Goal: Task Accomplishment & Management: Manage account settings

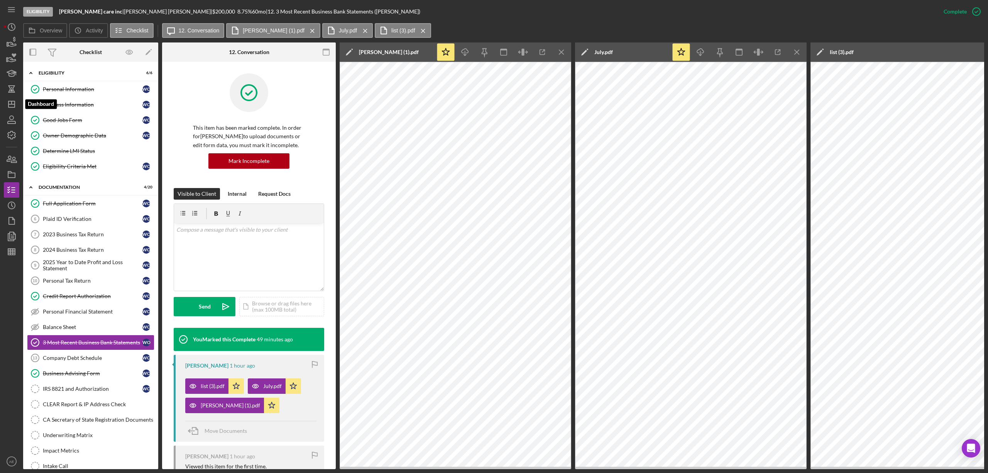
drag, startPoint x: 15, startPoint y: 104, endPoint x: 20, endPoint y: 105, distance: 4.8
click at [15, 104] on icon "Icon/Dashboard" at bounding box center [11, 104] width 19 height 19
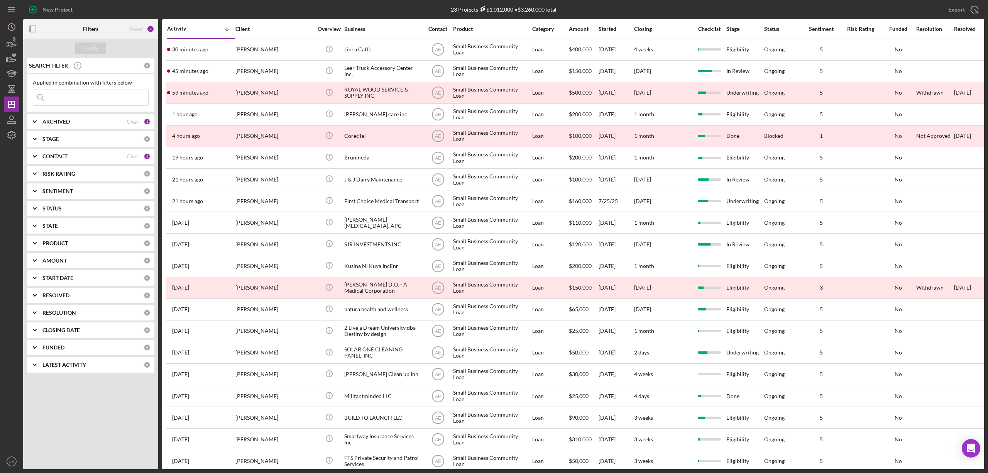
click at [86, 159] on div "CONTACT" at bounding box center [84, 156] width 84 height 6
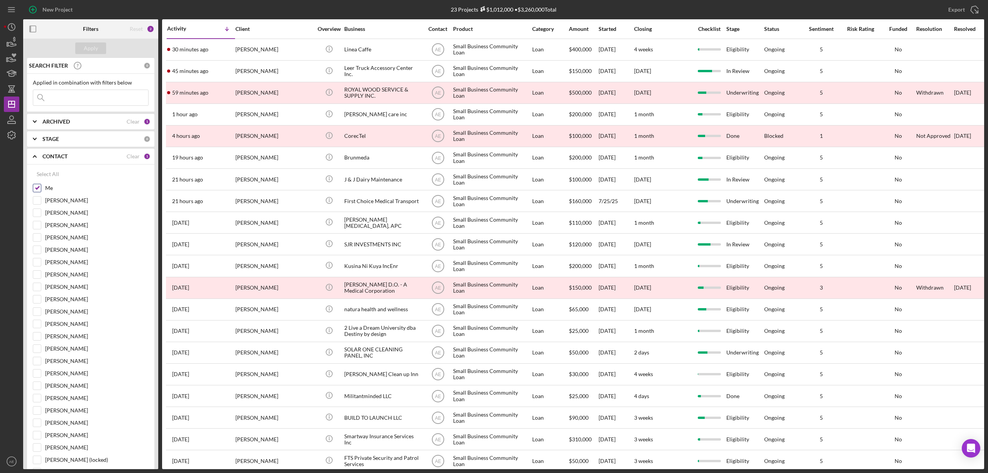
click at [41, 188] on div at bounding box center [37, 188] width 8 height 8
click at [32, 188] on div "Select All Me Grace Fenton Bob Porter Patrick Campbell Stephanie Simotas Casey …" at bounding box center [90, 399] width 127 height 470
click at [39, 192] on input "Me" at bounding box center [37, 188] width 8 height 8
checkbox input "false"
click at [108, 101] on input at bounding box center [90, 97] width 115 height 15
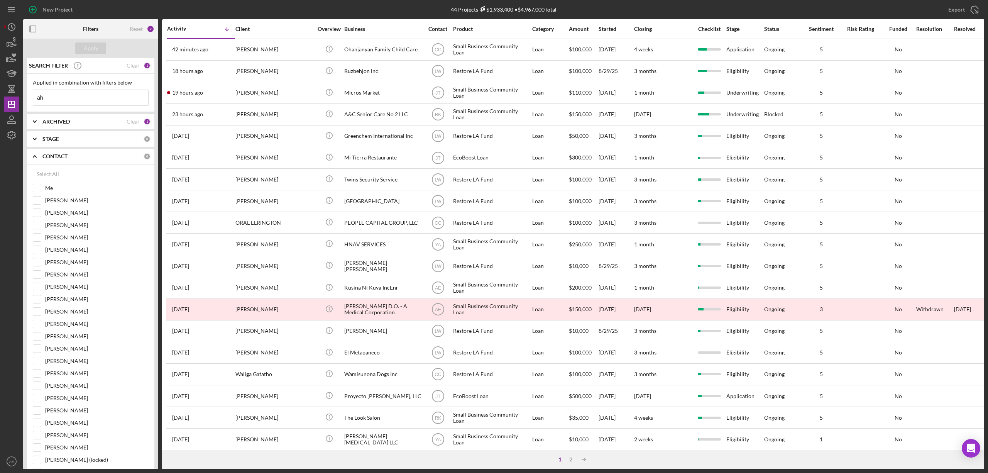
click at [75, 91] on input "ah" at bounding box center [90, 97] width 115 height 15
type input "ah printing"
click at [65, 127] on div "ARCHIVED Clear 1" at bounding box center [96, 121] width 108 height 15
click at [37, 168] on input "Archived" at bounding box center [37, 166] width 8 height 8
checkbox input "true"
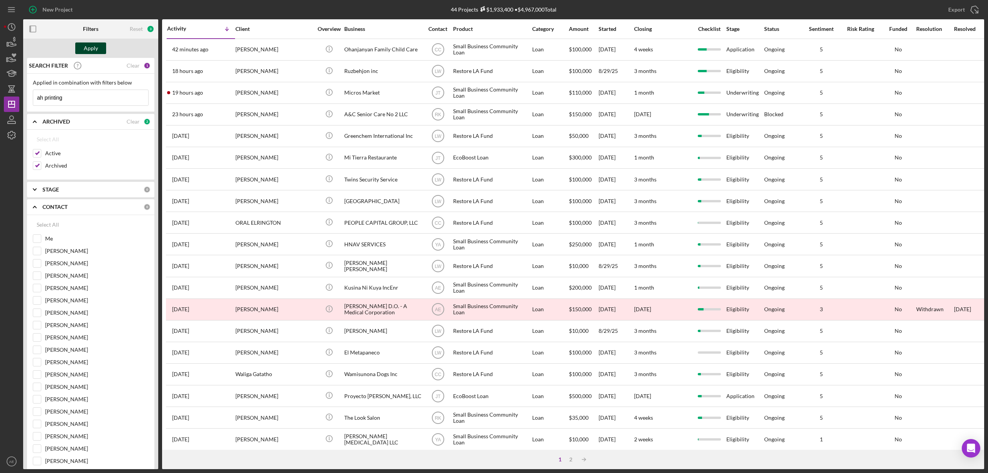
click at [94, 48] on div "Apply" at bounding box center [91, 48] width 14 height 12
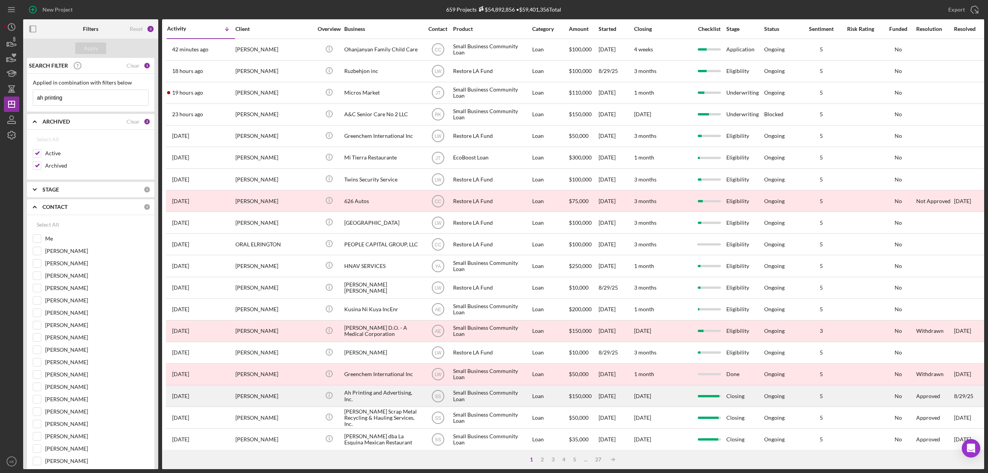
click at [295, 394] on div "Aleksandr Shoshin" at bounding box center [273, 396] width 77 height 20
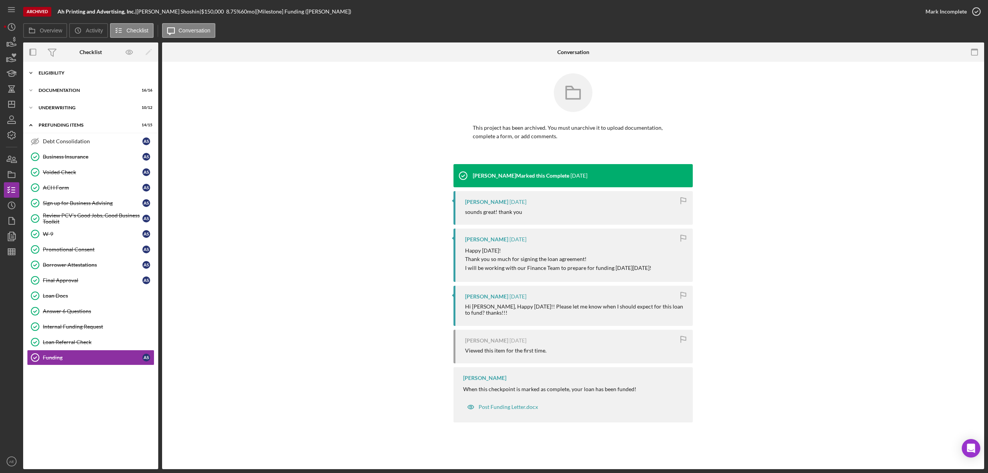
click at [72, 73] on div "Eligibility" at bounding box center [94, 73] width 110 height 5
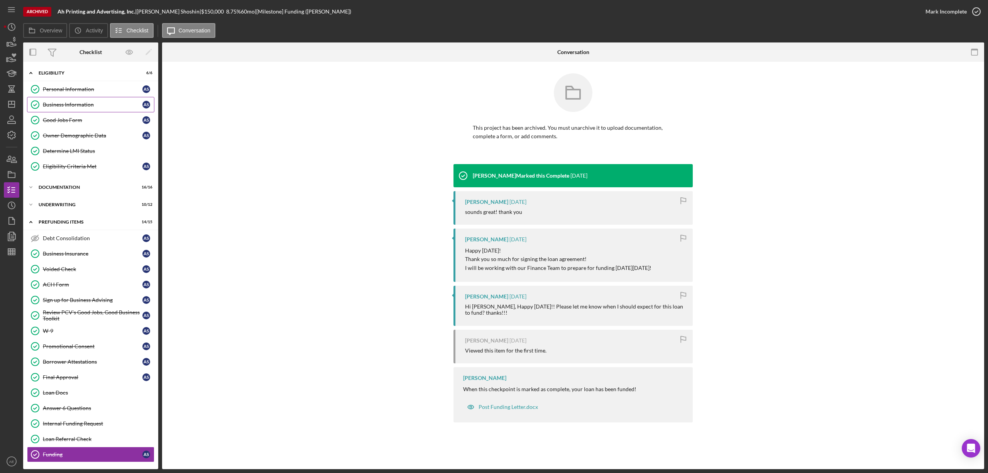
click at [88, 107] on div "Business Information" at bounding box center [93, 105] width 100 height 6
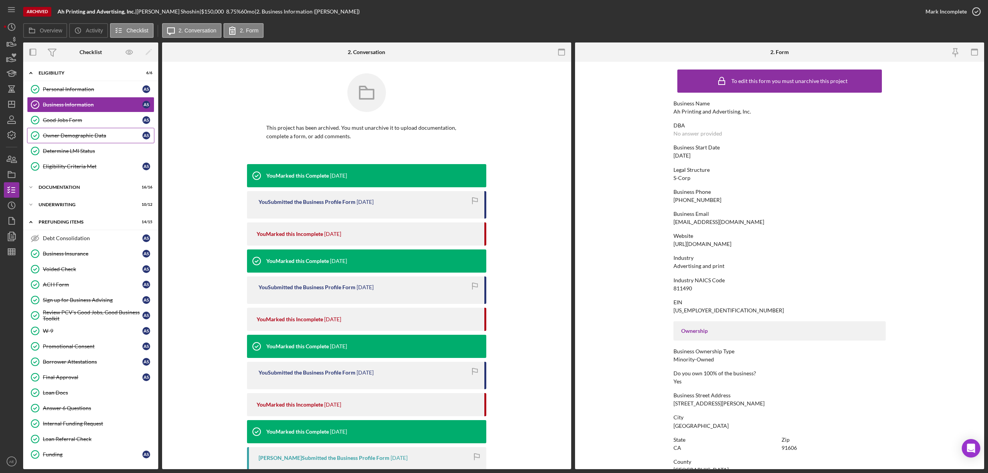
click at [91, 143] on link "Owner Demographic Data Owner Demographic Data A S" at bounding box center [90, 135] width 127 height 15
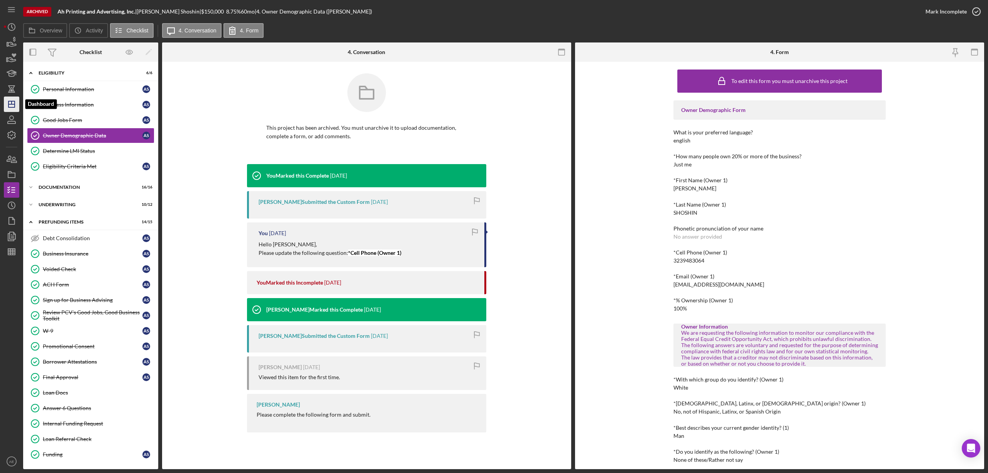
click at [17, 101] on icon "Icon/Dashboard" at bounding box center [11, 104] width 19 height 19
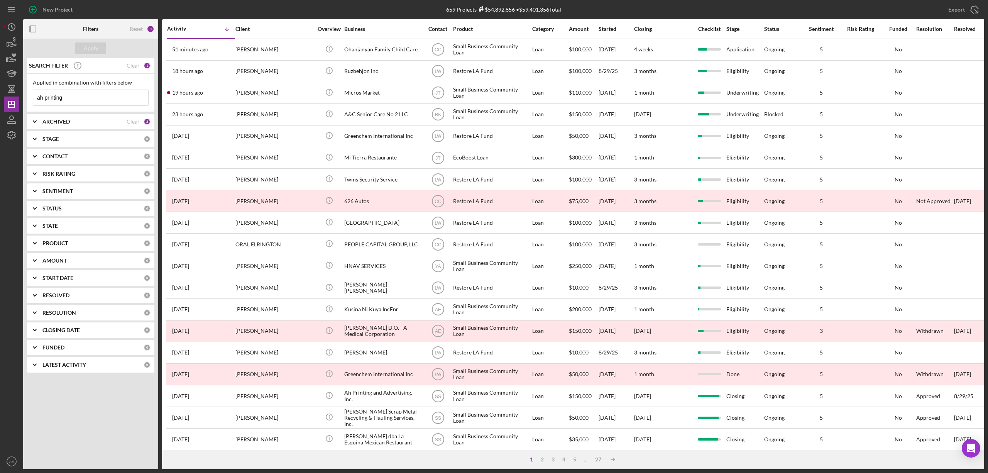
click at [81, 128] on div "ARCHIVED Clear 2" at bounding box center [96, 121] width 108 height 15
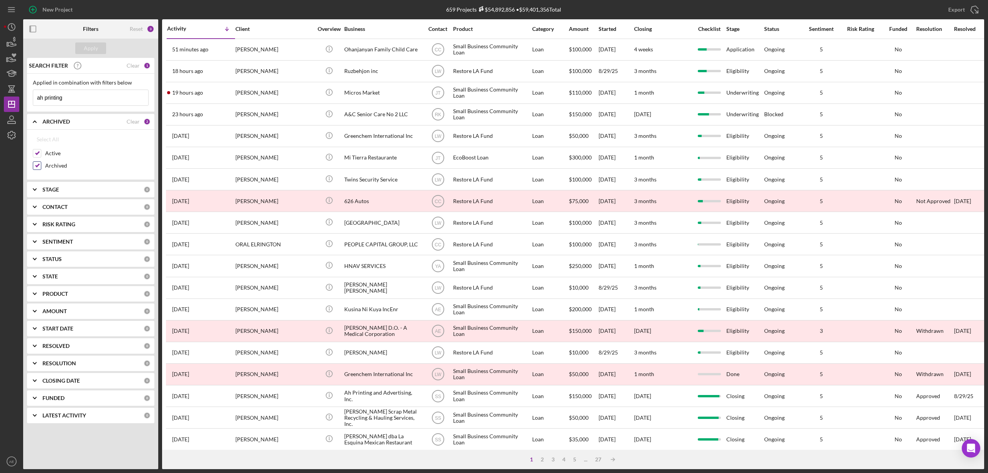
click at [36, 168] on input "Archived" at bounding box center [37, 166] width 8 height 8
checkbox input "false"
click at [63, 210] on b "CONTACT" at bounding box center [54, 207] width 25 height 6
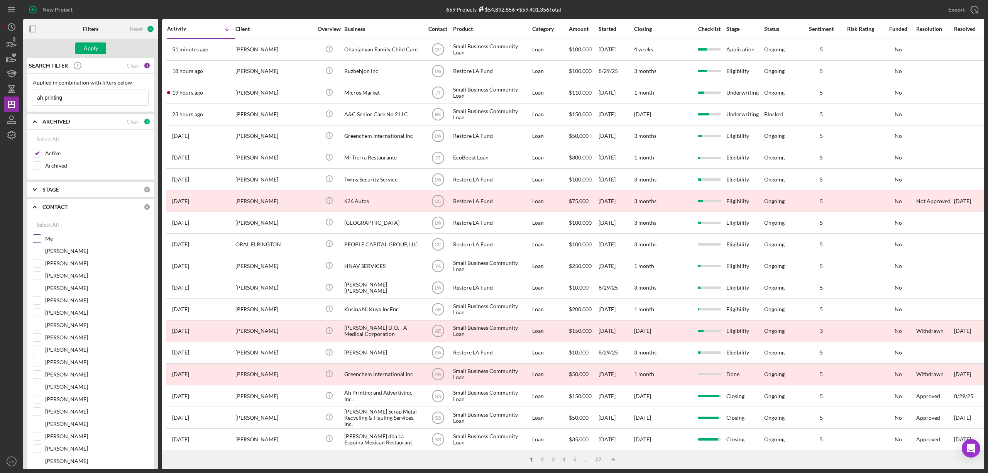
click at [39, 241] on input "Me" at bounding box center [37, 239] width 8 height 8
checkbox input "true"
click at [90, 49] on div "Apply" at bounding box center [91, 48] width 14 height 12
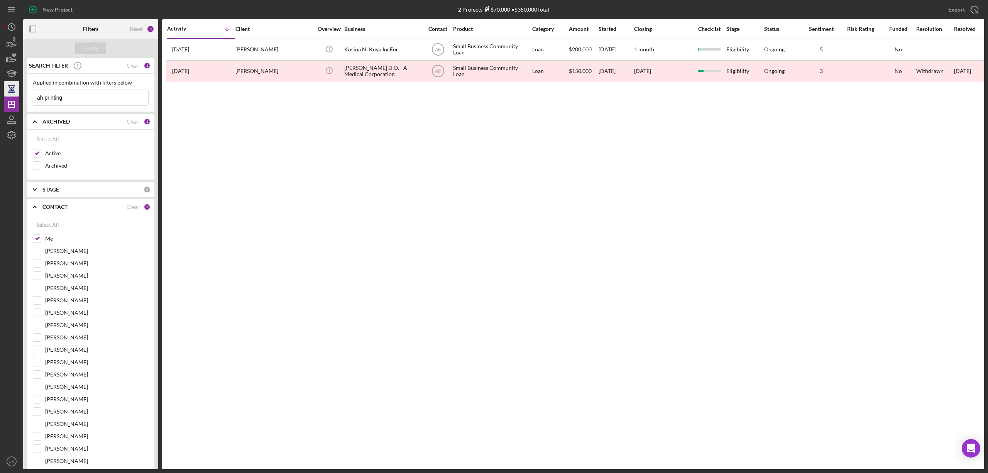
drag, startPoint x: 87, startPoint y: 96, endPoint x: 15, endPoint y: 96, distance: 71.4
click at [15, 96] on div "New Project 2 Projects $70,000 • $350,000 Total ah printing Export Icon/Export …" at bounding box center [494, 234] width 980 height 469
click at [86, 49] on div "Apply" at bounding box center [91, 48] width 14 height 12
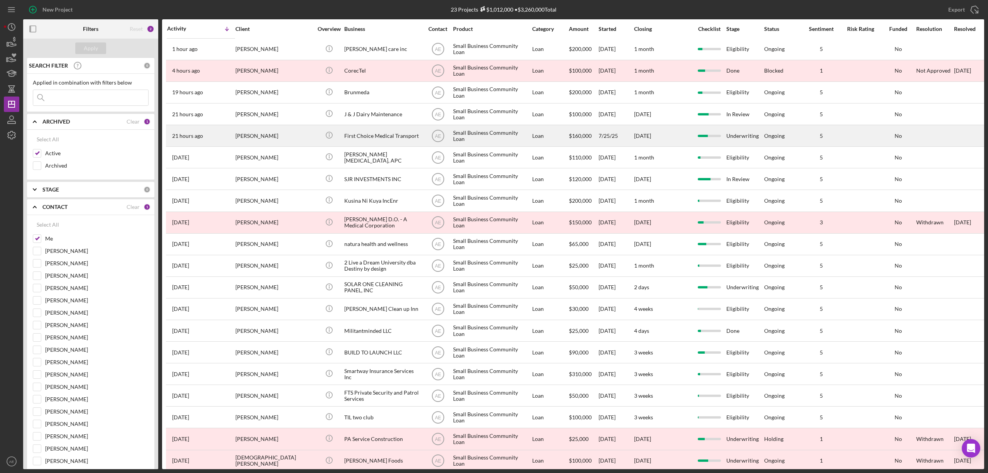
scroll to position [79, 0]
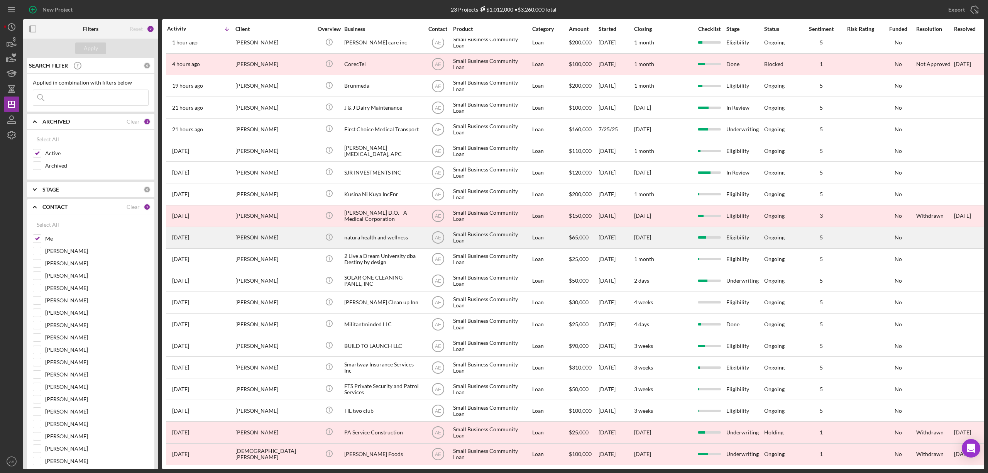
click at [288, 227] on div "[PERSON_NAME]" at bounding box center [273, 237] width 77 height 20
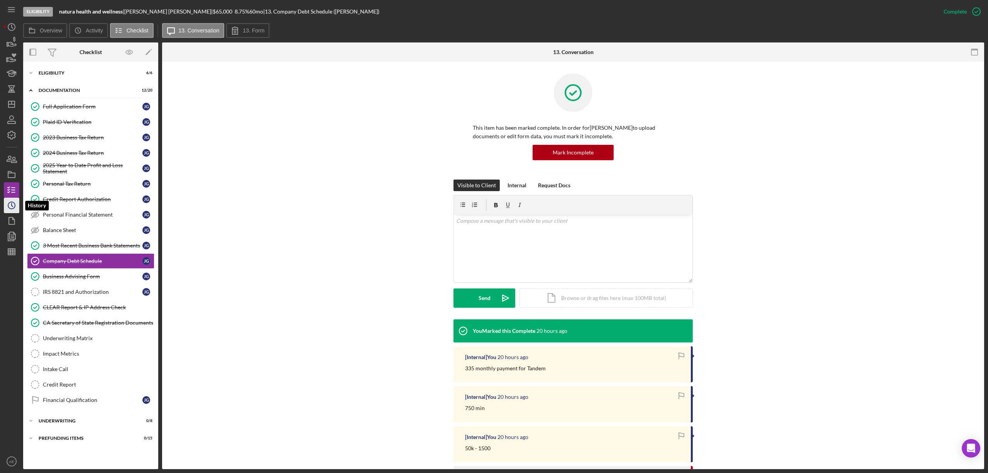
click at [8, 209] on icon "Icon/History" at bounding box center [11, 205] width 19 height 19
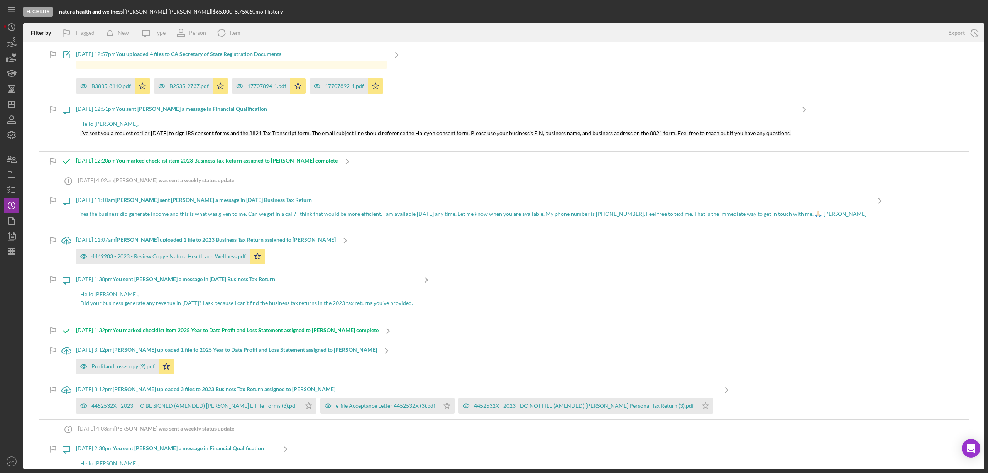
scroll to position [411, 0]
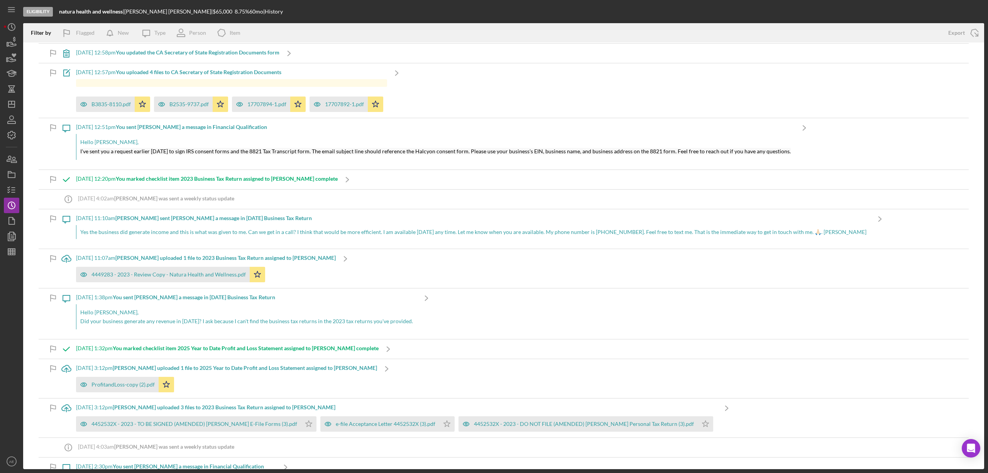
click at [269, 234] on div "Yes the business did generate income and this is what was given to me. Can we g…" at bounding box center [473, 232] width 794 height 14
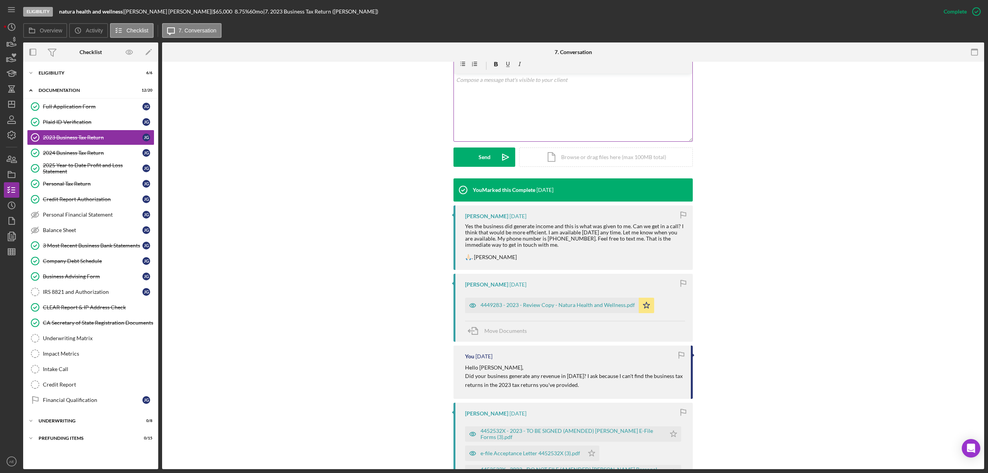
scroll to position [154, 0]
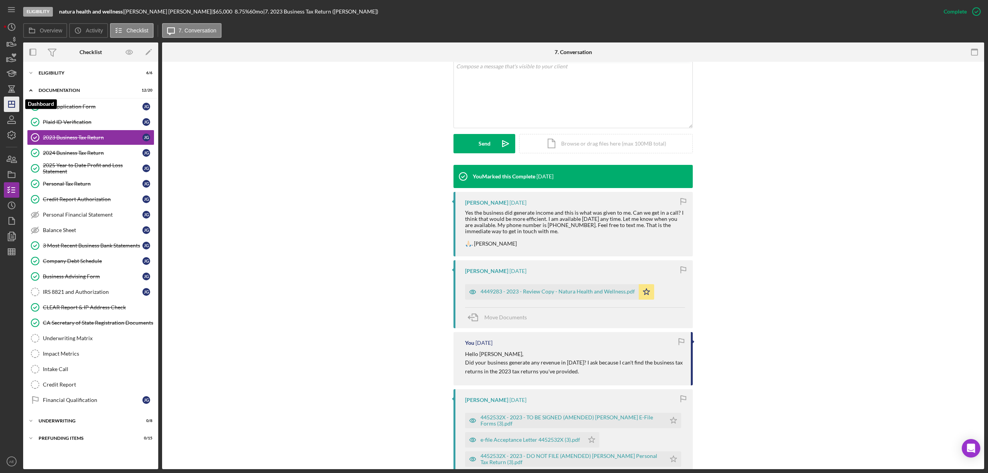
click at [8, 108] on icon "Icon/Dashboard" at bounding box center [11, 104] width 19 height 19
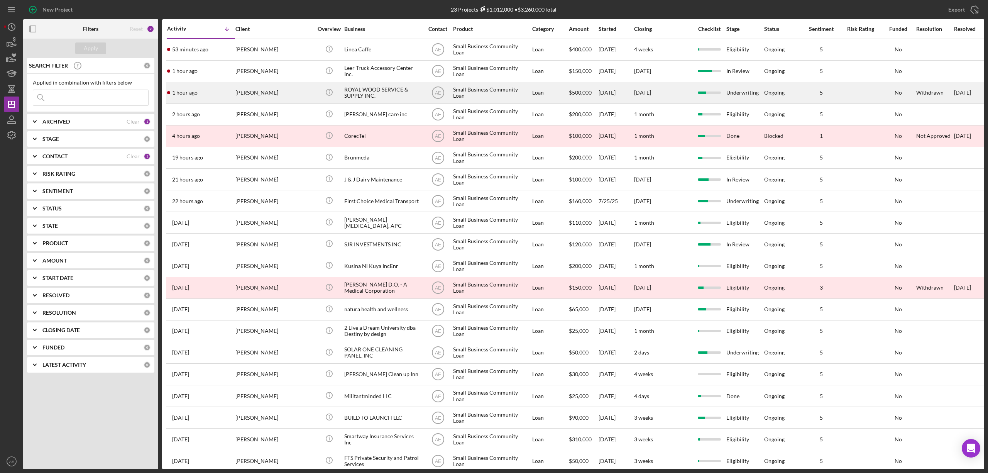
click at [292, 90] on div "[PERSON_NAME]" at bounding box center [273, 93] width 77 height 20
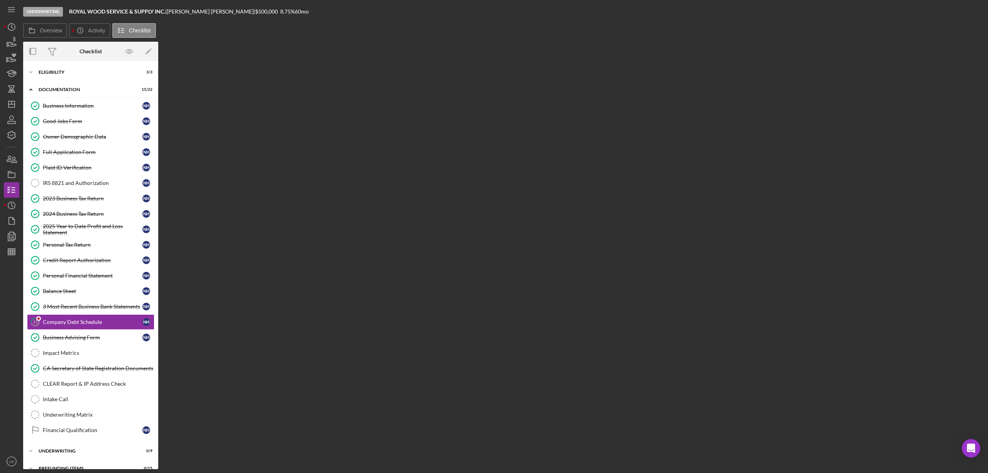
scroll to position [17, 0]
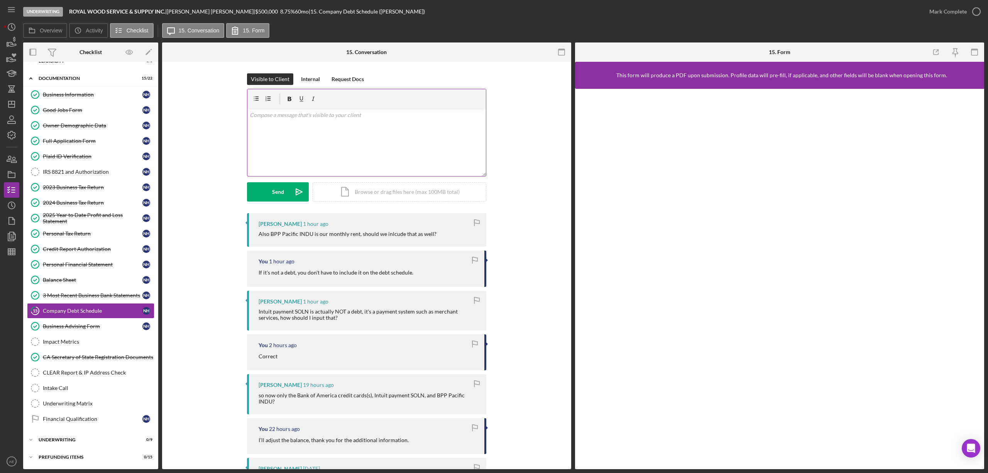
click at [291, 154] on div "v Color teal Color pink Remove color Add row above Add row below Add column bef…" at bounding box center [366, 142] width 239 height 68
click at [286, 196] on button "Send Icon/icon-invite-send" at bounding box center [278, 191] width 62 height 19
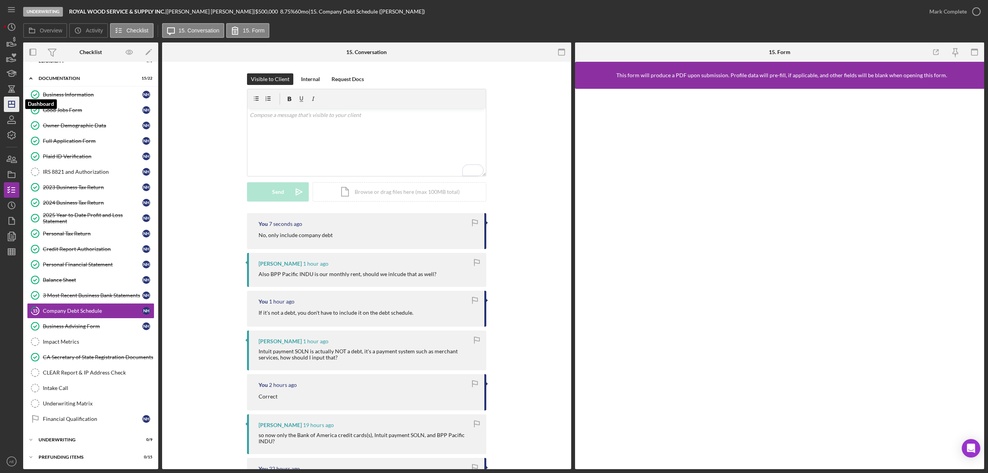
click at [14, 102] on polygon "button" at bounding box center [11, 104] width 6 height 6
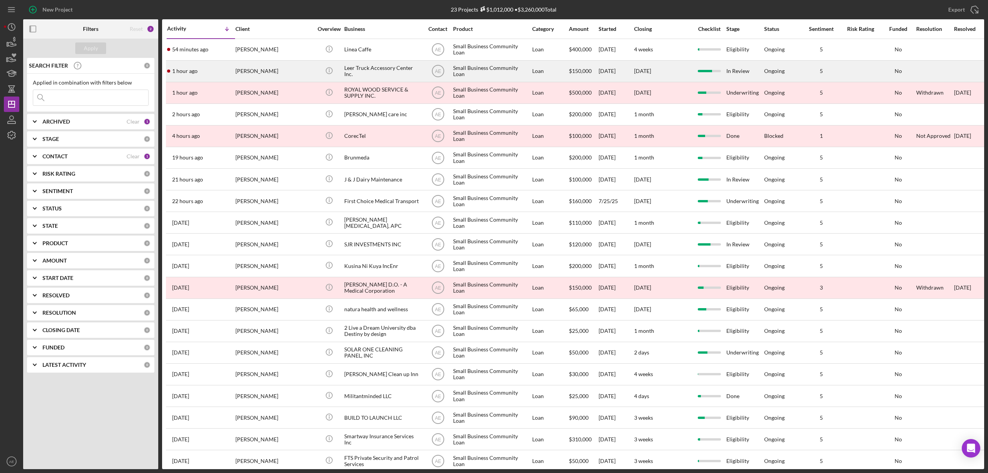
click at [297, 69] on div "[PERSON_NAME]" at bounding box center [273, 71] width 77 height 20
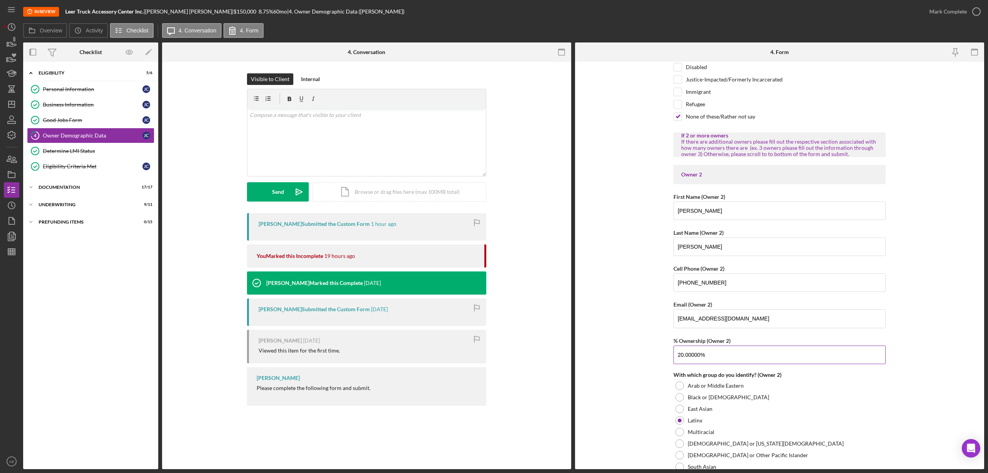
scroll to position [823, 0]
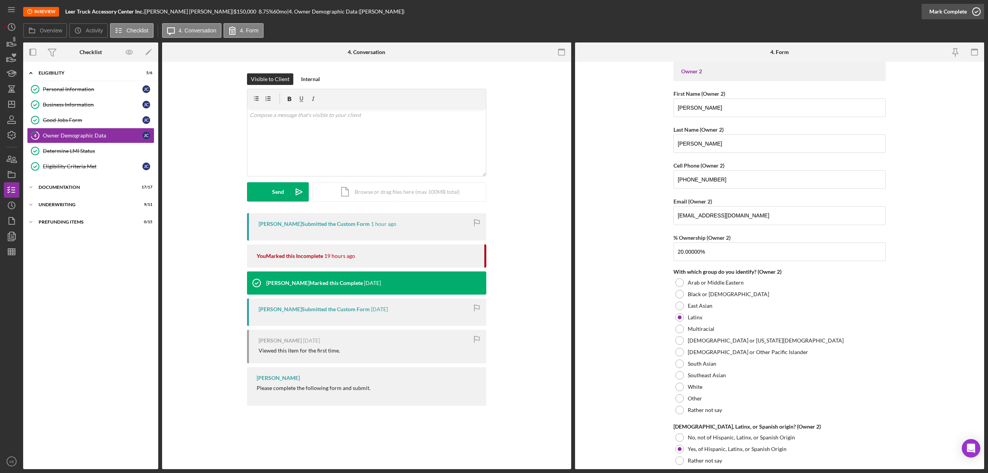
click at [945, 13] on div "Mark Complete" at bounding box center [947, 11] width 37 height 15
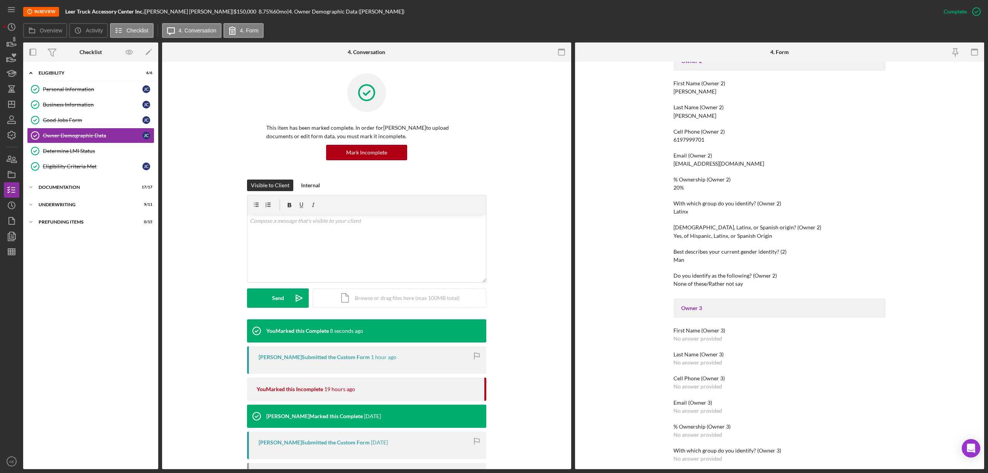
scroll to position [463, 0]
click at [74, 107] on div "Business Information" at bounding box center [93, 105] width 100 height 6
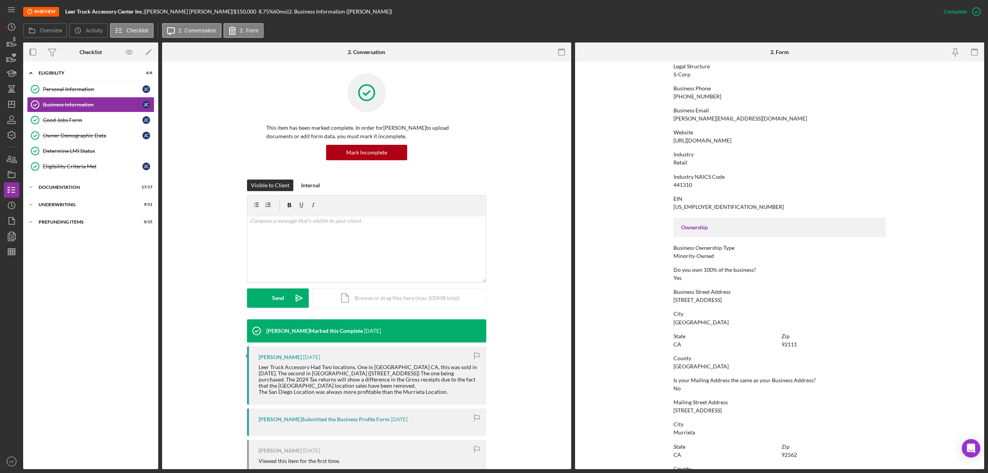
scroll to position [262, 0]
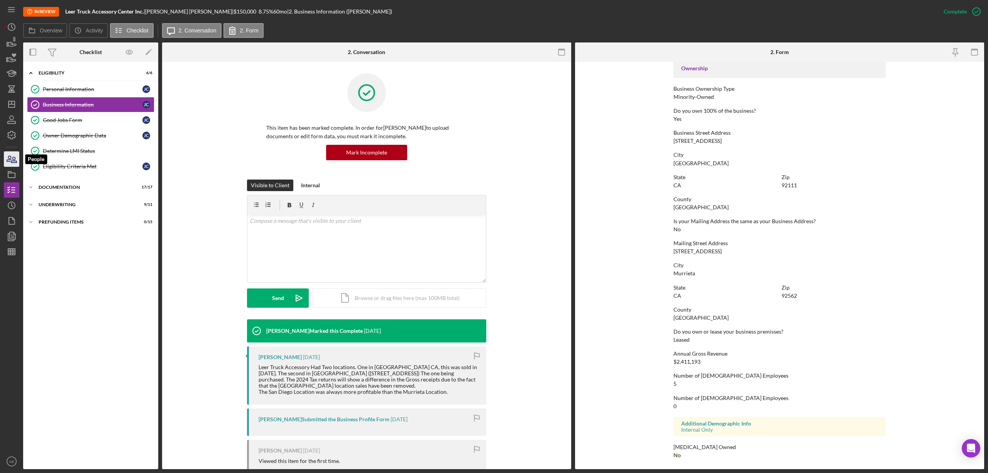
click at [14, 157] on icon "button" at bounding box center [13, 159] width 5 height 5
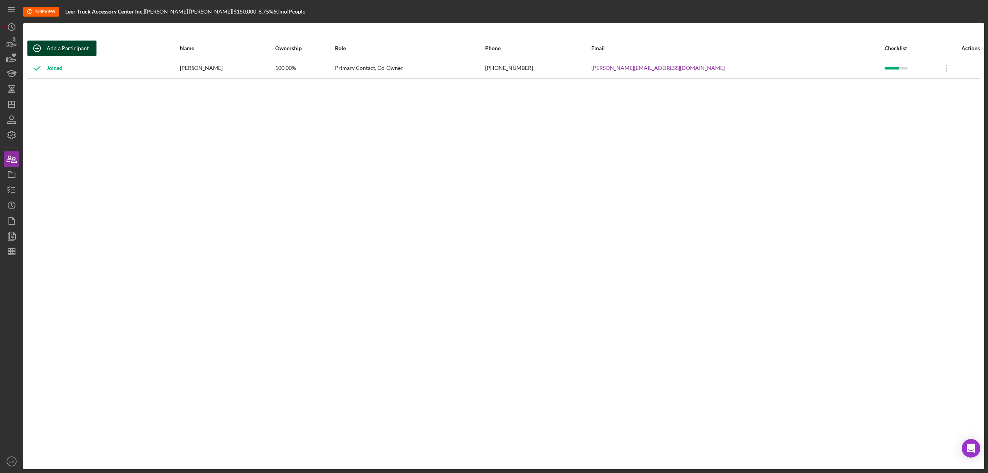
click at [49, 46] on div "Add a Participant" at bounding box center [68, 48] width 42 height 15
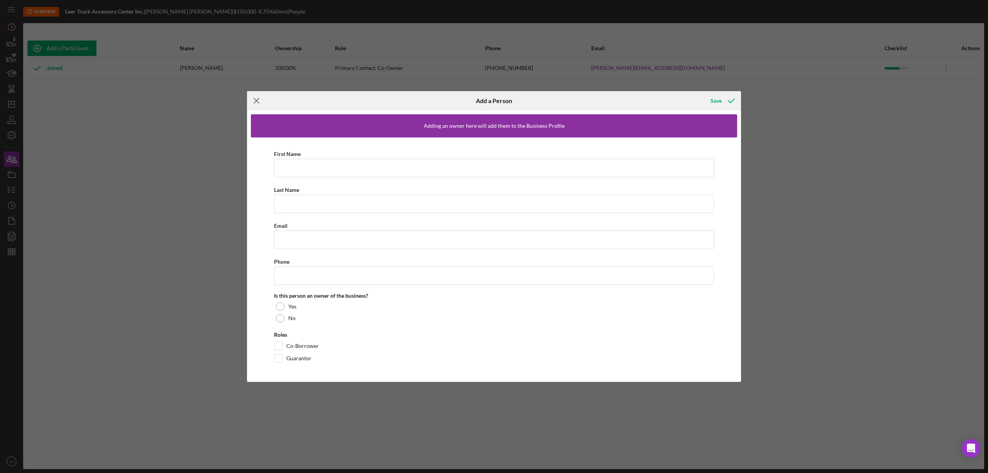
click at [259, 102] on line at bounding box center [256, 100] width 5 height 5
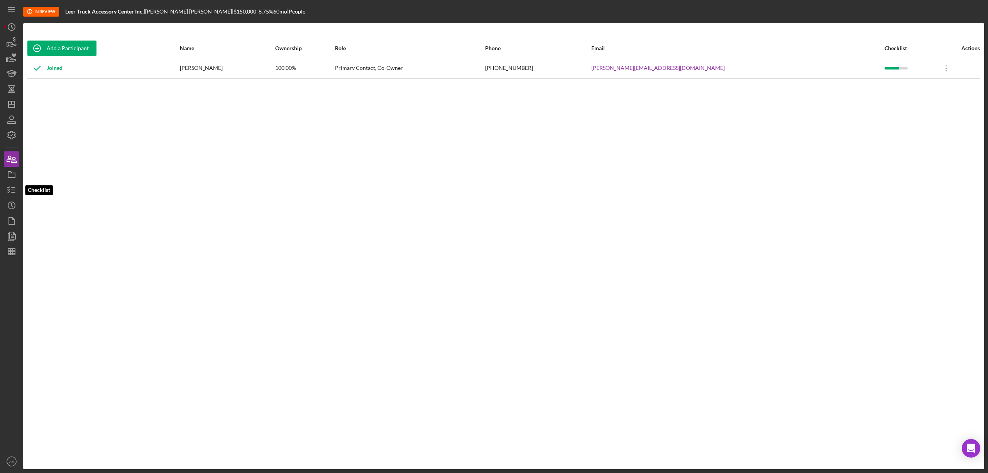
click at [13, 192] on line "button" at bounding box center [13, 192] width 3 height 0
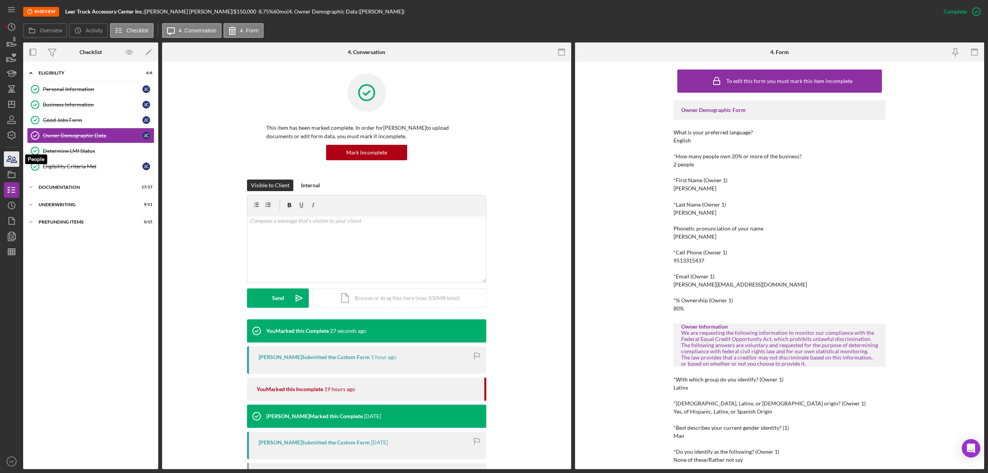
click at [11, 159] on icon "button" at bounding box center [11, 158] width 19 height 19
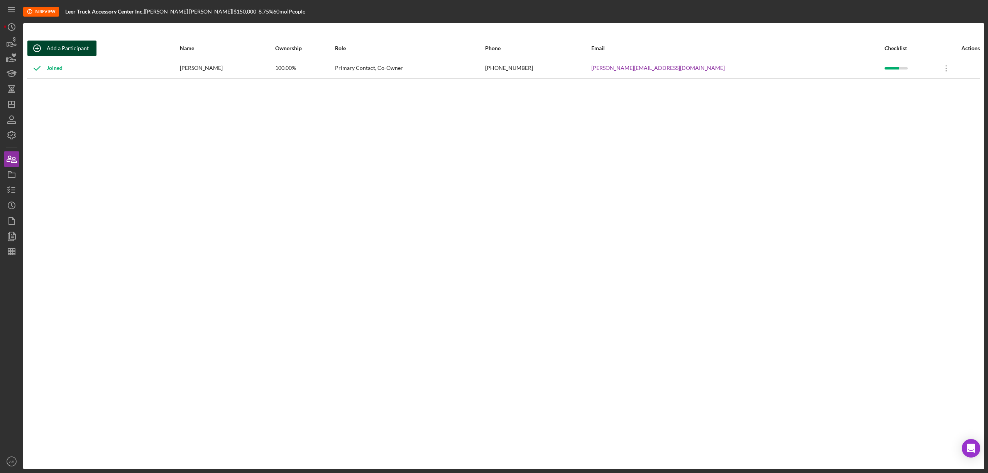
click at [66, 47] on div "Add a Participant" at bounding box center [68, 48] width 42 height 15
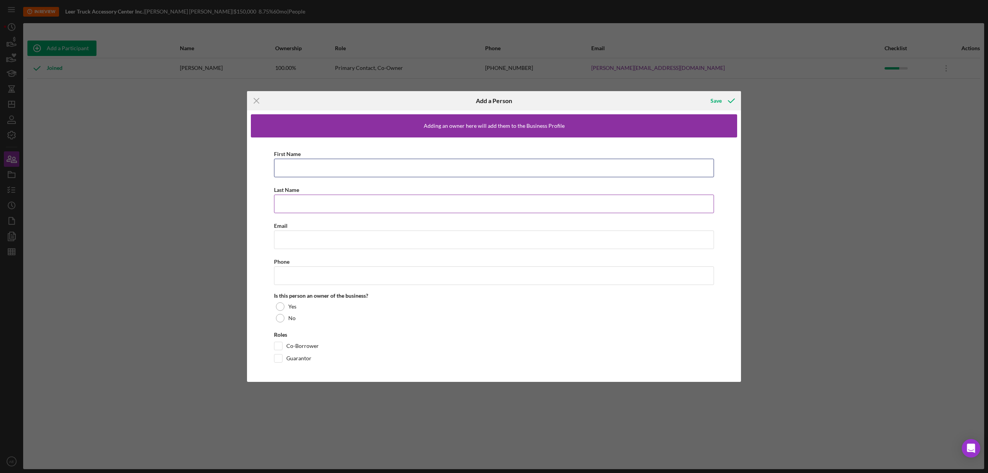
drag, startPoint x: 282, startPoint y: 160, endPoint x: 296, endPoint y: 187, distance: 30.7
click at [282, 160] on input "First Name" at bounding box center [494, 168] width 440 height 19
paste input "Marco A"
type input "Marco A"
click at [299, 200] on input "Last Name" at bounding box center [494, 204] width 440 height 19
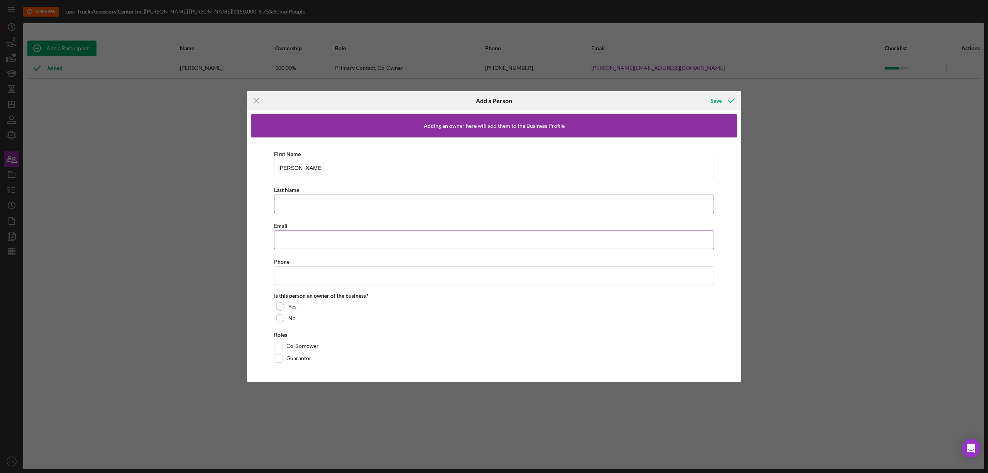
paste input "Salmeron"
type input "Salmeron"
click at [329, 234] on input "Email" at bounding box center [494, 239] width 440 height 19
paste input "masc13@hotmail.com"
type input "masc13@hotmail.com"
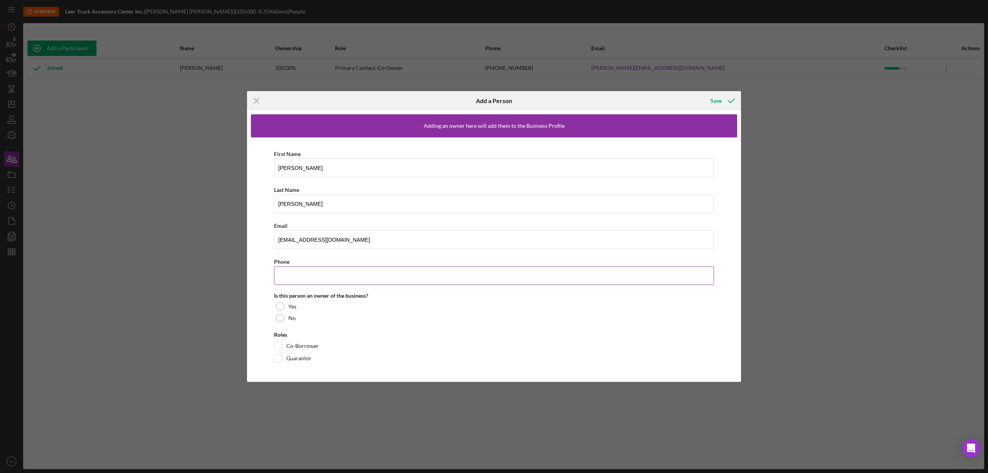
click at [310, 273] on input "Phone" at bounding box center [494, 275] width 440 height 19
paste input "(619) 799-9701"
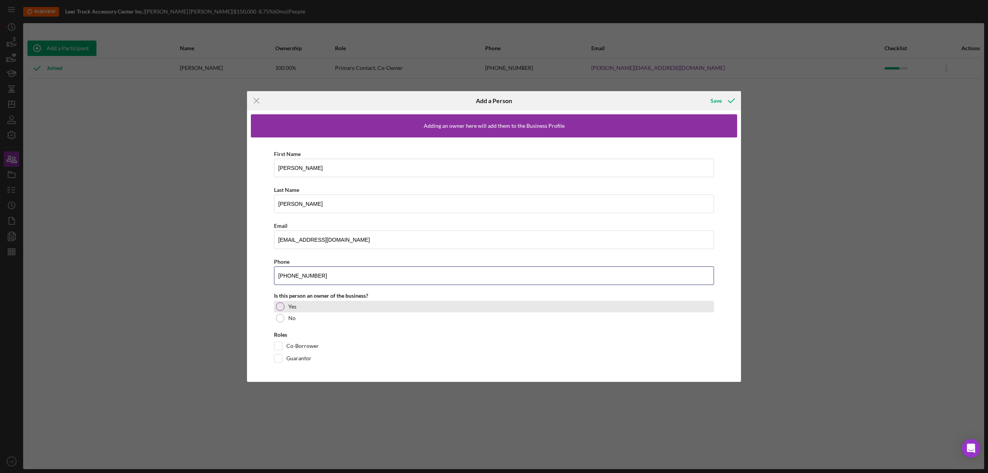
type input "(619) 799-9701"
click at [283, 306] on div at bounding box center [280, 306] width 8 height 8
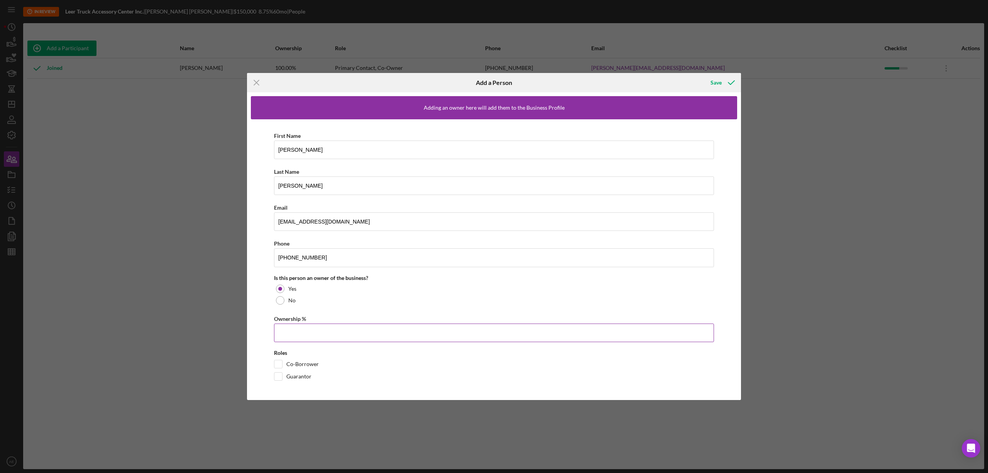
click at [294, 340] on input "Ownership %" at bounding box center [494, 332] width 440 height 19
type input "20.00%"
click at [282, 361] on input "Co-Borrower" at bounding box center [278, 364] width 8 height 8
checkbox input "true"
click at [280, 371] on div "Co-Borrower" at bounding box center [494, 366] width 440 height 12
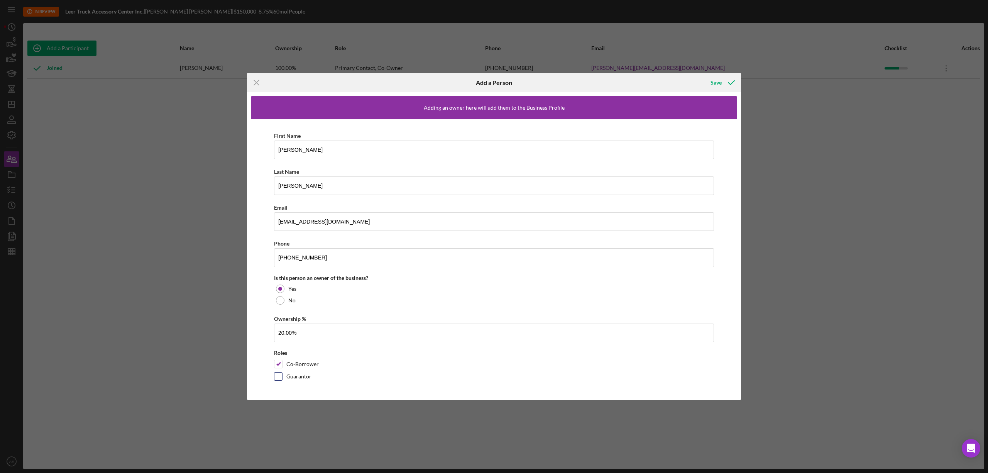
click at [279, 376] on input "Guarantor" at bounding box center [278, 376] width 8 height 8
checkbox input "true"
click at [710, 83] on button "Save" at bounding box center [722, 82] width 38 height 15
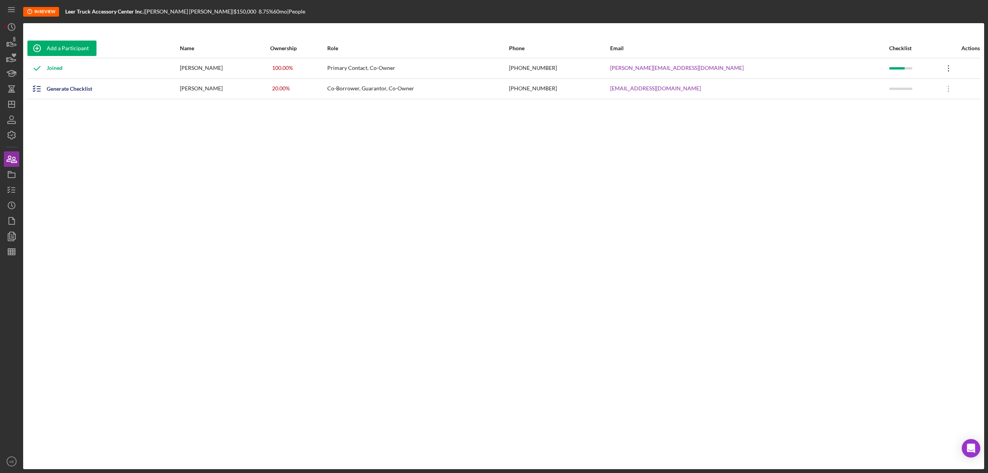
click at [939, 64] on icon "Icon/Overflow" at bounding box center [948, 68] width 19 height 19
click at [887, 85] on div "Icon/Edit Edit" at bounding box center [899, 88] width 85 height 16
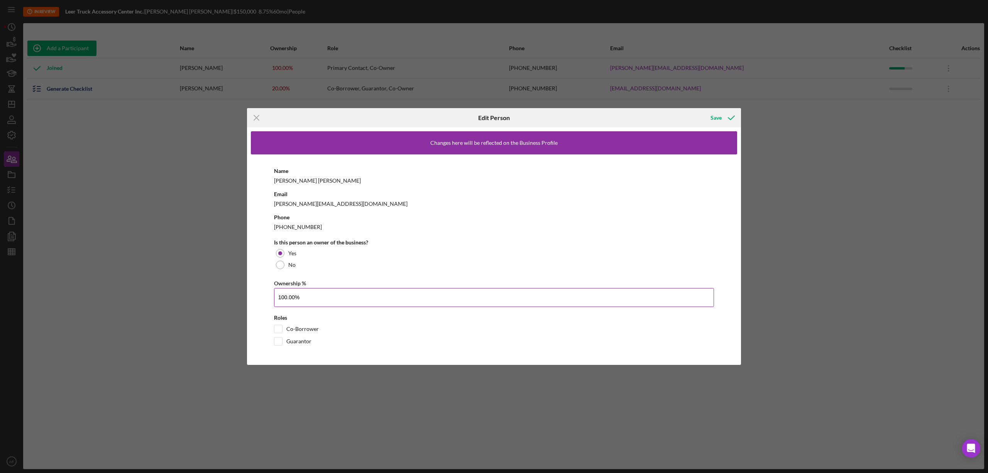
click at [283, 296] on input "100.00%" at bounding box center [494, 297] width 440 height 19
type input "80.00%"
click at [278, 329] on input "Co-Borrower" at bounding box center [278, 329] width 8 height 8
checkbox input "true"
click at [278, 342] on input "Guarantor" at bounding box center [278, 341] width 8 height 8
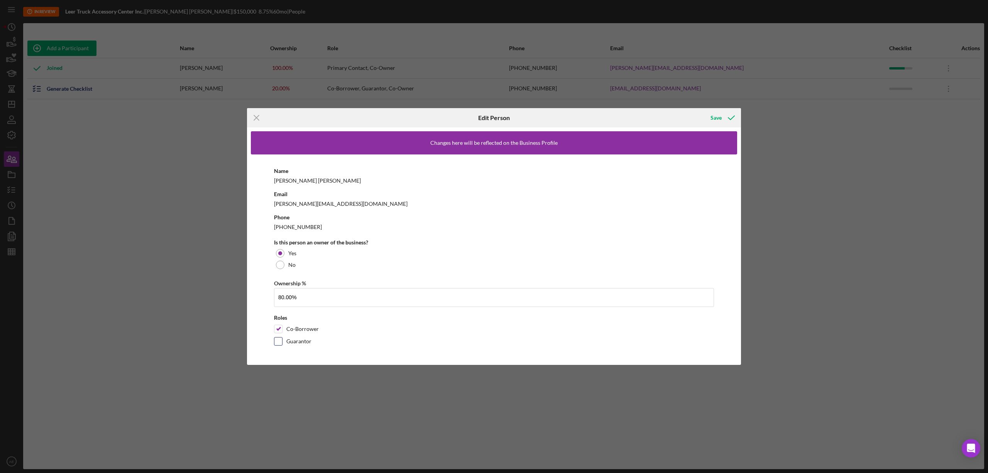
checkbox input "true"
drag, startPoint x: 720, startPoint y: 116, endPoint x: 652, endPoint y: 217, distance: 121.5
click at [721, 116] on div "Save" at bounding box center [716, 117] width 11 height 15
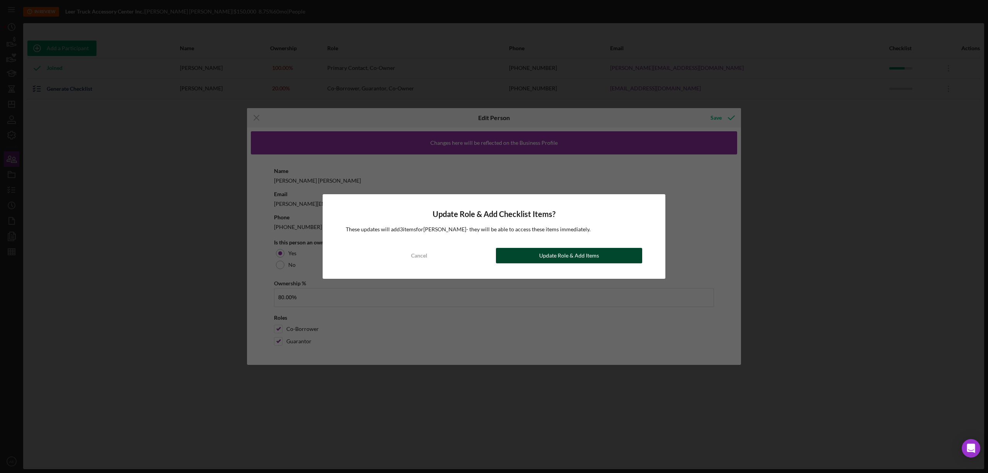
click at [537, 253] on button "Update Role & Add Items" at bounding box center [569, 255] width 146 height 15
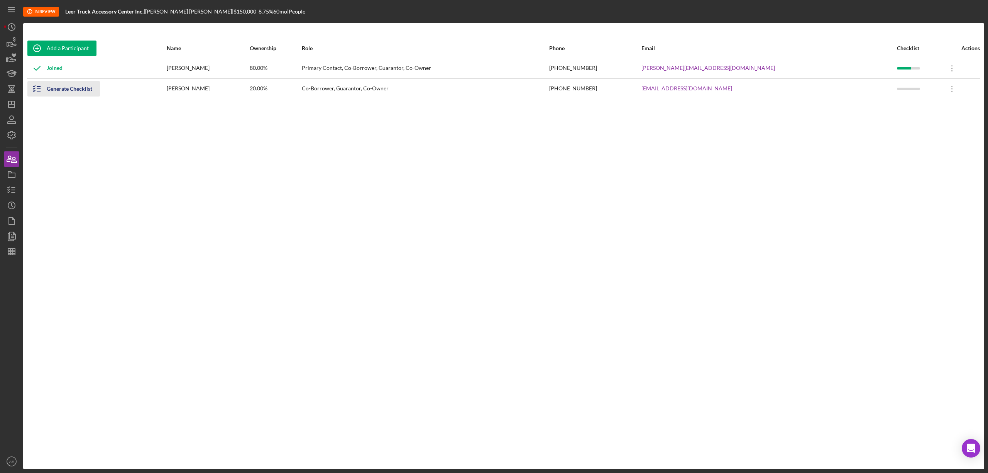
click at [65, 87] on div "Generate Checklist" at bounding box center [70, 88] width 46 height 15
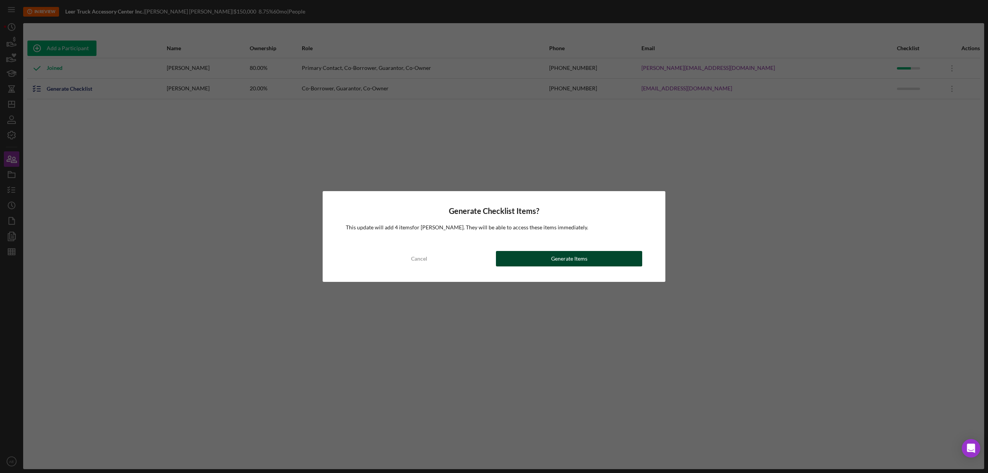
click at [535, 251] on div "Cancel Generate Items" at bounding box center [494, 258] width 296 height 15
click at [535, 261] on button "Generate Items" at bounding box center [569, 258] width 146 height 15
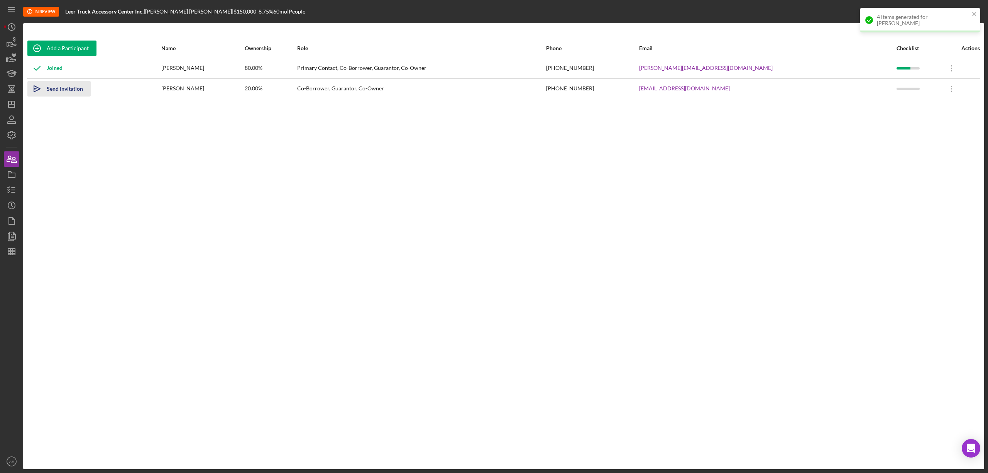
click at [59, 91] on div "Send Invitation" at bounding box center [65, 88] width 36 height 15
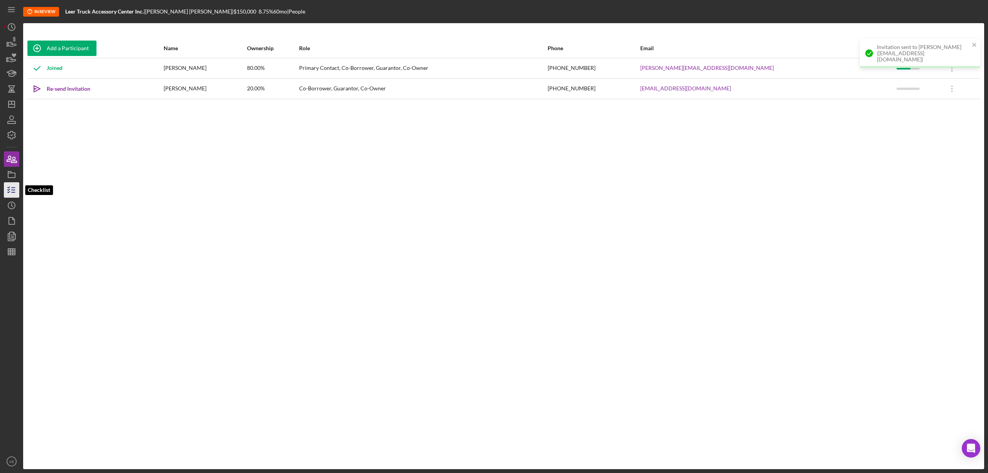
click at [8, 191] on icon "button" at bounding box center [11, 189] width 19 height 19
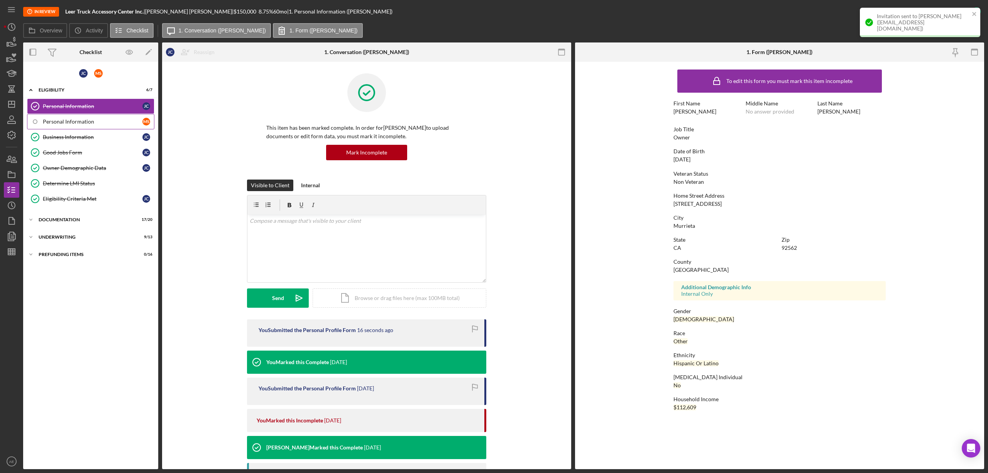
click at [98, 119] on div "Personal Information" at bounding box center [93, 122] width 100 height 6
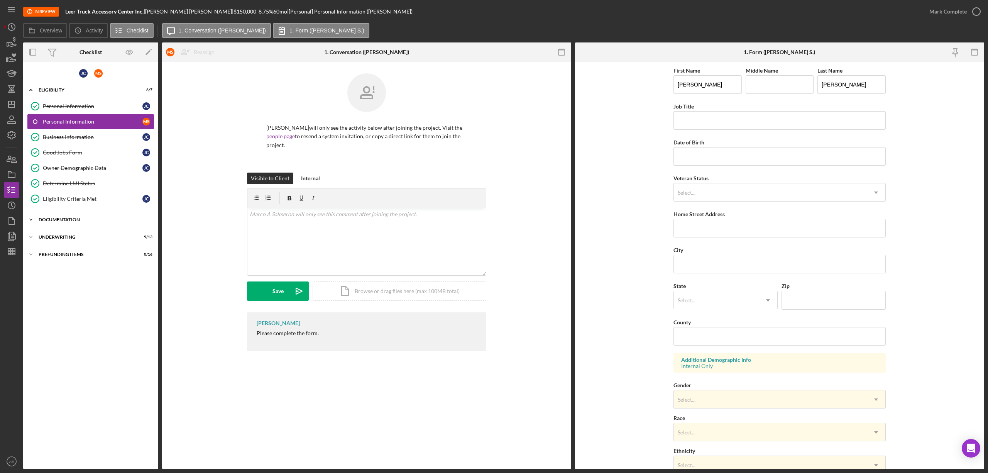
drag, startPoint x: 91, startPoint y: 222, endPoint x: 93, endPoint y: 216, distance: 5.7
click at [90, 222] on div "Documentation" at bounding box center [94, 219] width 110 height 5
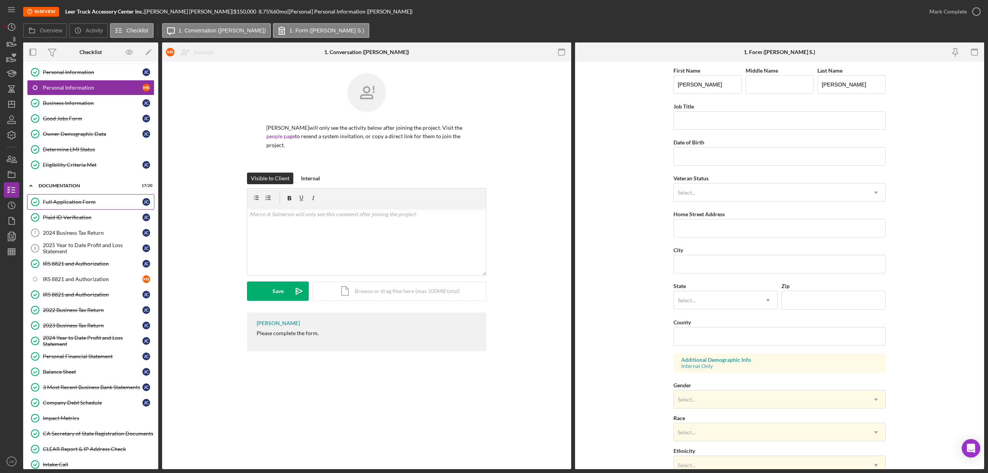
scroll to position [51, 0]
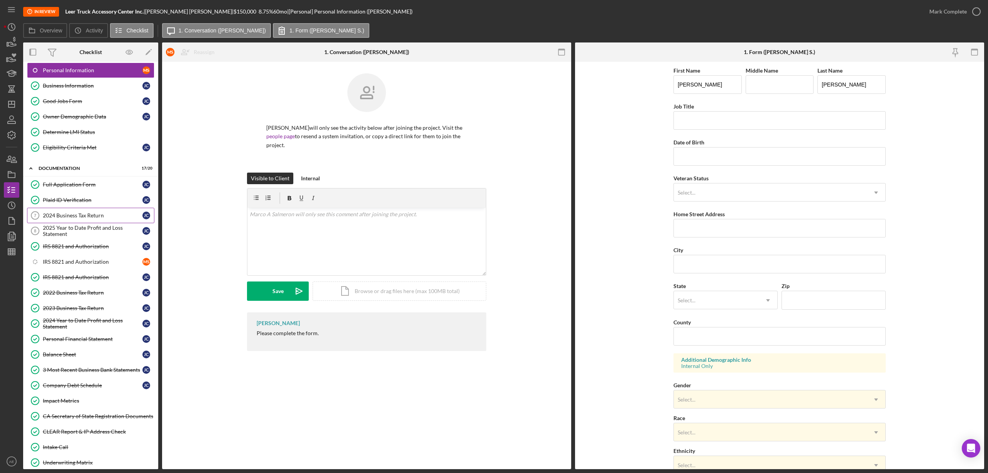
click at [101, 213] on link "2024 Business Tax Return 7 2024 Business Tax Return J C" at bounding box center [90, 215] width 127 height 15
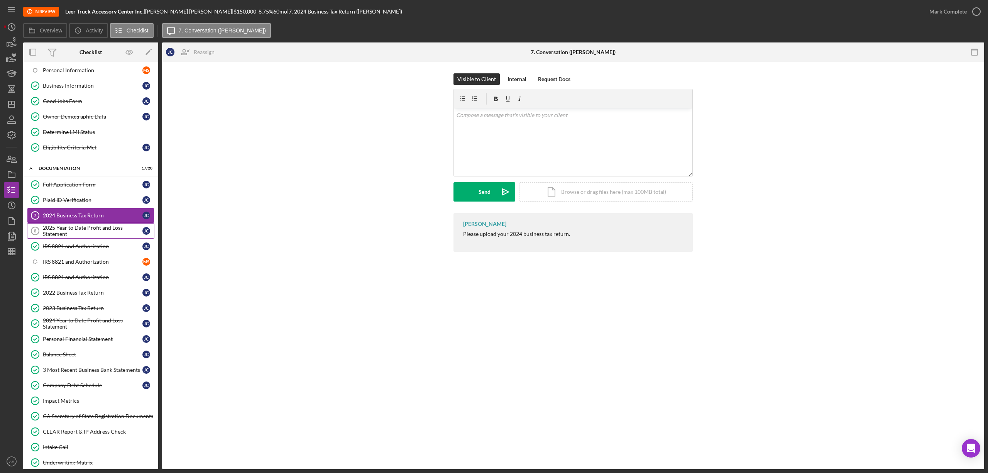
click at [97, 235] on div "2025 Year to Date Profit and Loss Statement" at bounding box center [93, 231] width 100 height 12
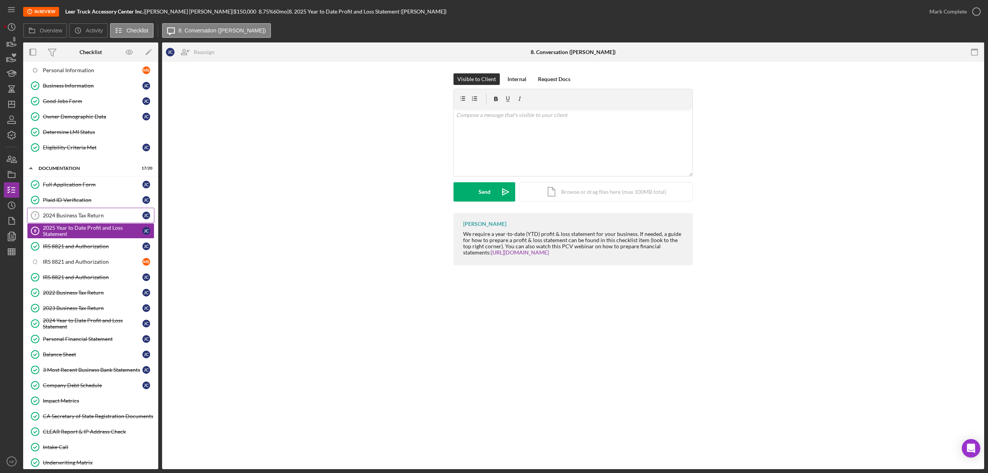
click at [97, 218] on div "2024 Business Tax Return" at bounding box center [93, 215] width 100 height 6
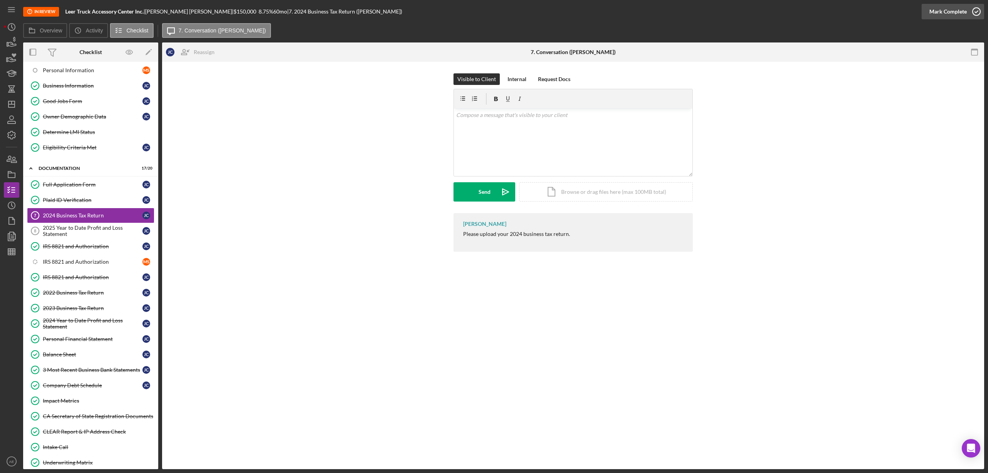
click at [940, 14] on div "Mark Complete" at bounding box center [947, 11] width 37 height 15
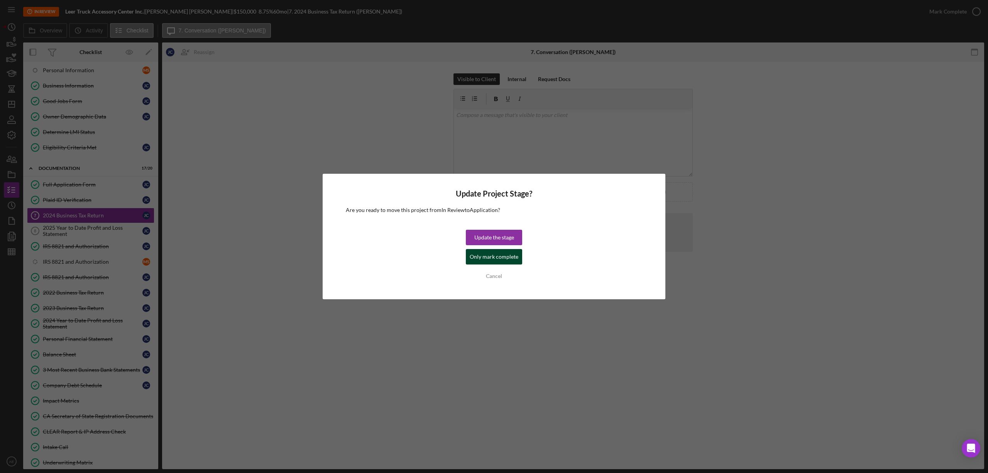
click at [489, 258] on div "Only mark complete" at bounding box center [494, 256] width 49 height 15
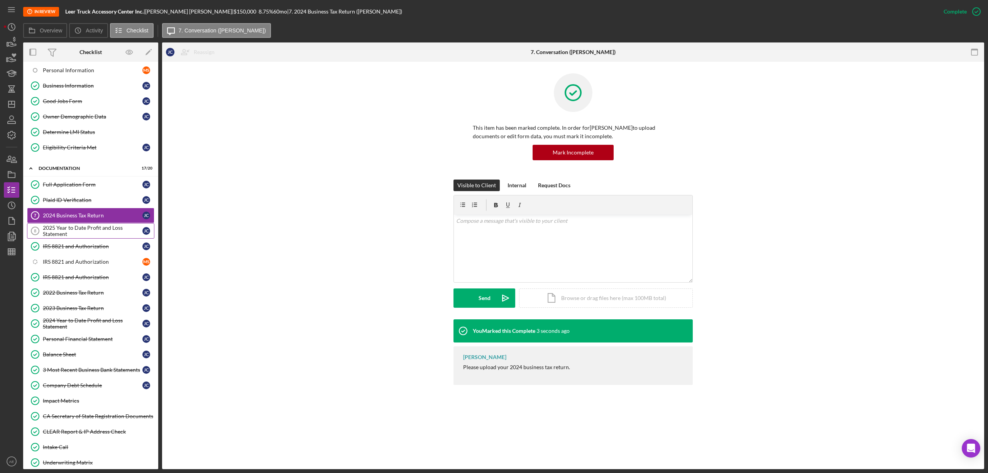
click at [100, 235] on div "2025 Year to Date Profit and Loss Statement" at bounding box center [93, 231] width 100 height 12
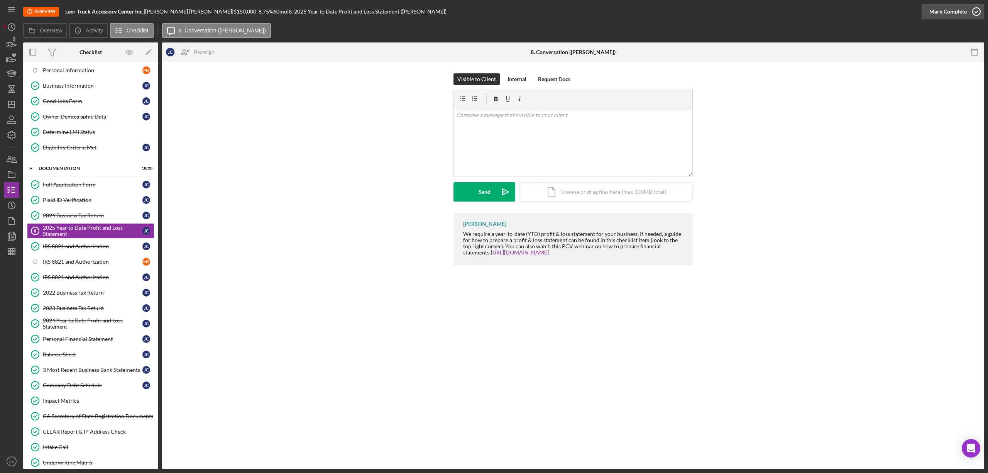
click at [950, 17] on div "Mark Complete" at bounding box center [947, 11] width 37 height 15
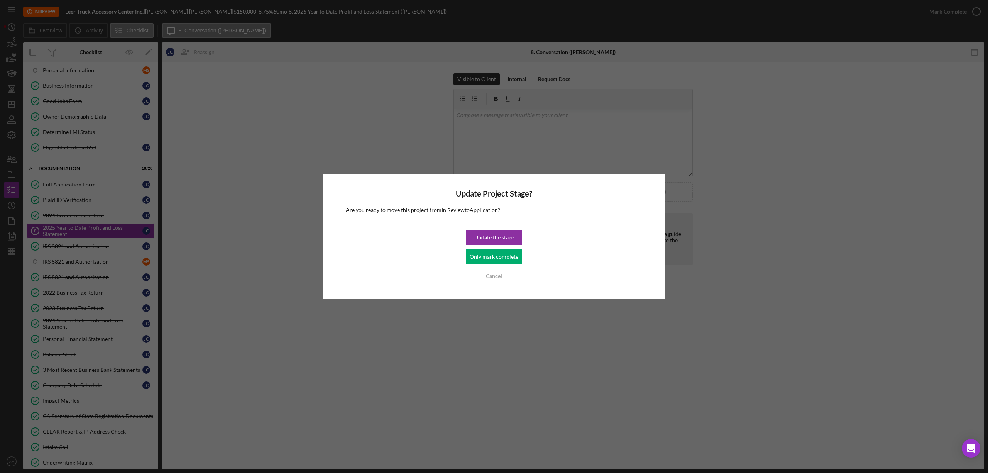
click at [501, 256] on div "Only mark complete" at bounding box center [494, 256] width 49 height 15
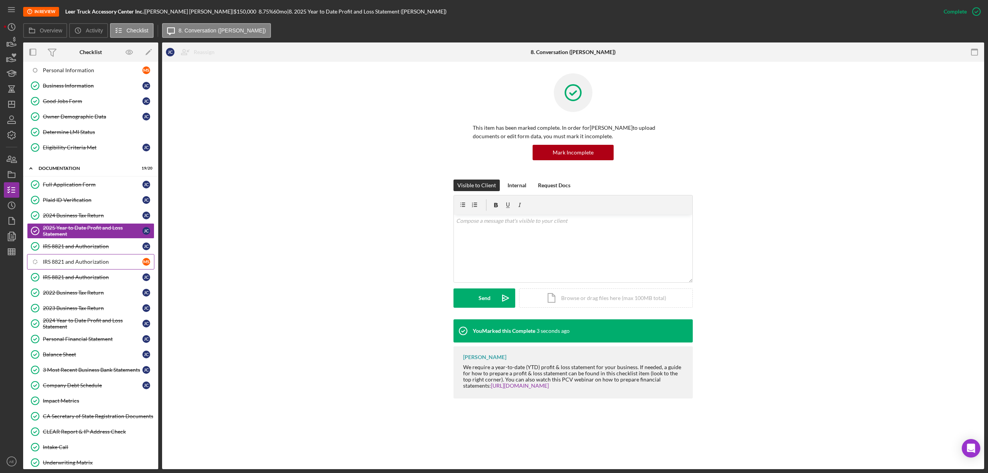
click at [93, 265] on div "IRS 8821 and Authorization" at bounding box center [93, 262] width 100 height 6
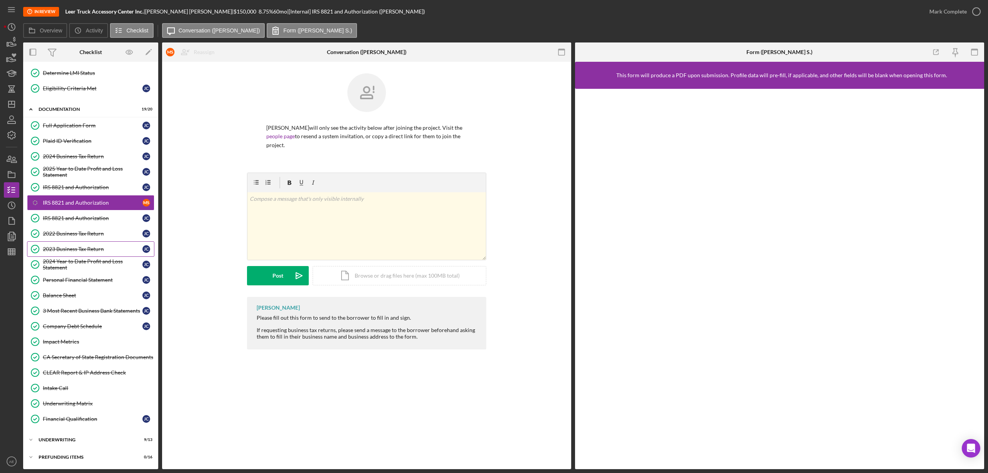
scroll to position [117, 0]
click at [86, 438] on div "Underwriting" at bounding box center [94, 439] width 110 height 5
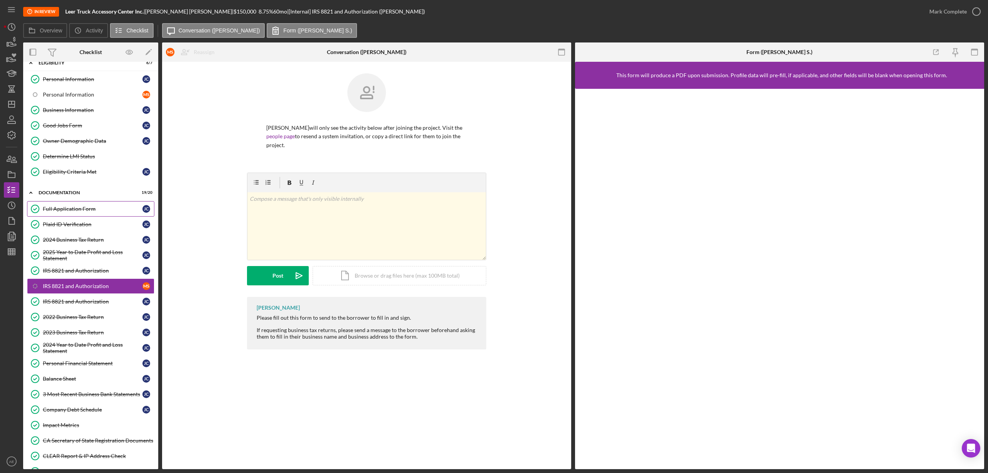
scroll to position [51, 0]
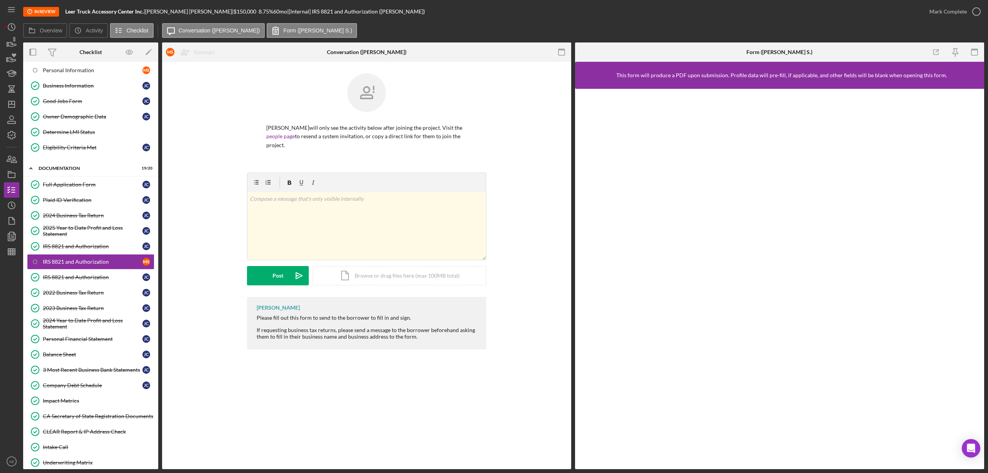
click at [20, 99] on nav "Icon/Menu Icon/Dashboard Dashboard Navigation Divider Mobile Checklist Navigati…" at bounding box center [13, 234] width 19 height 469
click at [6, 106] on icon "Icon/Dashboard" at bounding box center [11, 104] width 19 height 19
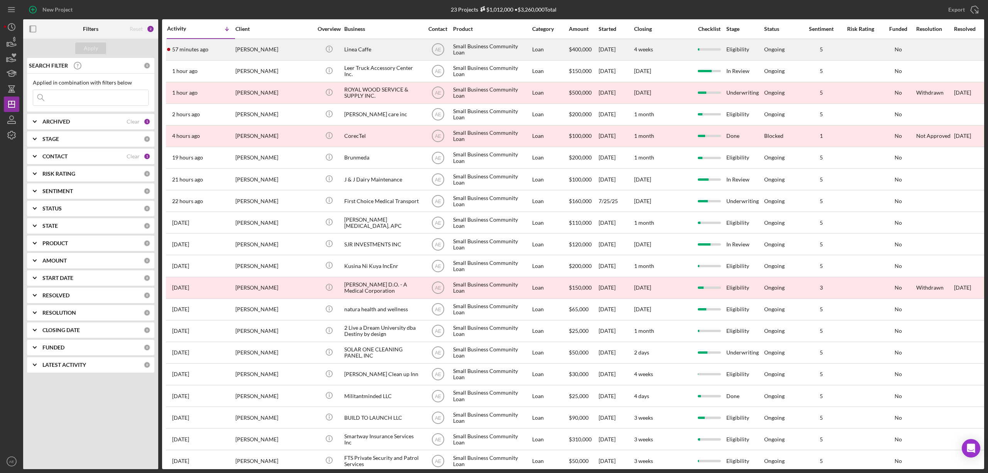
click at [261, 51] on div "[PERSON_NAME]" at bounding box center [273, 49] width 77 height 20
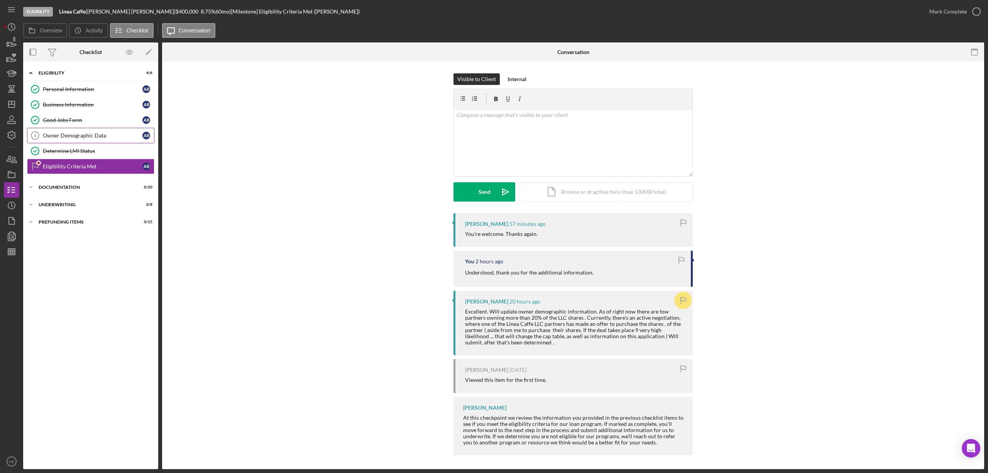
click at [78, 143] on link "Owner Demographic Data 4 Owner Demographic Data A B" at bounding box center [90, 135] width 127 height 15
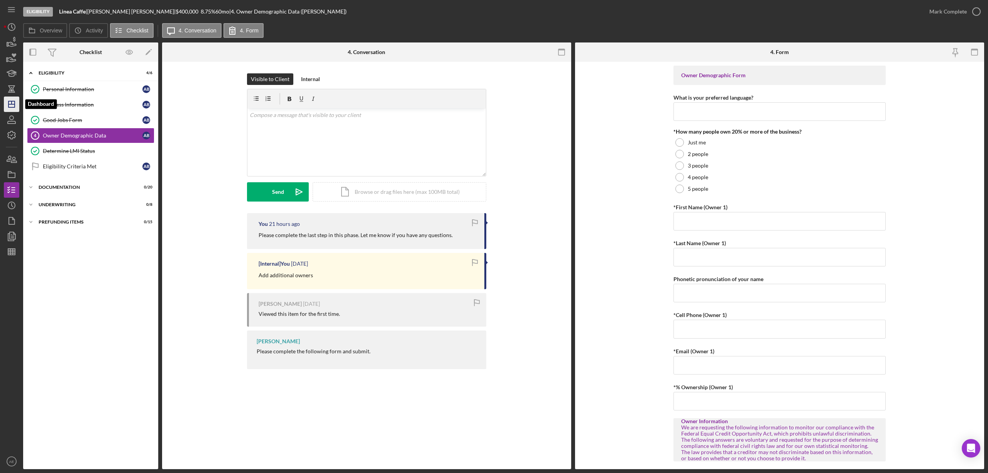
click at [14, 102] on icon "Icon/Dashboard" at bounding box center [11, 104] width 19 height 19
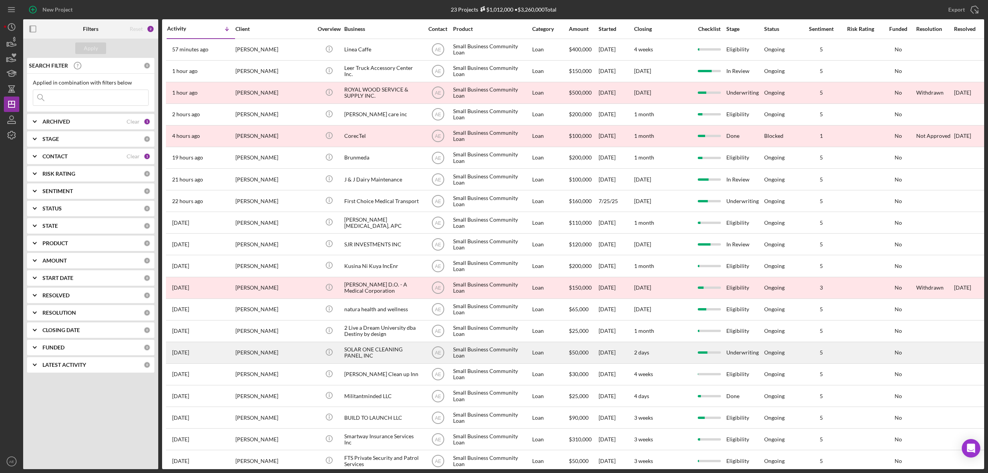
scroll to position [79, 0]
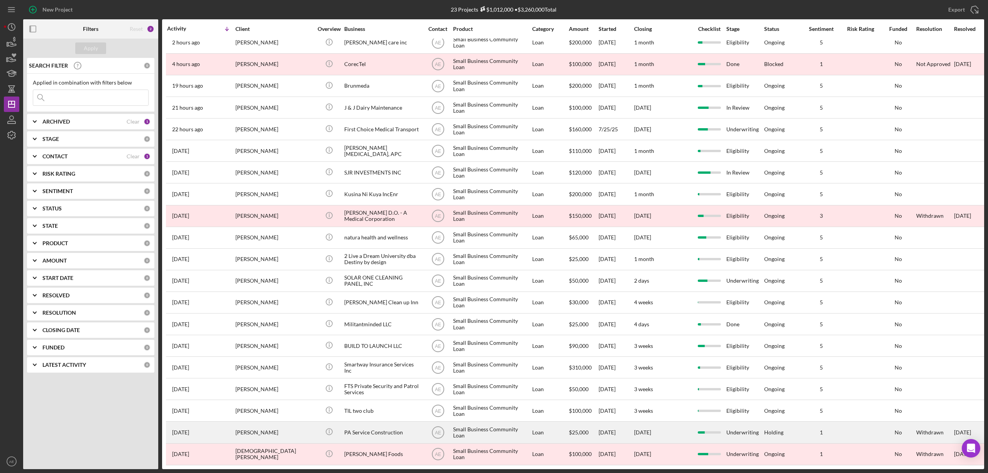
click at [388, 423] on div "PA Service Construction" at bounding box center [382, 432] width 77 height 20
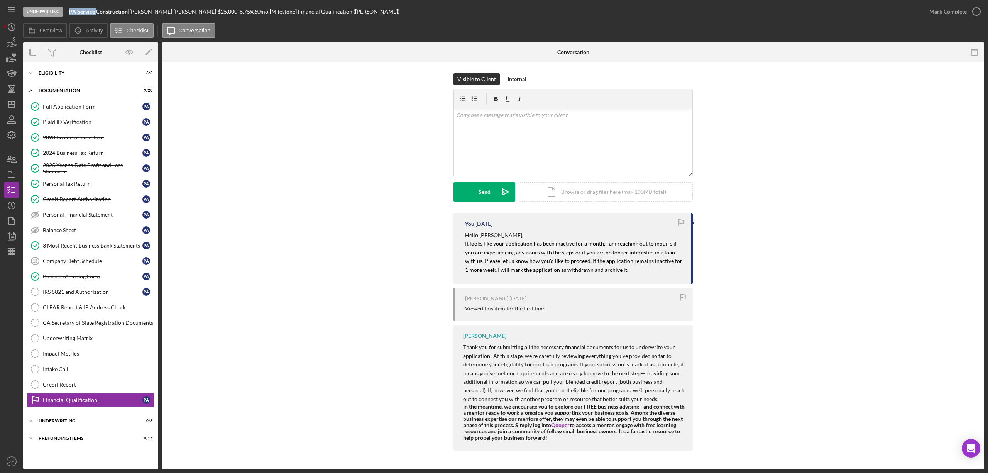
drag, startPoint x: 67, startPoint y: 12, endPoint x: 96, endPoint y: 12, distance: 28.9
click at [96, 11] on div "Underwriting PA Service Construction | Paul Antonucci | $25,000 8.75 % 60 mo | …" at bounding box center [472, 11] width 899 height 23
copy b "PA Service"
click at [9, 174] on icon "button" at bounding box center [11, 174] width 19 height 19
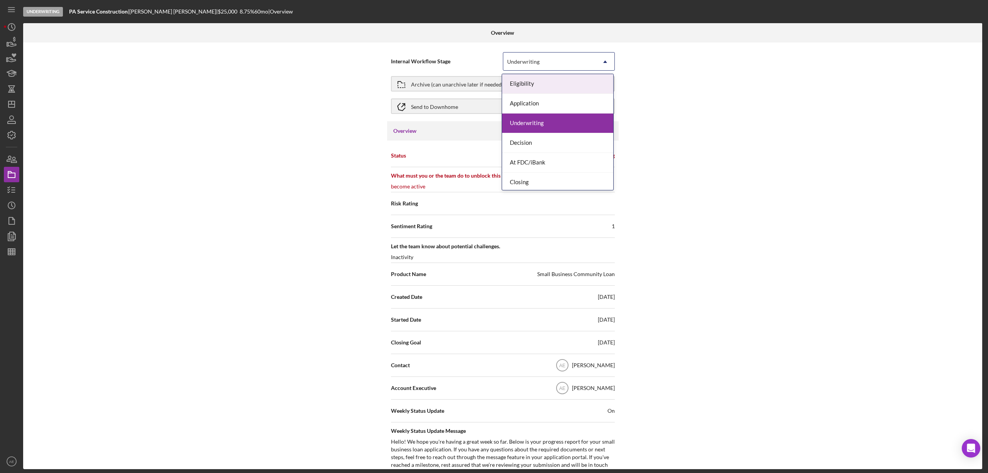
click at [524, 59] on div "Underwriting" at bounding box center [523, 62] width 32 height 6
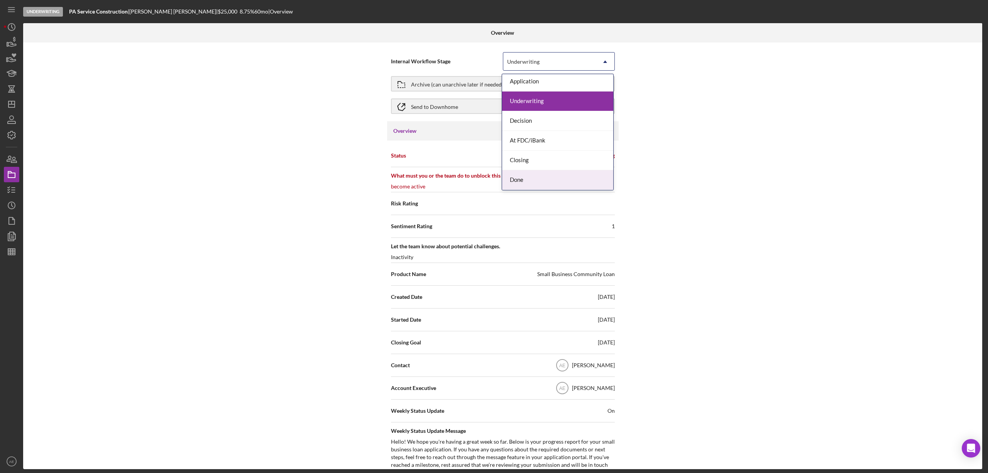
click at [536, 181] on div "Done" at bounding box center [557, 180] width 111 height 20
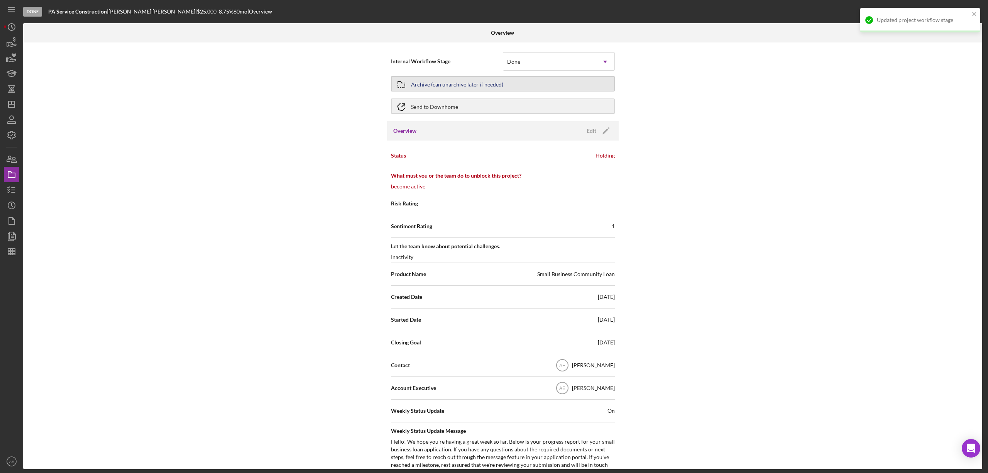
click at [442, 81] on div "Archive (can unarchive later if needed)" at bounding box center [457, 84] width 92 height 14
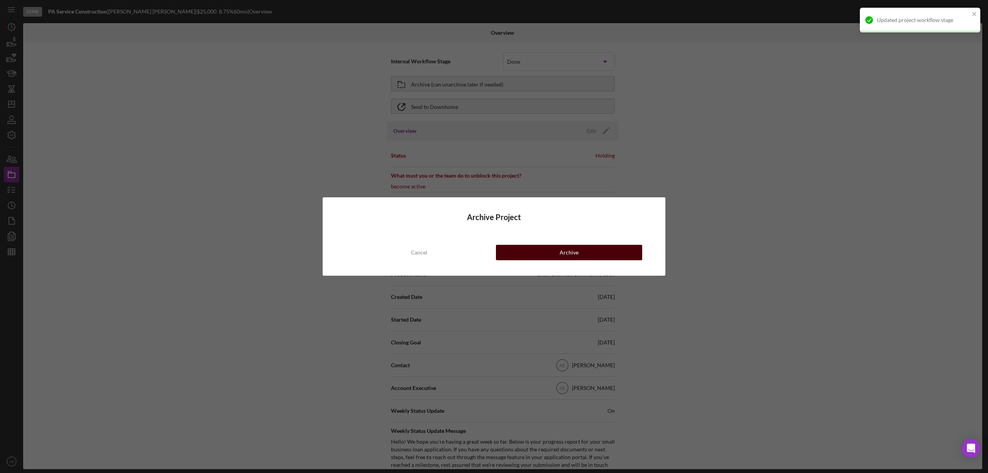
drag, startPoint x: 561, startPoint y: 252, endPoint x: 263, endPoint y: 220, distance: 300.1
click at [561, 252] on div "Archive" at bounding box center [569, 252] width 19 height 15
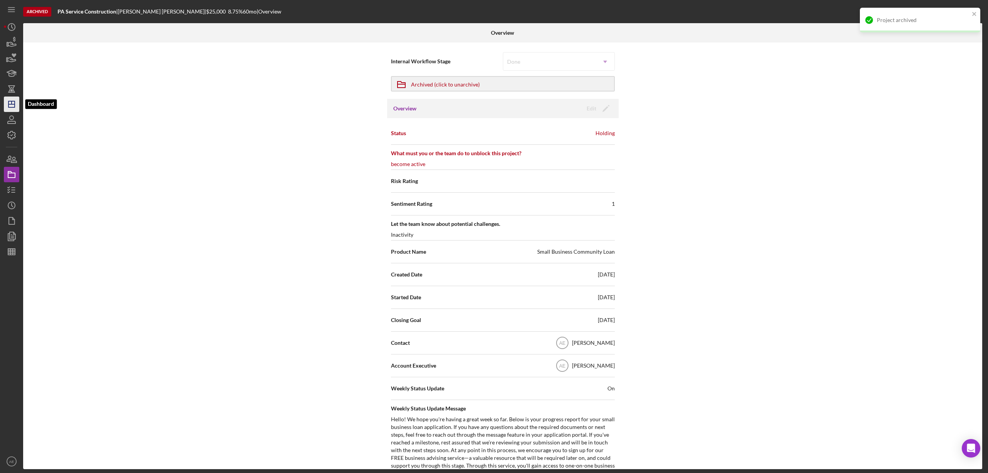
click at [12, 103] on line "button" at bounding box center [12, 102] width 0 height 3
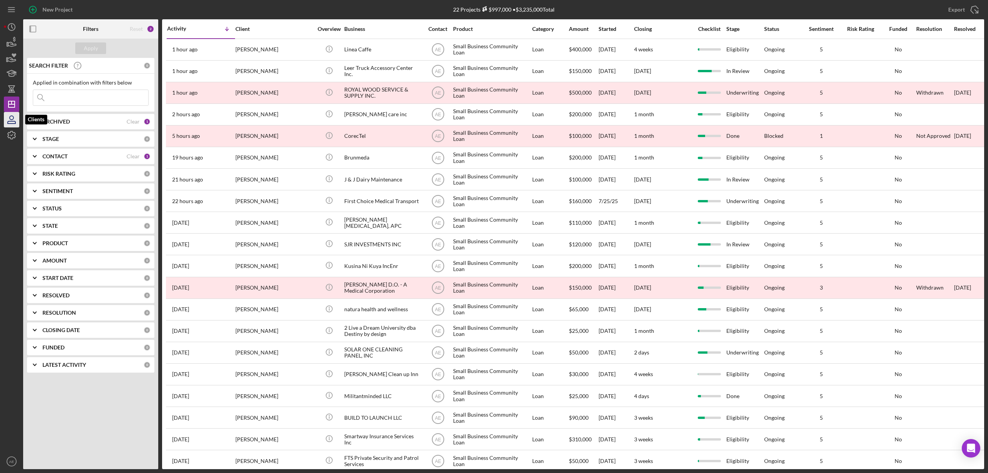
click at [15, 119] on icon "button" at bounding box center [11, 119] width 19 height 19
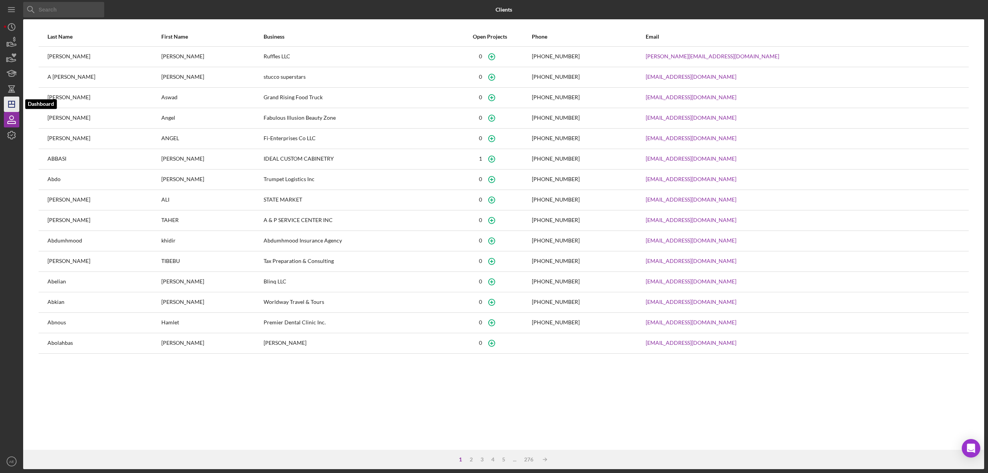
click at [11, 103] on icon "Icon/Dashboard" at bounding box center [11, 104] width 19 height 19
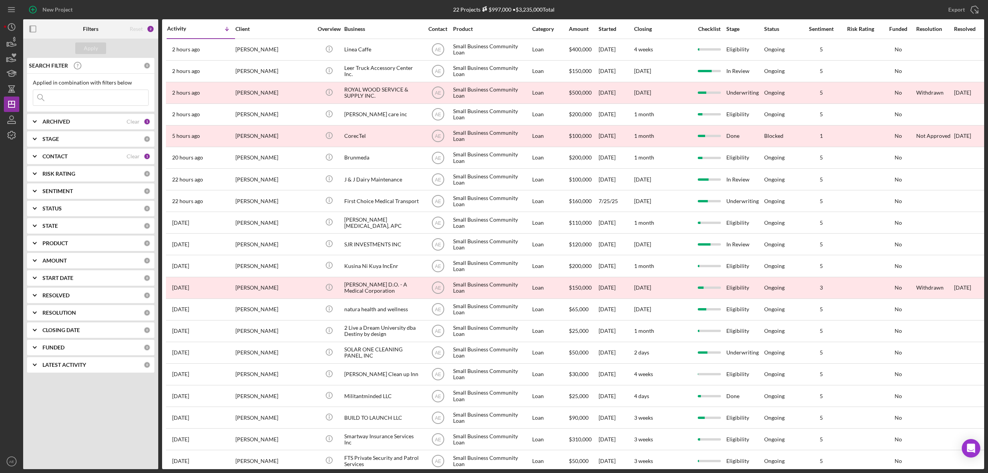
click at [120, 156] on div "CONTACT" at bounding box center [84, 156] width 84 height 6
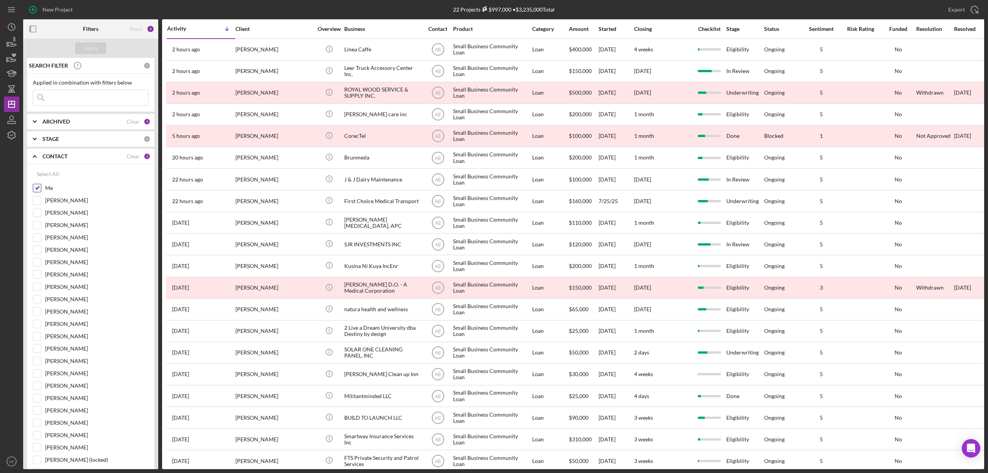
click at [37, 186] on input "Me" at bounding box center [37, 188] width 8 height 8
click at [39, 187] on input "Me" at bounding box center [37, 188] width 8 height 8
click at [68, 121] on b "ARCHIVED" at bounding box center [55, 122] width 27 height 6
click at [36, 188] on input "Me" at bounding box center [37, 188] width 8 height 8
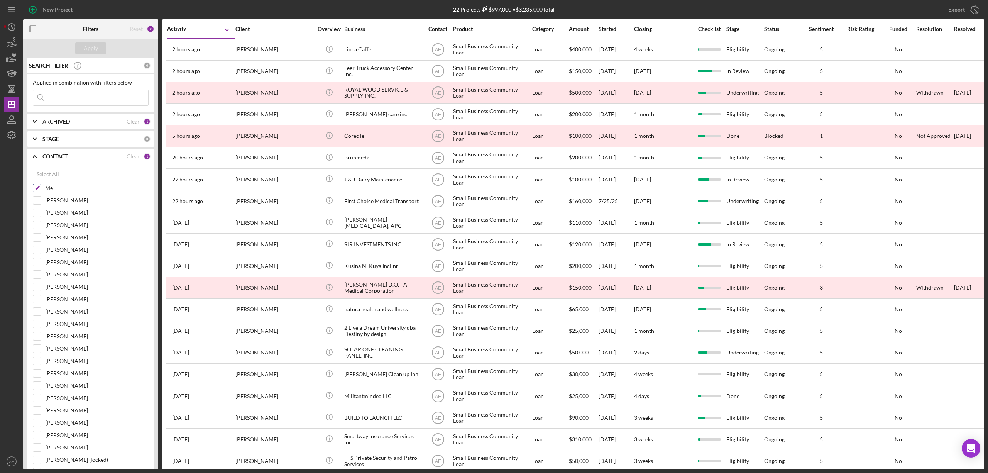
checkbox input "false"
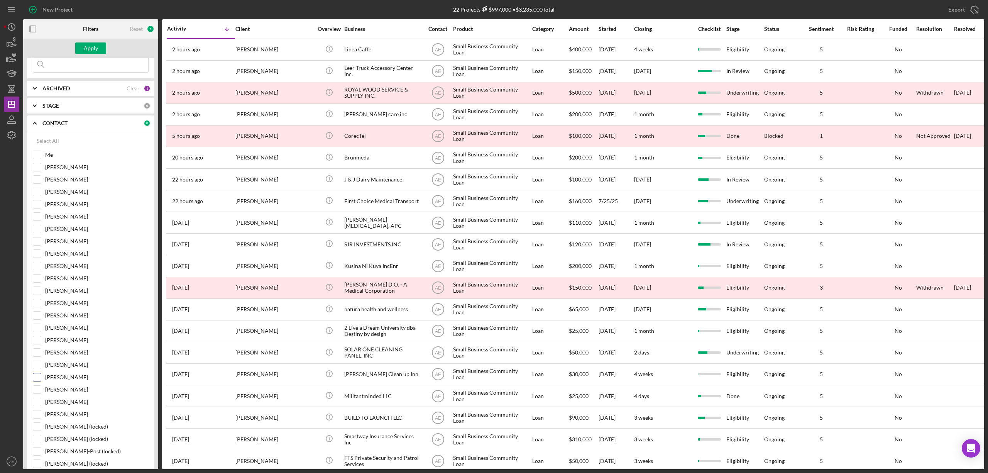
scroll to position [51, 0]
click at [38, 363] on input "[PERSON_NAME]" at bounding box center [37, 359] width 8 height 8
checkbox input "true"
click at [100, 51] on button "Apply" at bounding box center [90, 48] width 31 height 12
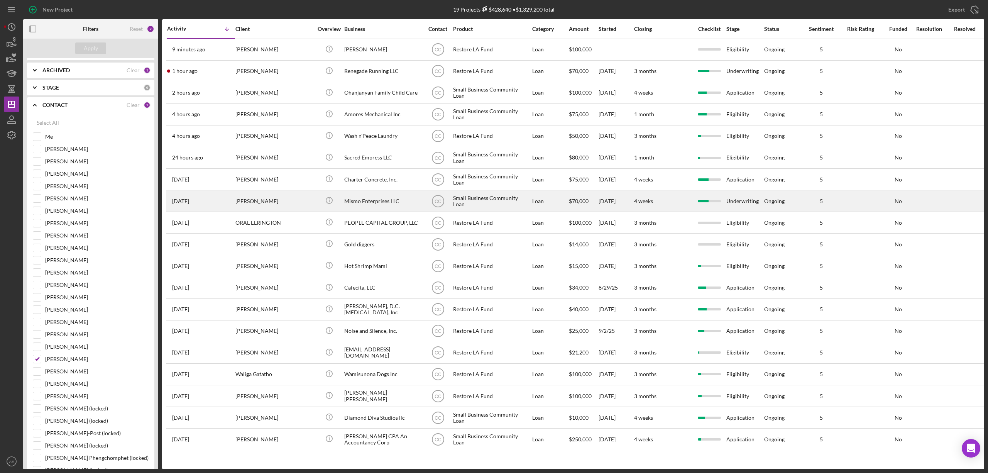
click at [283, 201] on div "[PERSON_NAME]" at bounding box center [273, 201] width 77 height 20
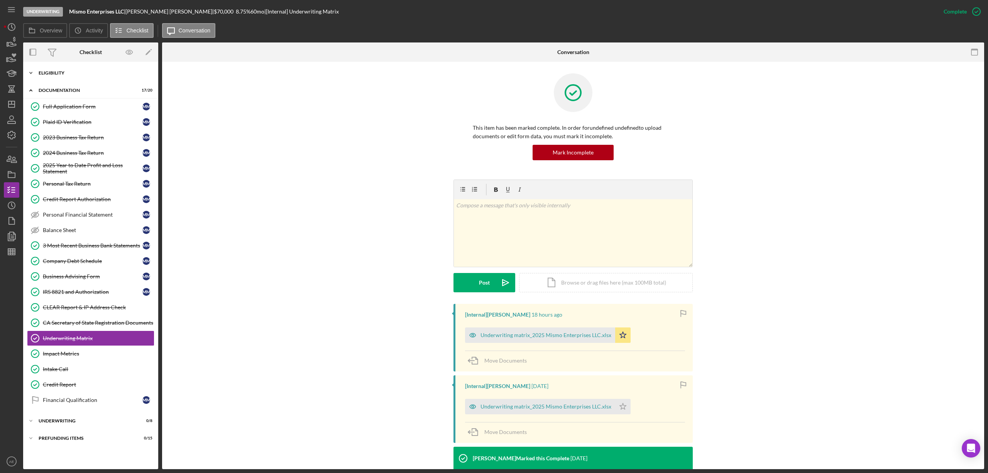
click at [62, 81] on div "Icon/Expander Eligibility 6 / 6" at bounding box center [90, 73] width 135 height 15
click at [65, 74] on div "Eligibility" at bounding box center [94, 73] width 110 height 5
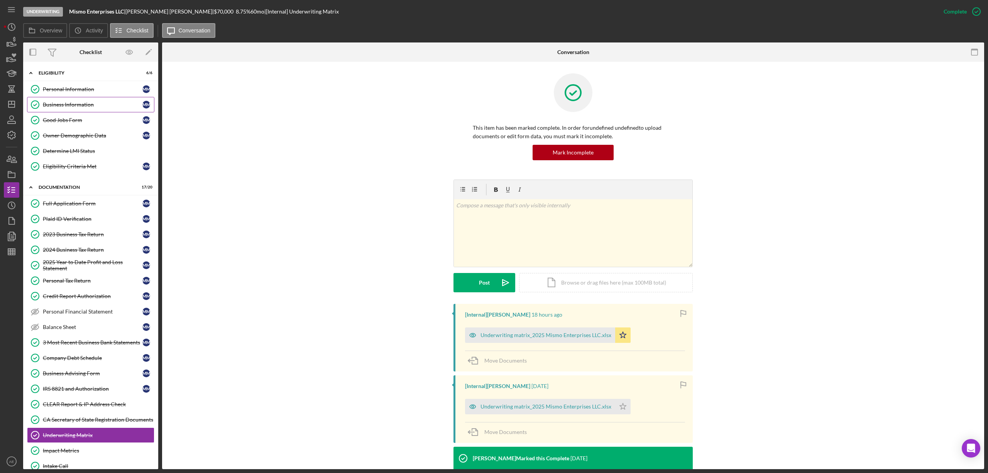
click at [76, 107] on div "Business Information" at bounding box center [93, 105] width 100 height 6
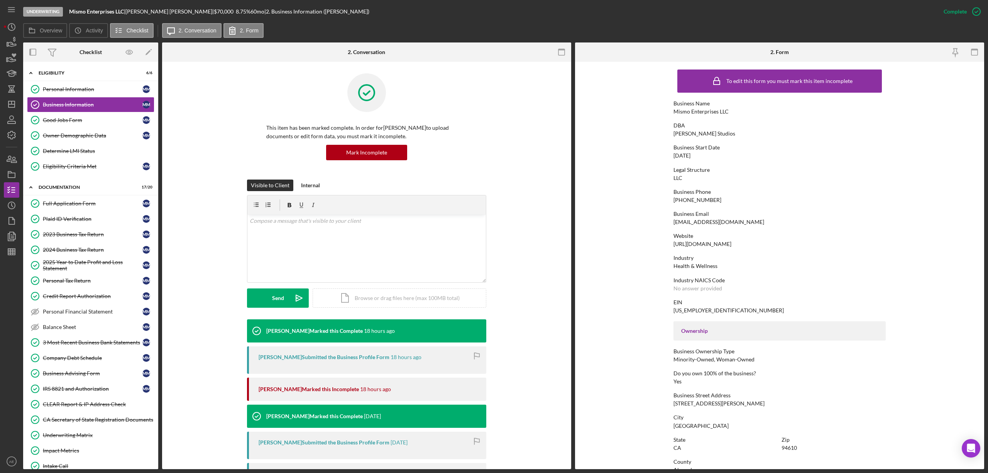
scroll to position [51, 0]
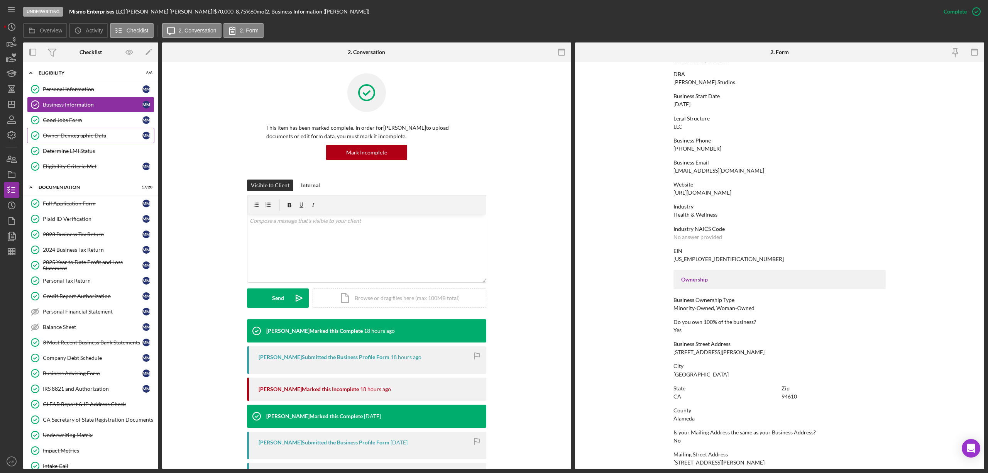
click at [101, 136] on div "Owner Demographic Data" at bounding box center [93, 135] width 100 height 6
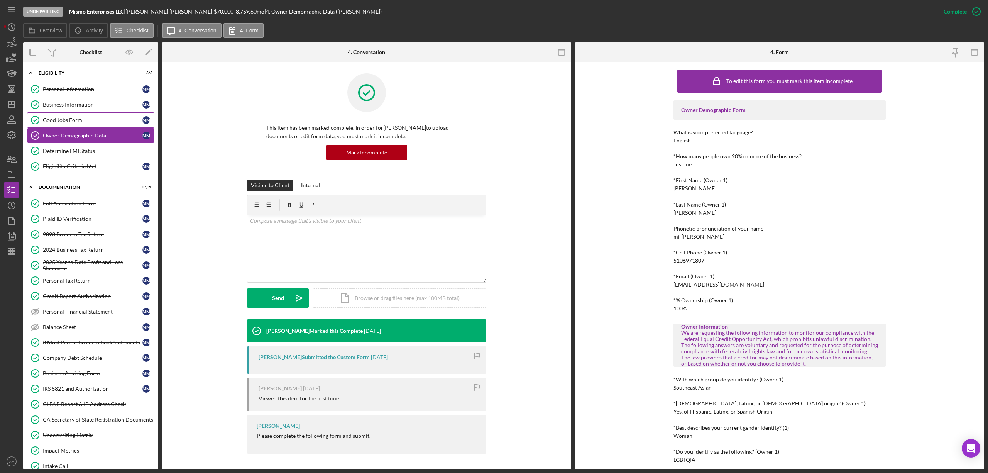
click at [73, 120] on div "Good Jobs Form" at bounding box center [93, 120] width 100 height 6
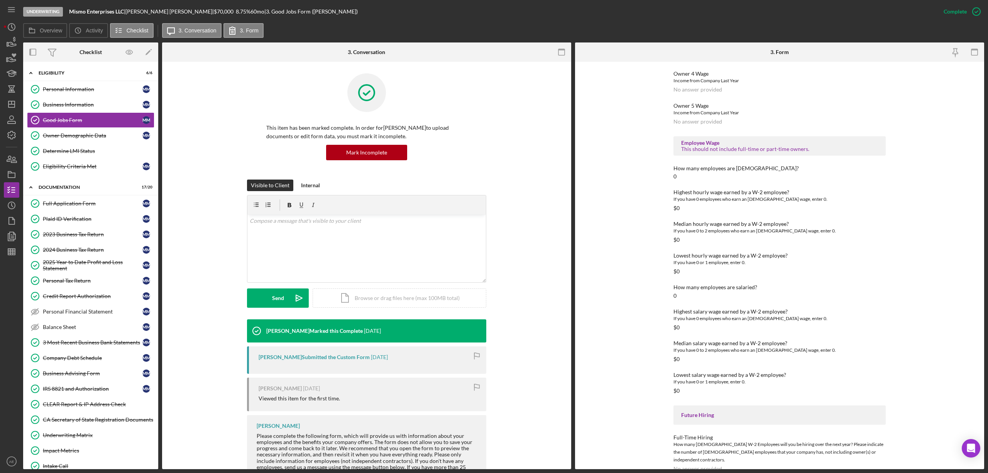
scroll to position [865, 0]
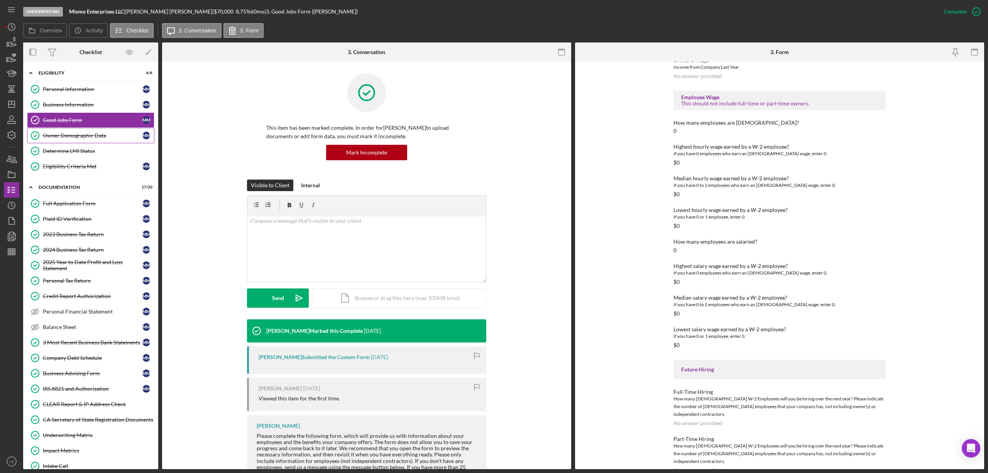
drag, startPoint x: 105, startPoint y: 135, endPoint x: 289, endPoint y: 171, distance: 187.6
click at [105, 135] on div "Owner Demographic Data" at bounding box center [93, 135] width 100 height 6
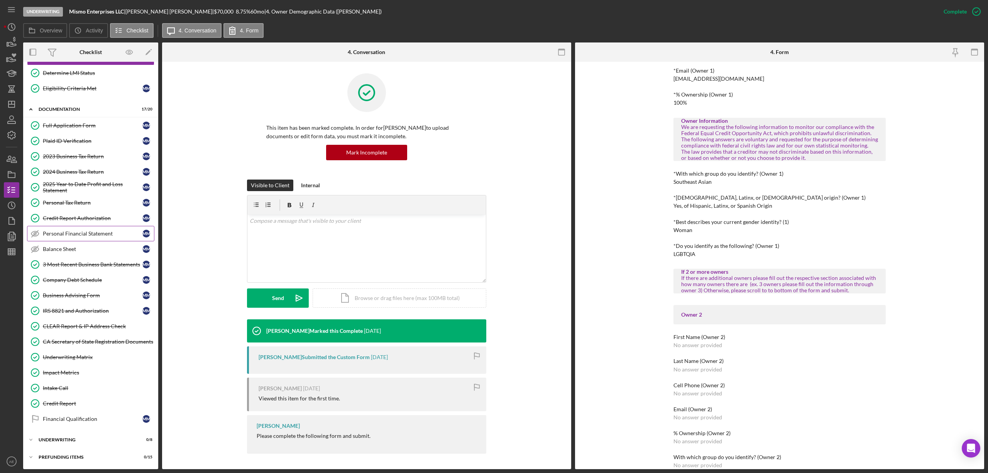
scroll to position [84, 0]
click at [88, 358] on div "Underwriting Matrix" at bounding box center [98, 357] width 111 height 6
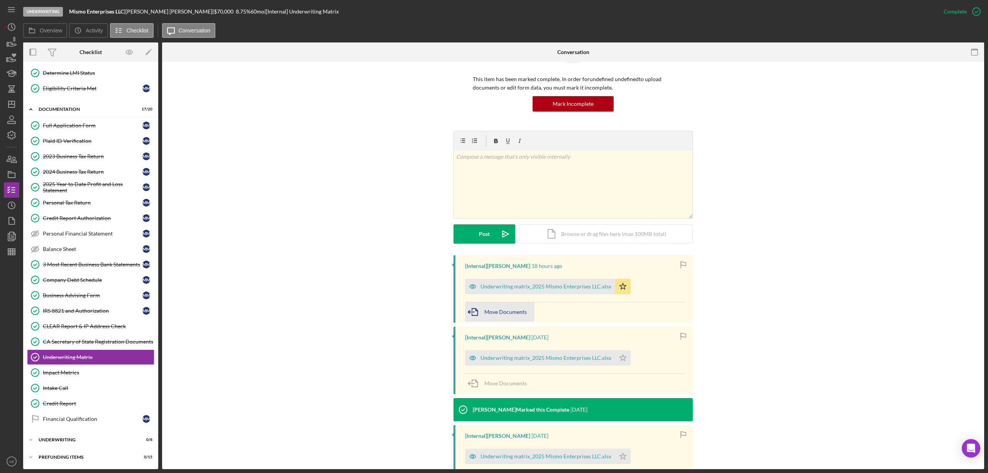
scroll to position [51, 0]
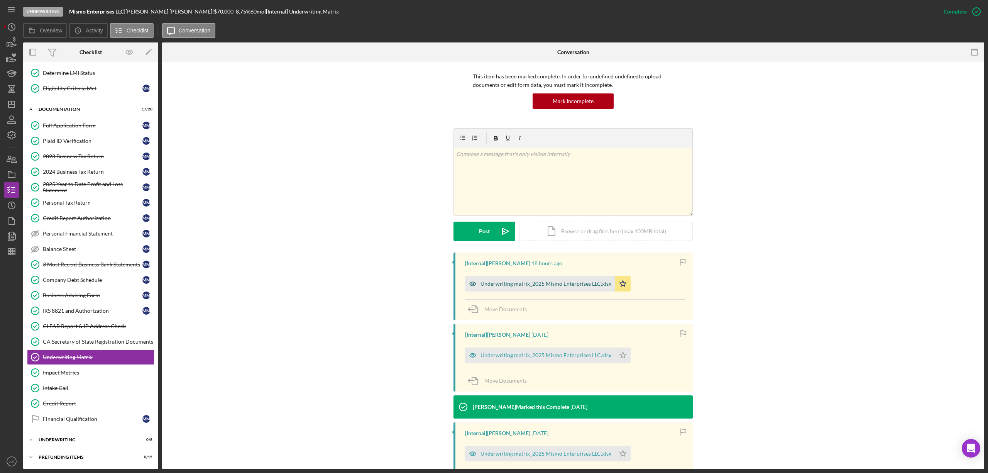
click at [474, 283] on icon "button" at bounding box center [473, 284] width 6 height 4
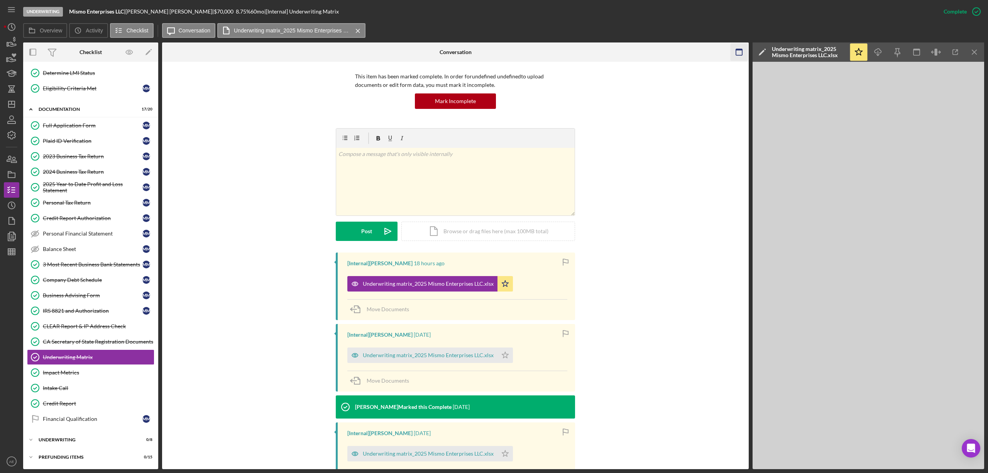
click at [738, 58] on icon "button" at bounding box center [739, 52] width 17 height 17
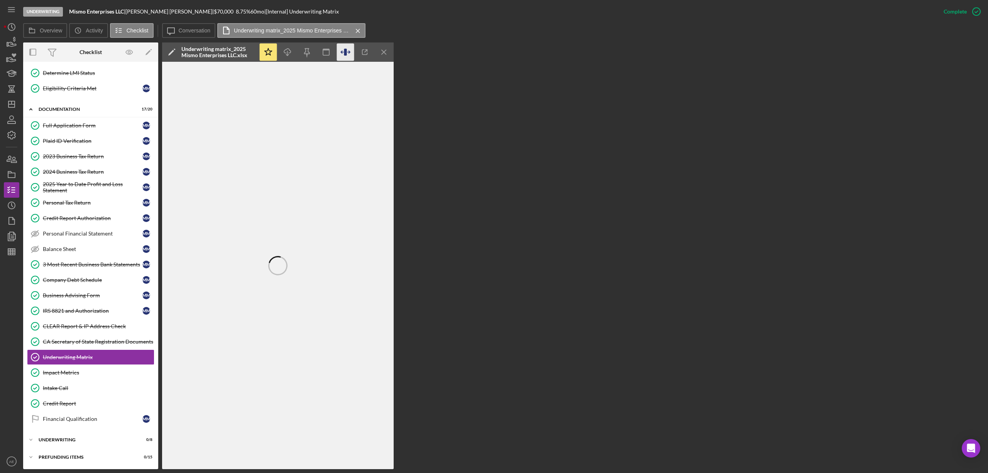
click at [347, 53] on icon "button" at bounding box center [345, 52] width 3 height 7
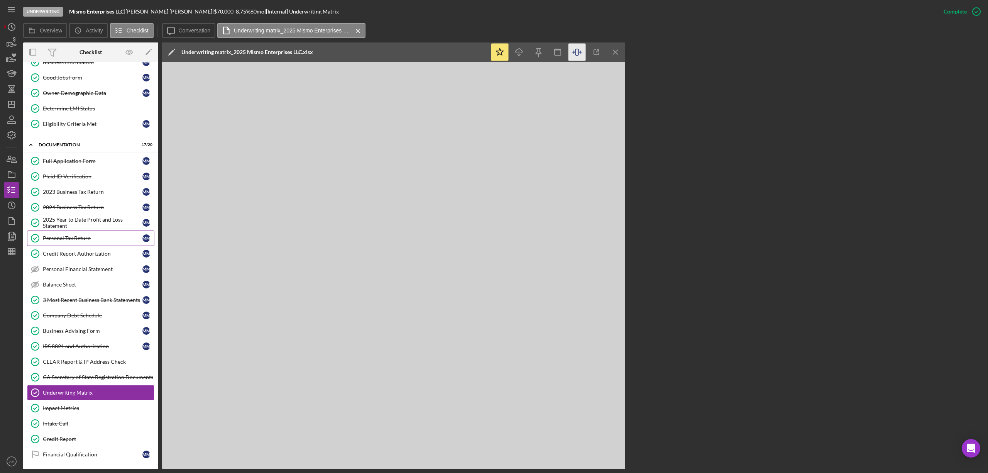
scroll to position [0, 0]
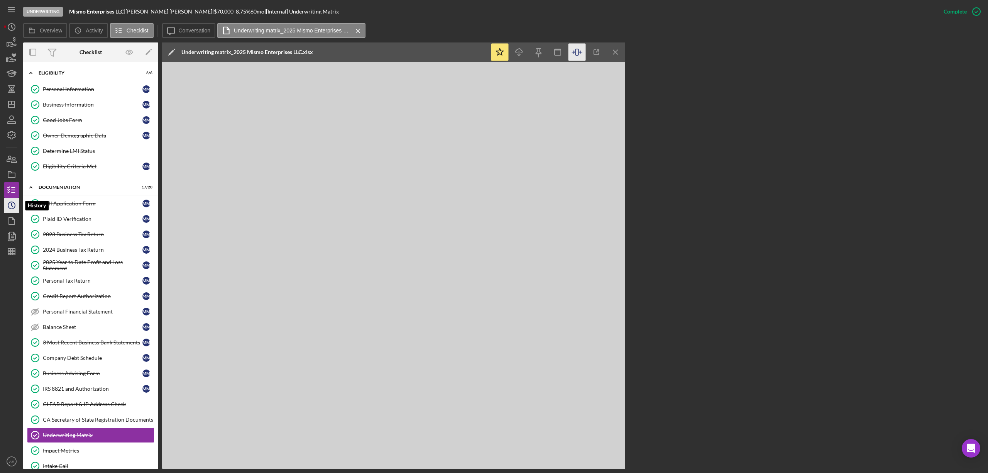
click at [14, 204] on circle "button" at bounding box center [11, 205] width 7 height 7
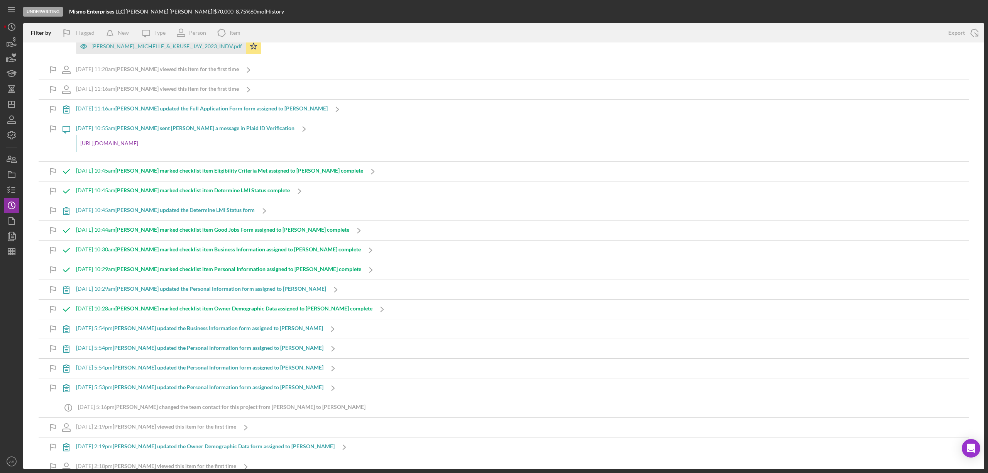
scroll to position [3345, 0]
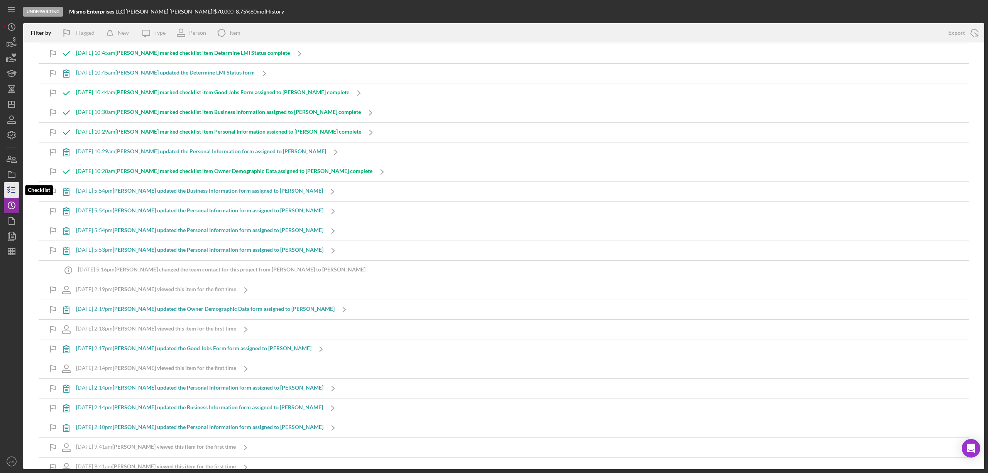
click at [10, 192] on icon "button" at bounding box center [11, 189] width 19 height 19
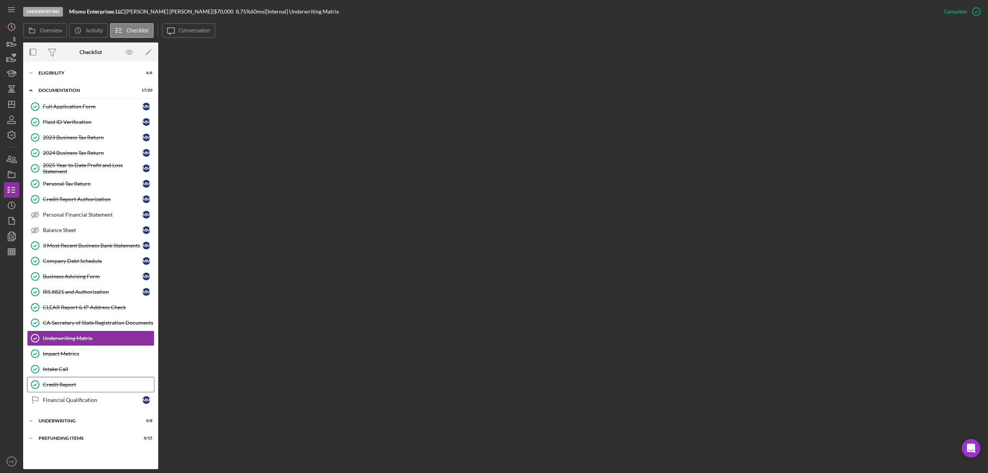
click at [82, 384] on link "Credit Report Credit Report" at bounding box center [90, 384] width 127 height 15
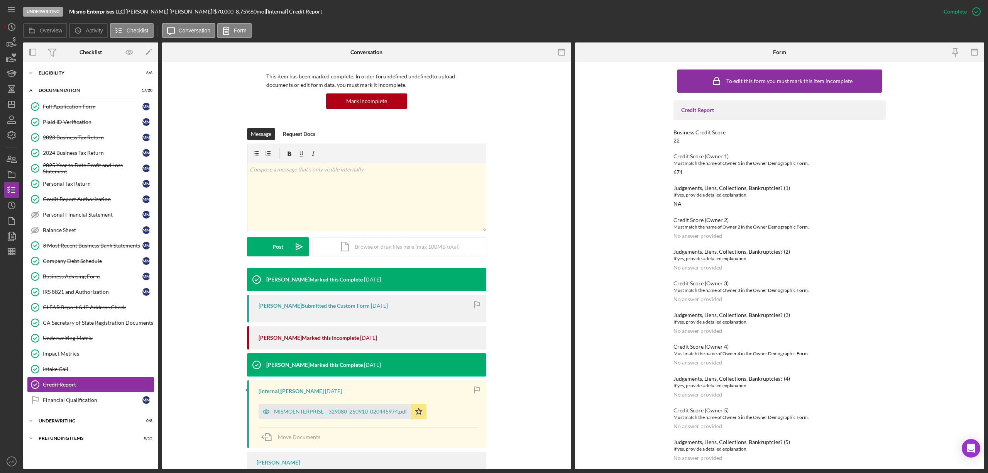
scroll to position [90, 0]
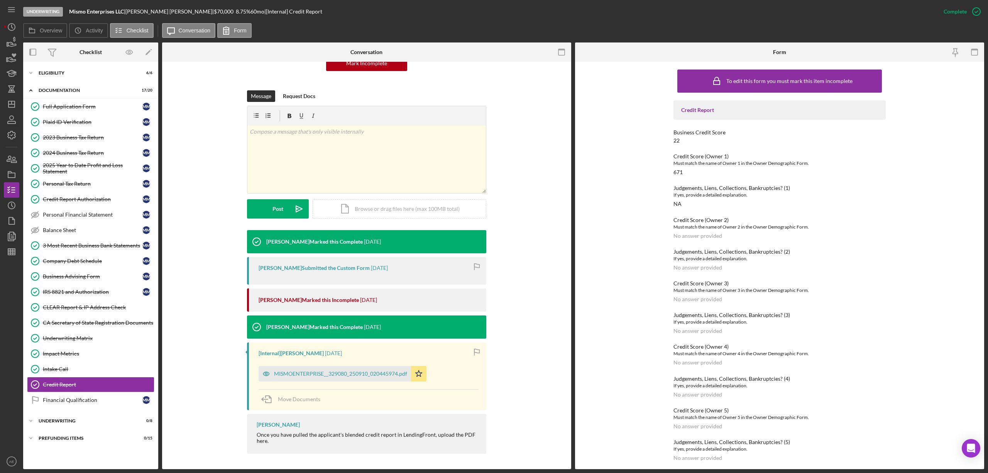
click at [263, 374] on icon "button" at bounding box center [266, 374] width 6 height 4
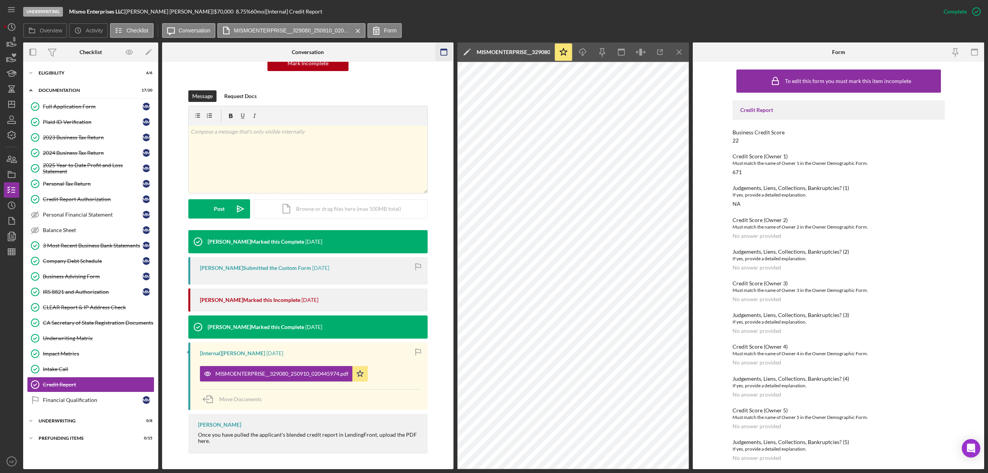
click at [440, 56] on icon "button" at bounding box center [443, 52] width 17 height 17
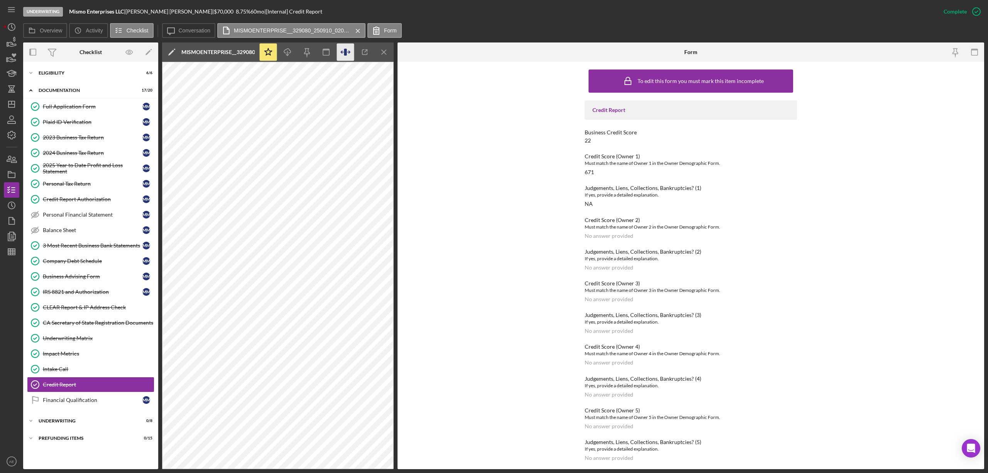
click at [345, 52] on icon "button" at bounding box center [345, 52] width 3 height 7
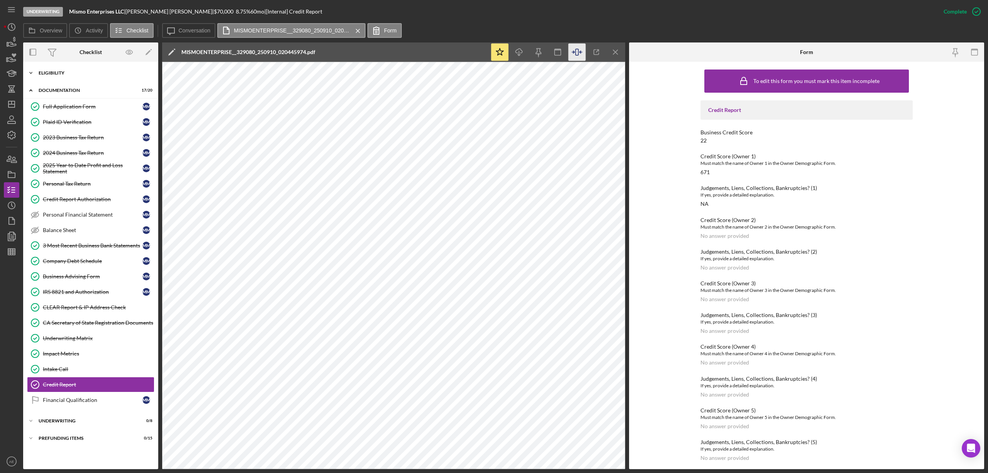
click at [85, 73] on div "Eligibility" at bounding box center [94, 73] width 110 height 5
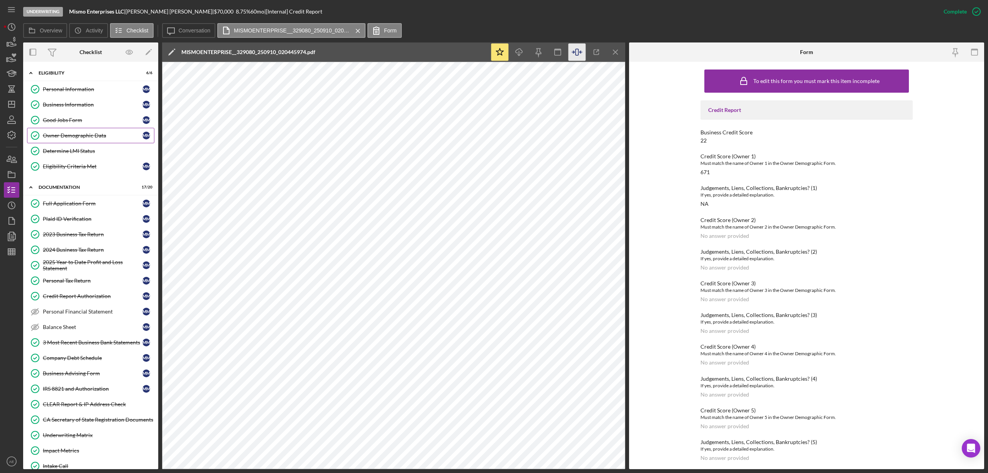
click at [98, 137] on div "Owner Demographic Data" at bounding box center [93, 135] width 100 height 6
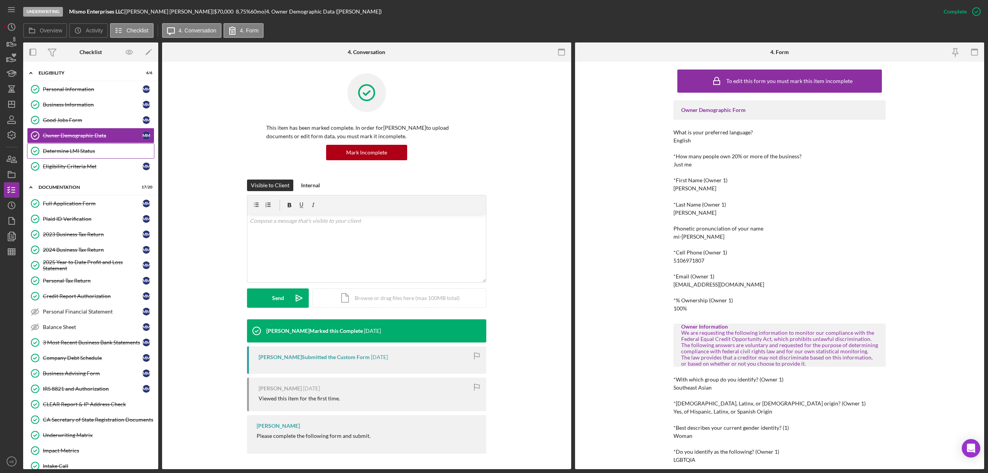
click at [98, 152] on div "Determine LMI Status" at bounding box center [98, 151] width 111 height 6
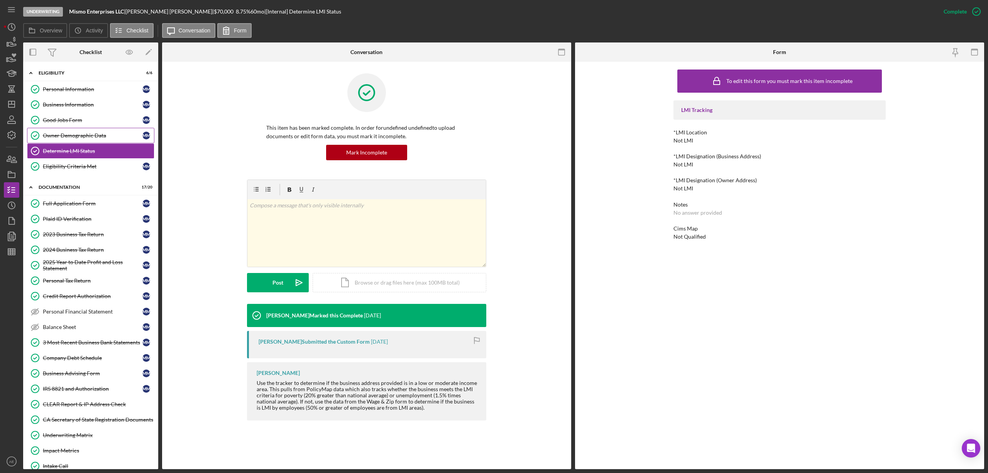
click at [101, 133] on div "Owner Demographic Data" at bounding box center [93, 135] width 100 height 6
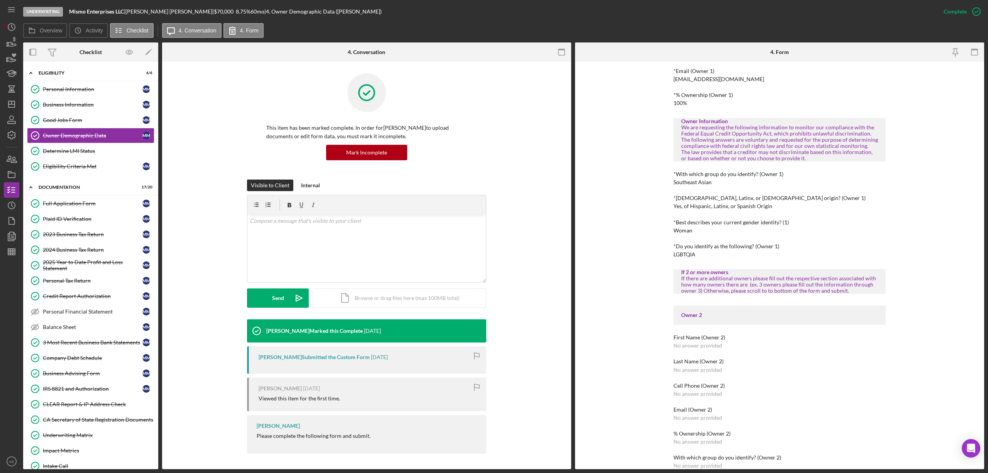
scroll to position [206, 0]
click at [100, 203] on div "Full Application Form" at bounding box center [93, 203] width 100 height 6
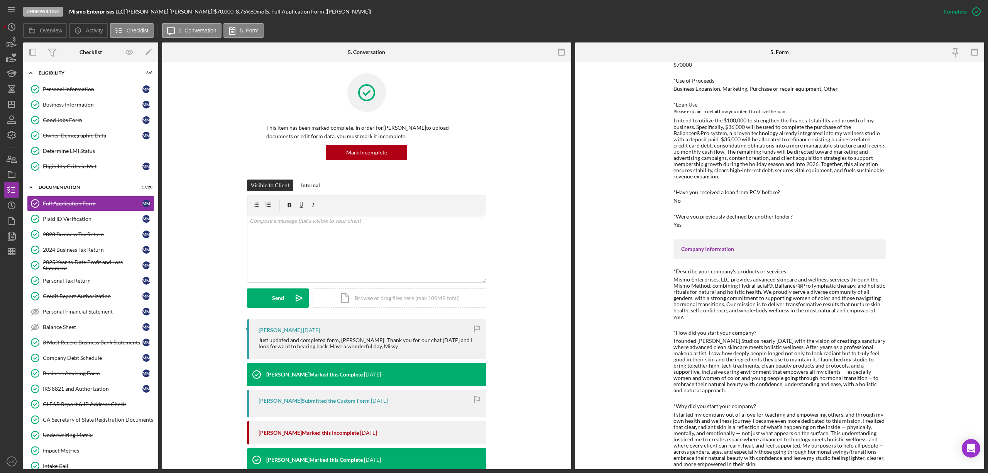
scroll to position [103, 0]
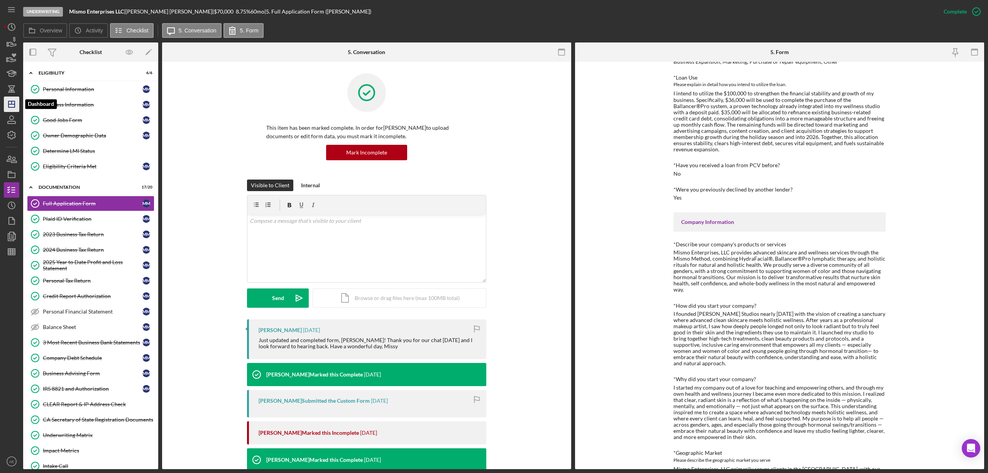
click at [10, 101] on polygon "button" at bounding box center [11, 104] width 6 height 6
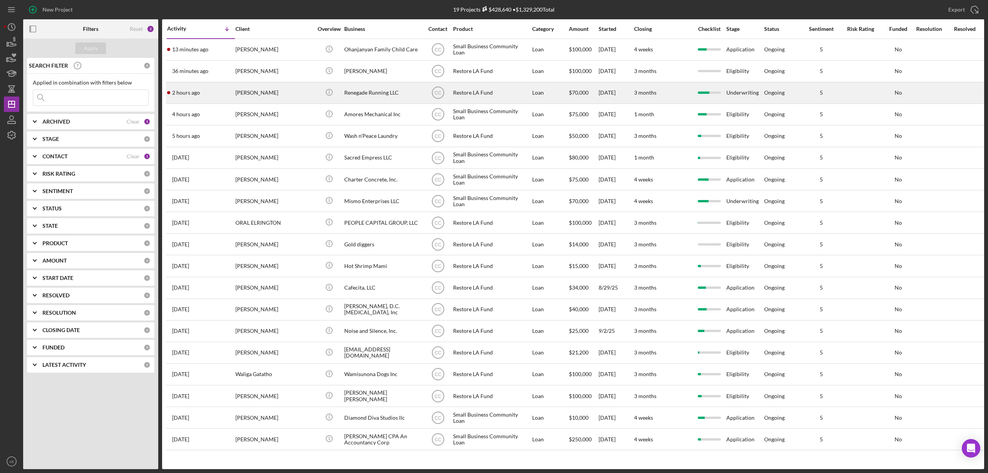
click at [256, 91] on div "[PERSON_NAME]" at bounding box center [273, 93] width 77 height 20
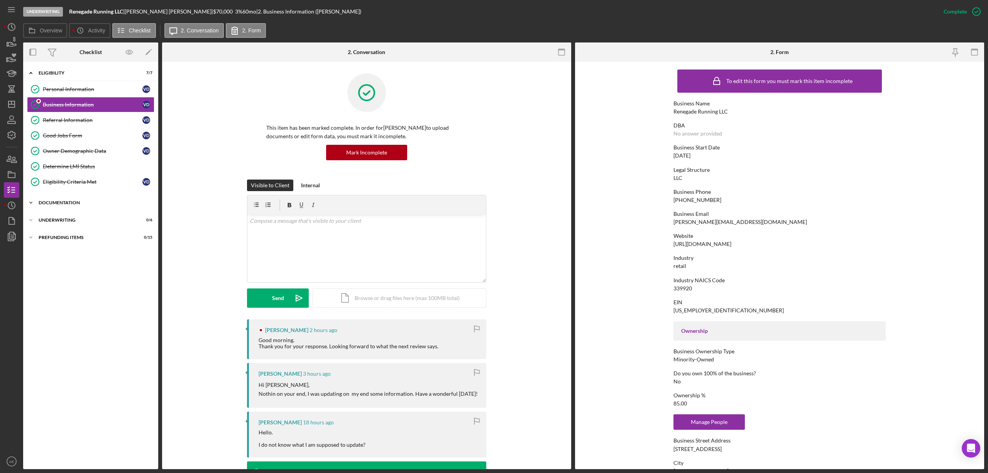
click at [93, 201] on div "Icon/Expander Documentation 17 / 20" at bounding box center [90, 202] width 135 height 15
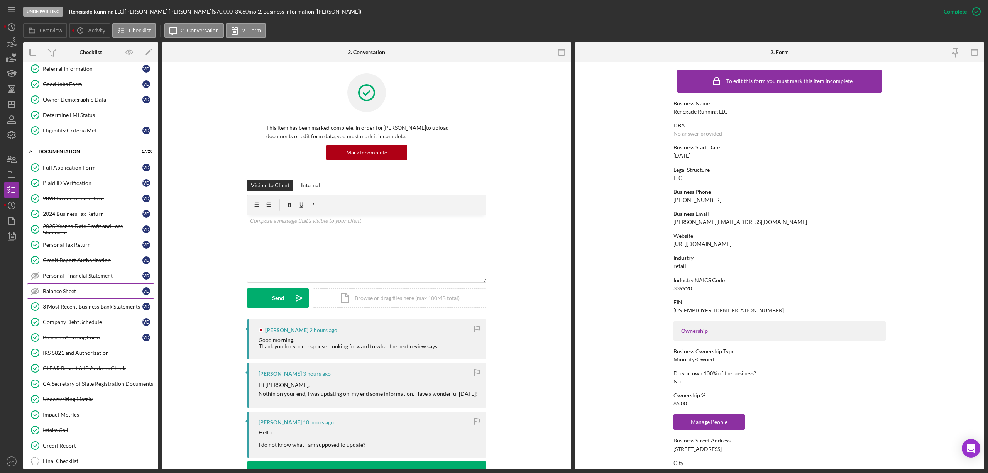
scroll to position [100, 0]
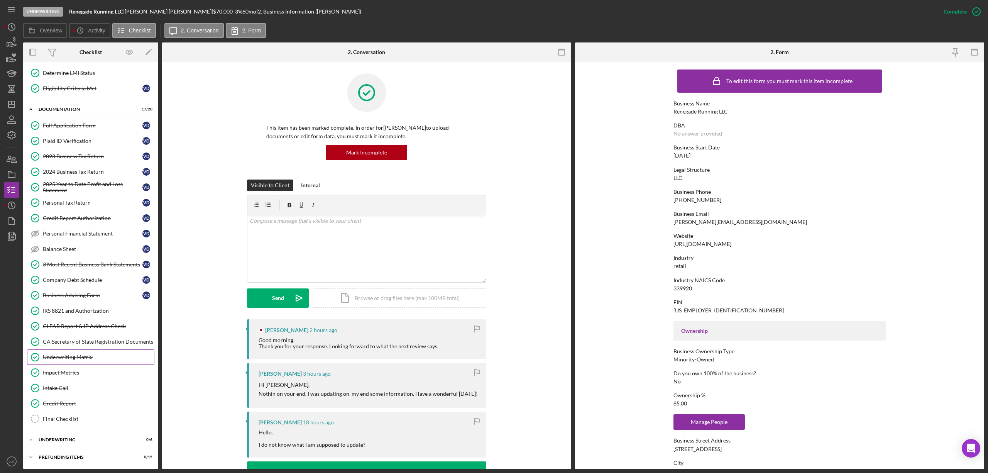
click at [85, 354] on div "Underwriting Matrix" at bounding box center [98, 357] width 111 height 6
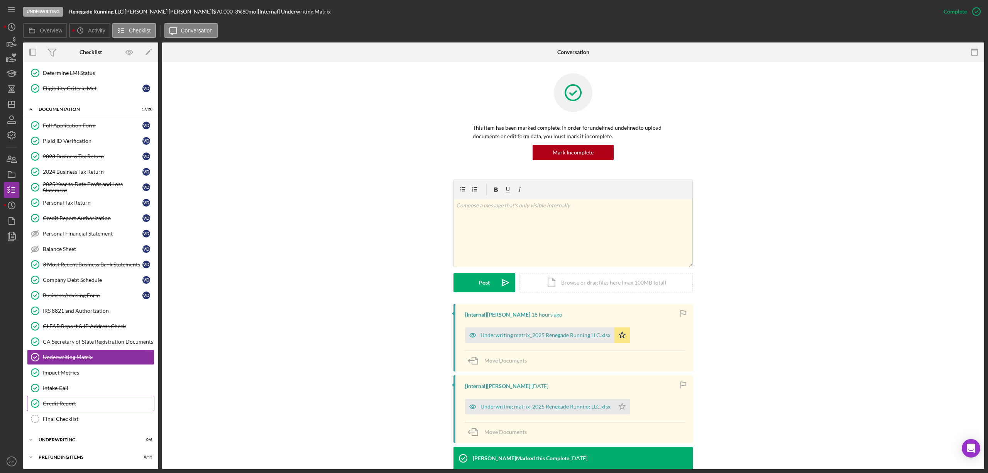
click at [113, 405] on div "Credit Report" at bounding box center [98, 403] width 111 height 6
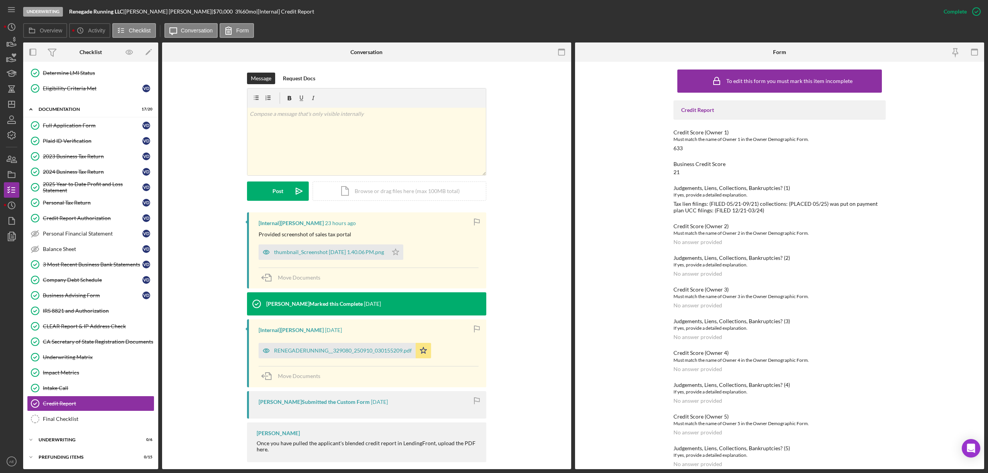
scroll to position [115, 0]
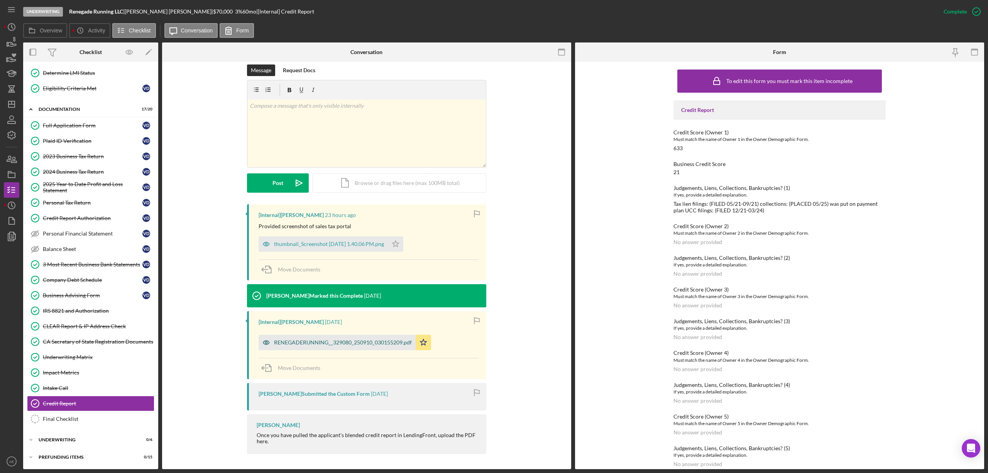
click at [260, 340] on icon "button" at bounding box center [266, 342] width 15 height 15
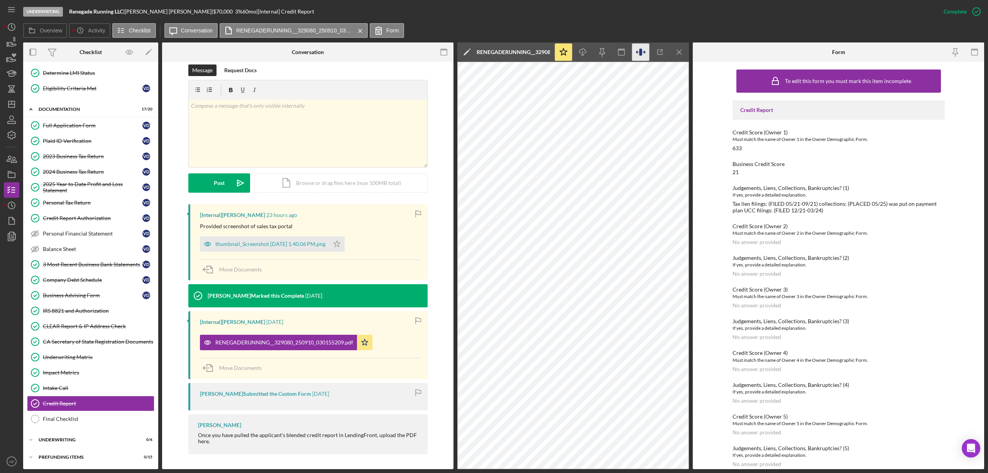
click at [634, 51] on icon "button" at bounding box center [640, 52] width 17 height 17
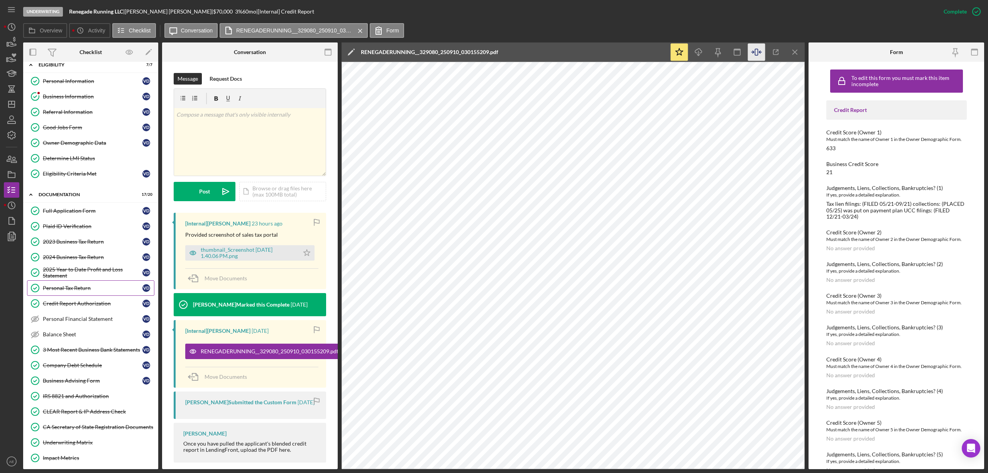
scroll to position [0, 0]
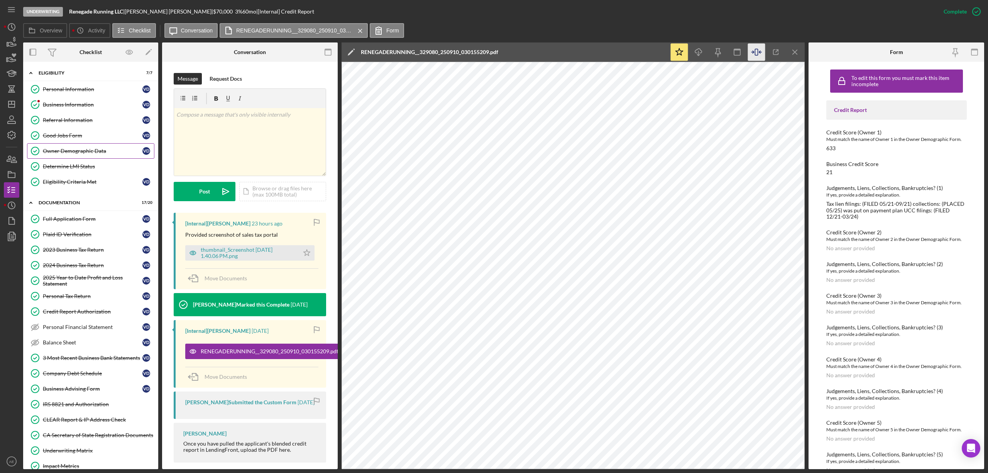
click at [96, 153] on div "Owner Demographic Data" at bounding box center [93, 151] width 100 height 6
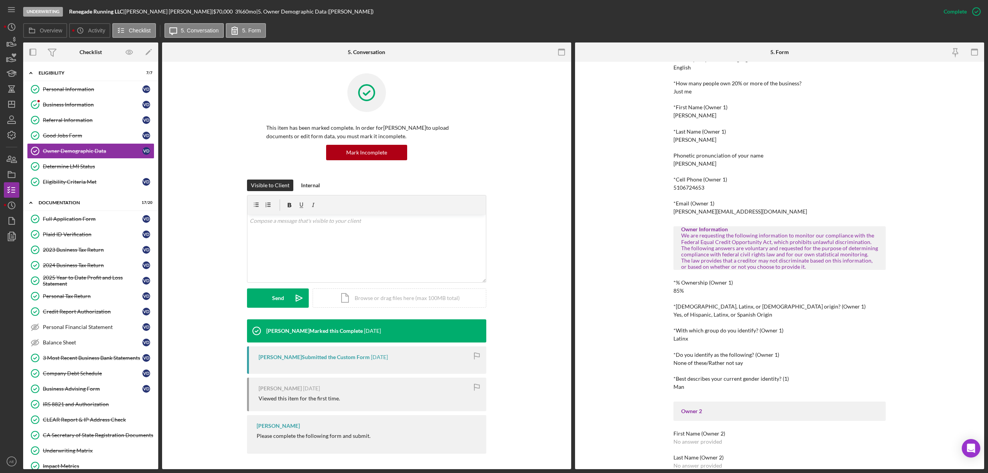
scroll to position [206, 0]
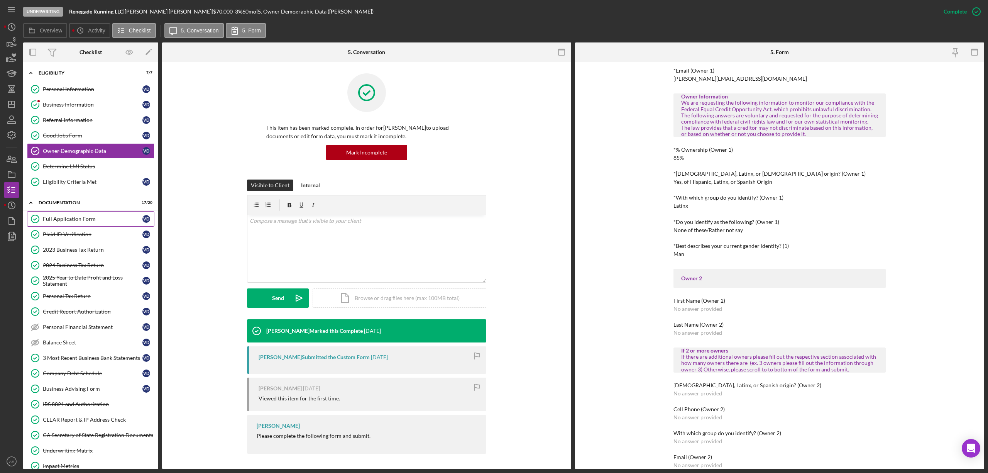
click at [102, 220] on div "Full Application Form" at bounding box center [93, 219] width 100 height 6
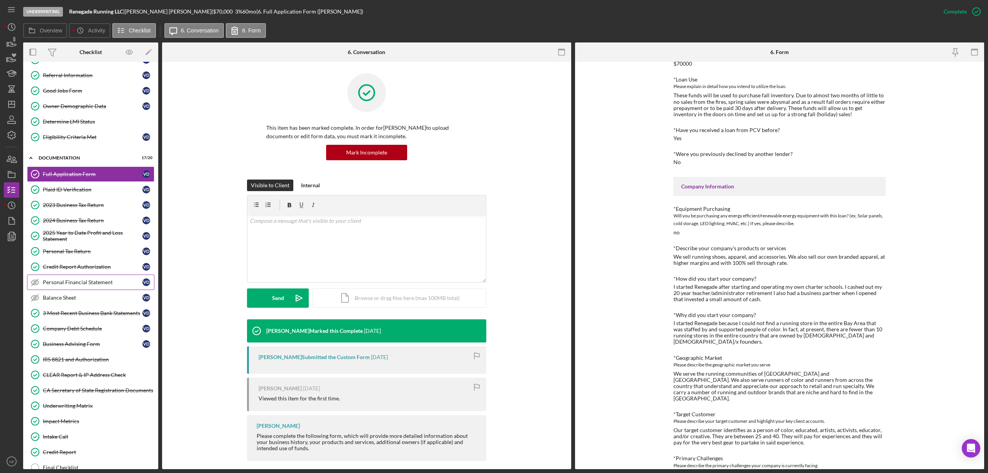
scroll to position [100, 0]
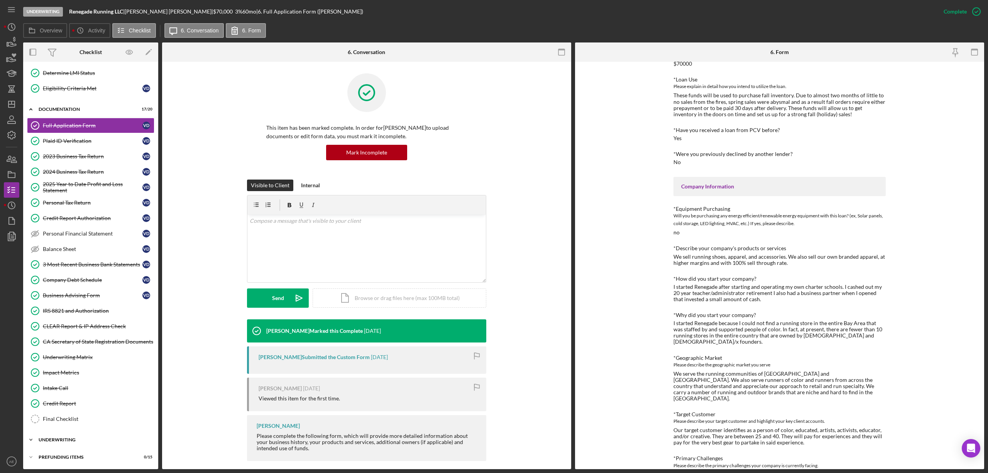
click at [78, 436] on div "Icon/Expander Underwriting 0 / 6" at bounding box center [90, 439] width 135 height 15
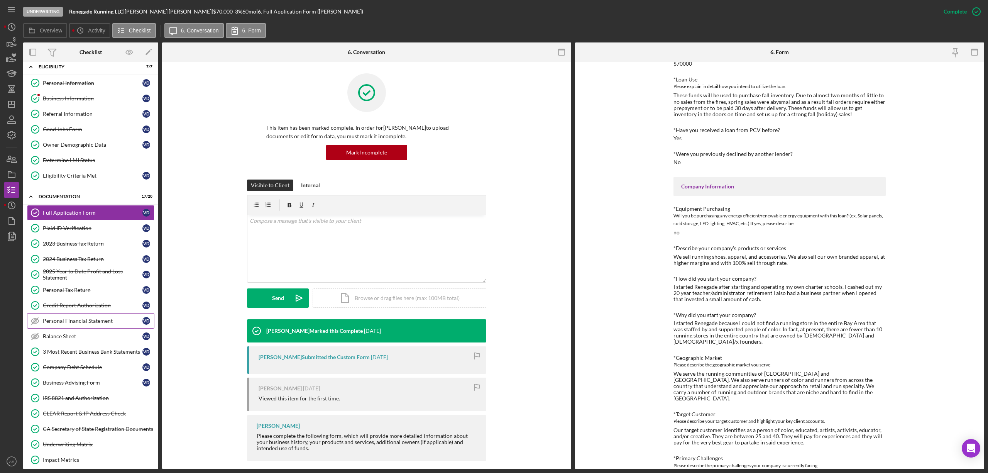
scroll to position [0, 0]
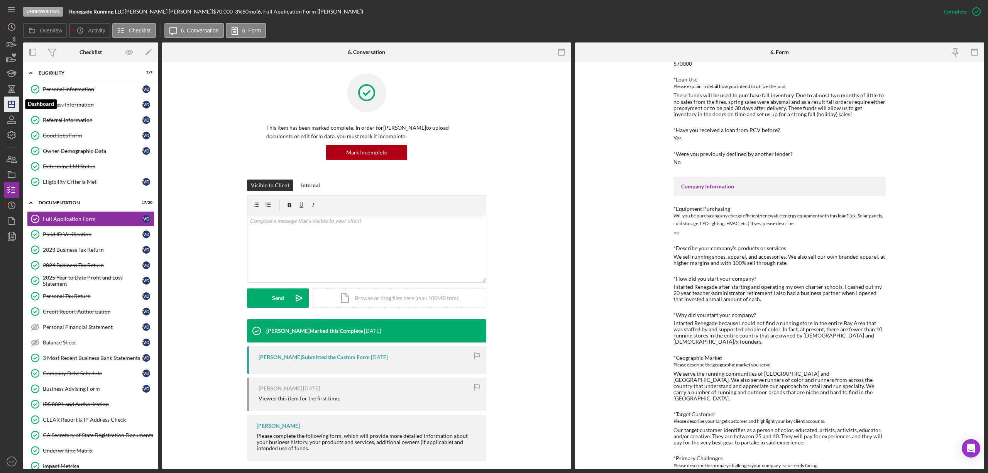
click at [15, 103] on icon "Icon/Dashboard" at bounding box center [11, 104] width 19 height 19
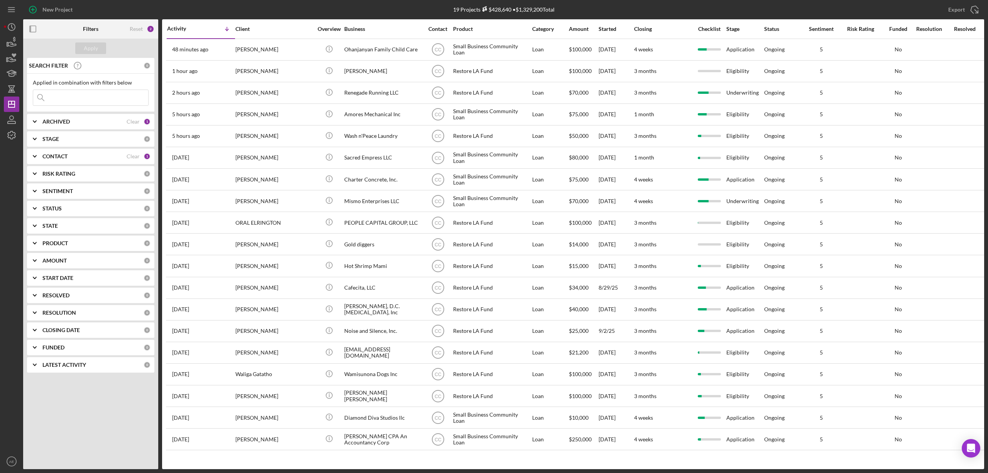
click at [109, 98] on input at bounding box center [90, 97] width 115 height 15
type input "ah"
click at [101, 162] on div "CONTACT" at bounding box center [84, 161] width 84 height 6
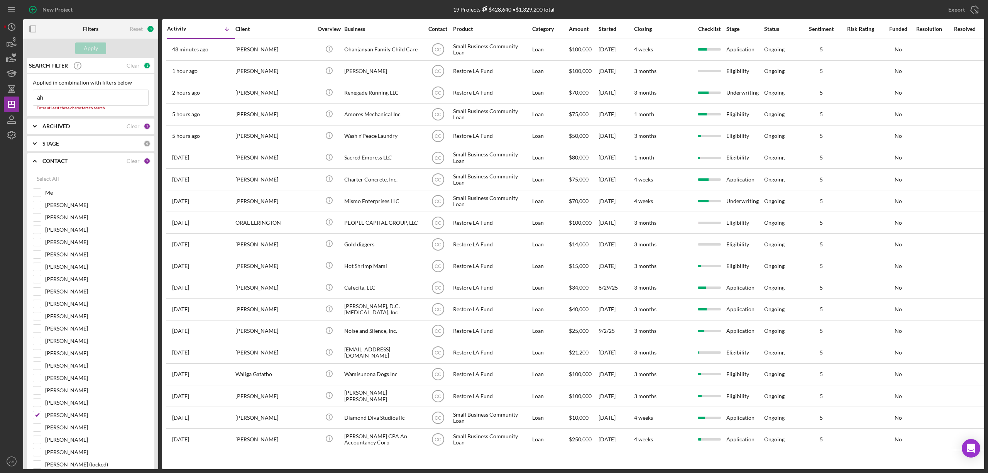
click at [32, 422] on div "Select All Me Grace Fenton Bob Porter Patrick Campbell Stephanie Simotas Casey …" at bounding box center [90, 404] width 127 height 470
click at [36, 419] on input "[PERSON_NAME]" at bounding box center [37, 415] width 8 height 8
checkbox input "false"
click at [74, 102] on input "ah" at bounding box center [90, 97] width 115 height 15
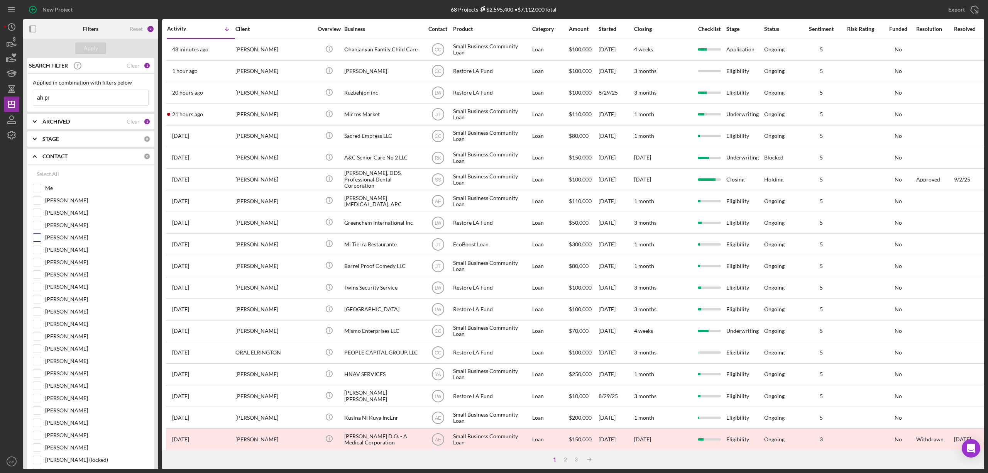
type input "ah pr"
click at [38, 237] on input "[PERSON_NAME]" at bounding box center [37, 238] width 8 height 8
checkbox input "true"
click at [100, 48] on button "Apply" at bounding box center [90, 48] width 31 height 12
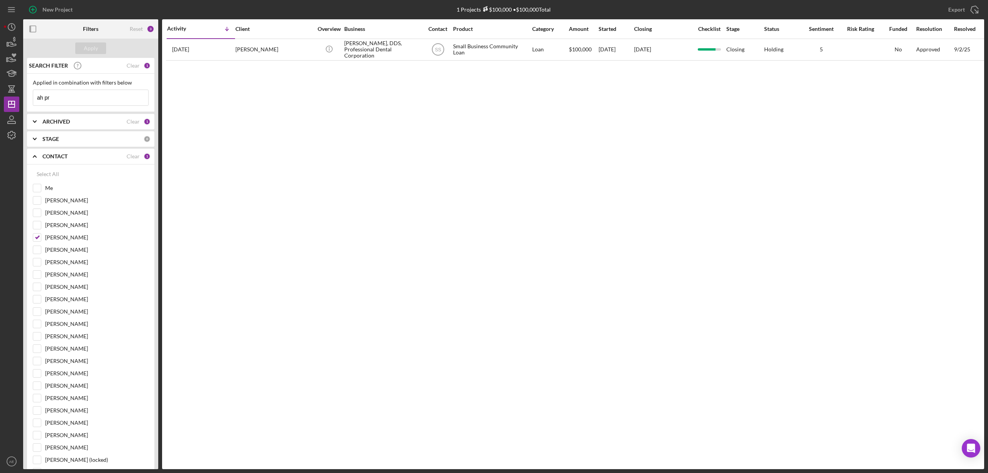
drag, startPoint x: 69, startPoint y: 96, endPoint x: -7, endPoint y: 97, distance: 75.7
click at [0, 97] on html "New Project 1 Projects $100,000 • $100,000 Total Export Icon/Export Filters Res…" at bounding box center [494, 236] width 988 height 473
click at [93, 44] on div "Apply" at bounding box center [91, 48] width 14 height 12
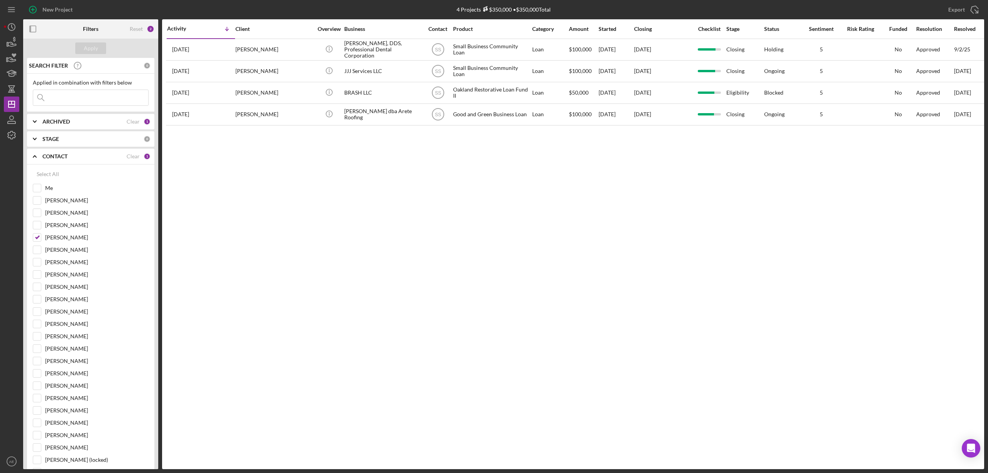
click at [95, 124] on div "ARCHIVED" at bounding box center [84, 122] width 84 height 6
click at [36, 161] on div "Active" at bounding box center [91, 155] width 116 height 12
click at [37, 164] on input "Archived" at bounding box center [37, 166] width 8 height 8
checkbox input "true"
click at [87, 103] on input at bounding box center [90, 97] width 115 height 15
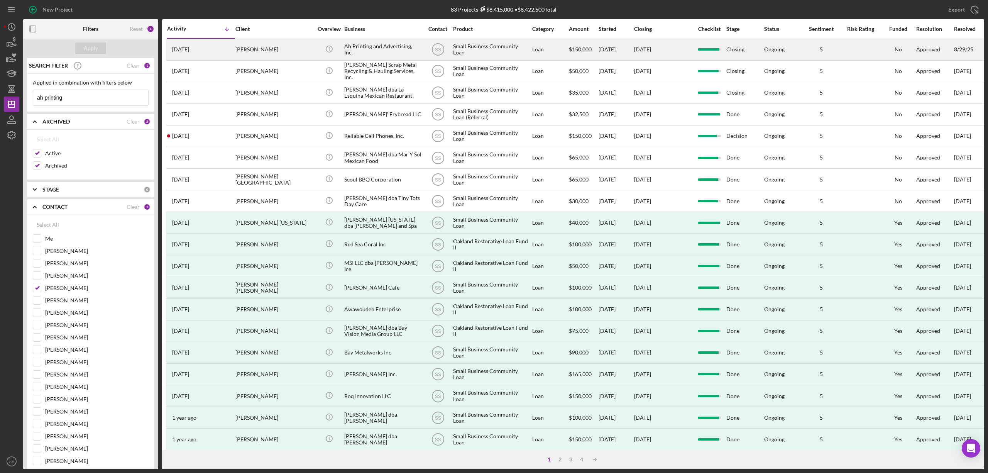
type input "ah printing"
click at [359, 47] on div "Ah Printing and Advertising, Inc." at bounding box center [382, 49] width 77 height 20
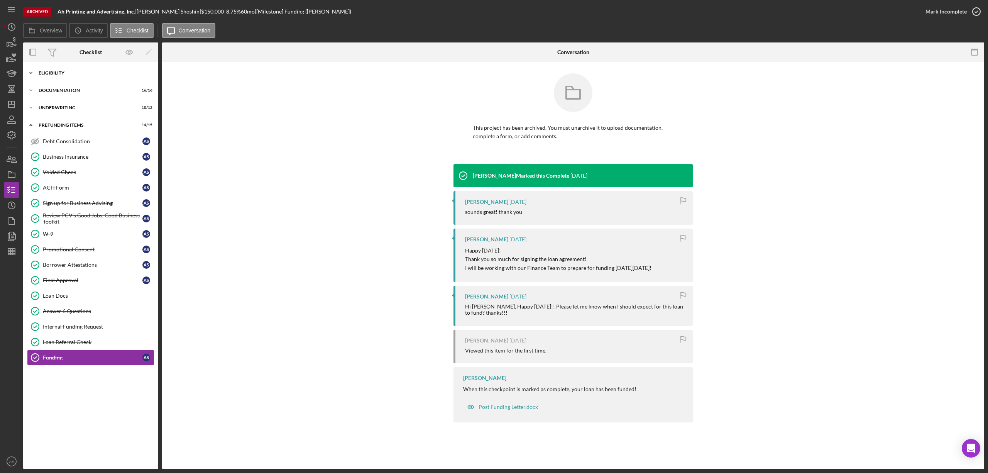
click at [62, 71] on div "Eligibility" at bounding box center [94, 73] width 110 height 5
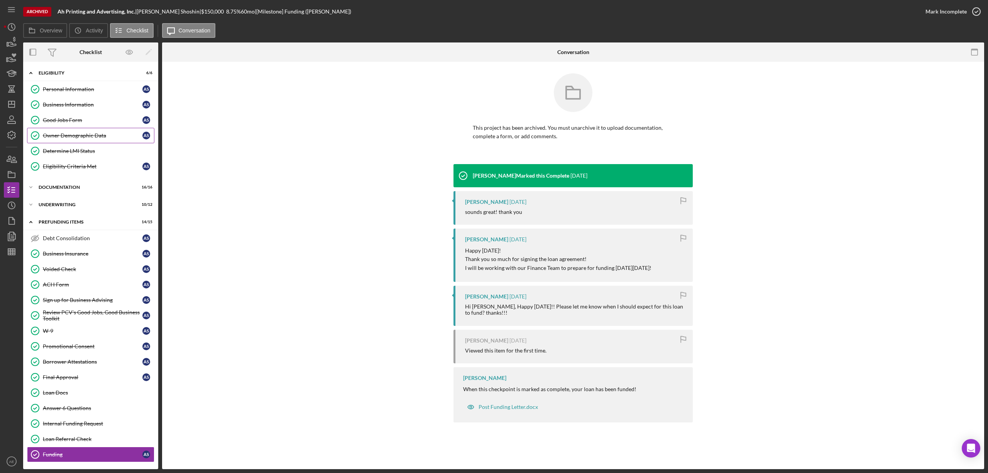
click at [90, 141] on link "Owner Demographic Data Owner Demographic Data A S" at bounding box center [90, 135] width 127 height 15
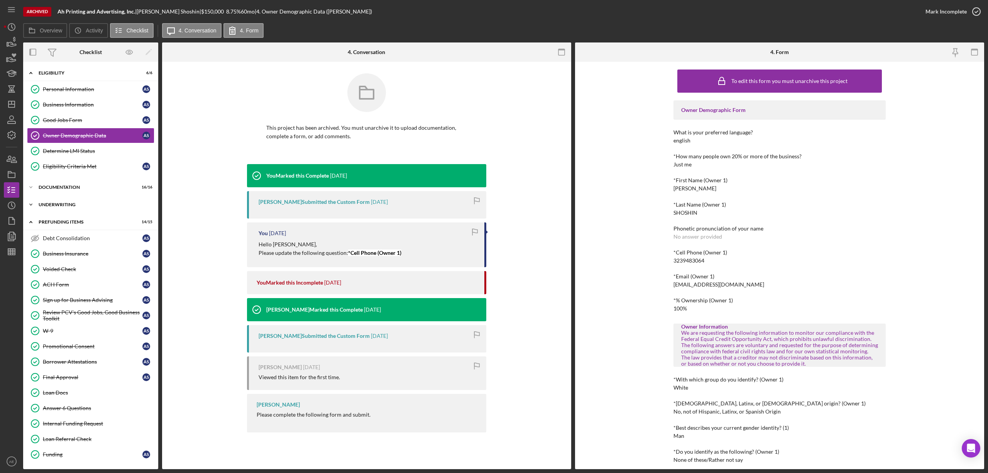
click at [71, 207] on div "Underwriting" at bounding box center [94, 204] width 110 height 5
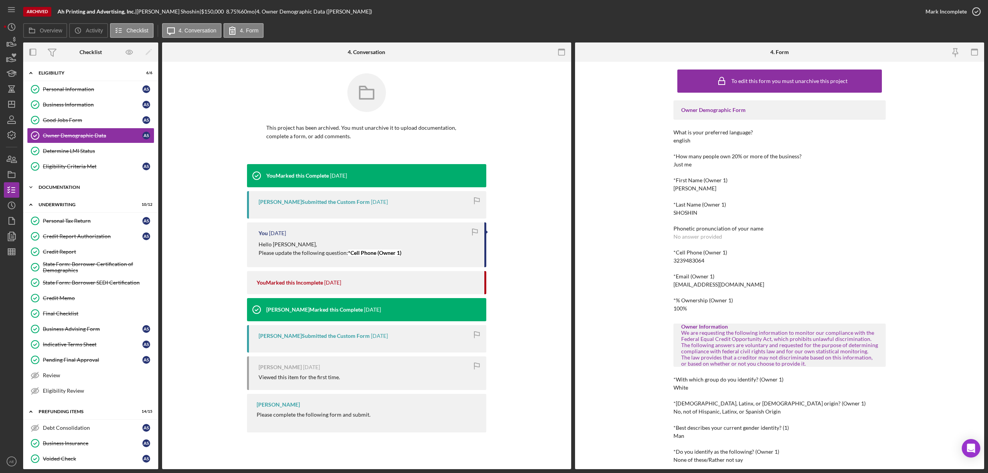
click at [82, 188] on div "Documentation" at bounding box center [94, 187] width 110 height 5
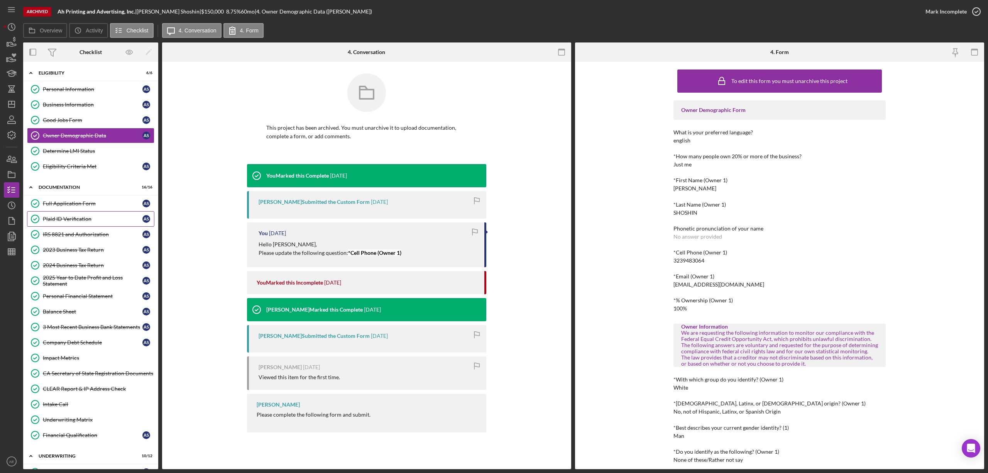
click at [86, 222] on div "Plaid ID Verification" at bounding box center [93, 219] width 100 height 6
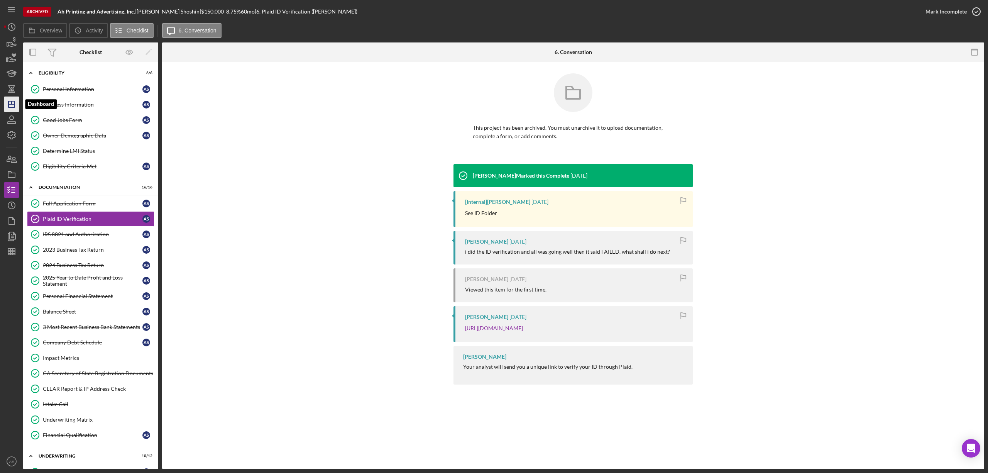
click at [18, 103] on icon "Icon/Dashboard" at bounding box center [11, 104] width 19 height 19
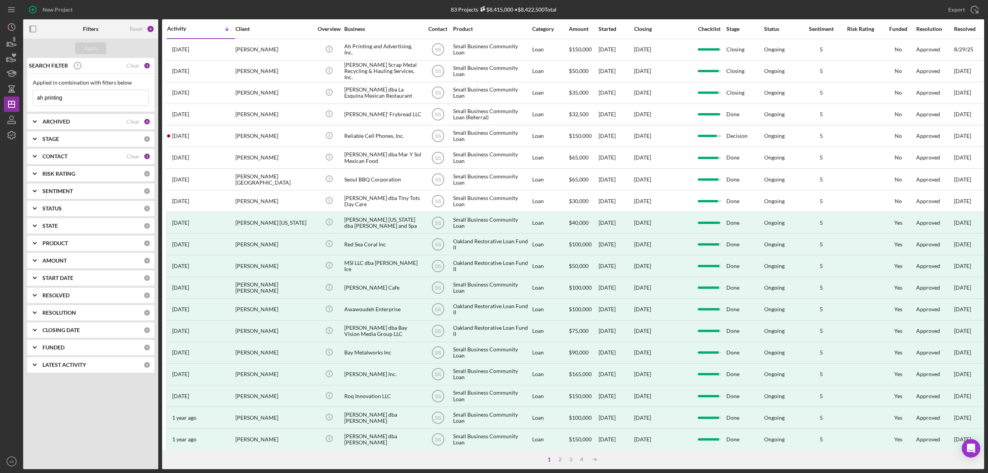
click at [99, 92] on input "ah printing" at bounding box center [90, 97] width 115 height 15
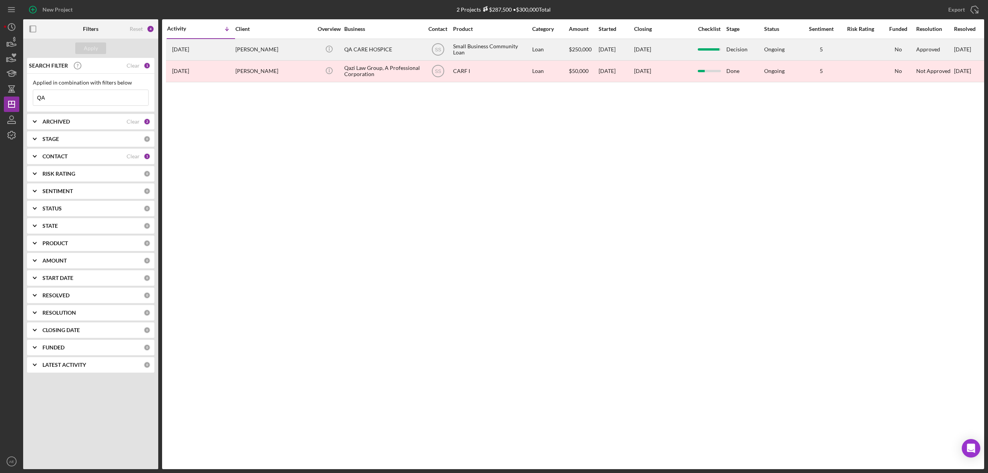
type input "QA"
click at [368, 45] on div "QA CARE HOSPICE" at bounding box center [382, 49] width 77 height 20
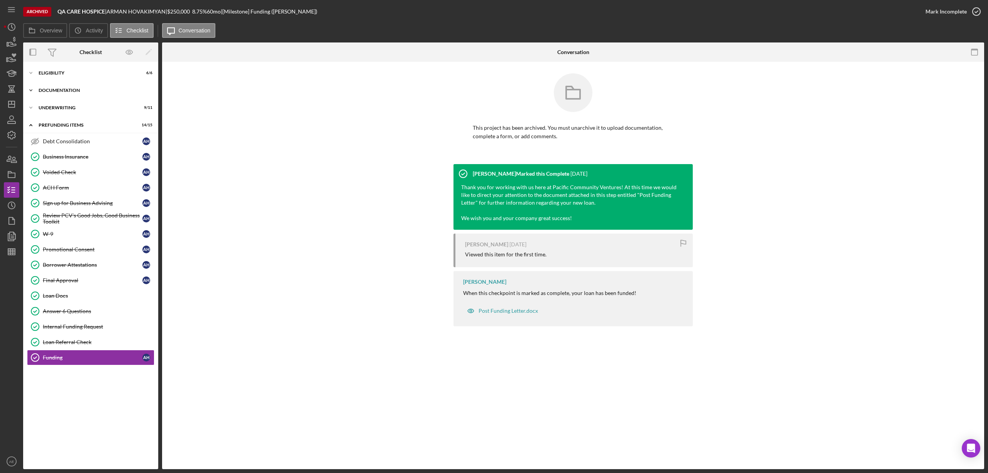
click at [69, 91] on div "Documentation" at bounding box center [94, 90] width 110 height 5
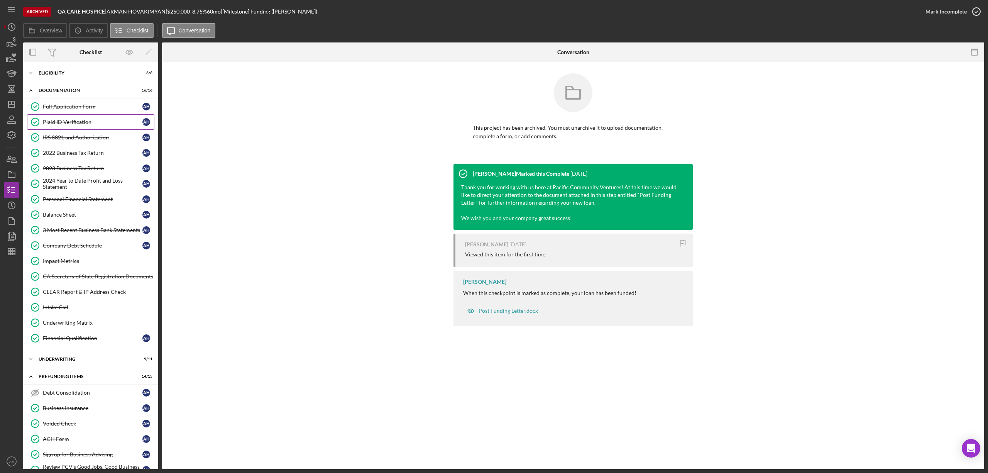
click at [84, 119] on div "Plaid ID Verification" at bounding box center [93, 122] width 100 height 6
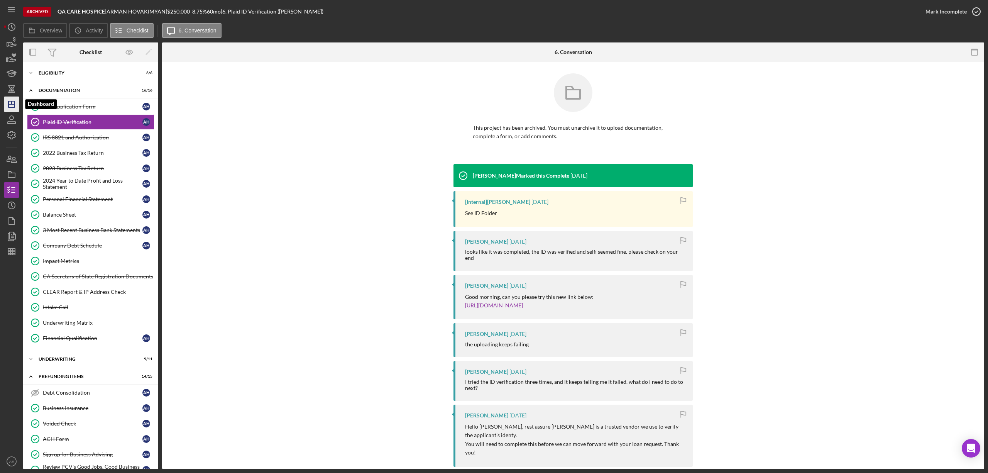
click at [7, 105] on icon "Icon/Dashboard" at bounding box center [11, 104] width 19 height 19
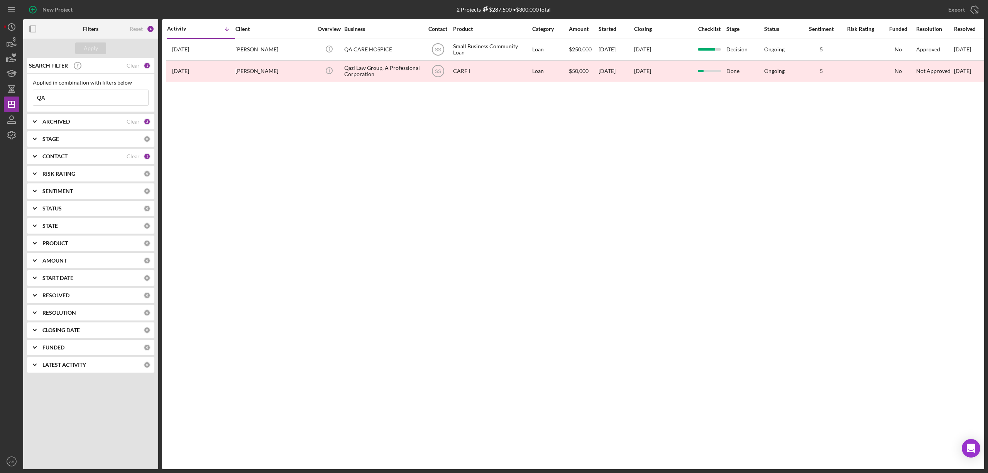
click at [65, 98] on input "QA" at bounding box center [90, 97] width 115 height 15
type input "Q"
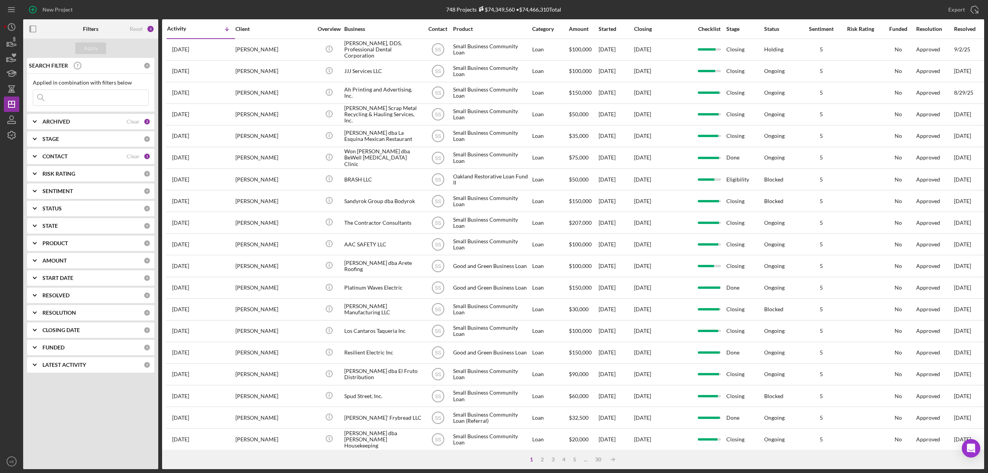
click at [89, 156] on div "CONTACT" at bounding box center [84, 156] width 84 height 6
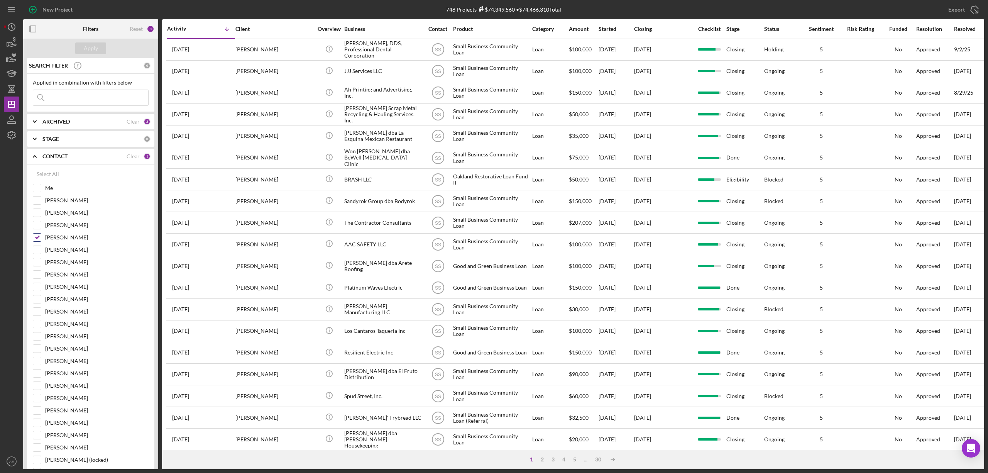
click at [38, 237] on input "[PERSON_NAME]" at bounding box center [37, 238] width 8 height 8
checkbox input "false"
click at [39, 187] on input "Me" at bounding box center [37, 188] width 8 height 8
checkbox input "true"
click at [54, 118] on div "ARCHIVED Clear 2" at bounding box center [96, 121] width 108 height 15
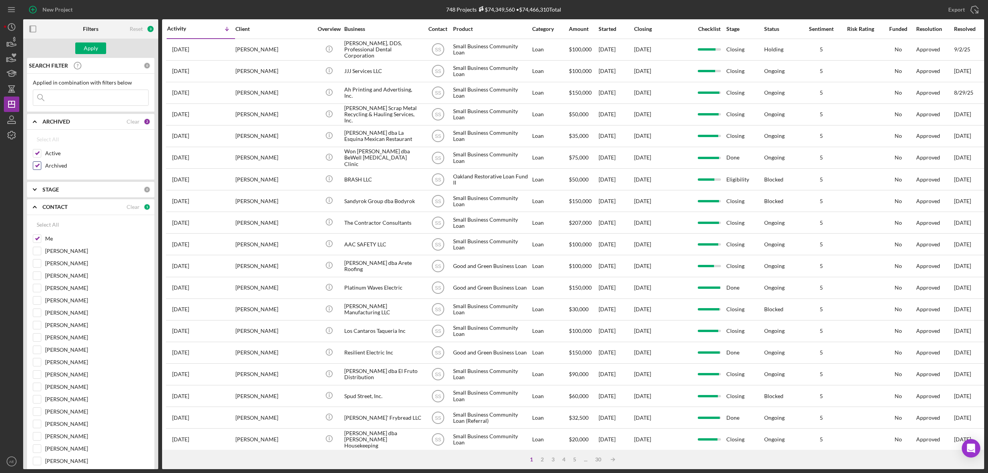
click at [37, 168] on input "Archived" at bounding box center [37, 166] width 8 height 8
checkbox input "false"
click at [98, 48] on button "Apply" at bounding box center [90, 48] width 31 height 12
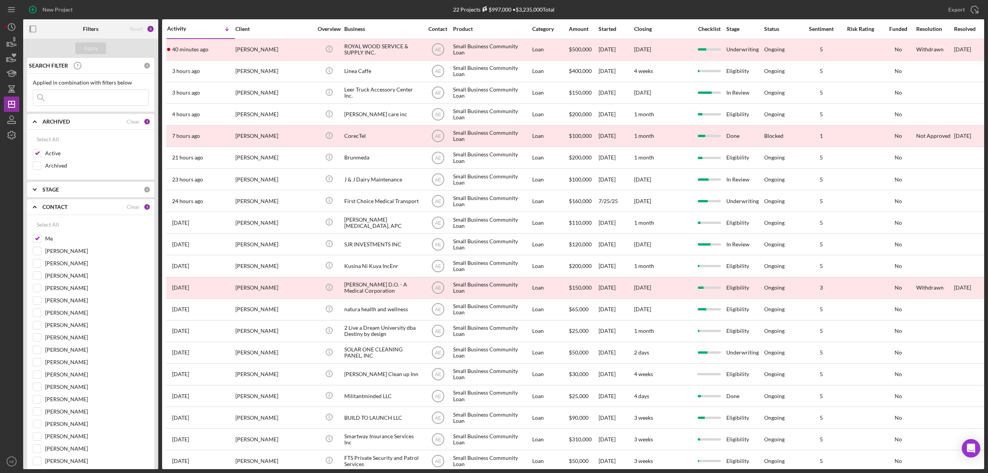
click at [100, 99] on input at bounding box center [90, 97] width 115 height 15
click at [36, 238] on input "Me" at bounding box center [37, 239] width 8 height 8
checkbox input "false"
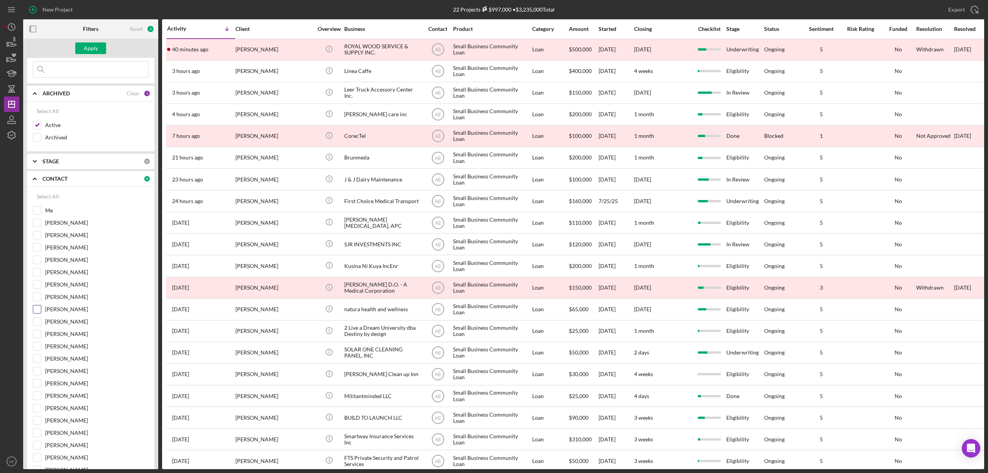
scroll to position [51, 0]
click at [37, 264] on input "[PERSON_NAME]" at bounding box center [37, 261] width 8 height 8
checkbox input "true"
click at [90, 44] on div "Apply" at bounding box center [91, 48] width 14 height 12
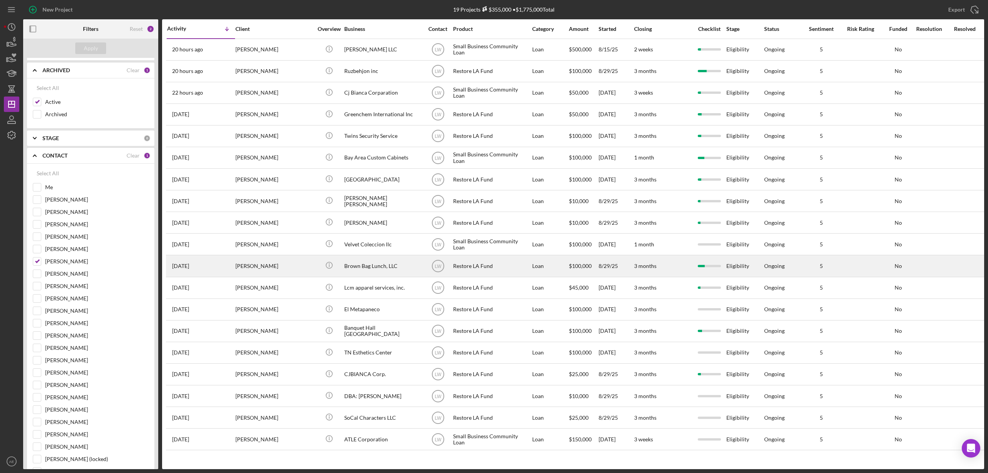
click at [388, 268] on div "Brown Bag Lunch, LLC" at bounding box center [382, 266] width 77 height 20
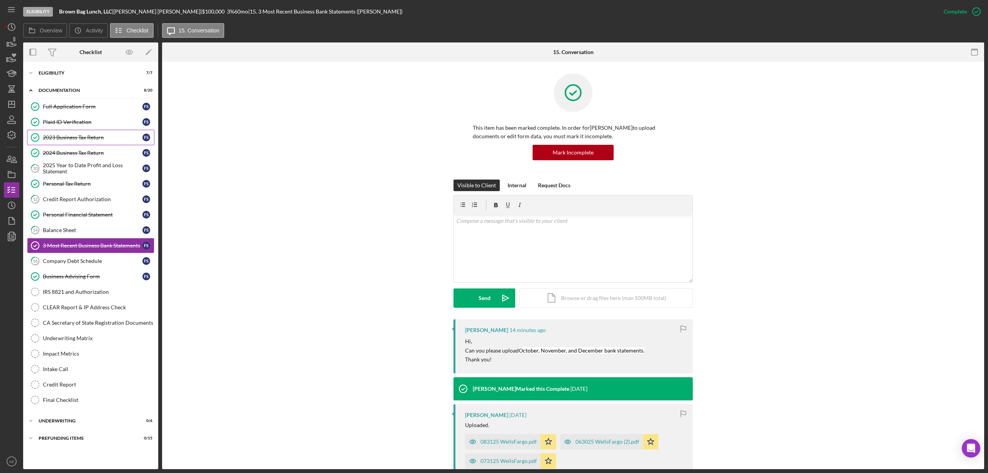
click at [93, 141] on link "2023 Business Tax Return 2023 Business Tax Return F S" at bounding box center [90, 137] width 127 height 15
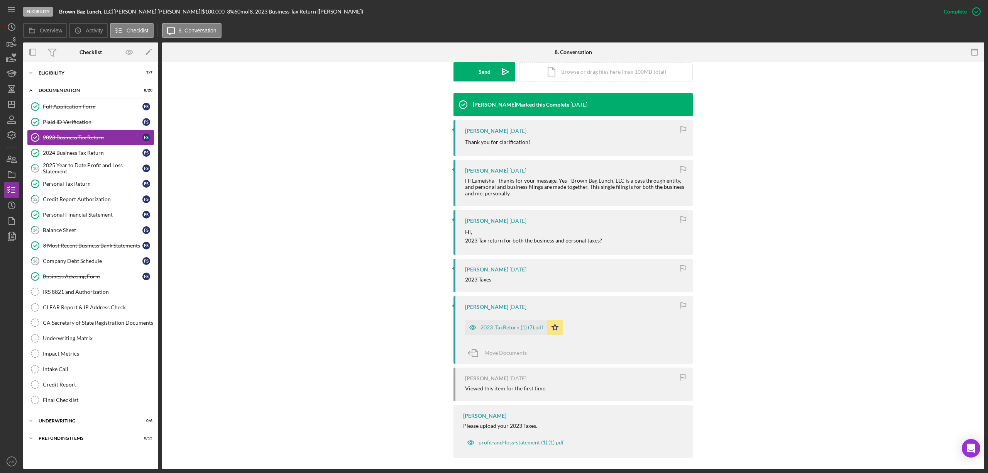
scroll to position [230, 0]
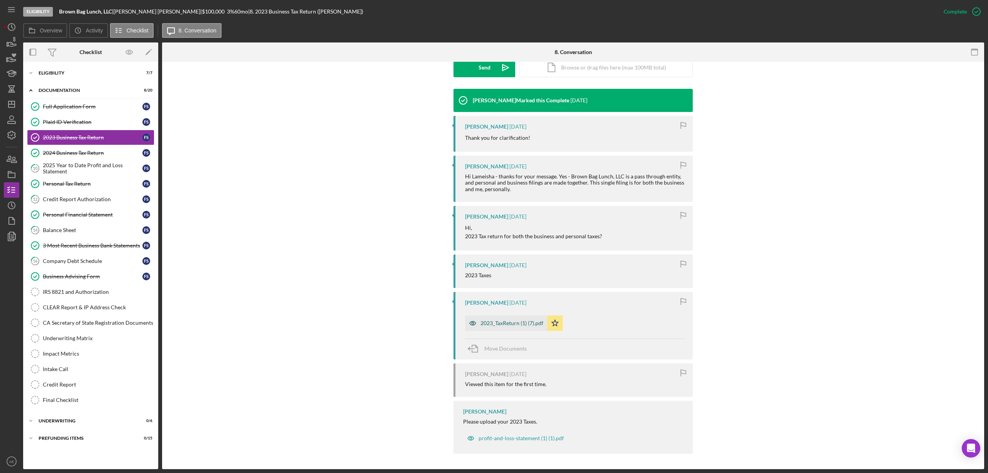
click at [473, 323] on icon "button" at bounding box center [472, 322] width 15 height 15
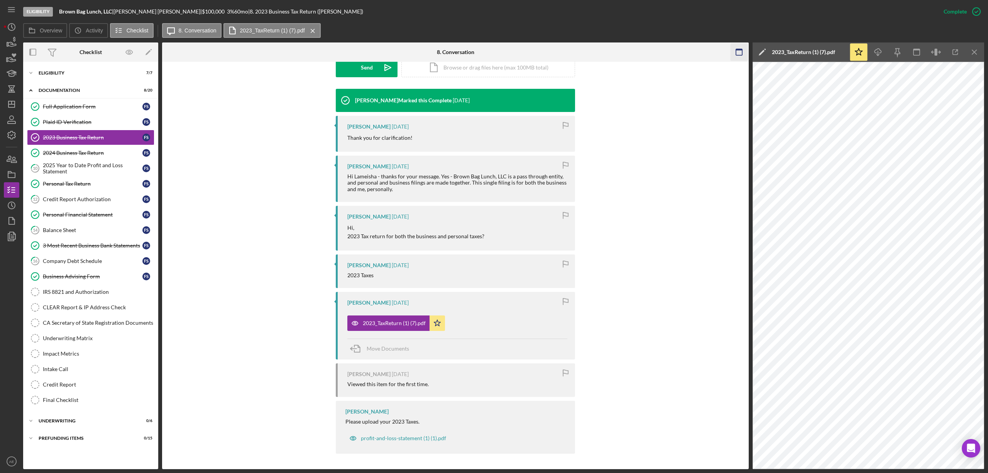
click at [744, 51] on icon "button" at bounding box center [739, 52] width 17 height 17
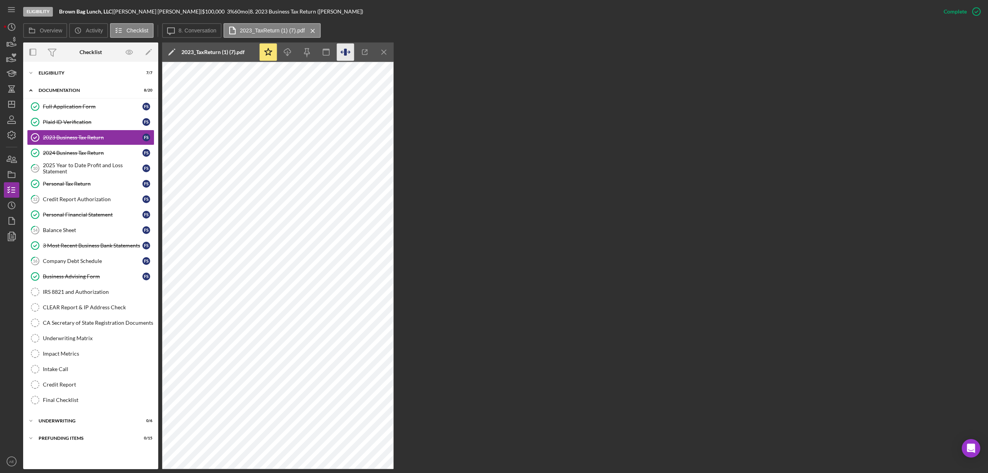
click at [343, 53] on icon "button" at bounding box center [345, 52] width 17 height 17
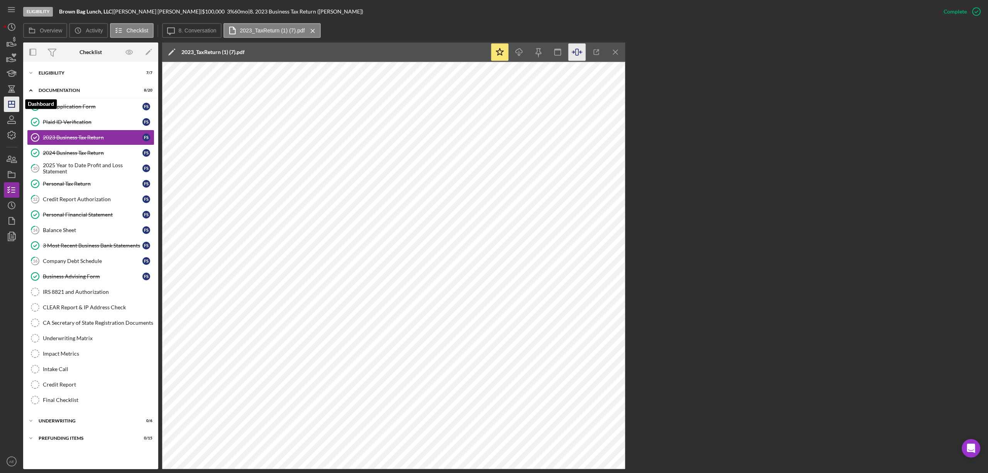
click at [8, 104] on line "button" at bounding box center [11, 104] width 6 height 0
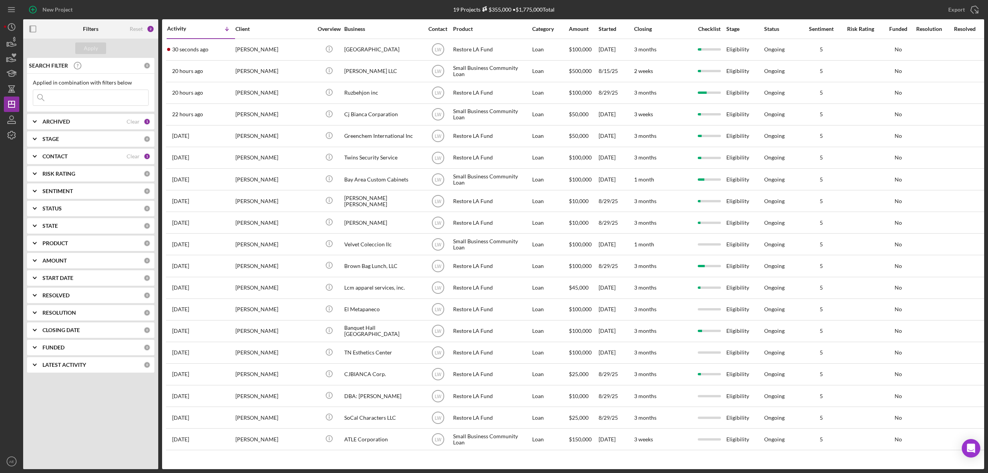
click at [90, 151] on div "CONTACT Clear 1" at bounding box center [96, 156] width 108 height 15
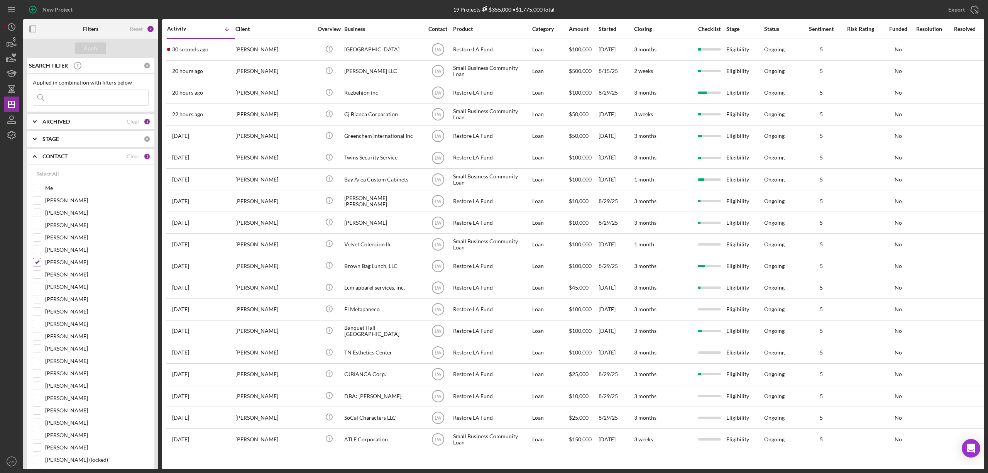
click at [37, 266] on div at bounding box center [37, 262] width 8 height 8
drag, startPoint x: 40, startPoint y: 266, endPoint x: 39, endPoint y: 255, distance: 11.2
click at [39, 266] on input "[PERSON_NAME]" at bounding box center [37, 262] width 8 height 8
checkbox input "false"
click at [41, 187] on div at bounding box center [37, 188] width 8 height 8
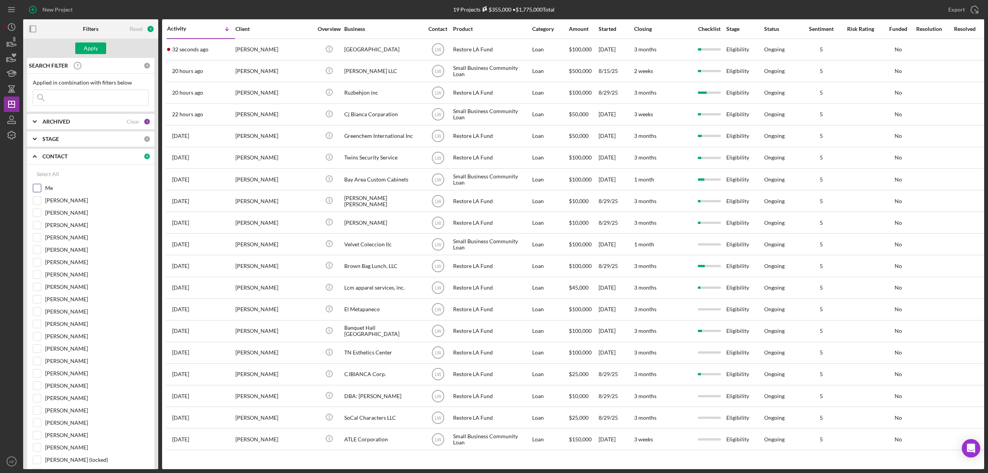
click at [39, 186] on input "Me" at bounding box center [37, 188] width 8 height 8
checkbox input "true"
click at [54, 110] on div "Applied in combination with filters below Icon/Menu Close" at bounding box center [90, 93] width 127 height 38
click at [54, 122] on b "ARCHIVED" at bounding box center [55, 122] width 27 height 6
click at [37, 156] on input "Active" at bounding box center [37, 153] width 8 height 8
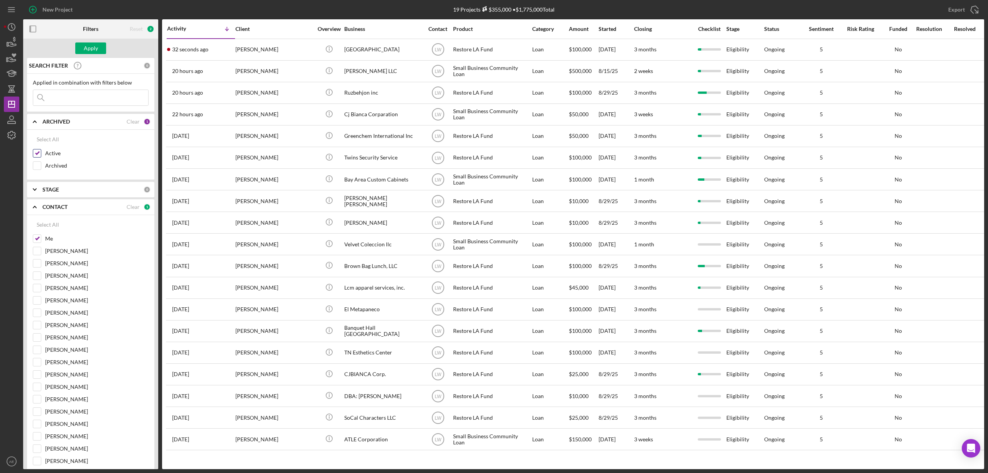
checkbox input "false"
click at [69, 98] on input at bounding box center [90, 97] width 115 height 15
type input "brown bag"
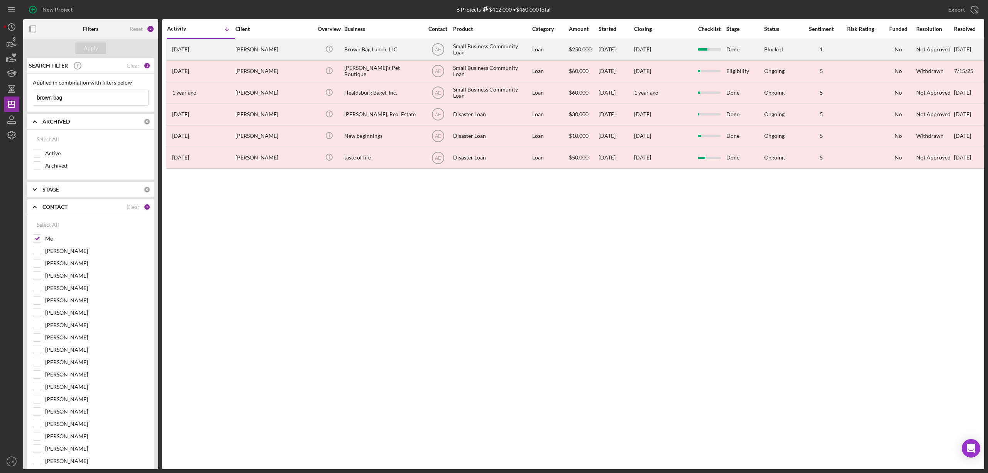
click at [384, 50] on div "Brown Bag Lunch, LLC" at bounding box center [382, 49] width 77 height 20
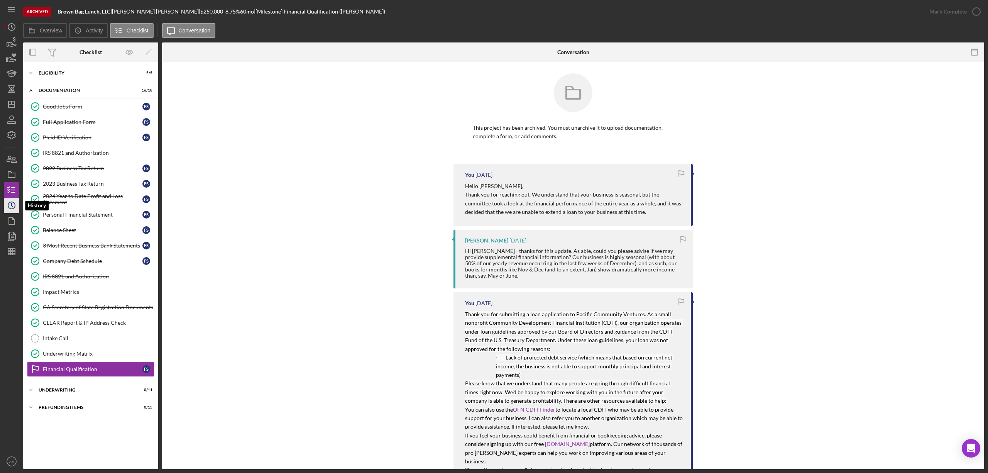
click at [14, 205] on icon "Icon/History" at bounding box center [11, 205] width 19 height 19
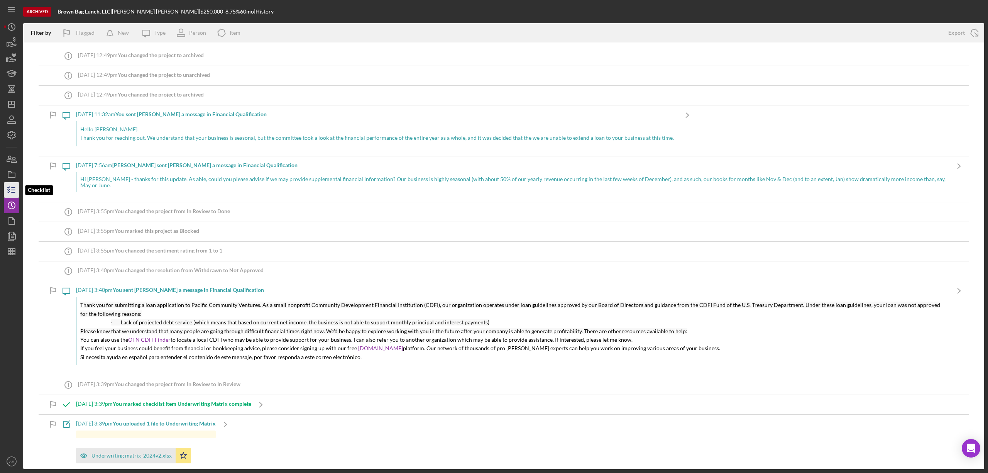
click at [8, 193] on icon "button" at bounding box center [11, 189] width 19 height 19
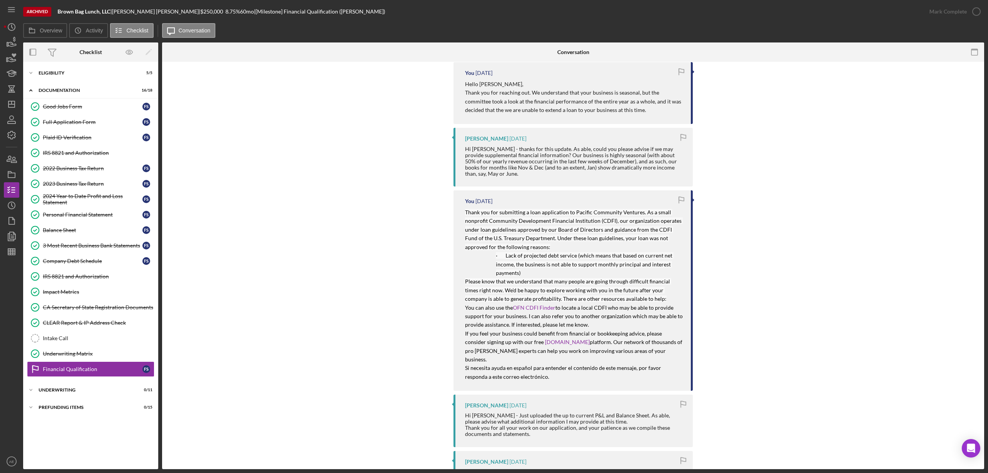
scroll to position [103, 0]
click at [12, 104] on line "button" at bounding box center [12, 102] width 0 height 3
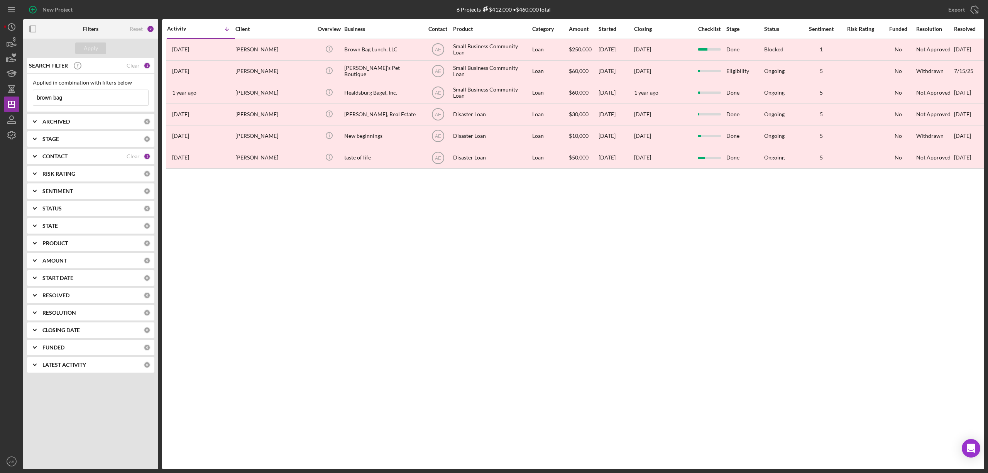
click at [95, 84] on div "Applied in combination with filters below" at bounding box center [91, 83] width 116 height 6
click at [88, 98] on input "brown bag" at bounding box center [90, 97] width 115 height 15
click at [83, 121] on div "ARCHIVED" at bounding box center [92, 122] width 101 height 6
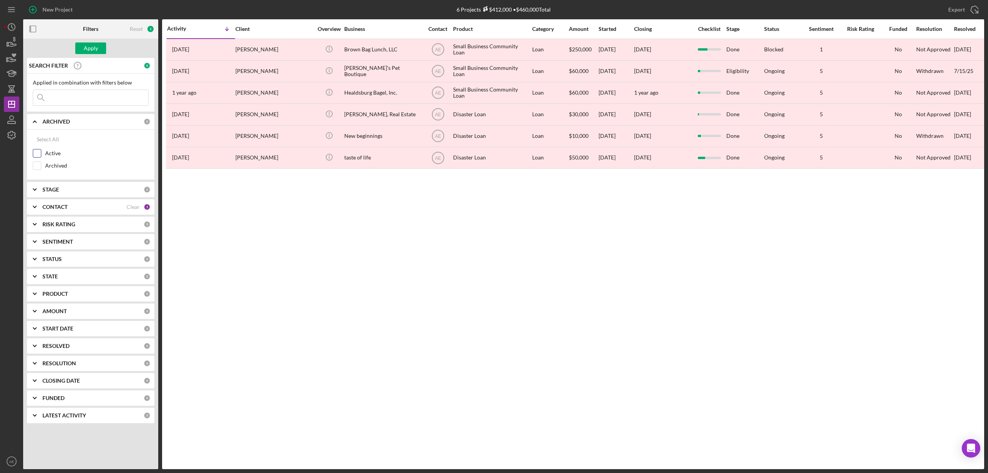
click at [42, 152] on div "Active" at bounding box center [91, 155] width 116 height 12
click at [37, 157] on input "Active" at bounding box center [37, 153] width 8 height 8
checkbox input "true"
click at [86, 210] on div "CONTACT" at bounding box center [84, 207] width 84 height 6
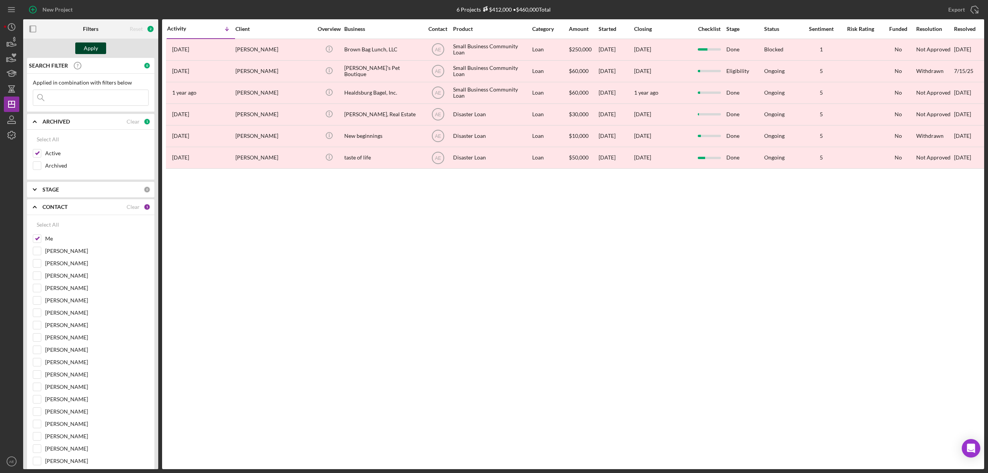
click at [83, 46] on button "Apply" at bounding box center [90, 48] width 31 height 12
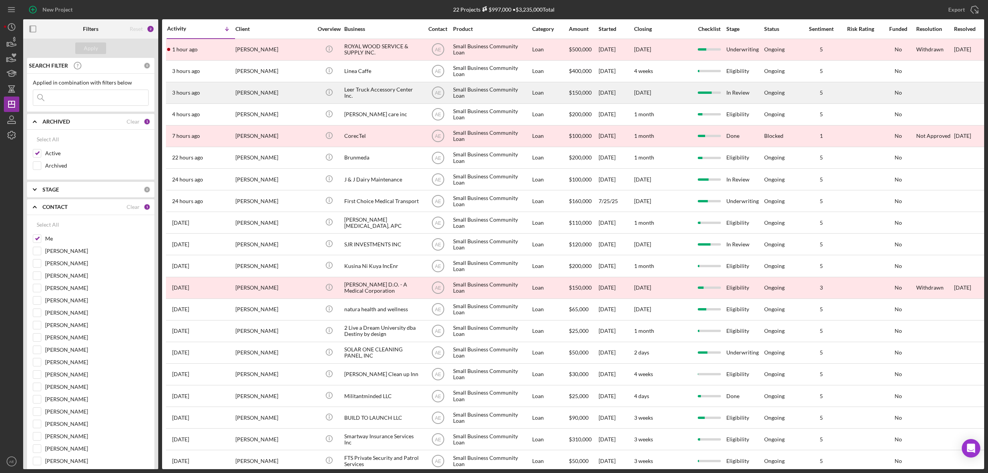
click at [363, 93] on div "Leer Truck Accessory Center Inc." at bounding box center [382, 93] width 77 height 20
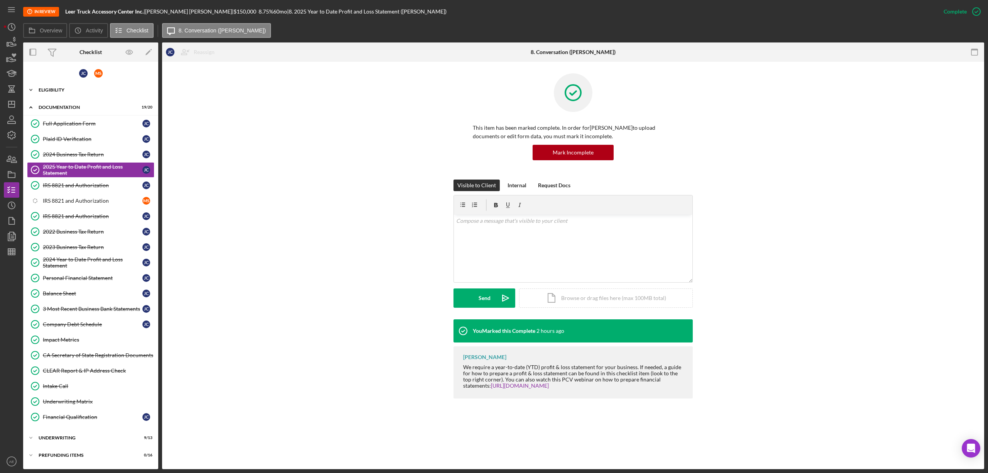
click at [67, 85] on div "Icon/Expander Eligibility 6 / 7" at bounding box center [90, 89] width 135 height 15
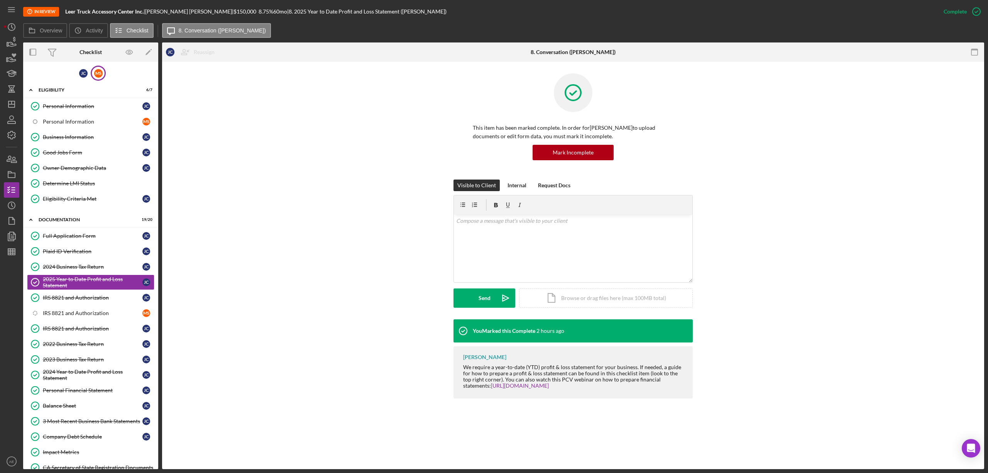
click at [94, 74] on div "M S" at bounding box center [98, 73] width 8 height 8
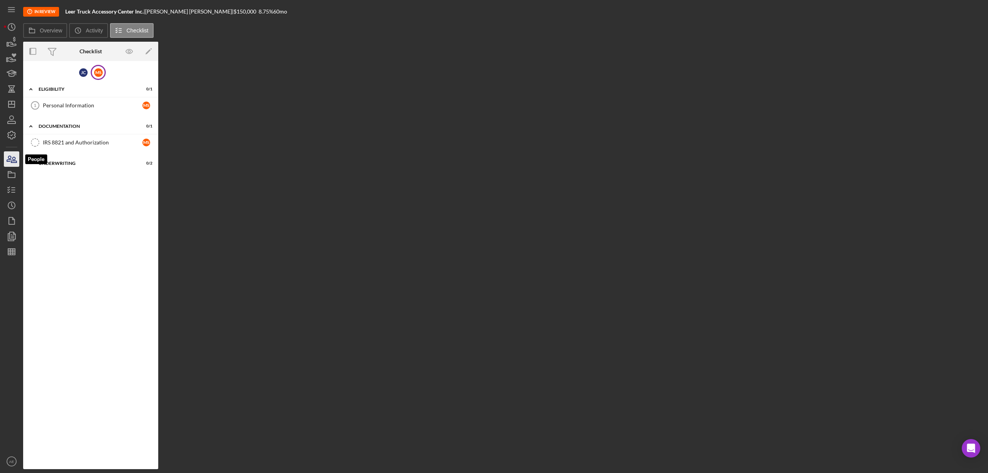
click at [11, 153] on icon "button" at bounding box center [11, 158] width 19 height 19
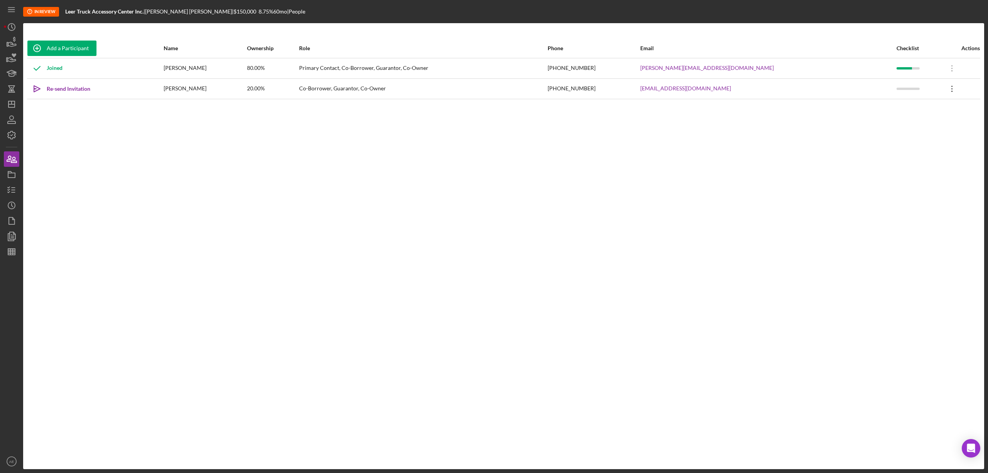
click at [945, 92] on icon "Icon/Overflow" at bounding box center [952, 88] width 19 height 19
click at [884, 107] on div "Icon/Edit Edit" at bounding box center [910, 109] width 85 height 16
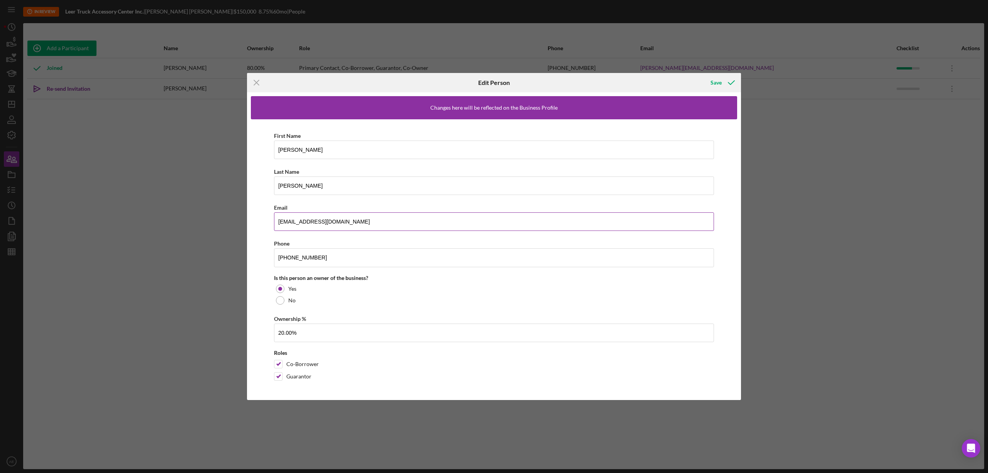
click at [344, 223] on input "[EMAIL_ADDRESS][DOMAIN_NAME]" at bounding box center [494, 221] width 440 height 19
click at [380, 225] on input "masc13@hotmail.com marcosalmeron13$gmail.com" at bounding box center [494, 221] width 440 height 19
click at [335, 223] on input "masc13@hotmail.com marcosalmeron13@gmail.com" at bounding box center [494, 221] width 440 height 19
type input "marcosalmeron13@gmail.com"
click at [717, 81] on div "Save" at bounding box center [716, 82] width 11 height 15
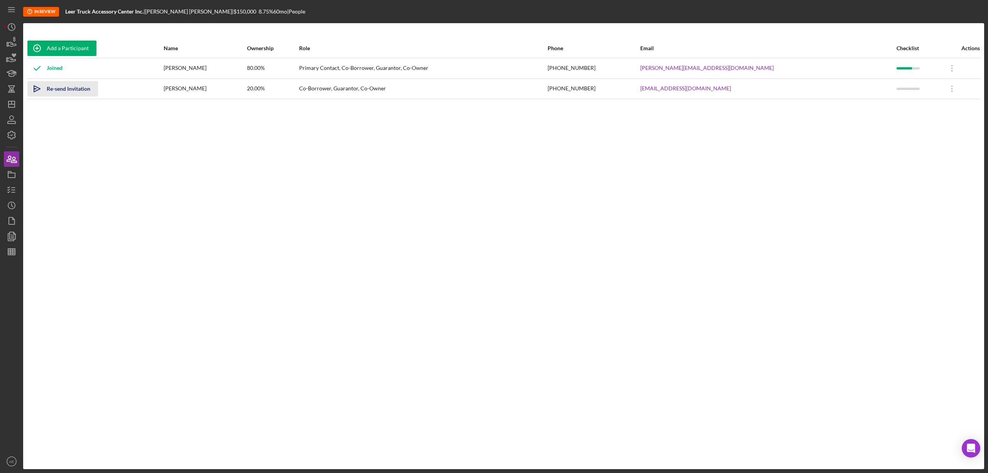
click at [76, 90] on div "Re-send Invitation" at bounding box center [69, 88] width 44 height 15
click at [14, 108] on icon "Icon/Dashboard" at bounding box center [11, 104] width 19 height 19
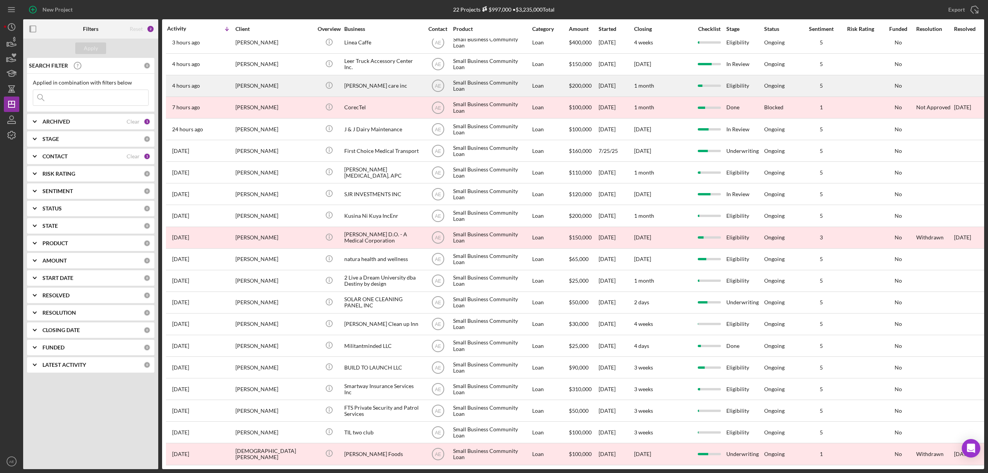
scroll to position [57, 0]
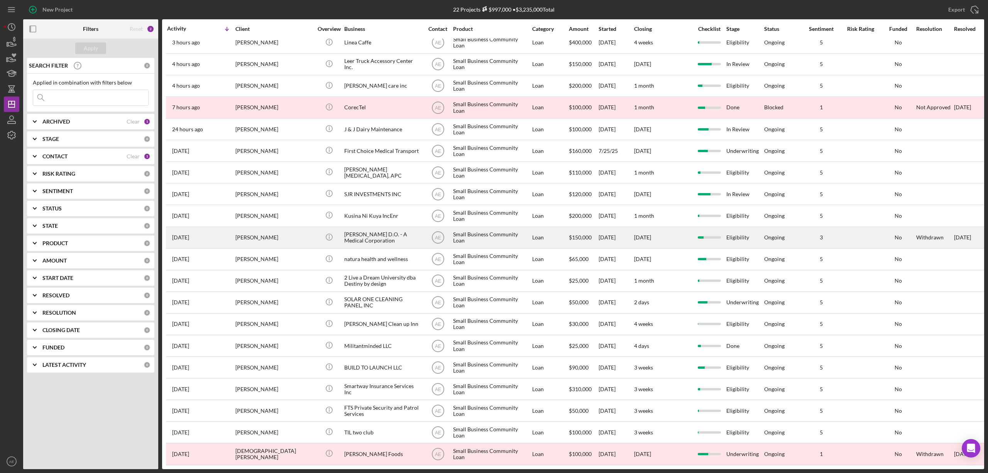
click at [306, 227] on div "[PERSON_NAME]" at bounding box center [273, 237] width 77 height 20
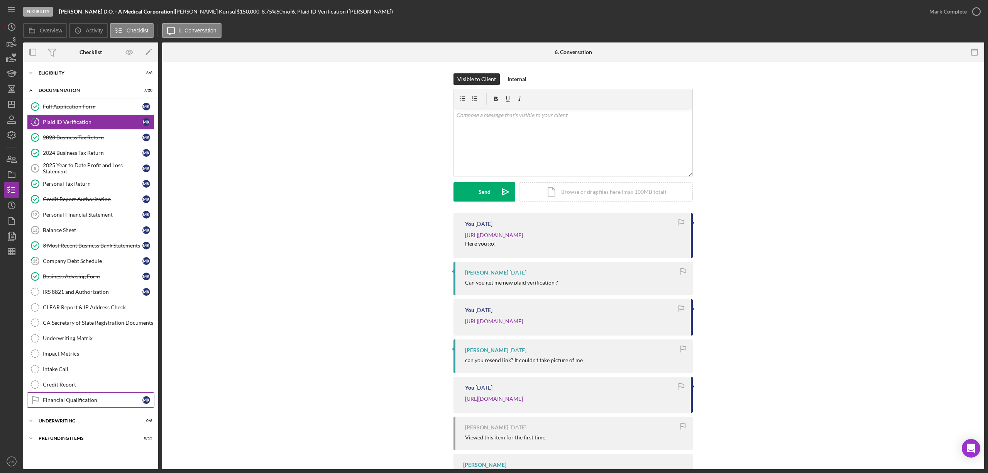
click at [102, 399] on link "Financial Qualification Financial Qualification M K" at bounding box center [90, 399] width 127 height 15
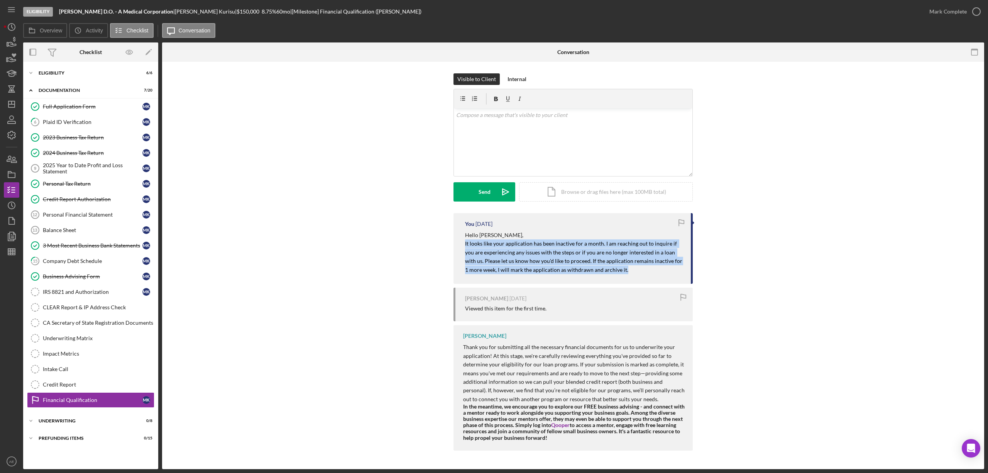
drag, startPoint x: 465, startPoint y: 244, endPoint x: 626, endPoint y: 271, distance: 163.1
click at [626, 271] on p "It looks like your application has been inactive for a month. I am reaching out…" at bounding box center [574, 256] width 218 height 35
copy mark "It looks like your application has been inactive for a month. I am reaching out…"
click at [14, 106] on icon "Icon/Dashboard" at bounding box center [11, 104] width 19 height 19
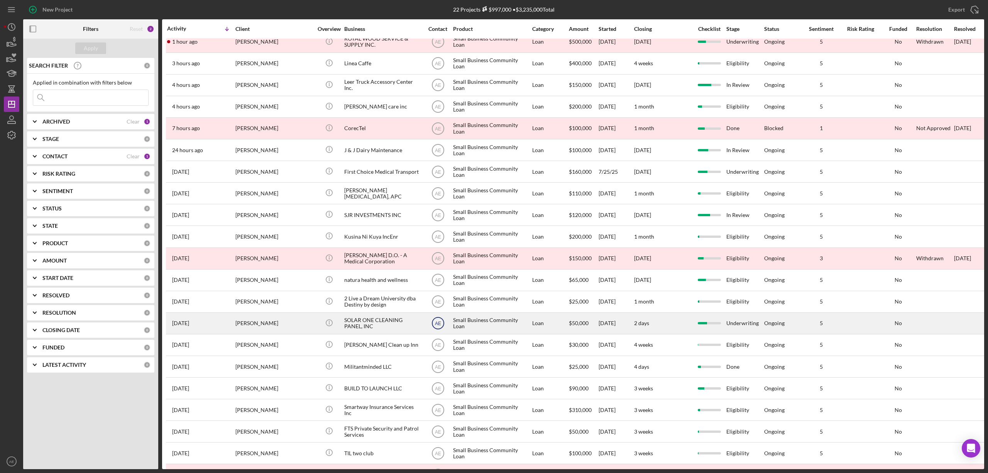
scroll to position [57, 0]
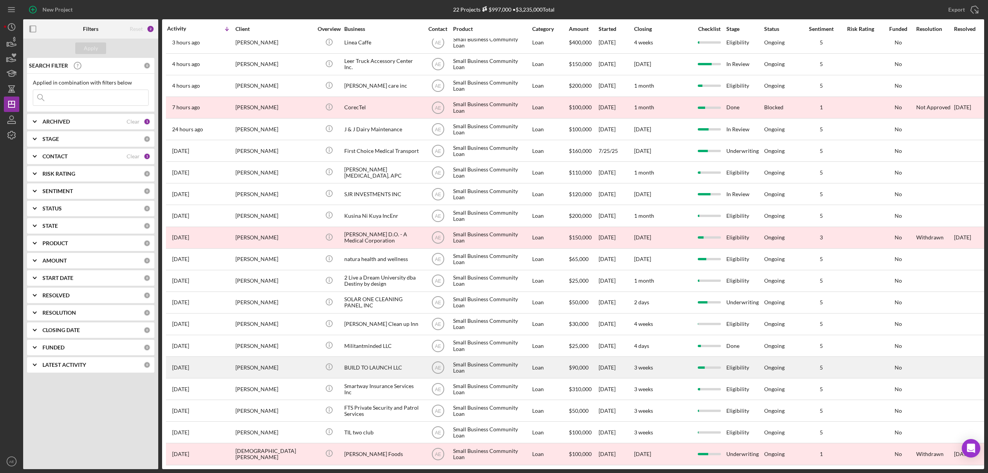
click at [376, 362] on div "BUILD TO LAUNCH LLC" at bounding box center [382, 367] width 77 height 20
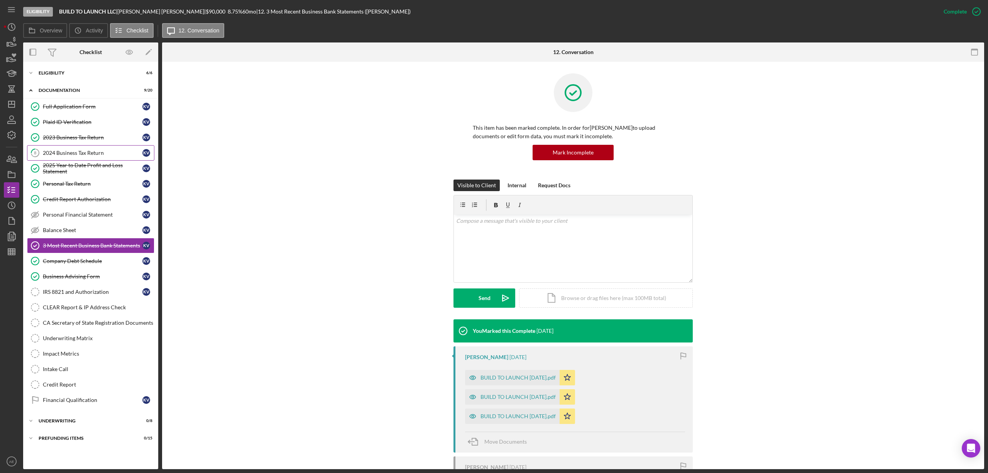
click at [91, 151] on div "2024 Business Tax Return" at bounding box center [93, 153] width 100 height 6
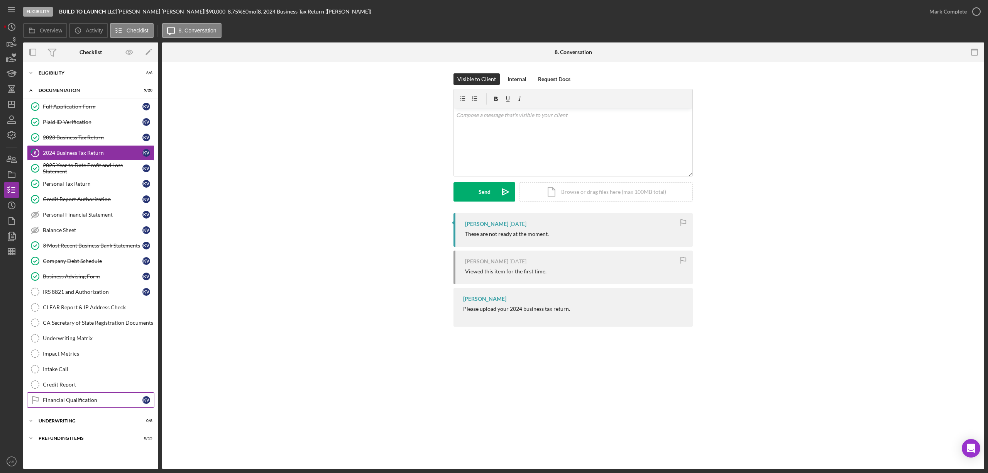
click at [91, 403] on div "Financial Qualification" at bounding box center [93, 400] width 100 height 6
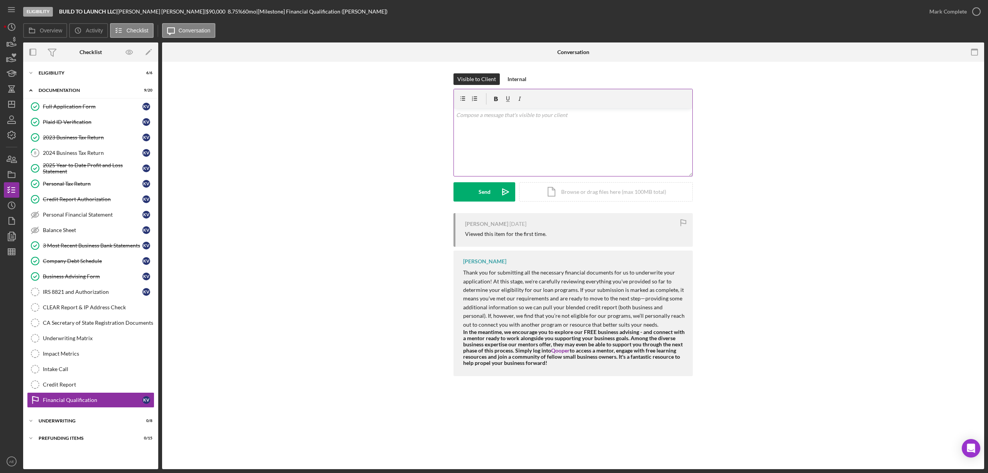
click at [542, 130] on div "v Color teal Color pink Remove color Add row above Add row below Add column bef…" at bounding box center [573, 142] width 239 height 68
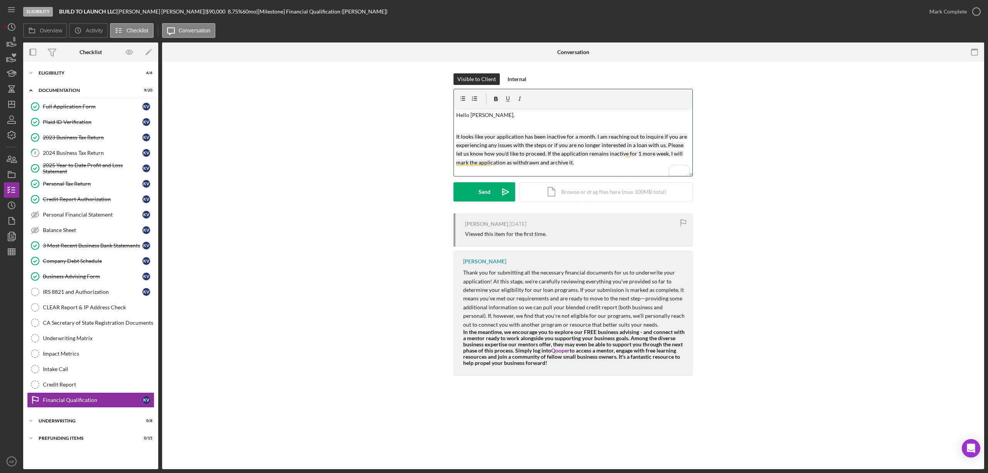
click at [591, 137] on mark "It looks like your application has been inactive for a month. I am reaching out…" at bounding box center [572, 149] width 232 height 32
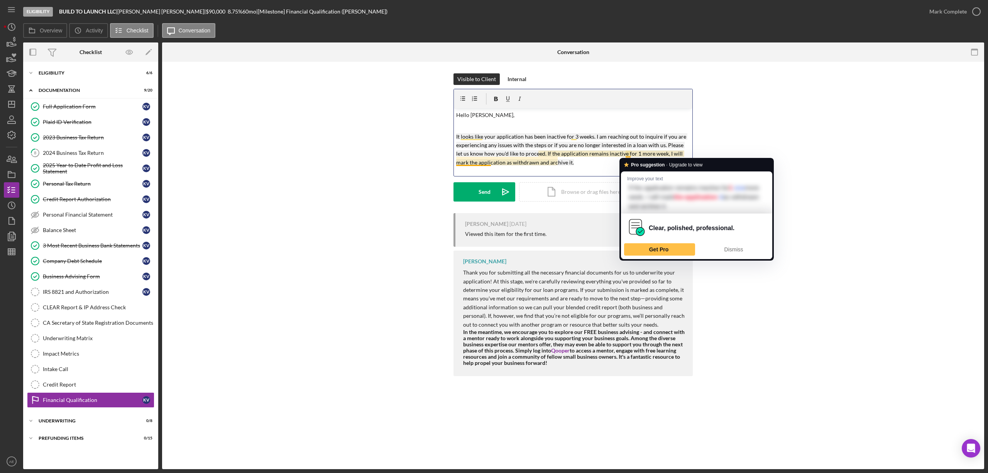
click at [629, 154] on mark "It looks like your application has been inactive for 3 weeks. I am reaching out…" at bounding box center [571, 149] width 231 height 32
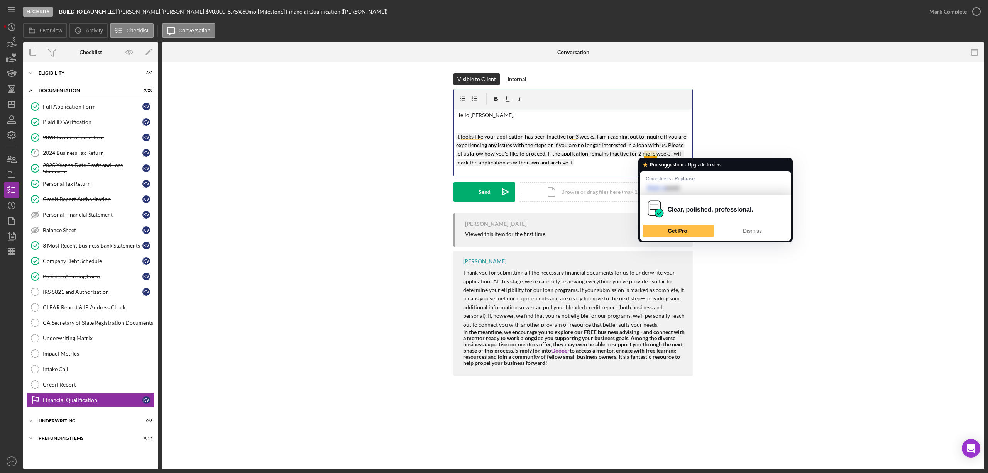
click at [656, 155] on mark "It looks like your application has been inactive for 3 weeks. I am reaching out…" at bounding box center [571, 149] width 231 height 32
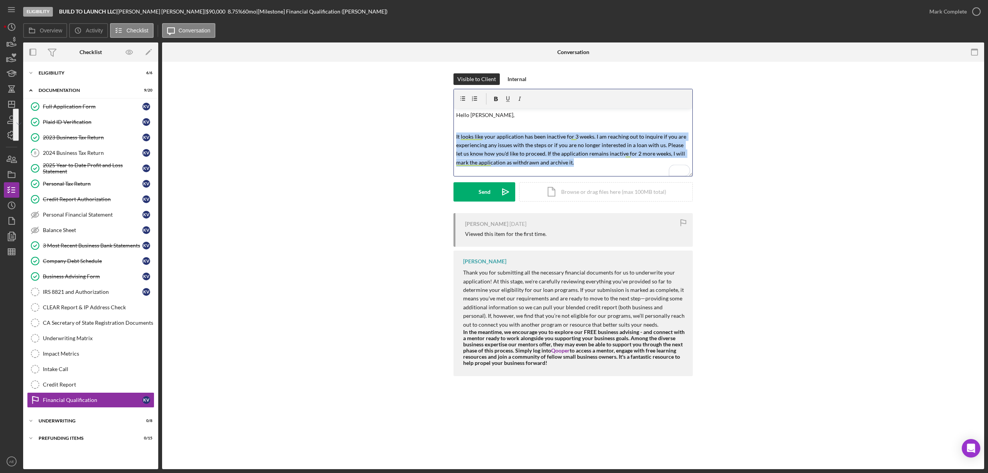
drag, startPoint x: 571, startPoint y: 164, endPoint x: 454, endPoint y: 135, distance: 120.2
click at [454, 135] on div "v Color teal Color pink Remove color Add row above Add row below Add column bef…" at bounding box center [573, 142] width 239 height 68
copy mark "It looks like your application has been inactive for 3 weeks. I am reaching out…"
click at [590, 155] on mark "It looks like your application has been inactive for 3 weeks. I am reaching out…" at bounding box center [571, 149] width 231 height 32
drag, startPoint x: 561, startPoint y: 167, endPoint x: 451, endPoint y: 134, distance: 114.9
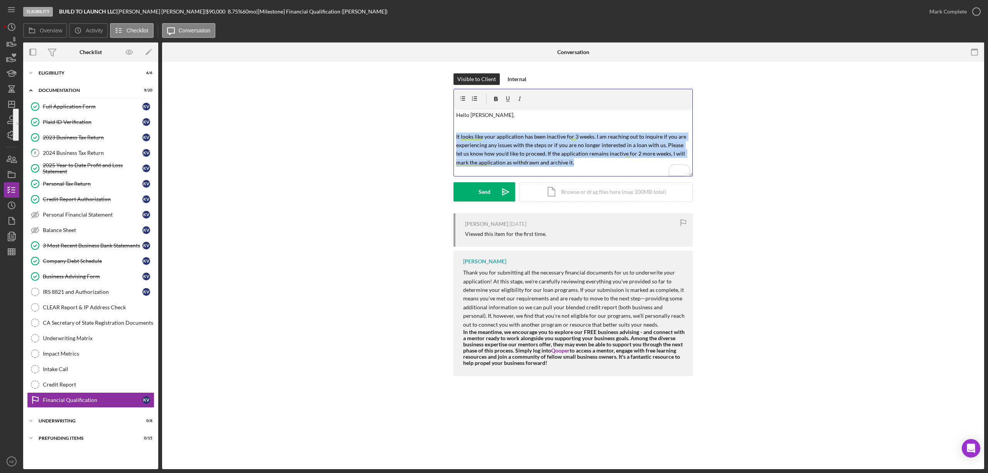
click at [451, 134] on html "Eligibility BUILD TO LAUNCH LLC | Kyle Valiton | $90,000 $18,000 8.75 % 60 mo |…" at bounding box center [494, 236] width 988 height 473
copy mark "It looks like your application has been inactive for 3 weeks. I am reaching out…"
click at [479, 192] on div "Send" at bounding box center [485, 191] width 12 height 19
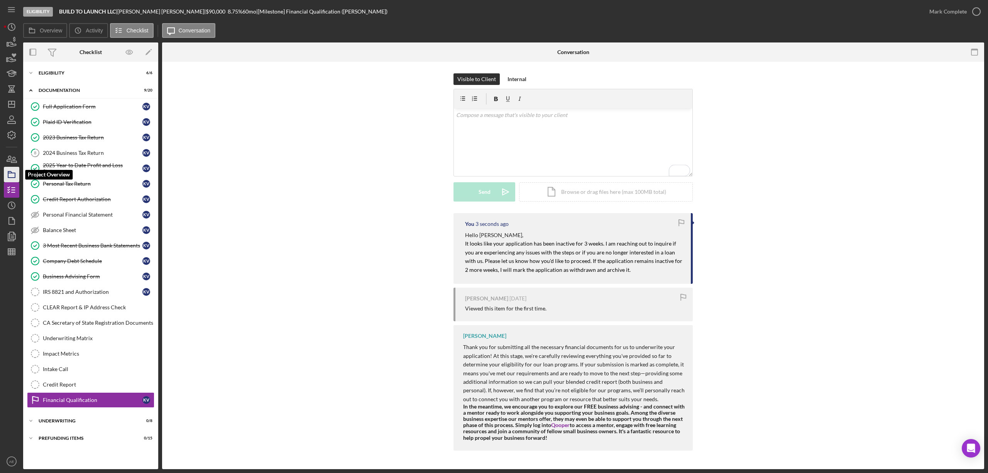
click at [13, 178] on icon "button" at bounding box center [11, 174] width 19 height 19
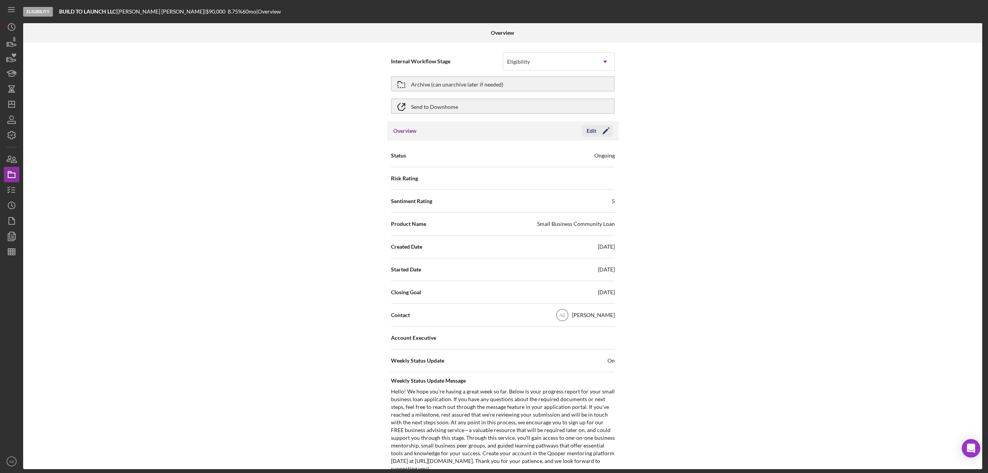
click at [589, 128] on div "Edit" at bounding box center [592, 131] width 10 height 12
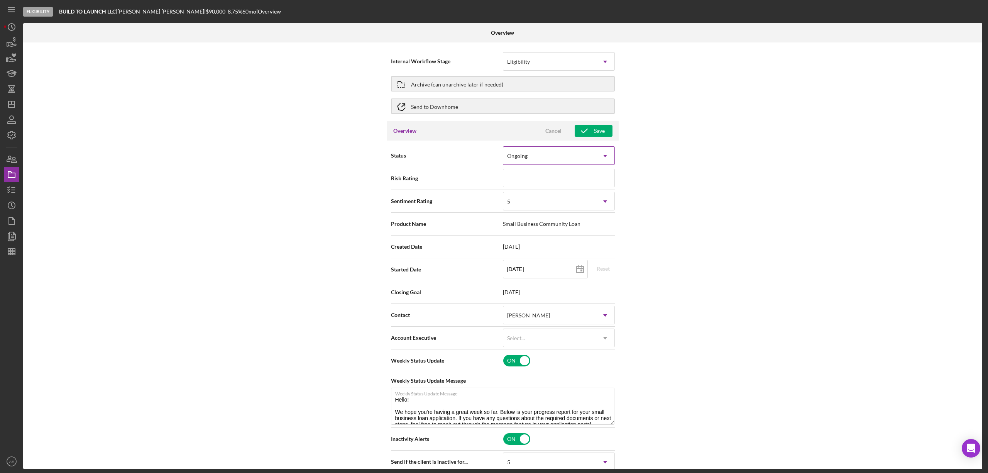
click at [513, 159] on div "Ongoing" at bounding box center [549, 156] width 93 height 18
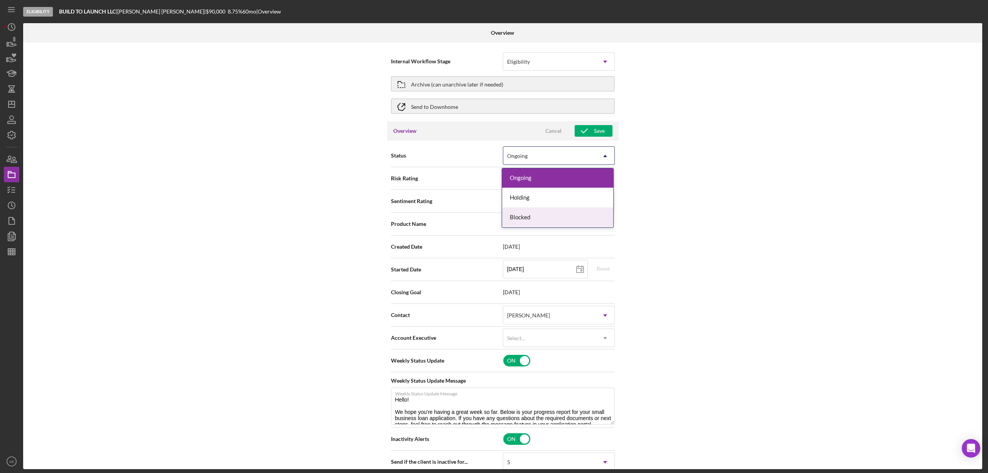
click at [530, 220] on div "Blocked" at bounding box center [557, 218] width 111 height 20
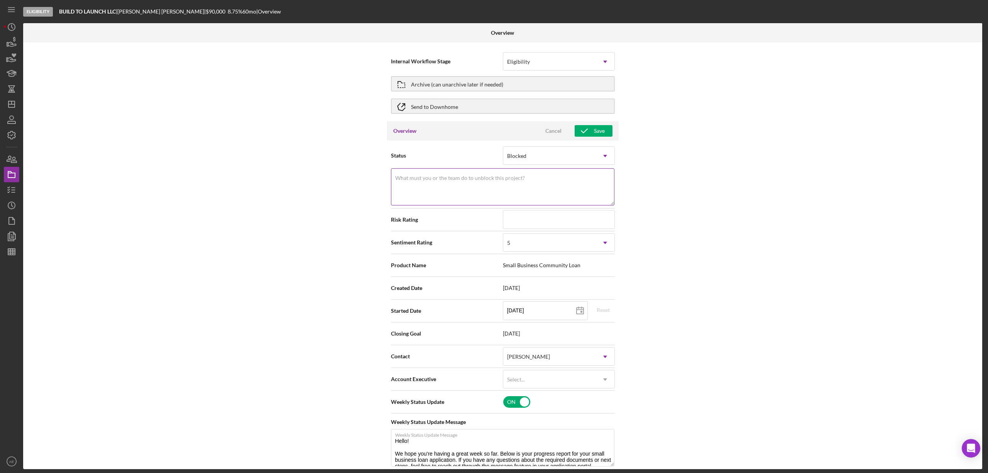
click at [508, 185] on textarea "What must you or the team do to unblock this project?" at bounding box center [502, 186] width 223 height 37
drag, startPoint x: 484, startPoint y: 186, endPoint x: 355, endPoint y: 174, distance: 129.5
click at [355, 174] on div "Internal Workflow Stage Eligibility Icon/Dropdown Arrow Archive (can unarchive …" at bounding box center [502, 255] width 959 height 427
type textarea "Inactivity"
click at [564, 242] on div "5" at bounding box center [549, 243] width 93 height 18
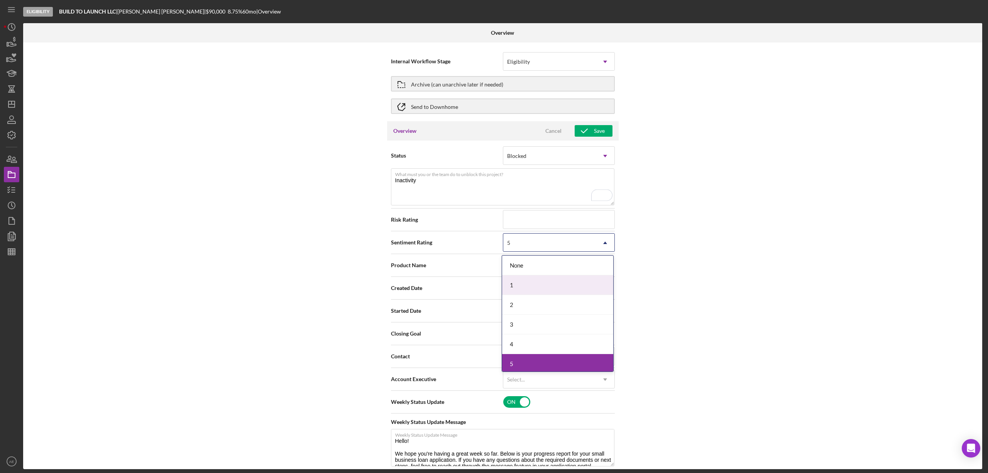
click at [525, 283] on div "1" at bounding box center [557, 285] width 111 height 20
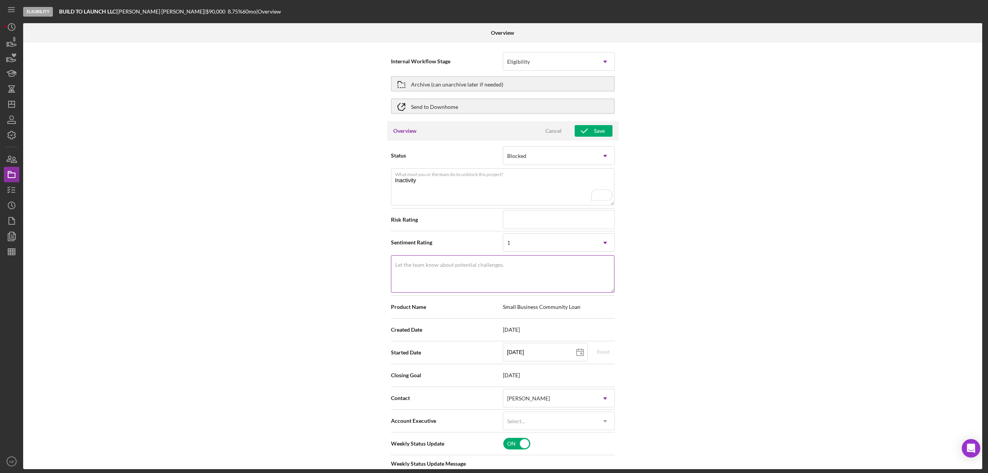
click at [495, 279] on textarea "Let the team know about potential challenges." at bounding box center [502, 273] width 223 height 37
paste textarea "Inactivity"
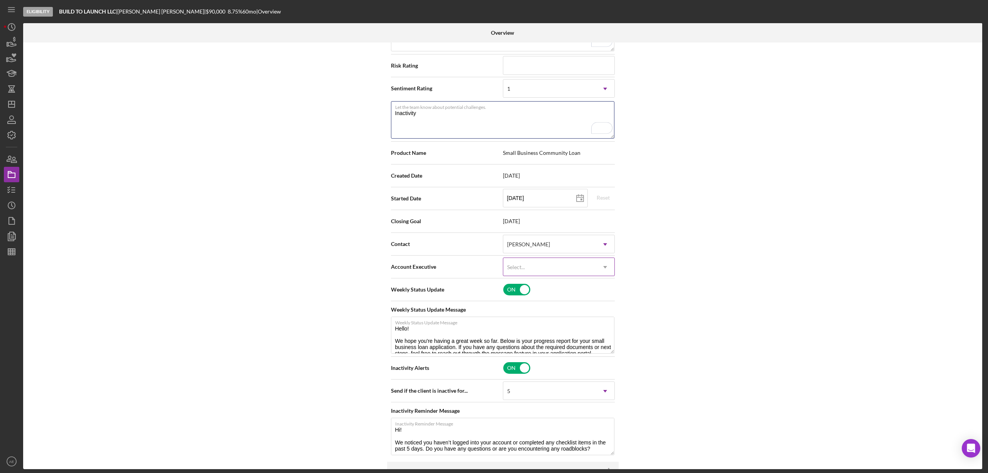
scroll to position [154, 0]
type textarea "Inactivity"
click at [520, 263] on div "Select..." at bounding box center [549, 267] width 93 height 18
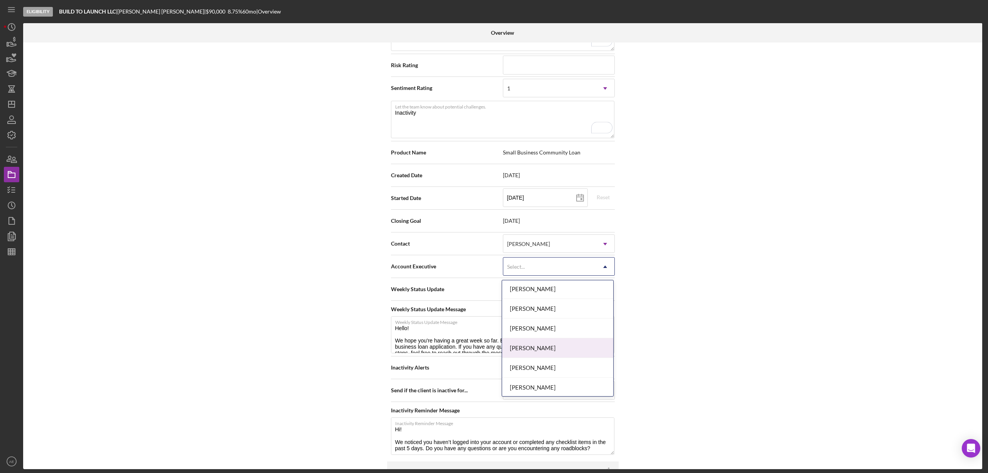
scroll to position [280, 0]
click at [540, 365] on div "[PERSON_NAME]" at bounding box center [557, 367] width 111 height 20
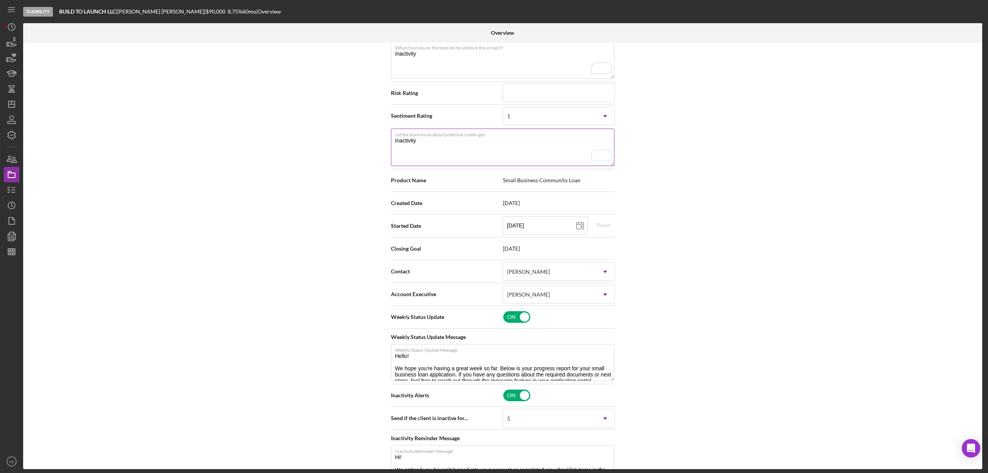
scroll to position [0, 0]
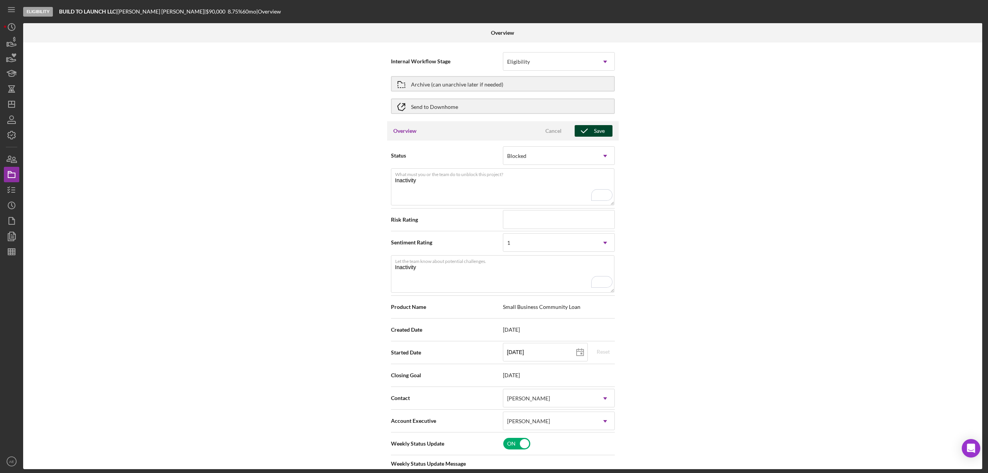
click at [585, 132] on icon "button" at bounding box center [584, 130] width 19 height 19
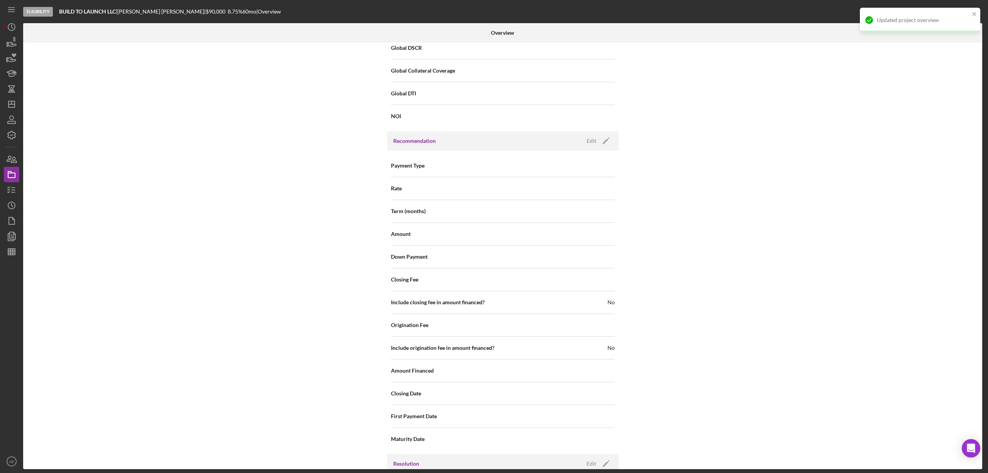
scroll to position [852, 0]
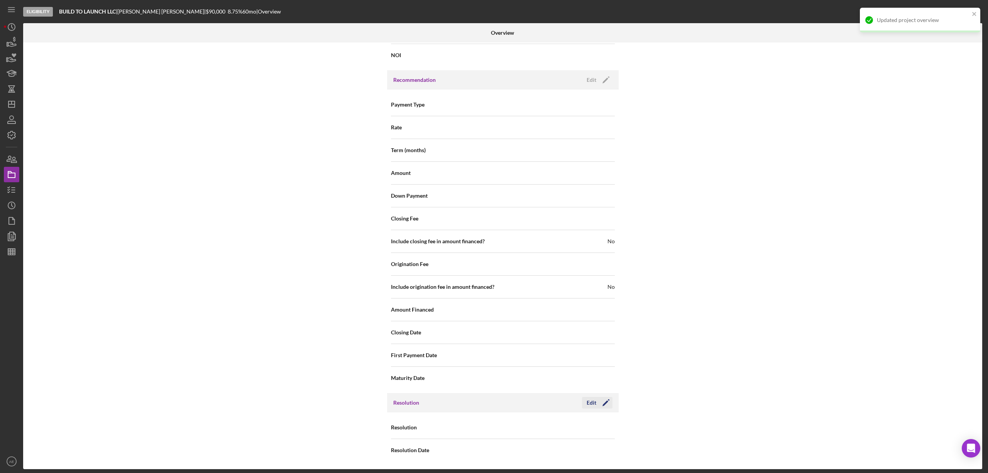
drag, startPoint x: 597, startPoint y: 405, endPoint x: 511, endPoint y: 410, distance: 85.5
click at [597, 405] on icon "Icon/Edit" at bounding box center [605, 402] width 19 height 19
click at [526, 428] on div "Select..." at bounding box center [549, 428] width 93 height 18
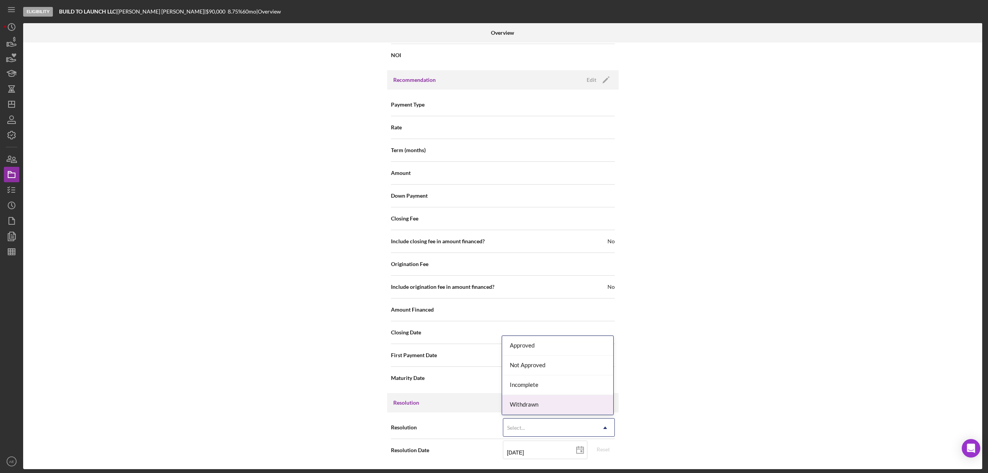
click at [526, 408] on div "Withdrawn" at bounding box center [557, 405] width 111 height 20
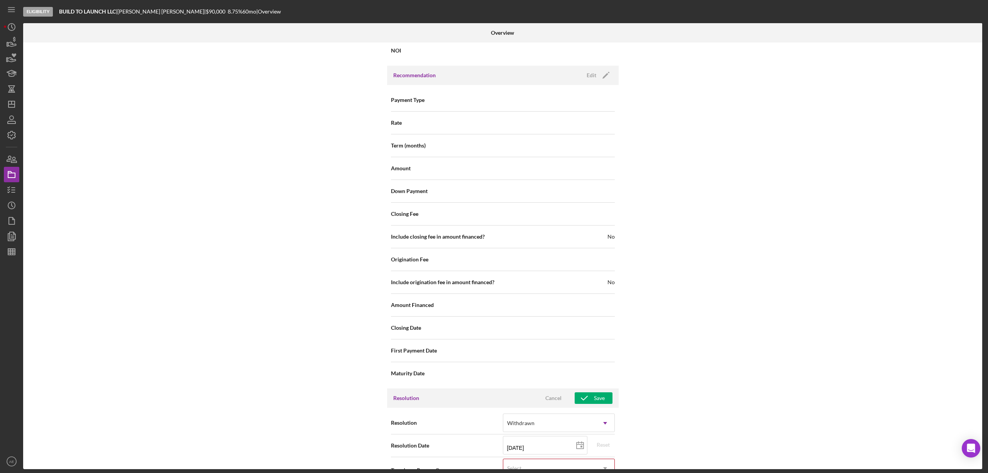
scroll to position [902, 0]
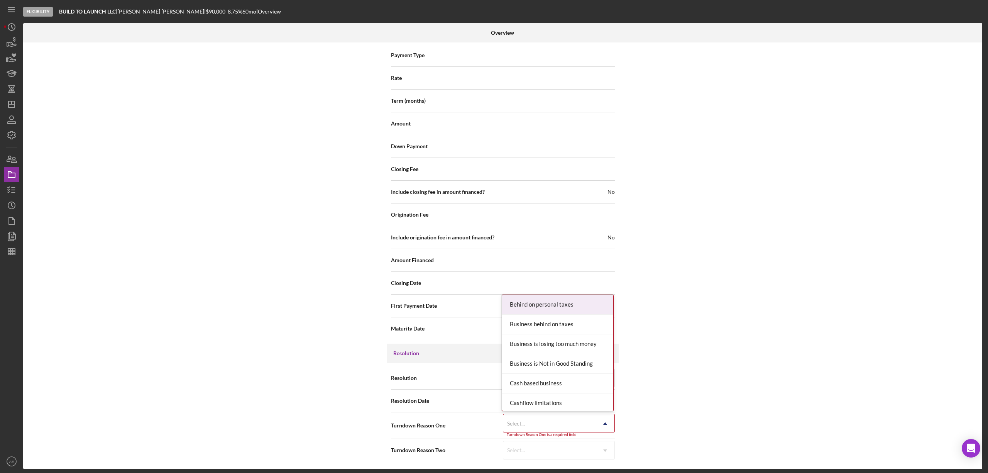
click at [537, 427] on div "Select..." at bounding box center [549, 424] width 93 height 18
click at [550, 342] on div "No Response" at bounding box center [557, 342] width 111 height 20
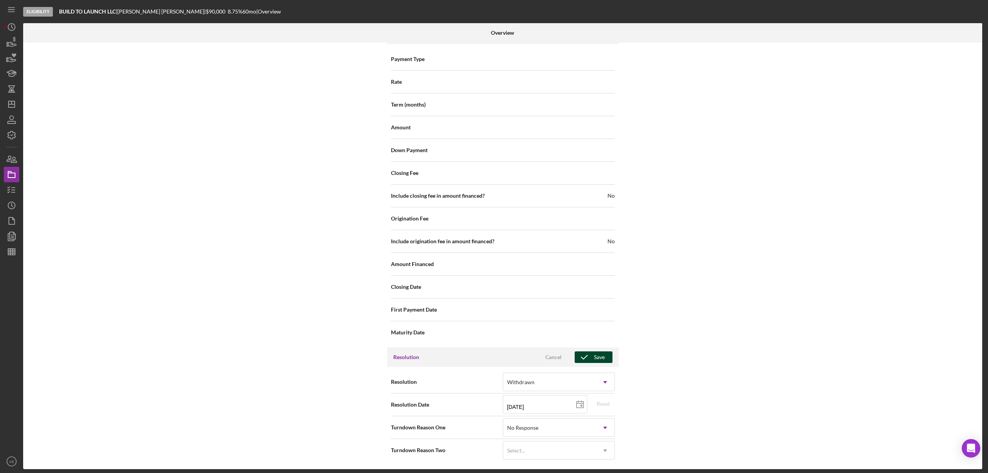
click at [581, 357] on icon "button" at bounding box center [584, 356] width 19 height 19
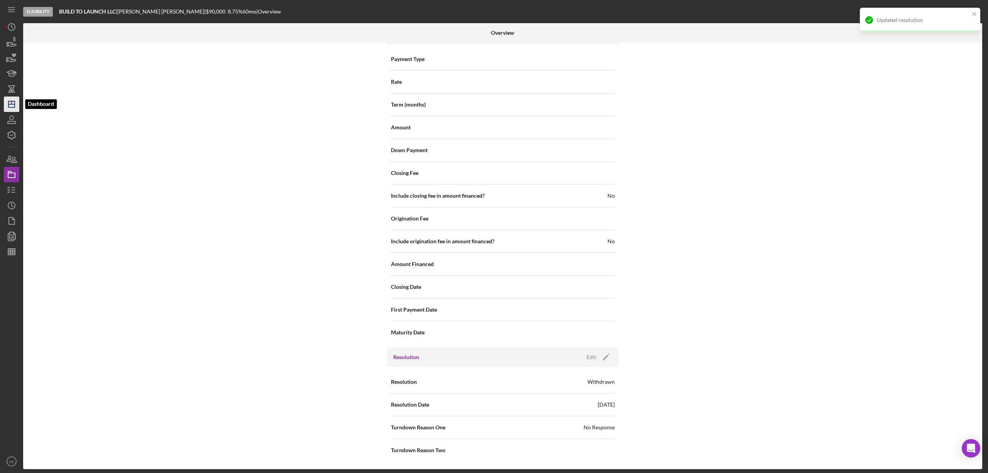
click at [10, 110] on icon "Icon/Dashboard" at bounding box center [11, 104] width 19 height 19
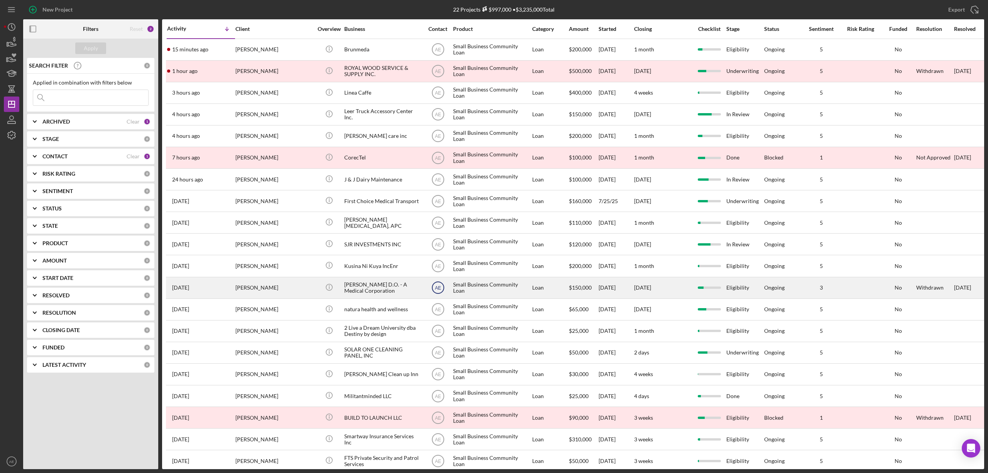
scroll to position [57, 0]
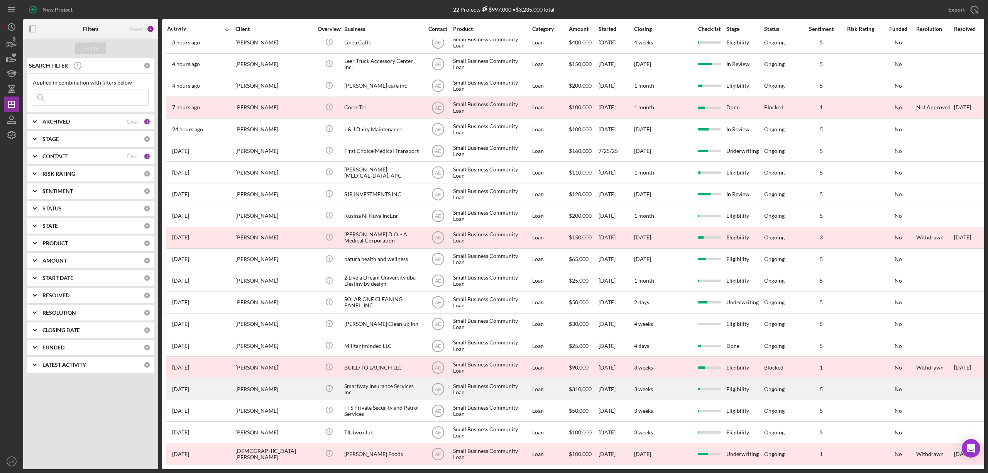
click at [377, 383] on div "Smartway Insurance Services Inc" at bounding box center [382, 389] width 77 height 20
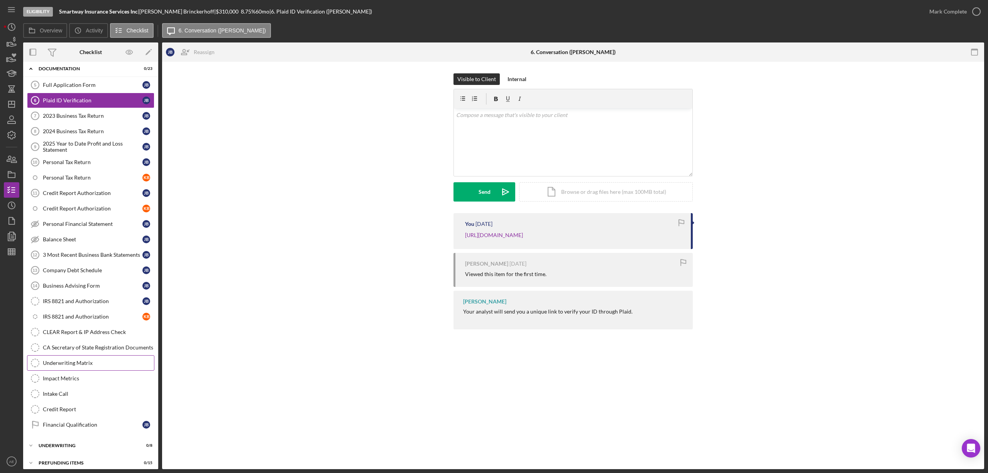
scroll to position [50, 0]
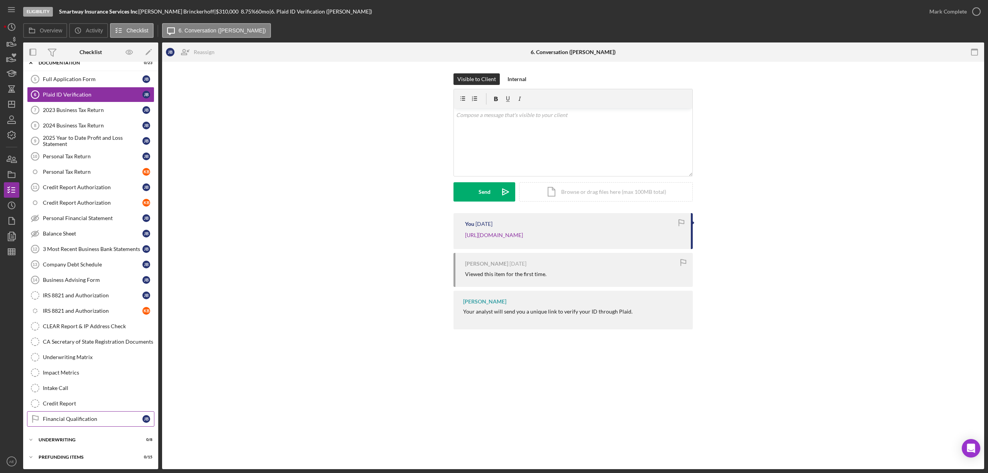
click at [86, 414] on link "Financial Qualification Financial Qualification J B" at bounding box center [90, 418] width 127 height 15
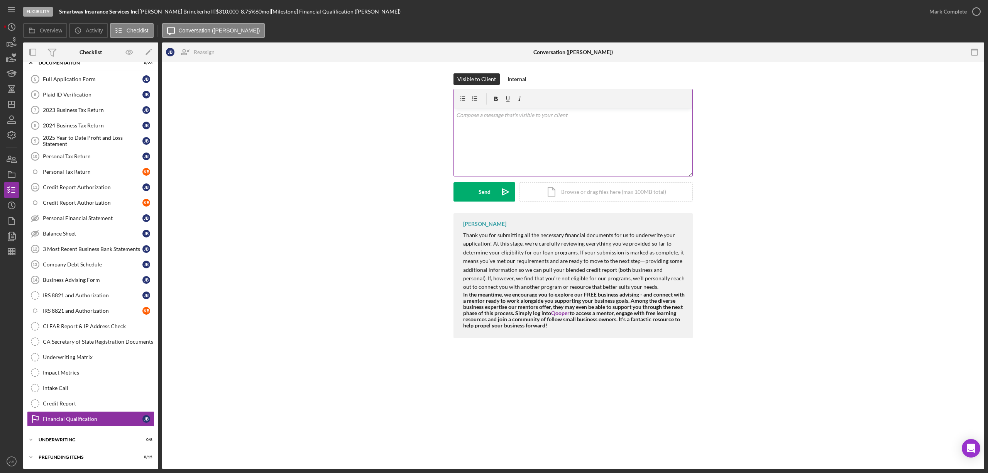
click at [490, 158] on div "v Color teal Color pink Remove color Add row above Add row below Add column bef…" at bounding box center [573, 142] width 239 height 68
click at [14, 107] on polygon "button" at bounding box center [11, 104] width 6 height 6
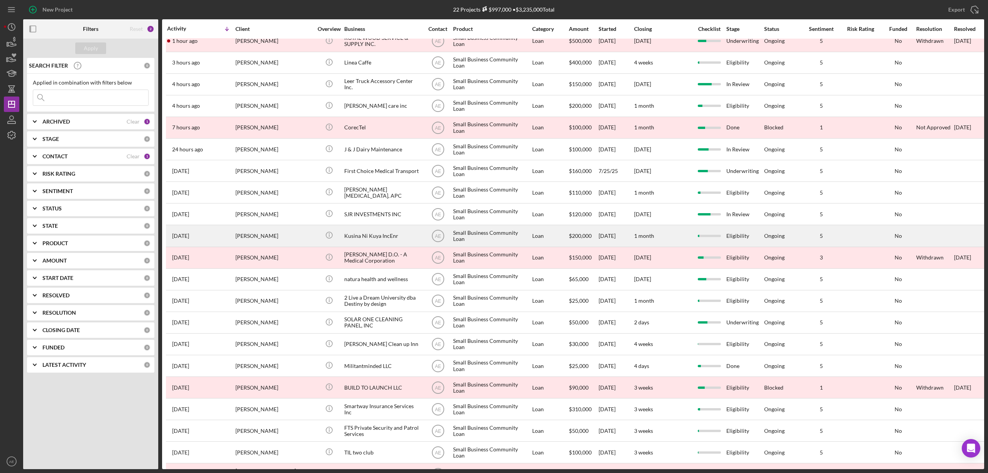
scroll to position [57, 0]
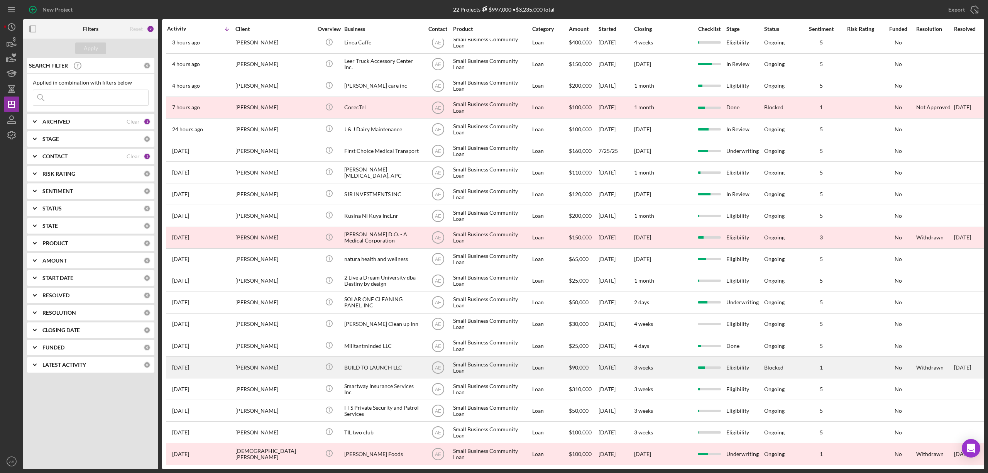
click at [371, 363] on div "BUILD TO LAUNCH LLC" at bounding box center [382, 367] width 77 height 20
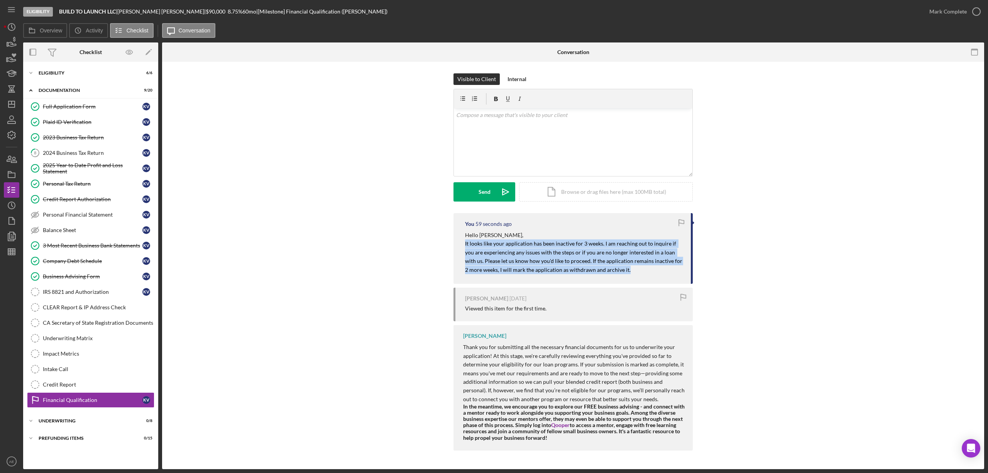
drag, startPoint x: 611, startPoint y: 269, endPoint x: 463, endPoint y: 243, distance: 150.5
click at [463, 243] on div "You 59 seconds ago Hello Kyle, It looks like your application has been inactive…" at bounding box center [573, 248] width 239 height 71
copy mark "It looks like your application has been inactive for 3 weeks. I am reaching out…"
click at [17, 102] on icon "Icon/Dashboard" at bounding box center [11, 104] width 19 height 19
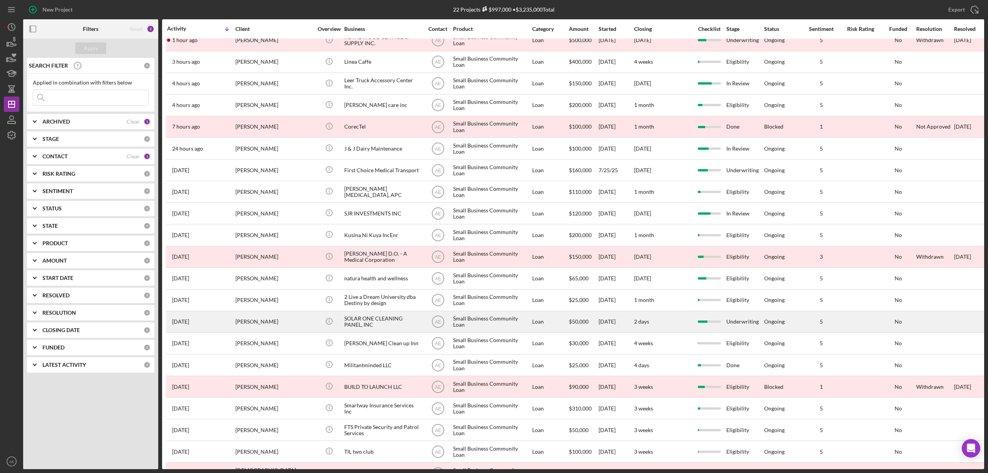
scroll to position [57, 0]
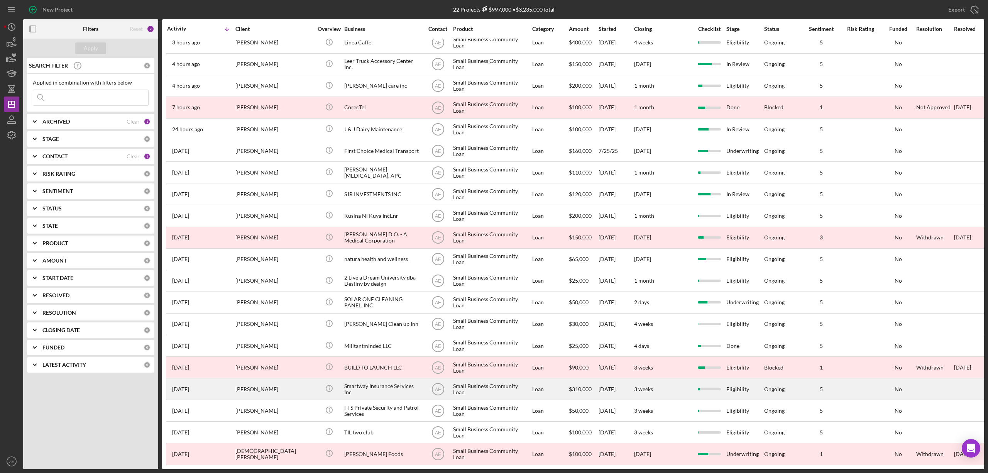
click at [277, 385] on div "[PERSON_NAME]" at bounding box center [273, 389] width 77 height 20
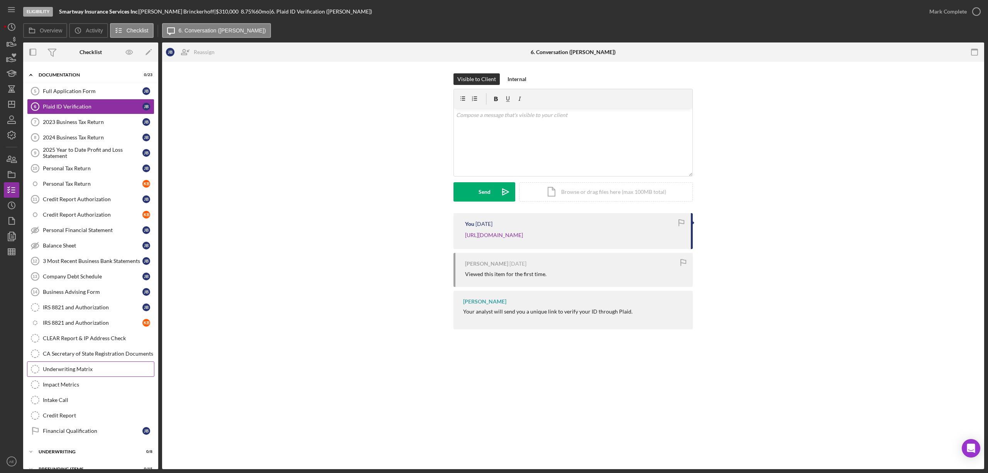
scroll to position [50, 0]
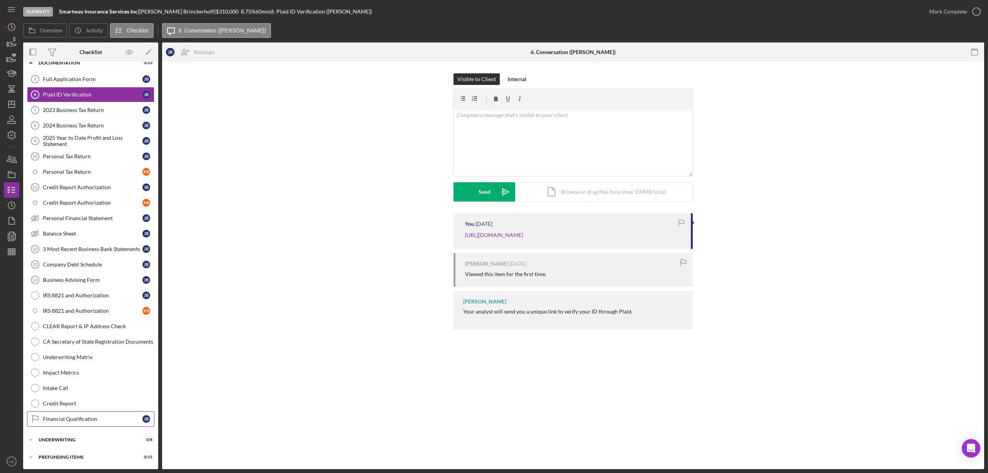
click at [96, 419] on div "Financial Qualification" at bounding box center [93, 419] width 100 height 6
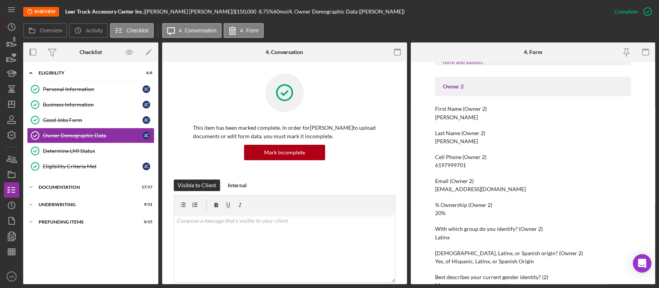
scroll to position [463, 0]
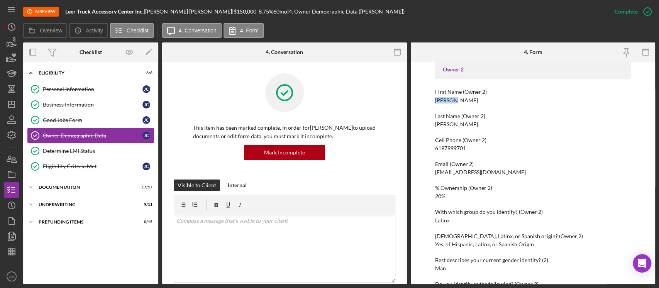
drag, startPoint x: 434, startPoint y: 102, endPoint x: 456, endPoint y: 102, distance: 22.4
click at [456, 102] on div "To edit this form you must mark this item incomplete Owner Demographic Form Wha…" at bounding box center [533, 173] width 245 height 222
copy div "[PERSON_NAME]"
drag, startPoint x: 432, startPoint y: 124, endPoint x: 469, endPoint y: 125, distance: 36.3
click at [468, 125] on div "To edit this form you must mark this item incomplete Owner Demographic Form Wha…" at bounding box center [533, 173] width 245 height 222
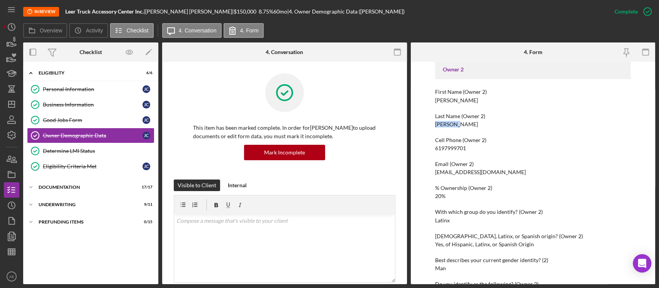
copy div "Salmeron"
drag, startPoint x: 434, startPoint y: 173, endPoint x: 525, endPoint y: 168, distance: 90.9
click at [523, 168] on div "Email (Owner 2) masc13@hotmail.com" at bounding box center [533, 168] width 196 height 14
copy div "masc13@hotmail.com"
drag, startPoint x: 433, startPoint y: 147, endPoint x: 558, endPoint y: 154, distance: 124.4
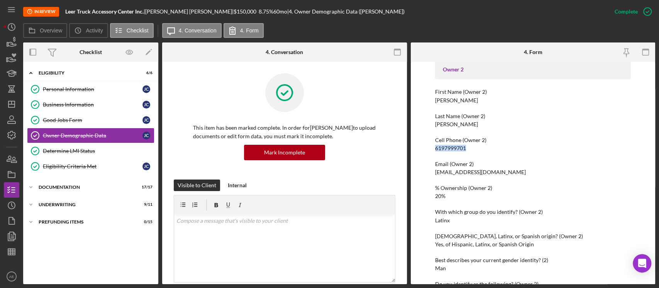
click at [487, 149] on div "To edit this form you must mark this item incomplete Owner Demographic Form Wha…" at bounding box center [533, 173] width 245 height 222
copy div "6197999701"
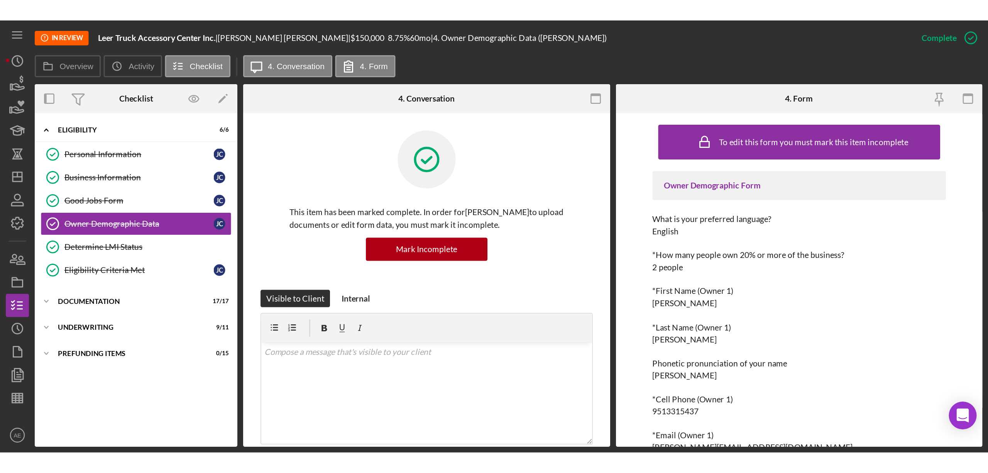
scroll to position [463, 0]
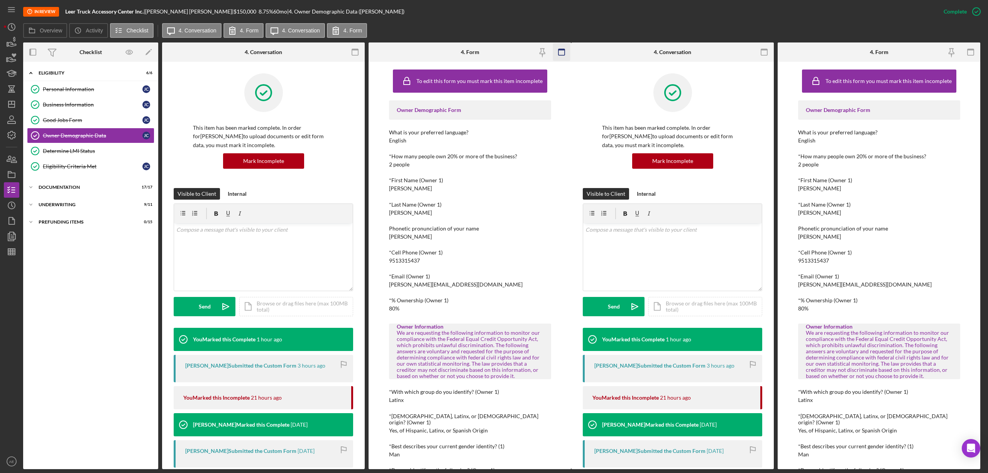
click at [564, 48] on icon "button" at bounding box center [561, 52] width 17 height 17
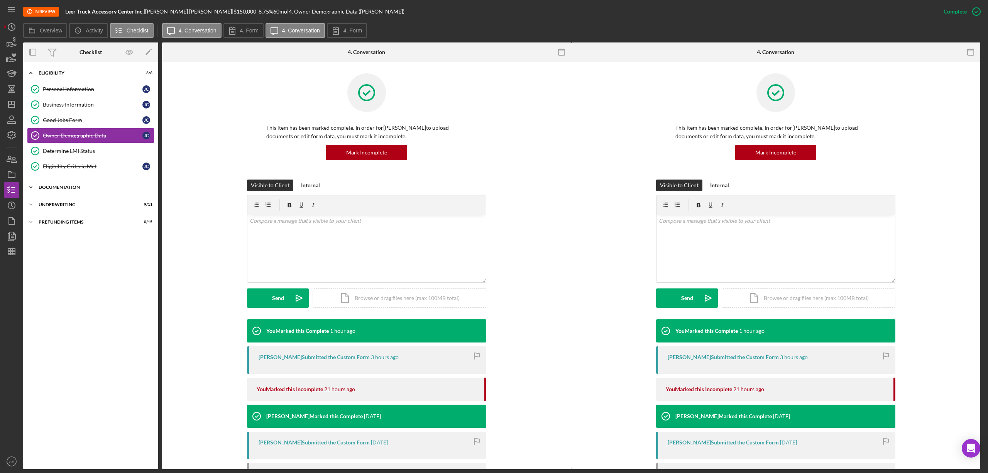
click at [67, 188] on div "Documentation" at bounding box center [94, 187] width 110 height 5
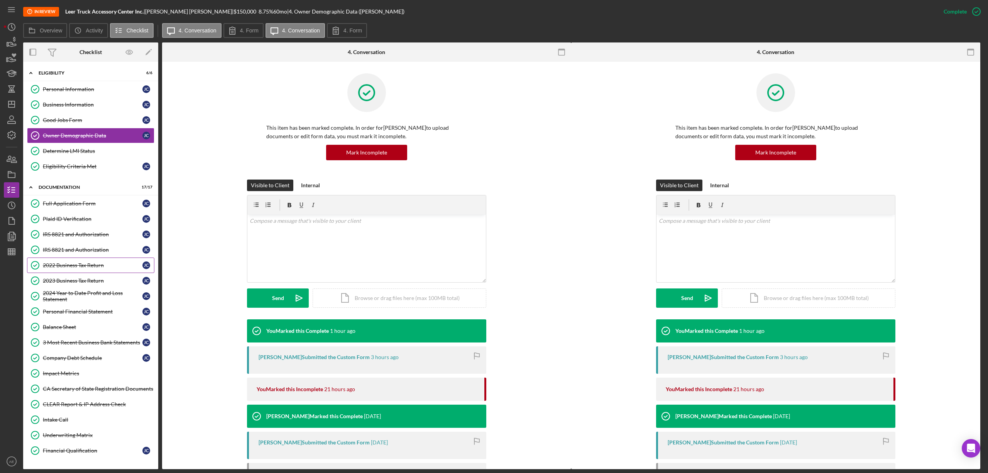
scroll to position [37, 0]
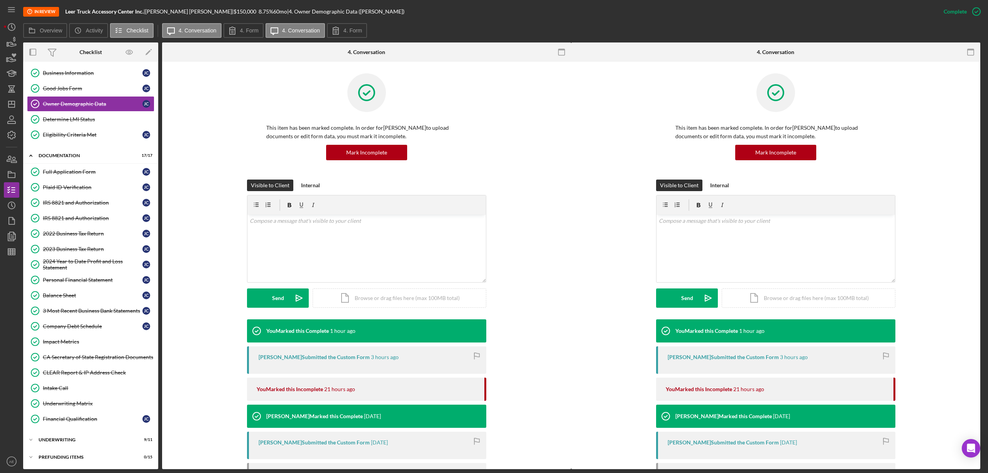
click at [83, 288] on div "Icon/Expander Underwriting 9 / 11" at bounding box center [90, 439] width 135 height 15
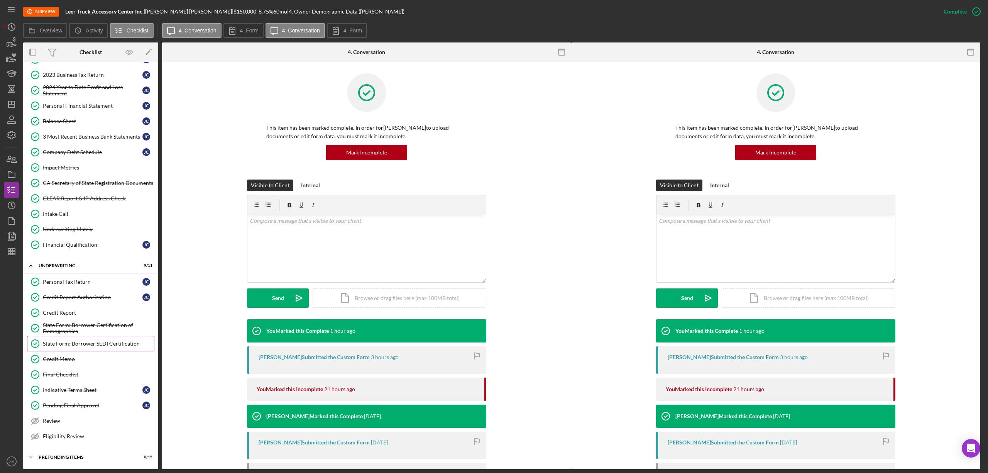
scroll to position [215, 0]
click at [85, 288] on div "Credit Report" at bounding box center [98, 313] width 111 height 6
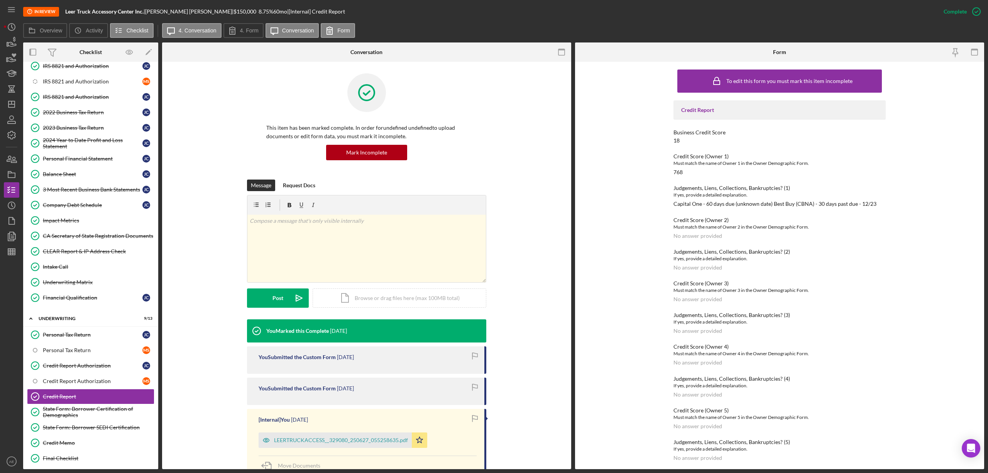
scroll to position [277, 0]
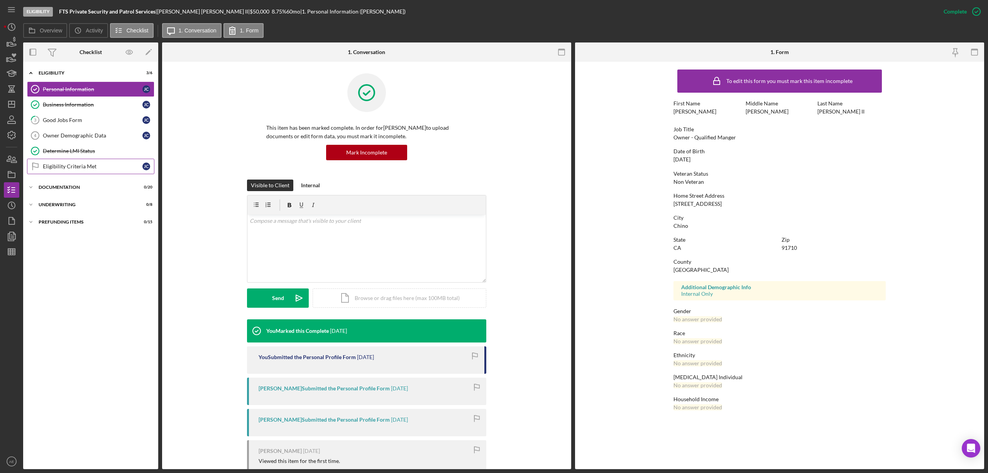
click at [67, 173] on link "Eligibility Criteria Met Eligibility Criteria Met [PERSON_NAME]" at bounding box center [90, 166] width 127 height 15
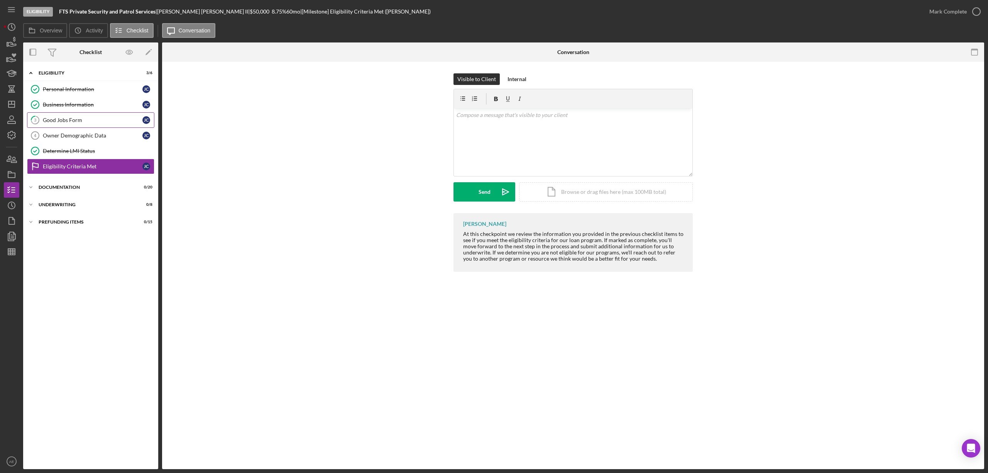
click at [76, 120] on div "Good Jobs Form" at bounding box center [93, 120] width 100 height 6
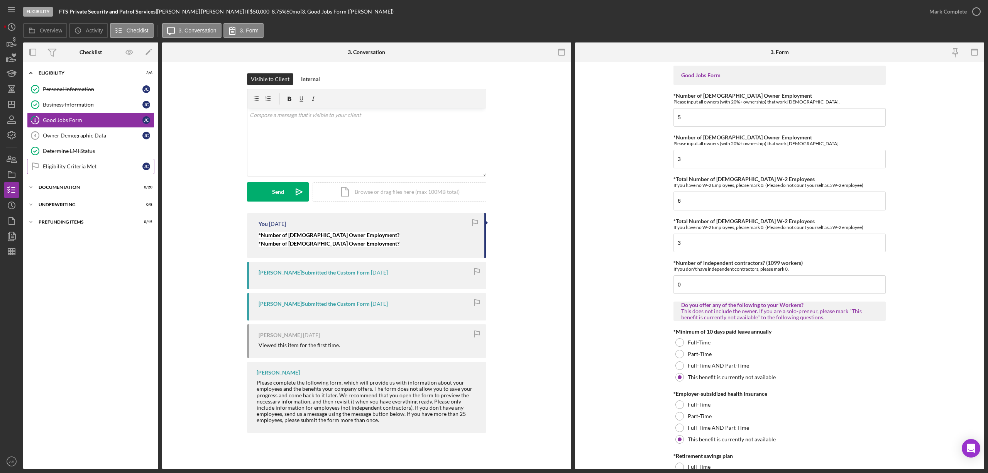
click at [80, 169] on div "Eligibility Criteria Met" at bounding box center [93, 166] width 100 height 6
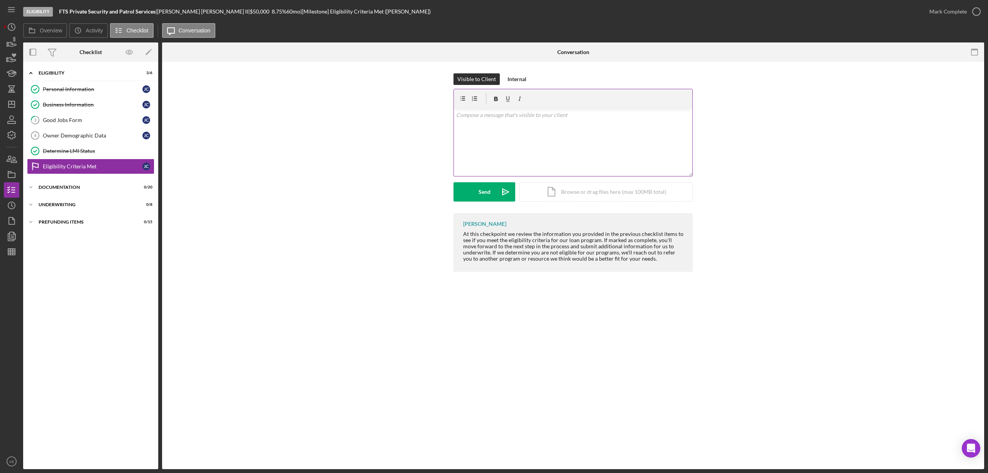
click at [527, 133] on div "v Color teal Color pink Remove color Add row above Add row below Add column bef…" at bounding box center [573, 142] width 239 height 68
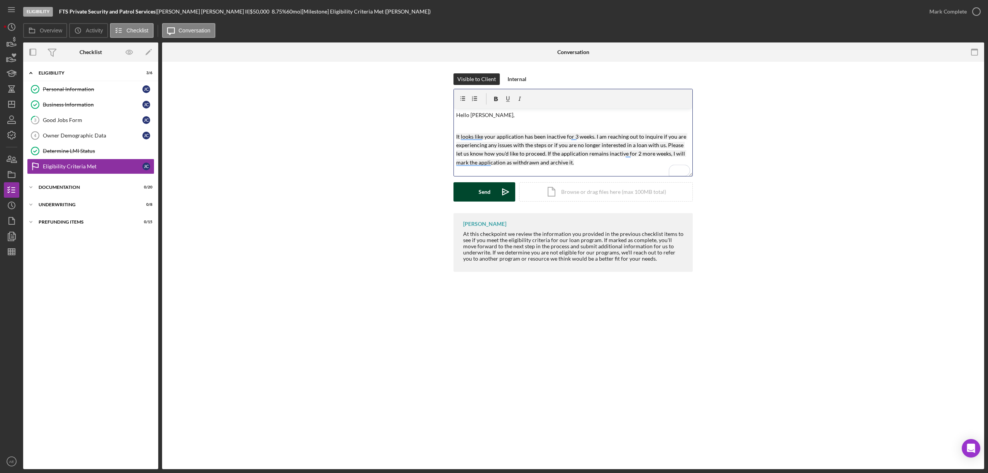
drag, startPoint x: 497, startPoint y: 195, endPoint x: 174, endPoint y: 199, distance: 322.7
click at [496, 195] on icon "Icon/icon-invite-send" at bounding box center [505, 191] width 19 height 19
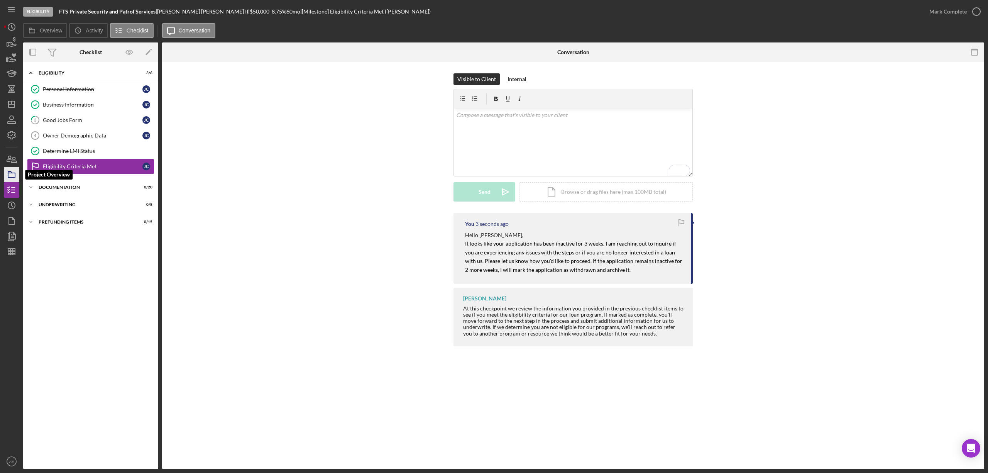
click at [11, 176] on icon "button" at bounding box center [11, 174] width 19 height 19
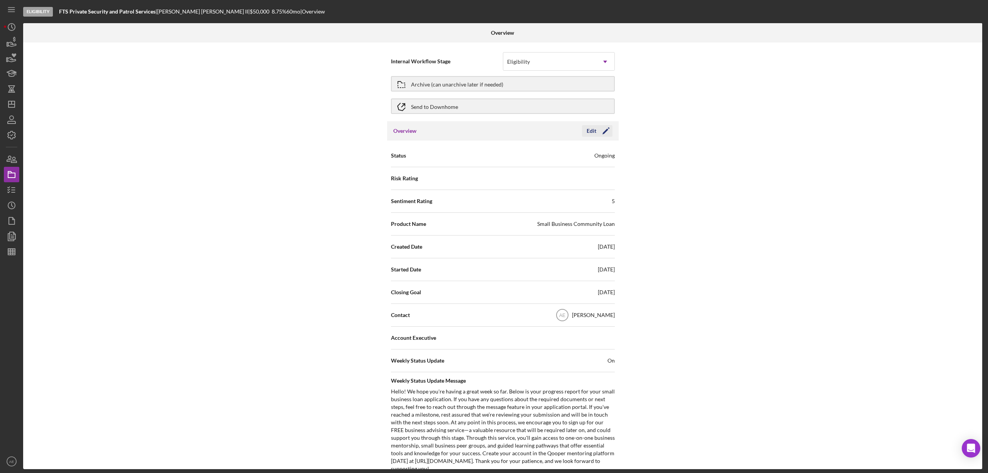
click at [597, 129] on icon "Icon/Edit" at bounding box center [605, 130] width 19 height 19
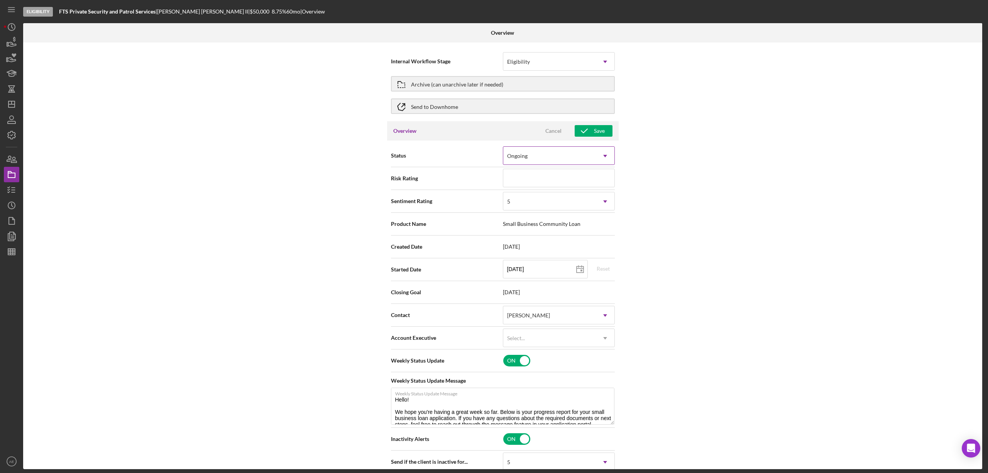
click at [556, 158] on div "Ongoing" at bounding box center [549, 156] width 93 height 18
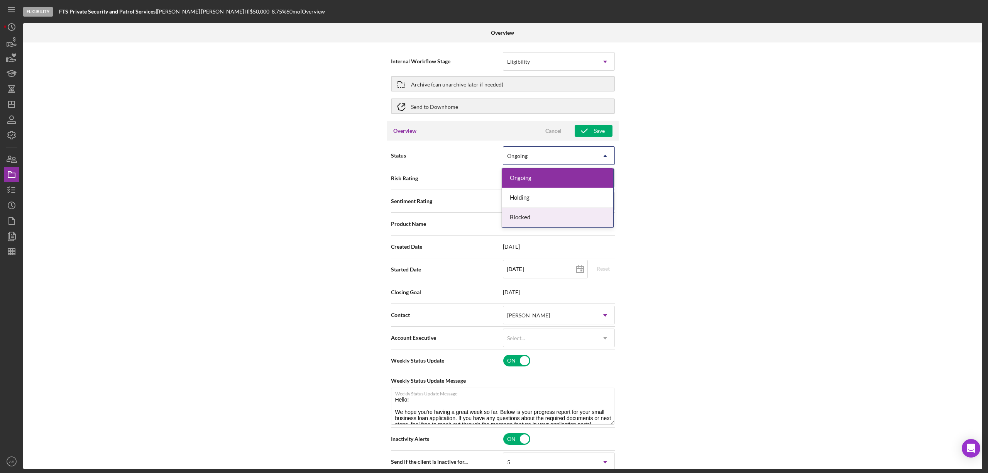
click at [530, 215] on div "Blocked" at bounding box center [557, 218] width 111 height 20
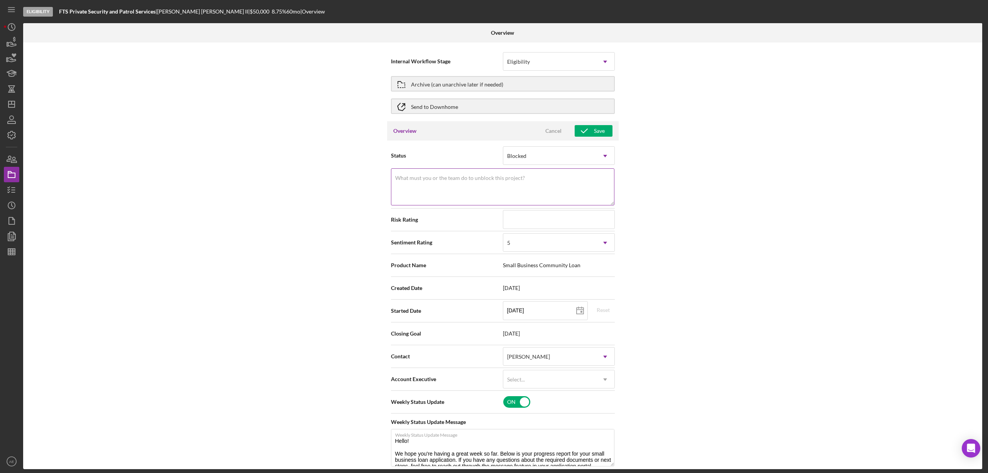
click at [547, 183] on textarea "What must you or the team do to unblock this project?" at bounding box center [502, 186] width 223 height 37
type textarea "Inactivity"
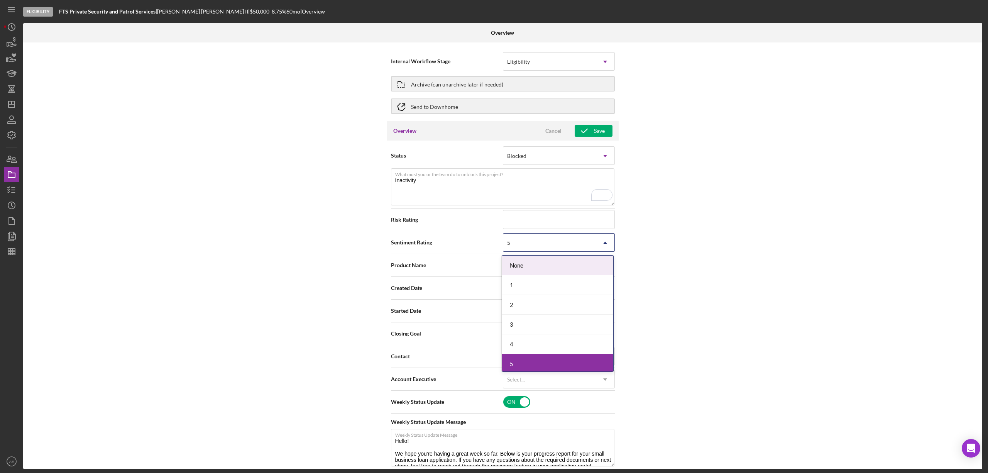
click at [530, 249] on div "5" at bounding box center [549, 243] width 93 height 18
click at [530, 280] on div "1" at bounding box center [557, 285] width 111 height 20
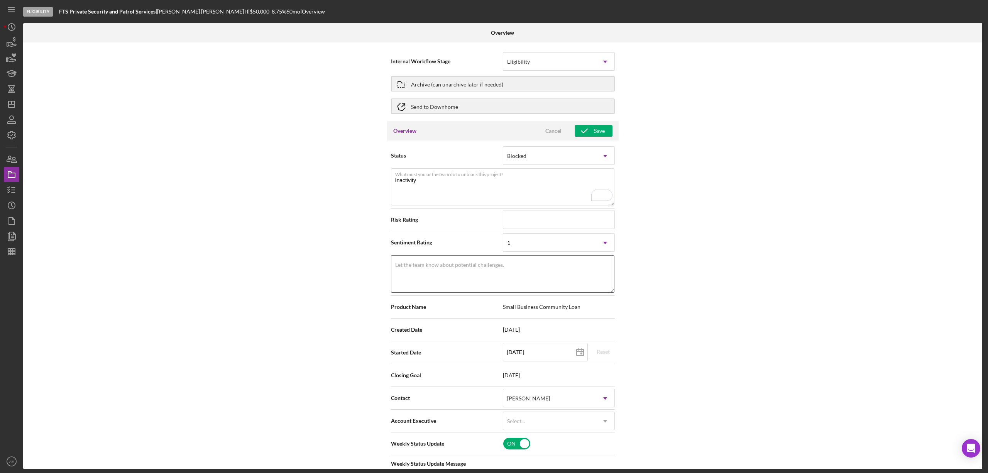
click at [472, 273] on textarea "Let the team know about potential challenges." at bounding box center [502, 273] width 223 height 37
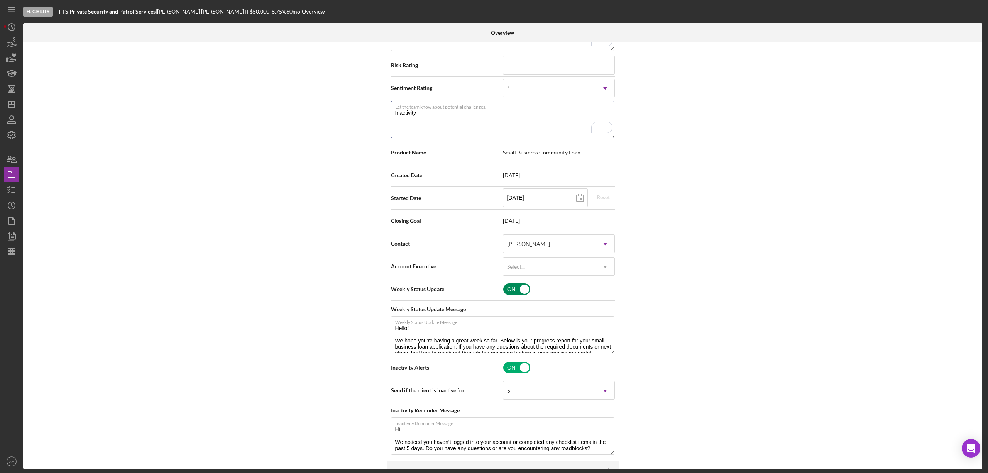
scroll to position [154, 0]
type textarea "Inactivity"
click at [527, 276] on div "Select..." at bounding box center [549, 267] width 93 height 18
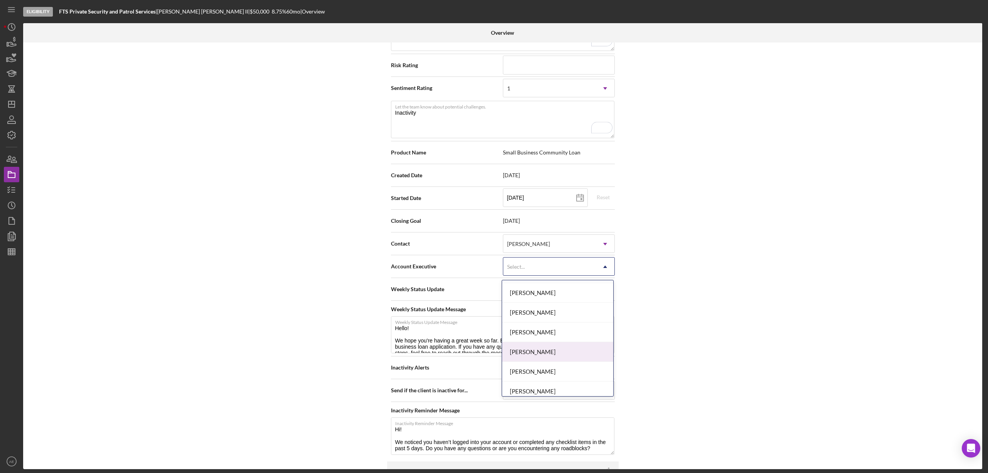
scroll to position [280, 0]
click at [560, 368] on div "[PERSON_NAME]" at bounding box center [557, 367] width 111 height 20
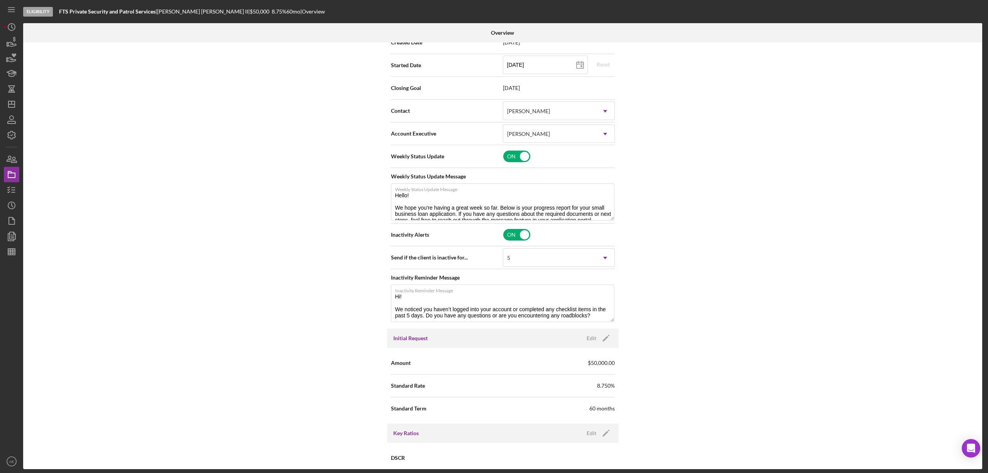
scroll to position [0, 0]
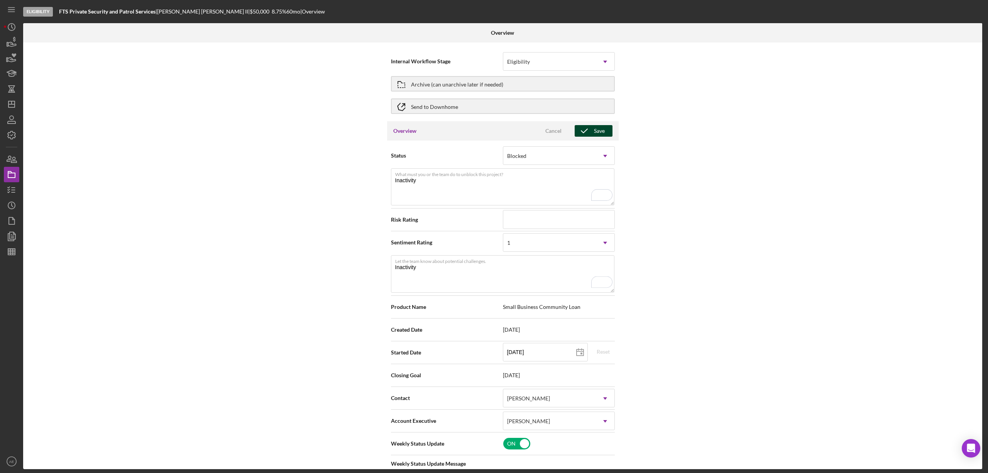
click at [585, 130] on polyline "button" at bounding box center [584, 131] width 6 height 4
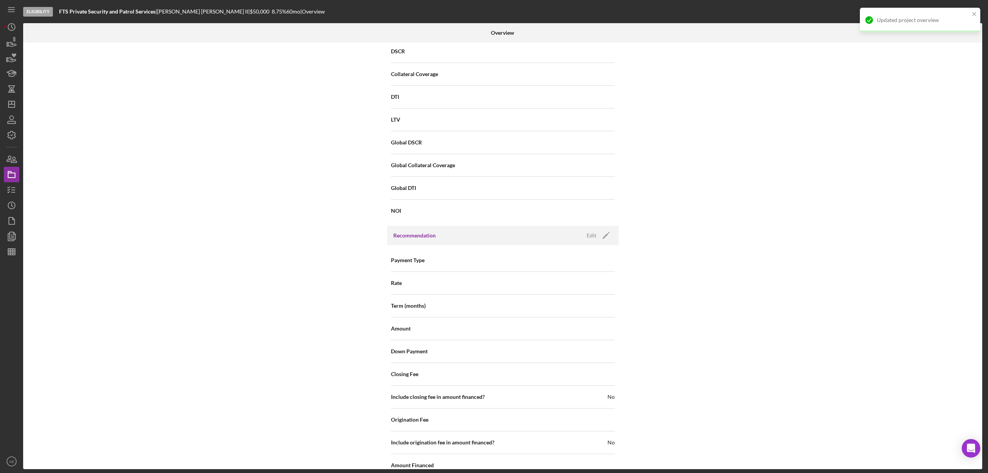
scroll to position [852, 0]
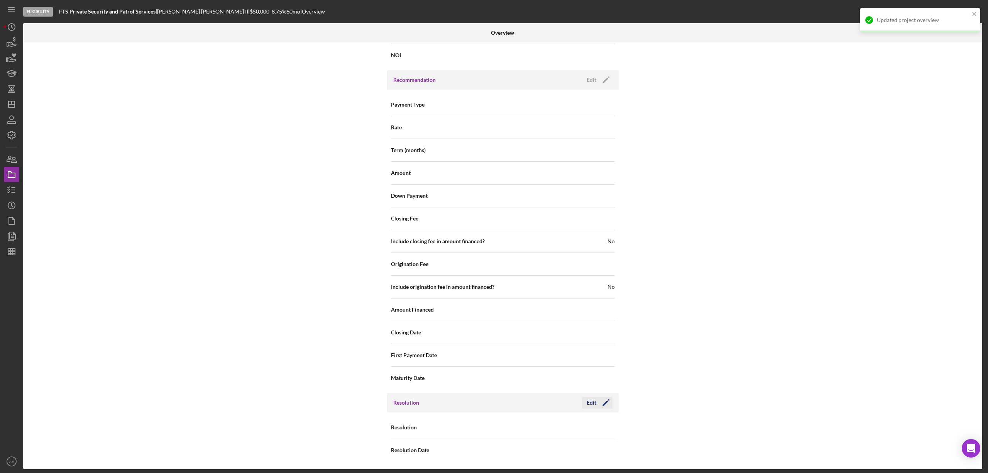
click at [600, 402] on icon "Icon/Edit" at bounding box center [605, 402] width 19 height 19
click at [574, 422] on div "Select..." at bounding box center [549, 428] width 93 height 18
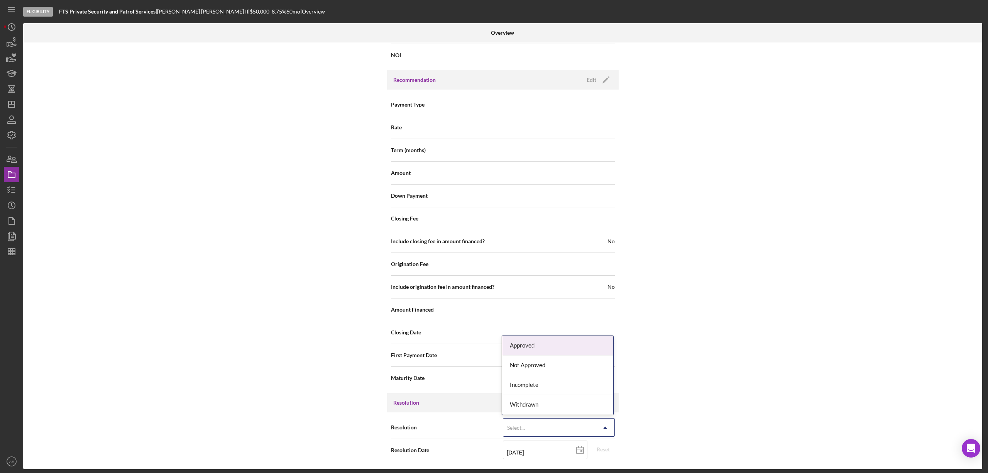
click at [533, 408] on div "Withdrawn" at bounding box center [557, 405] width 111 height 20
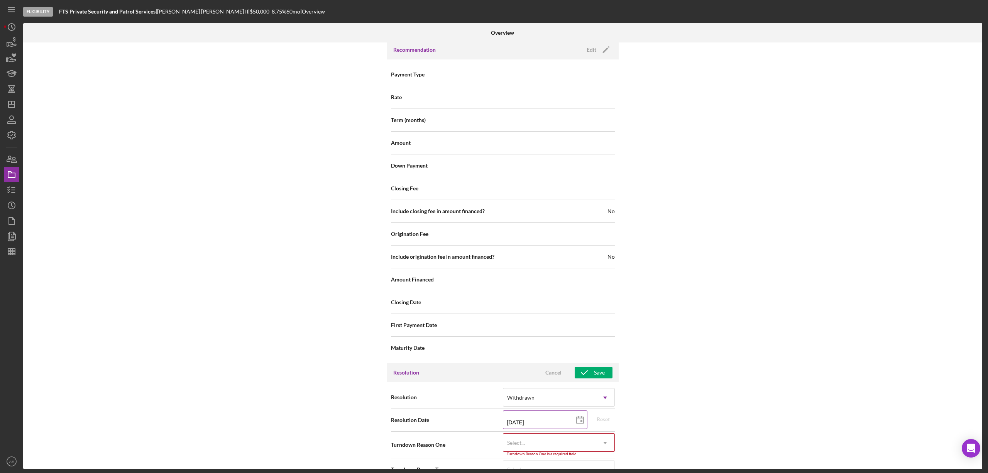
scroll to position [902, 0]
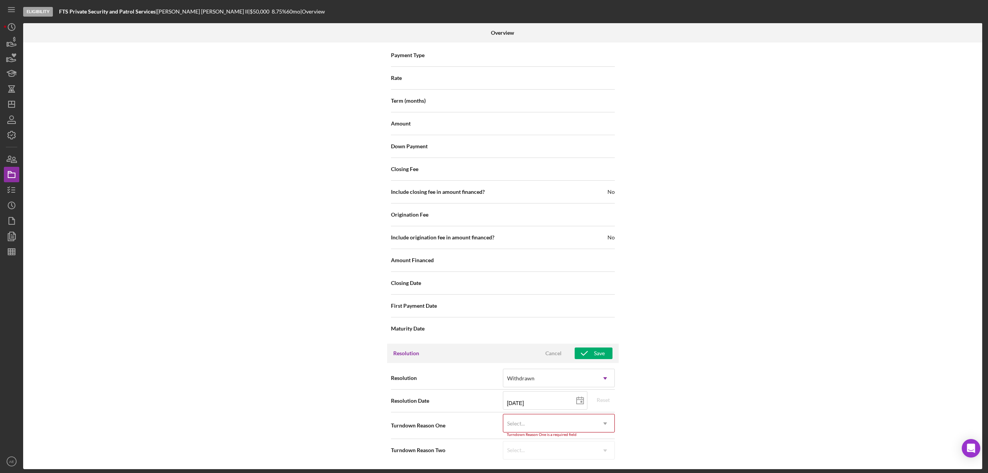
click at [543, 419] on div "Select..." at bounding box center [549, 424] width 93 height 18
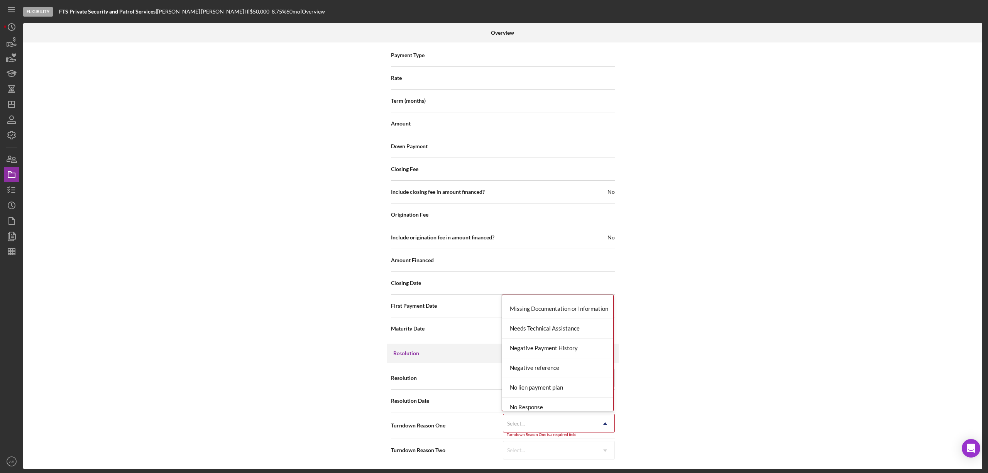
scroll to position [463, 0]
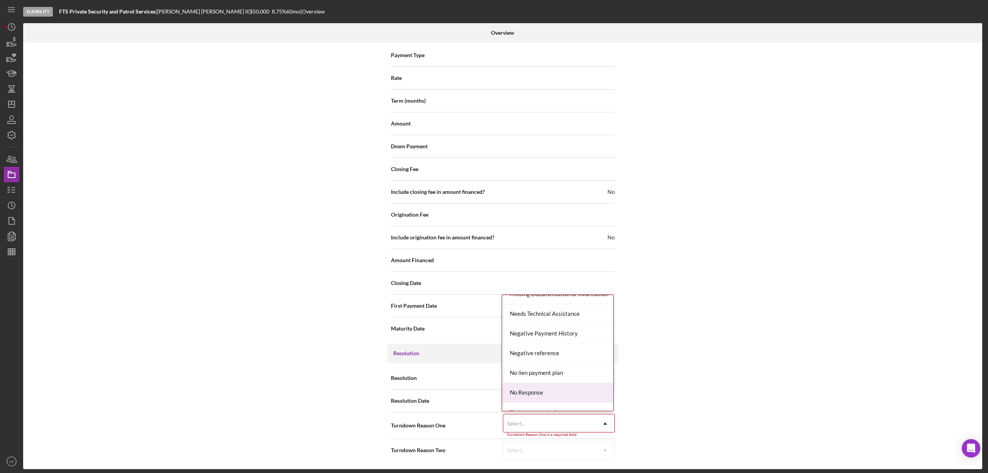
click at [547, 398] on div "No Response" at bounding box center [557, 393] width 111 height 20
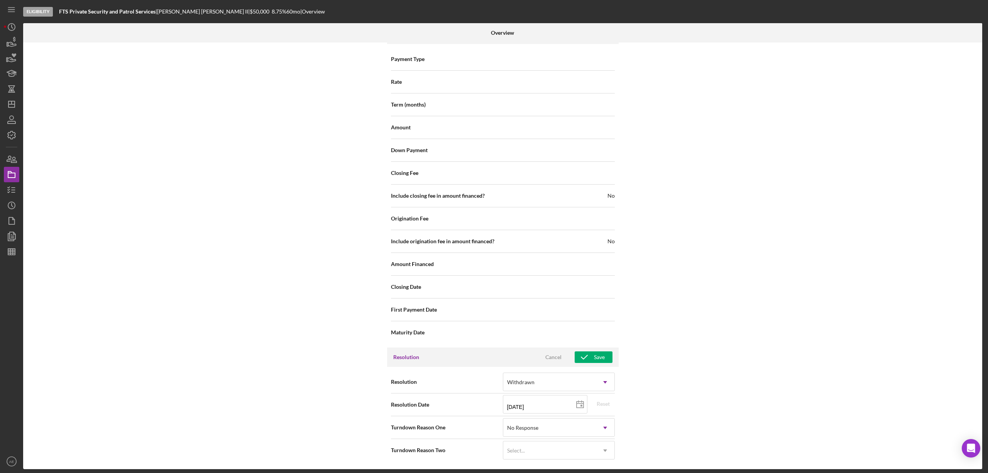
click at [594, 347] on div "Resolution Cancel Save" at bounding box center [503, 356] width 232 height 19
click at [594, 351] on div "Save" at bounding box center [599, 357] width 11 height 12
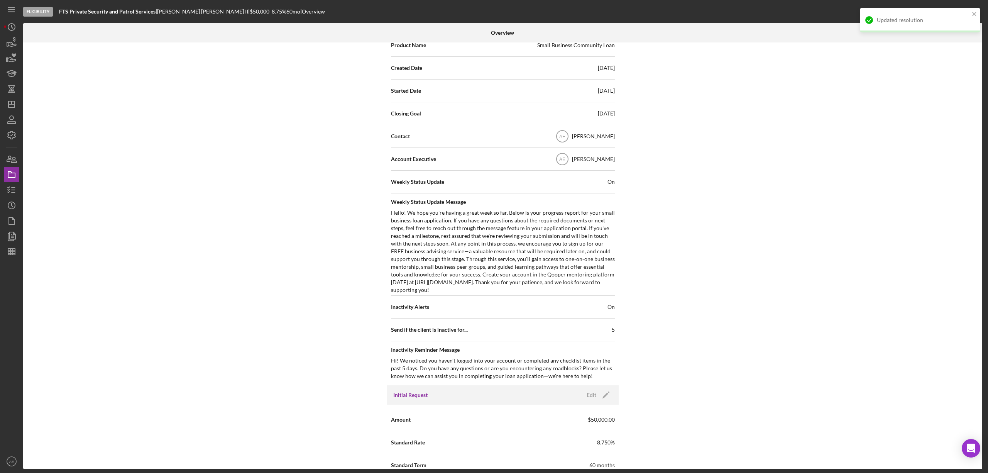
scroll to position [0, 0]
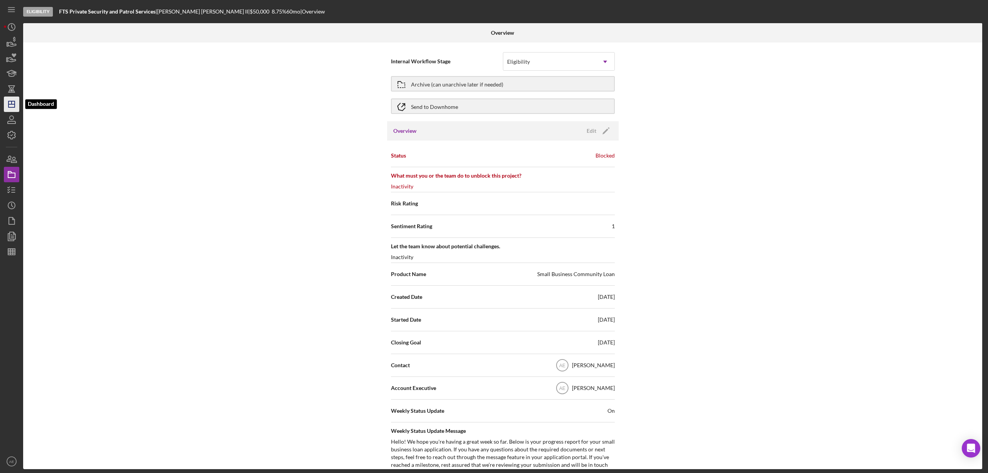
click at [17, 103] on icon "Icon/Dashboard" at bounding box center [11, 104] width 19 height 19
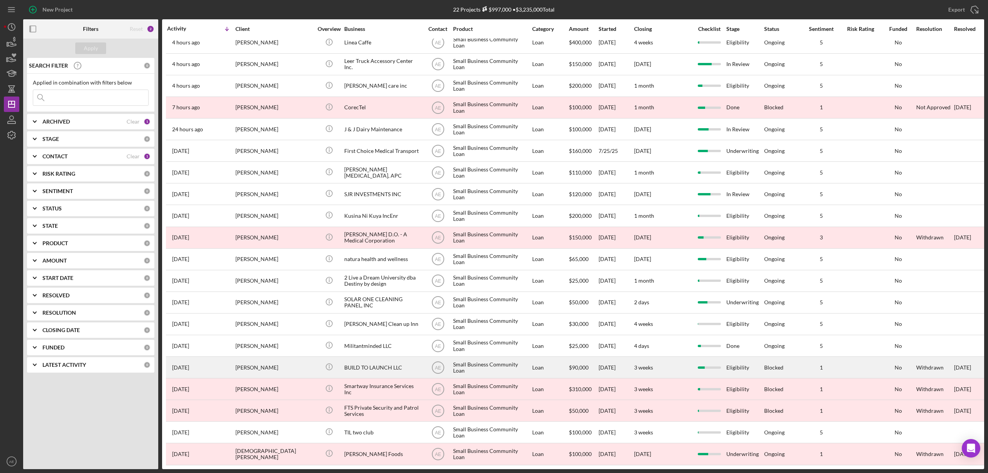
scroll to position [57, 0]
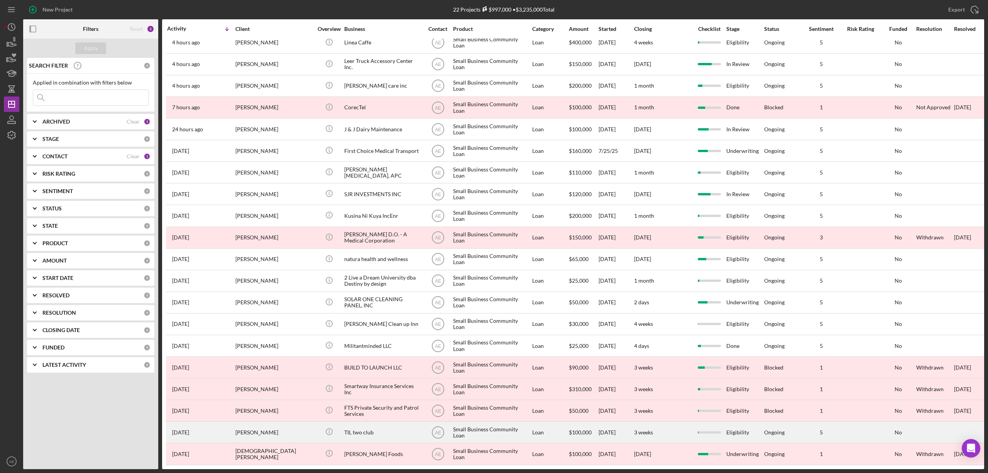
click at [352, 427] on div "TIL two club" at bounding box center [382, 432] width 77 height 20
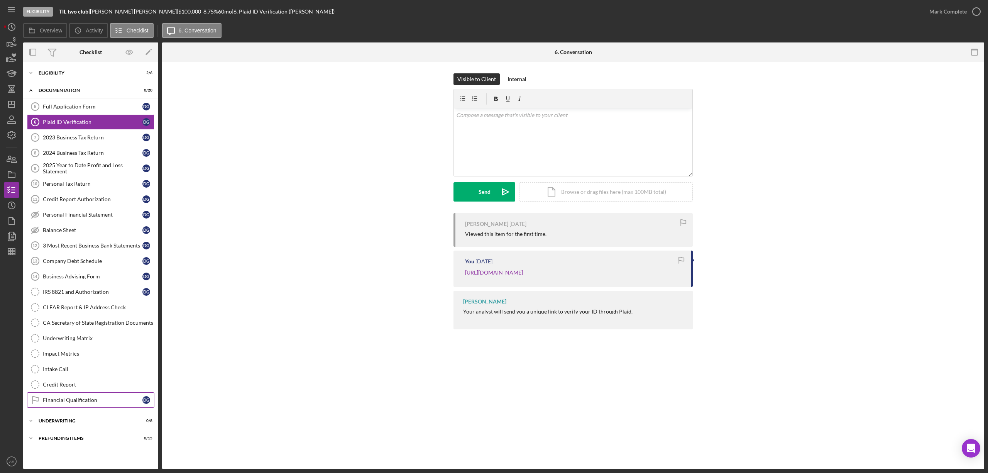
click at [98, 403] on div "Financial Qualification" at bounding box center [93, 400] width 100 height 6
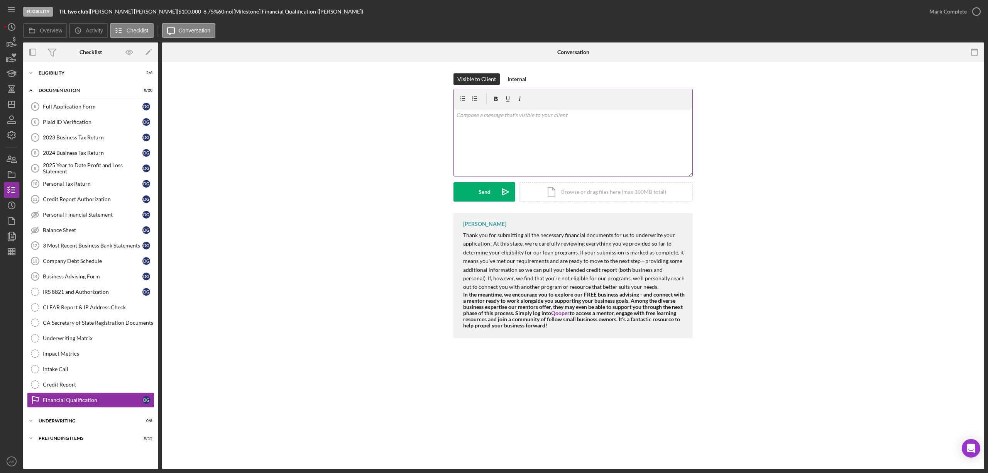
click at [530, 150] on div "v Color teal Color pink Remove color Add row above Add row below Add column bef…" at bounding box center [573, 142] width 239 height 68
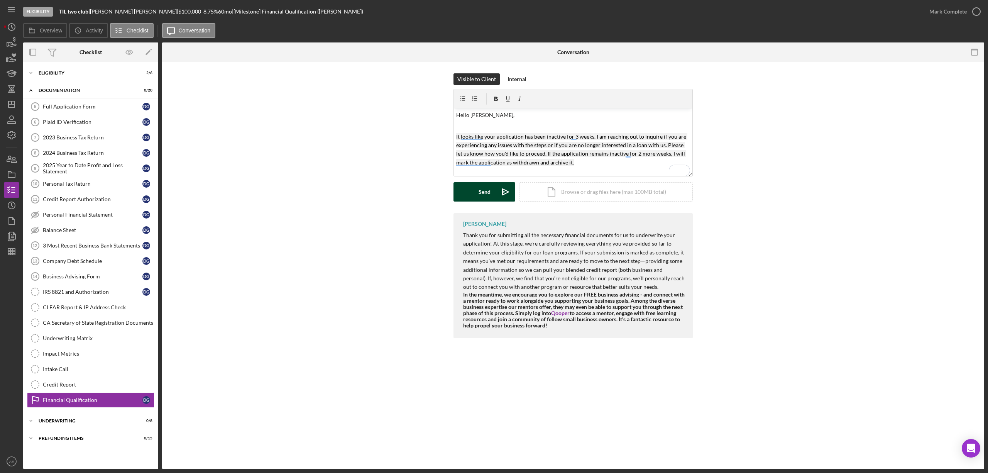
click at [493, 184] on button "Send Icon/icon-invite-send" at bounding box center [485, 191] width 62 height 19
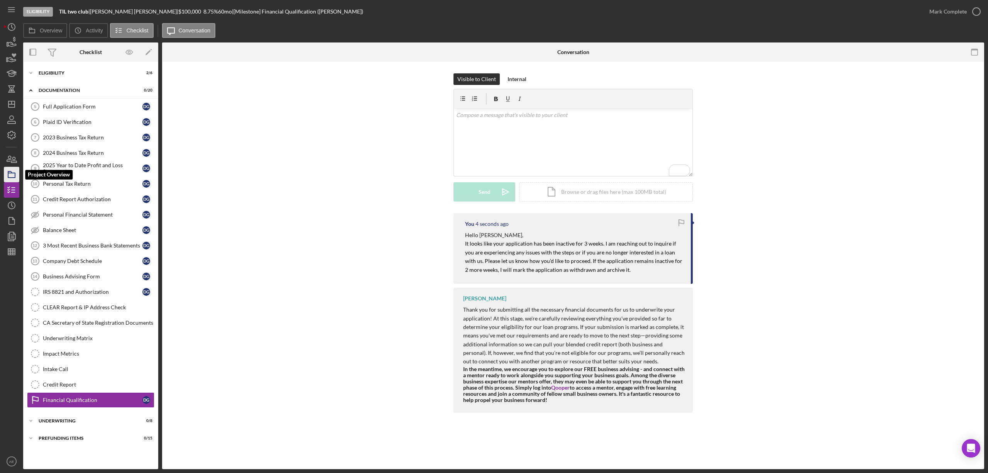
click at [15, 172] on icon "button" at bounding box center [11, 174] width 19 height 19
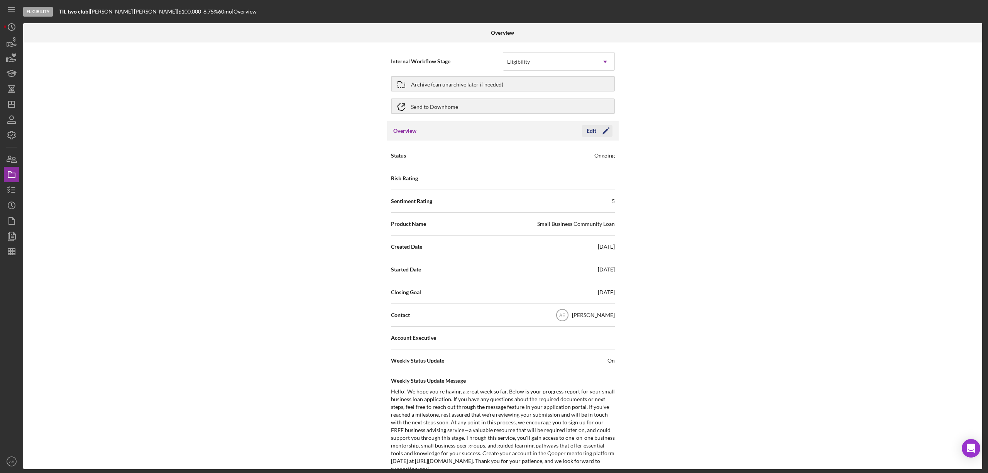
click at [592, 132] on div "Edit" at bounding box center [592, 131] width 10 height 12
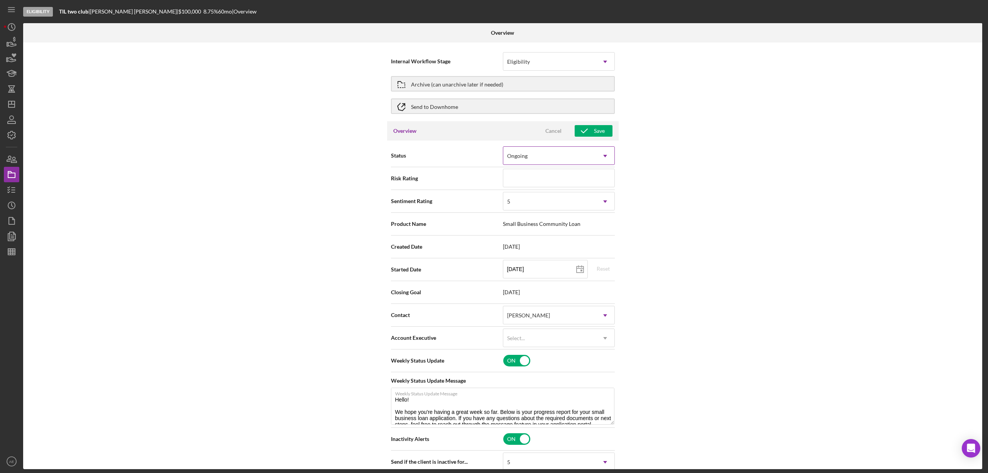
click at [557, 156] on div "Ongoing" at bounding box center [549, 156] width 93 height 18
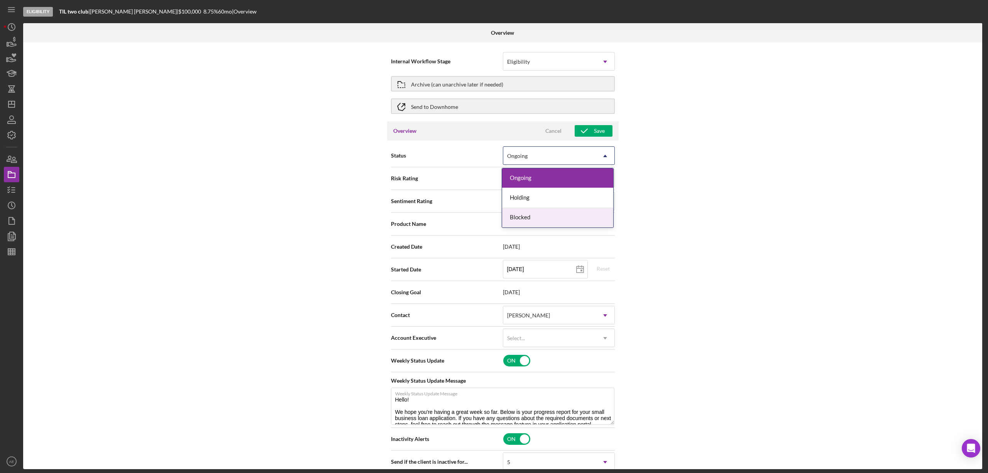
click at [528, 220] on div "Blocked" at bounding box center [557, 218] width 111 height 20
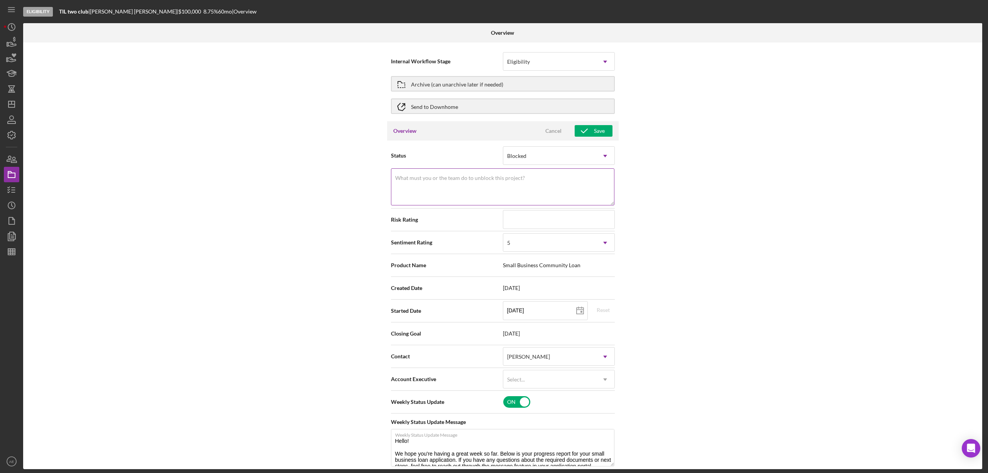
click at [506, 194] on textarea "What must you or the team do to unblock this project?" at bounding box center [502, 186] width 223 height 37
type textarea "Inactivity"
click at [526, 239] on div "5" at bounding box center [549, 243] width 93 height 18
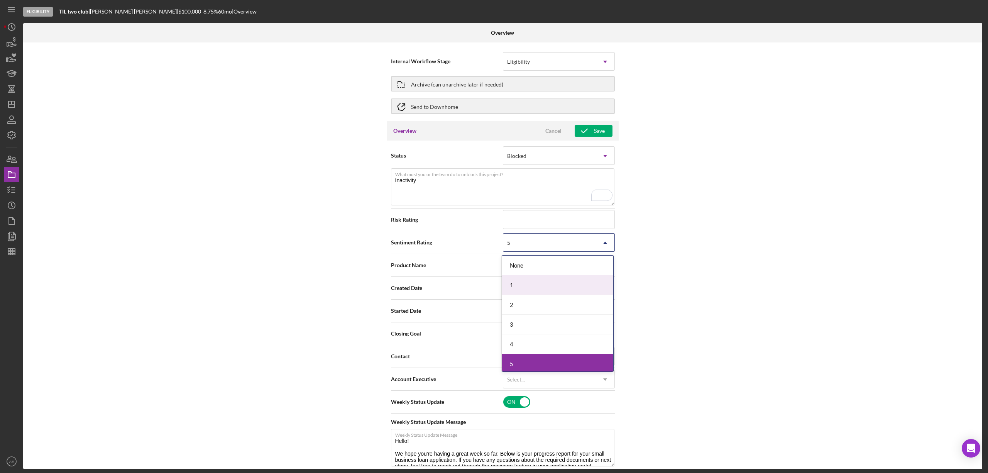
click at [527, 280] on div "1" at bounding box center [557, 285] width 111 height 20
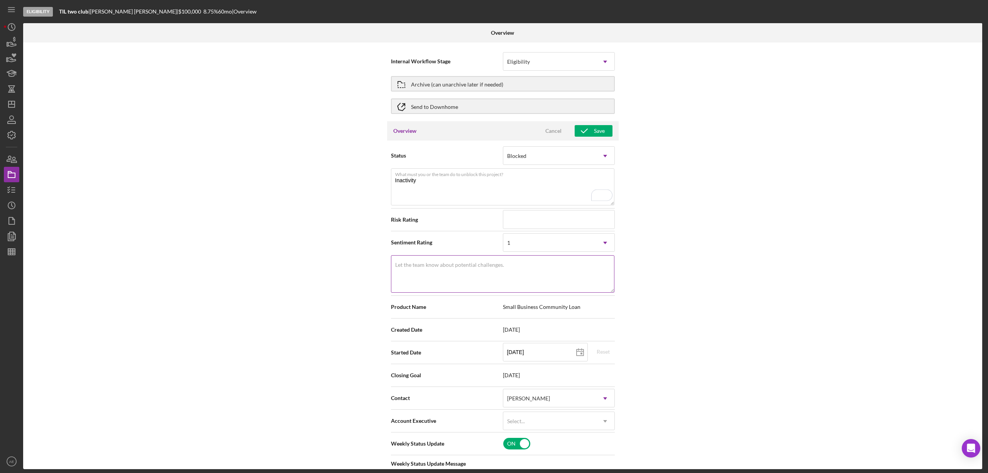
click at [519, 279] on textarea "Let the team know about potential challenges." at bounding box center [502, 273] width 223 height 37
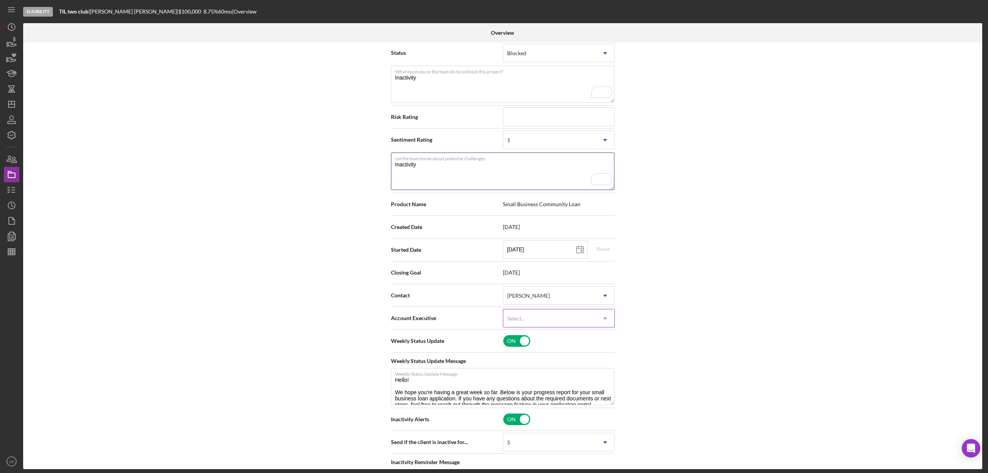
type textarea "Inactivity"
click at [553, 317] on div "Select..." at bounding box center [549, 319] width 93 height 18
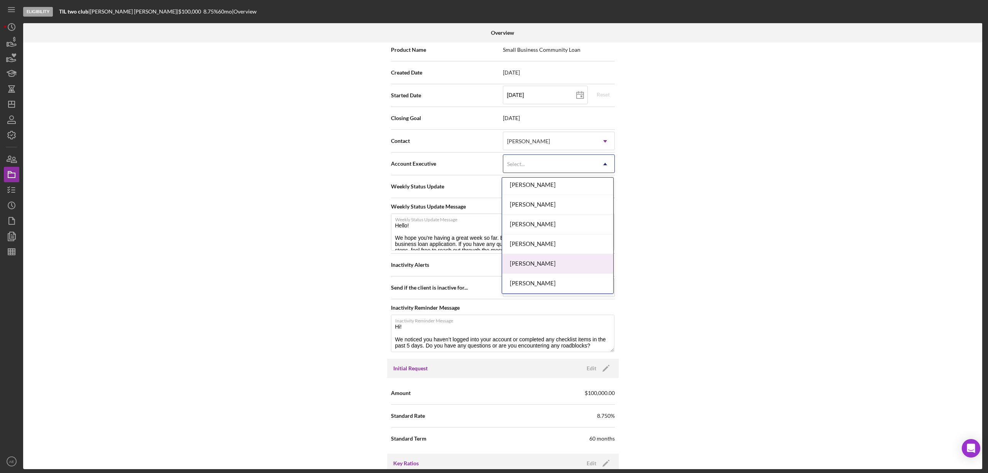
click at [557, 258] on div "[PERSON_NAME]" at bounding box center [557, 264] width 111 height 20
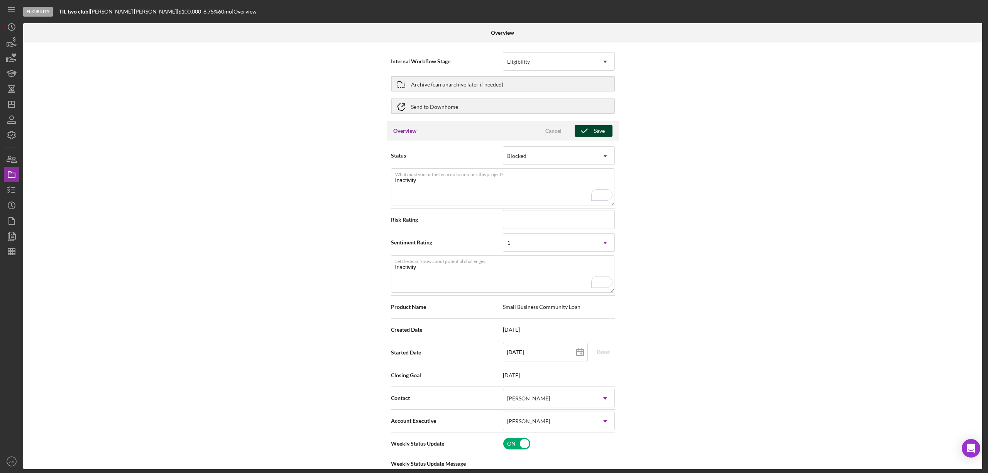
click at [595, 126] on div "Save" at bounding box center [599, 131] width 11 height 12
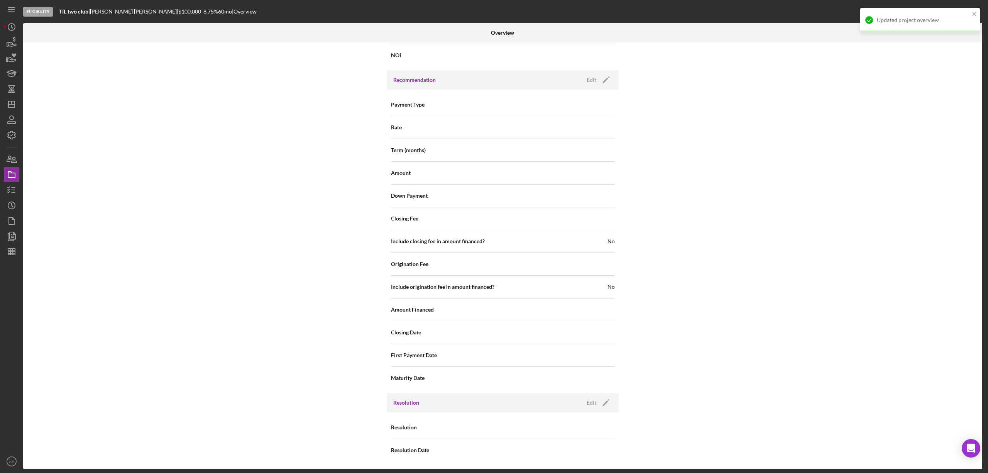
click at [588, 396] on div "Resolution Edit Icon/Edit" at bounding box center [503, 402] width 232 height 19
click at [591, 403] on div "Edit" at bounding box center [592, 403] width 10 height 12
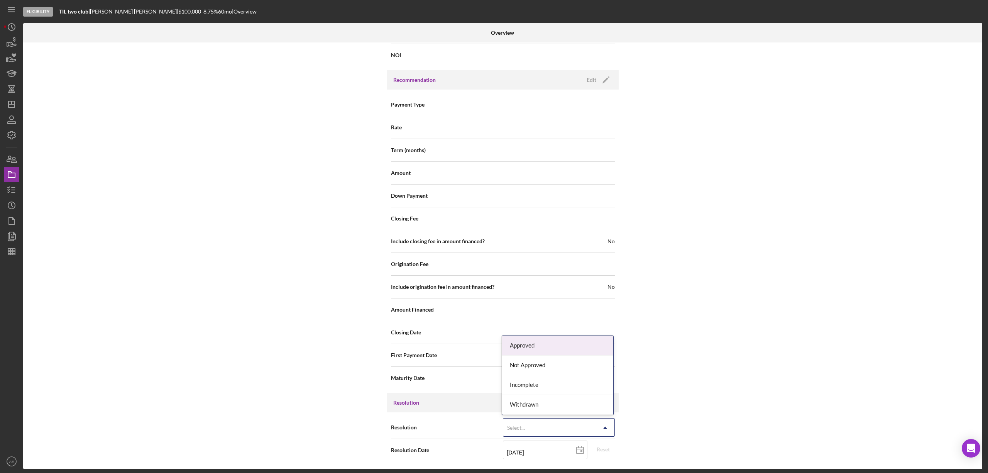
drag, startPoint x: 572, startPoint y: 421, endPoint x: 568, endPoint y: 423, distance: 4.4
click at [571, 421] on div "Select..." at bounding box center [549, 428] width 93 height 18
click at [528, 402] on div "Withdrawn" at bounding box center [557, 405] width 111 height 20
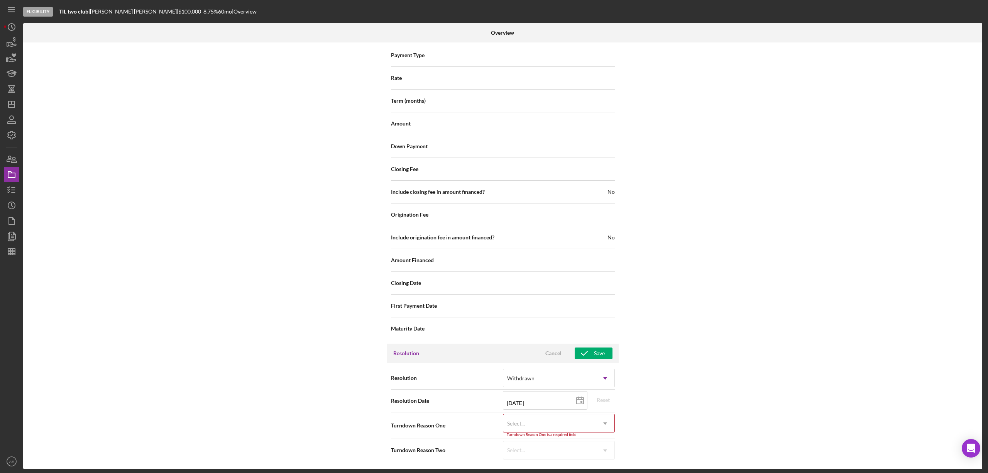
click at [538, 422] on div "Select..." at bounding box center [549, 424] width 93 height 18
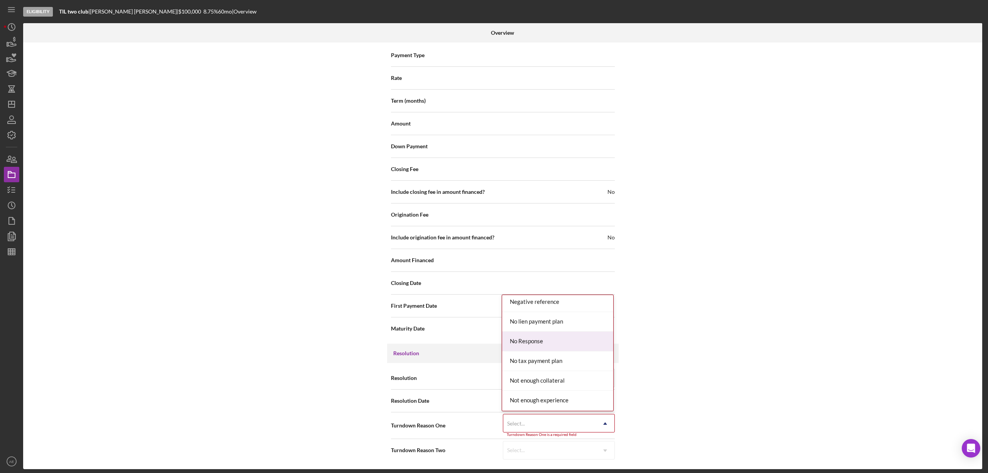
click at [544, 349] on div "No Response" at bounding box center [557, 342] width 111 height 20
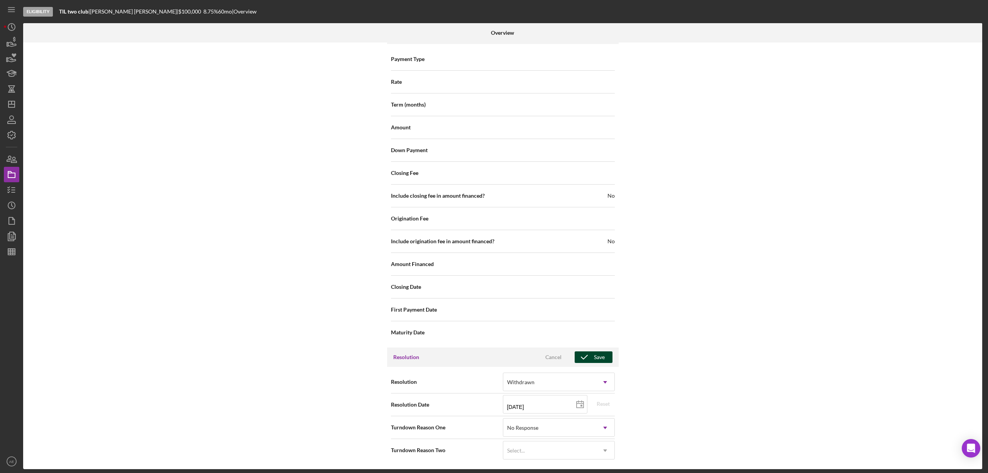
click at [598, 356] on div "Save" at bounding box center [599, 357] width 11 height 12
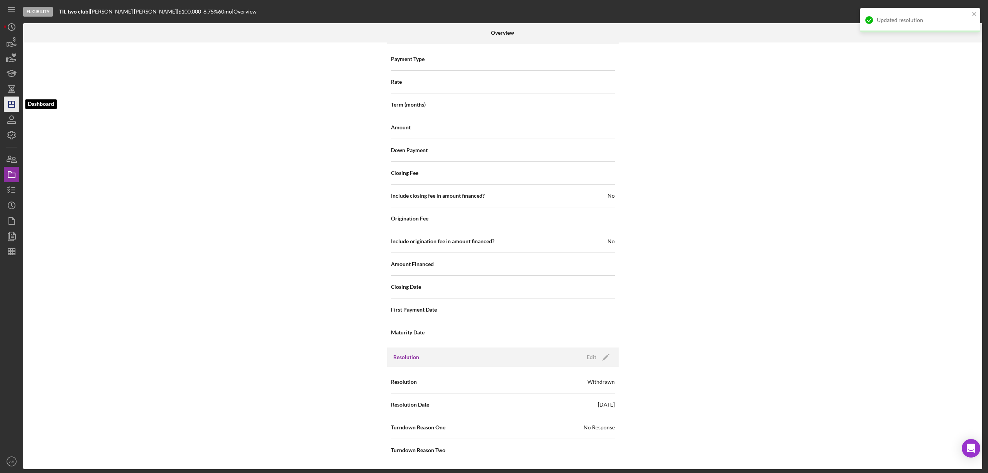
click at [12, 101] on line "button" at bounding box center [12, 102] width 0 height 3
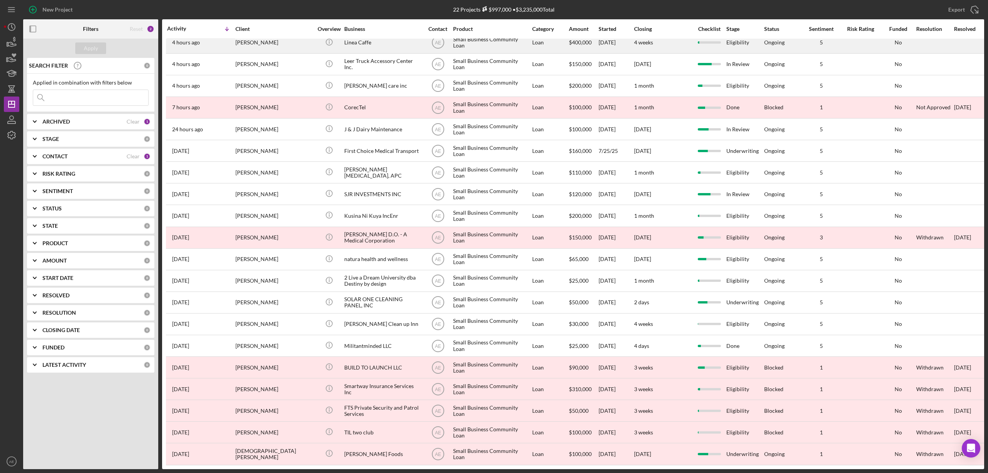
scroll to position [57, 0]
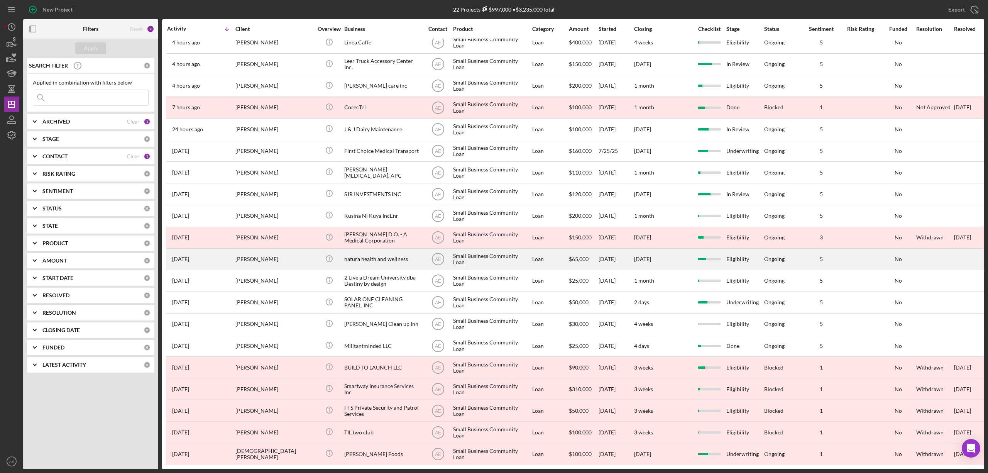
click at [383, 253] on div "natura health and wellness" at bounding box center [382, 259] width 77 height 20
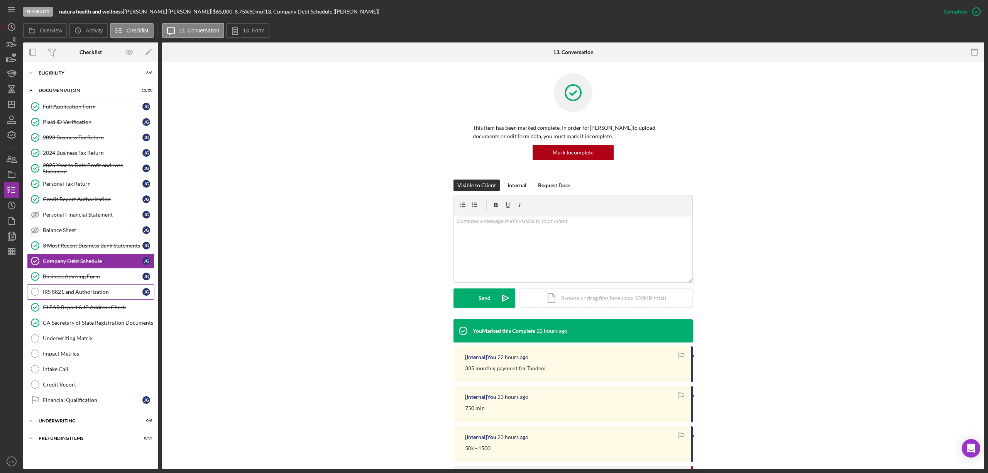
click at [94, 300] on link "IRS 8821 and Authorization IRS 8821 and Authorization j g" at bounding box center [90, 291] width 127 height 15
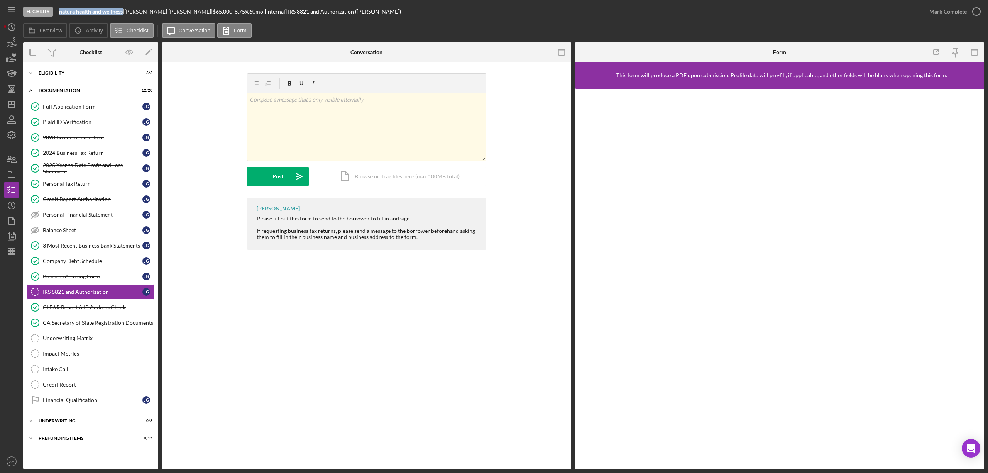
drag, startPoint x: 59, startPoint y: 13, endPoint x: 124, endPoint y: 16, distance: 65.3
click at [124, 16] on div "Eligibility natura health and wellness | jane gajano-blythe | $65,000 $13,000 8…" at bounding box center [472, 11] width 899 height 23
copy b "natura health and wellness"
drag, startPoint x: 129, startPoint y: 12, endPoint x: 172, endPoint y: 12, distance: 42.8
click at [172, 12] on div "natura health and wellness | jane gajano-blythe | $65,000 $13,000 8.75 % 60 mo …" at bounding box center [230, 11] width 342 height 6
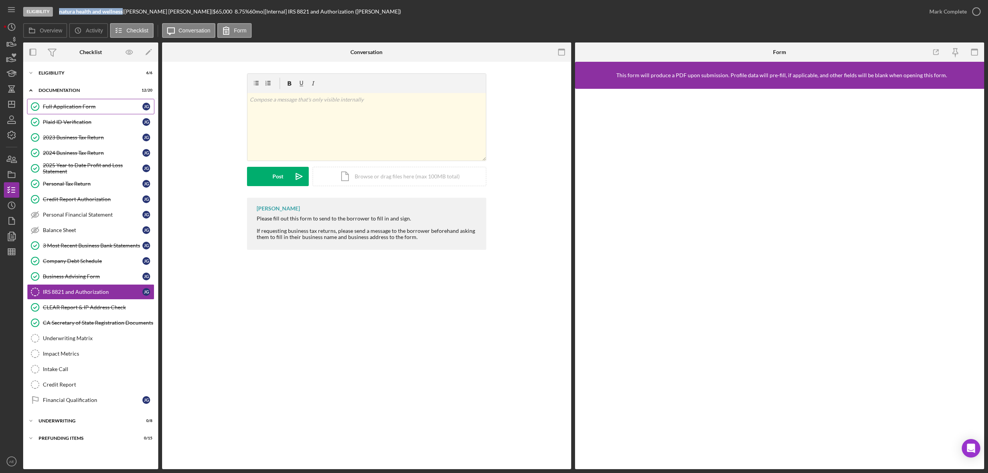
copy div "jane gajano-blythe"
click at [76, 107] on div "Full Application Form" at bounding box center [93, 106] width 100 height 6
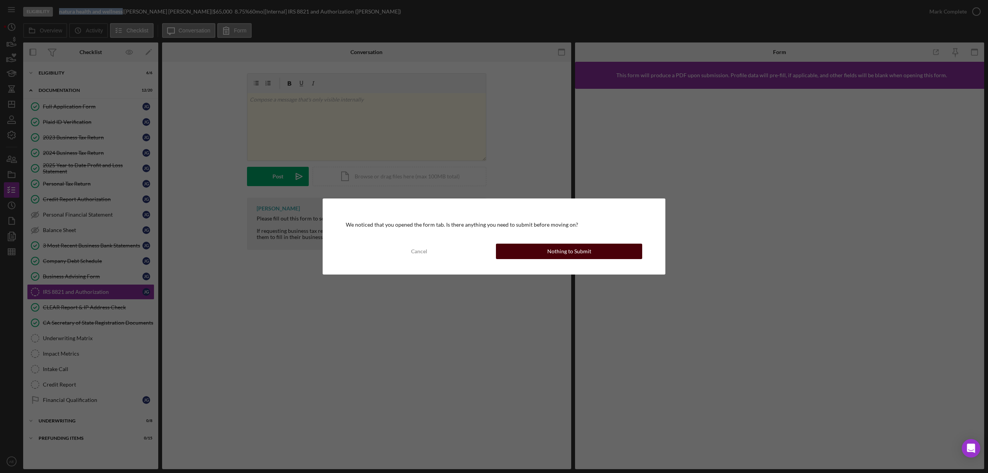
click at [530, 254] on button "Nothing to Submit" at bounding box center [569, 251] width 146 height 15
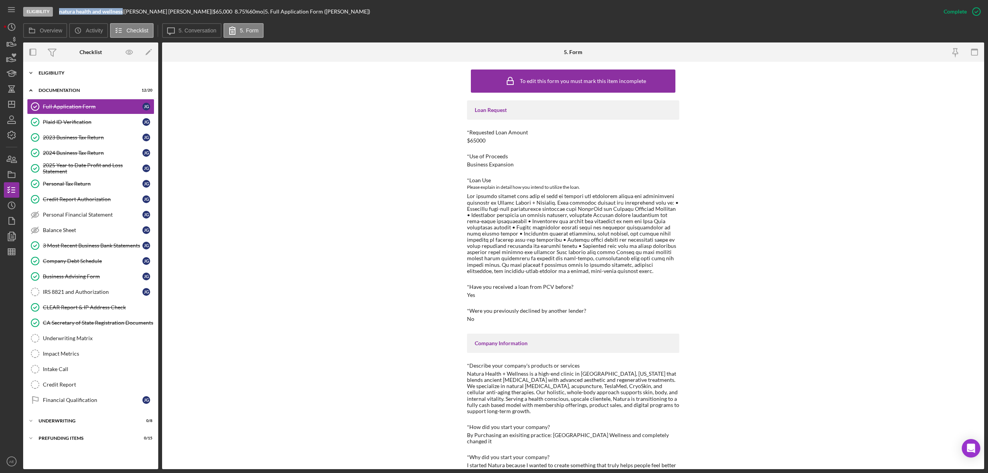
click at [88, 67] on div "Icon/Expander Eligibility 6 / 6" at bounding box center [90, 72] width 135 height 15
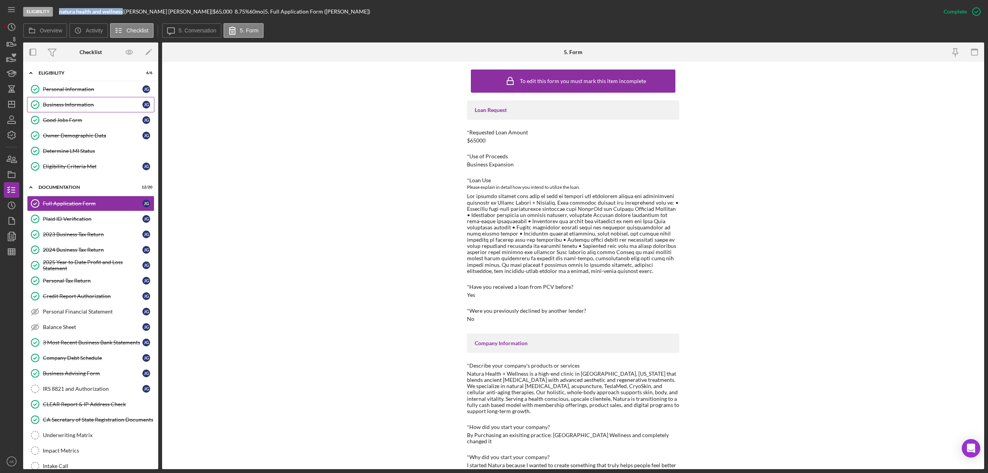
click at [79, 105] on div "Business Information" at bounding box center [93, 105] width 100 height 6
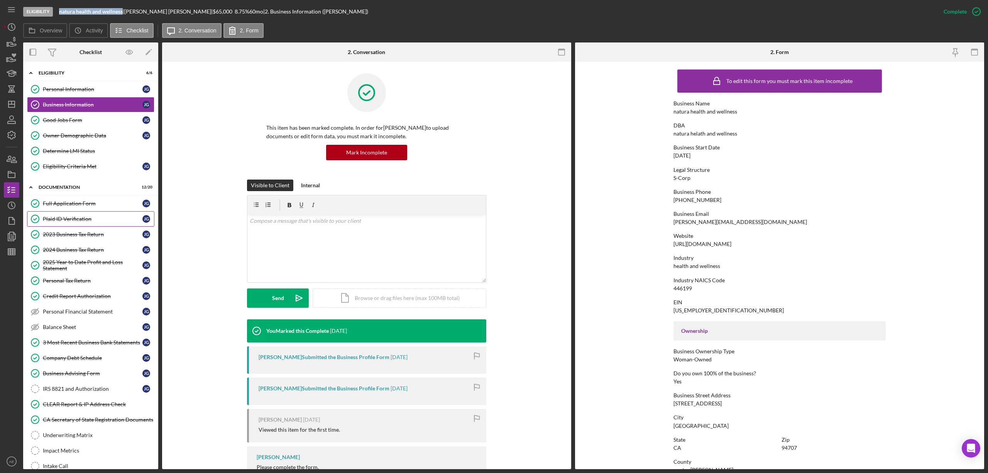
drag, startPoint x: 85, startPoint y: 209, endPoint x: 137, endPoint y: 223, distance: 53.1
click at [85, 209] on link "Full Application Form Full Application Form j g" at bounding box center [90, 203] width 127 height 15
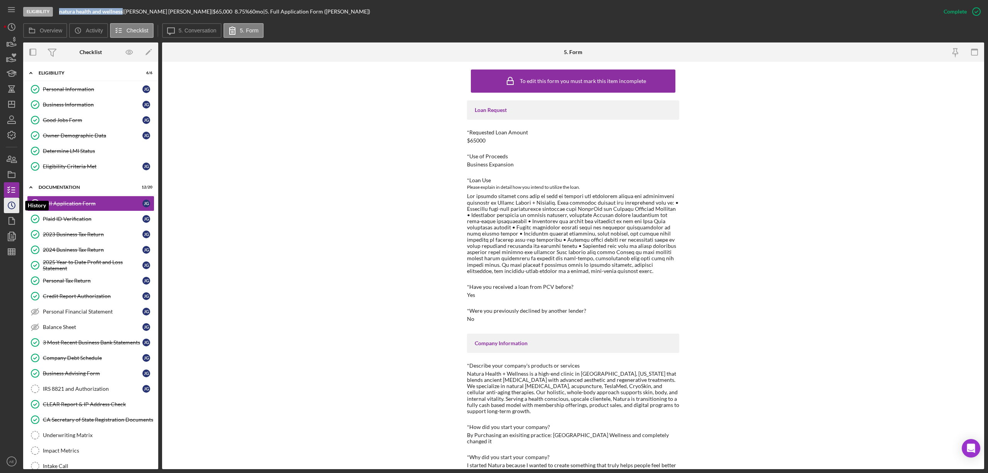
click at [18, 204] on icon "Icon/History" at bounding box center [11, 205] width 19 height 19
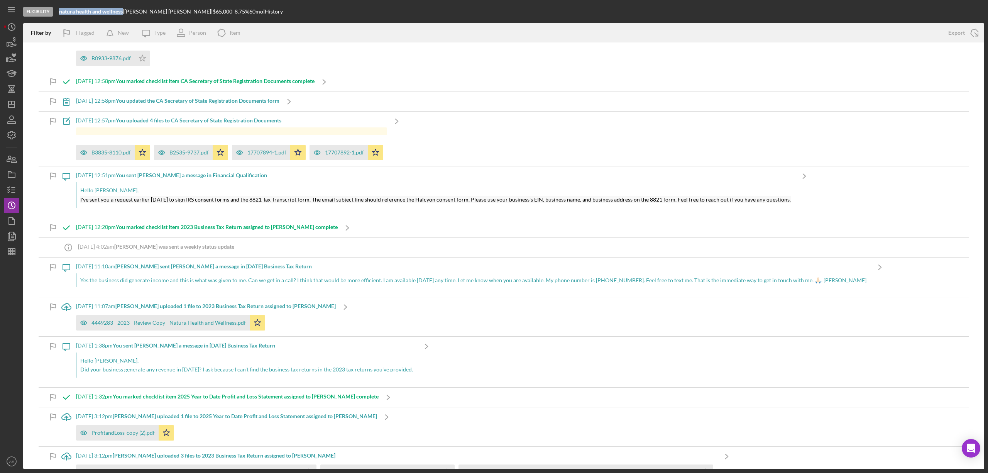
scroll to position [206, 0]
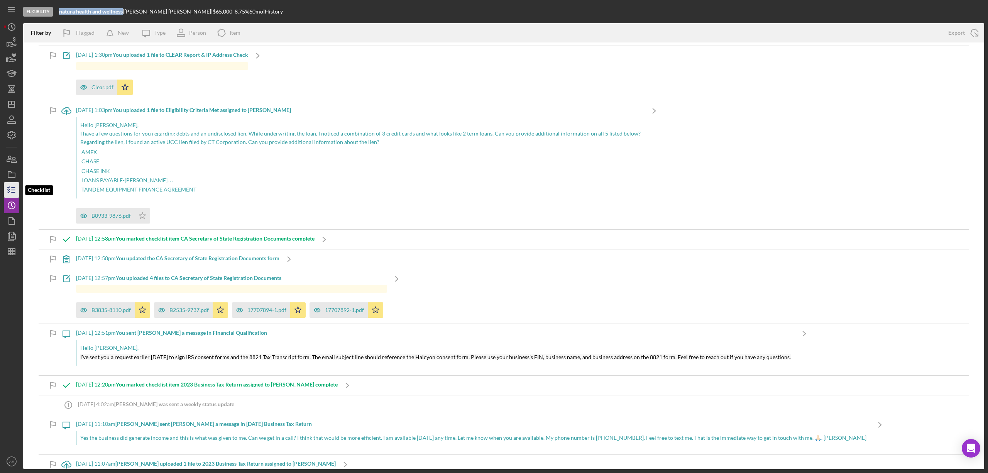
click at [14, 189] on icon "button" at bounding box center [11, 189] width 19 height 19
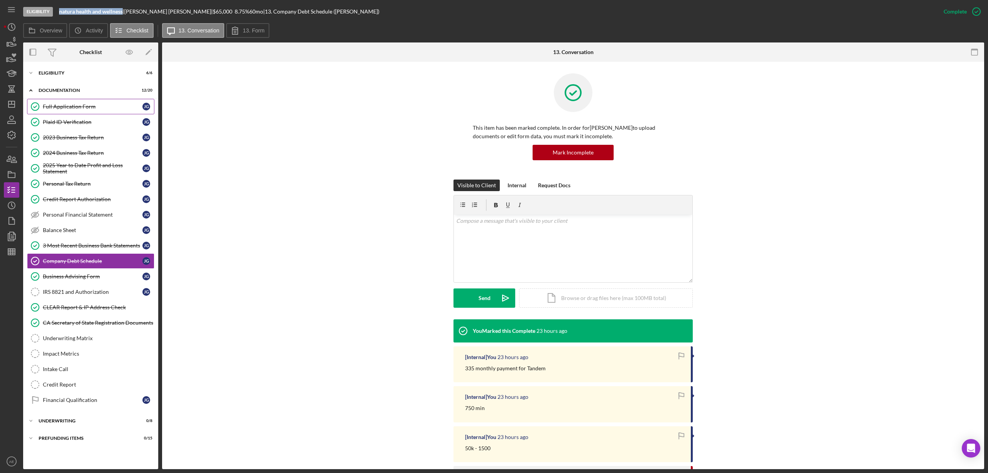
click at [75, 103] on link "Full Application Form Full Application Form j g" at bounding box center [90, 106] width 127 height 15
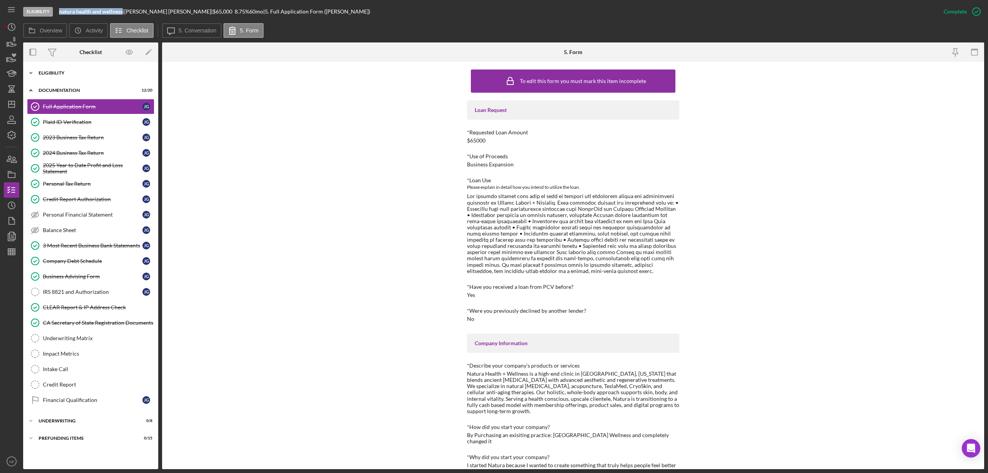
click at [83, 74] on div "Eligibility" at bounding box center [94, 73] width 110 height 5
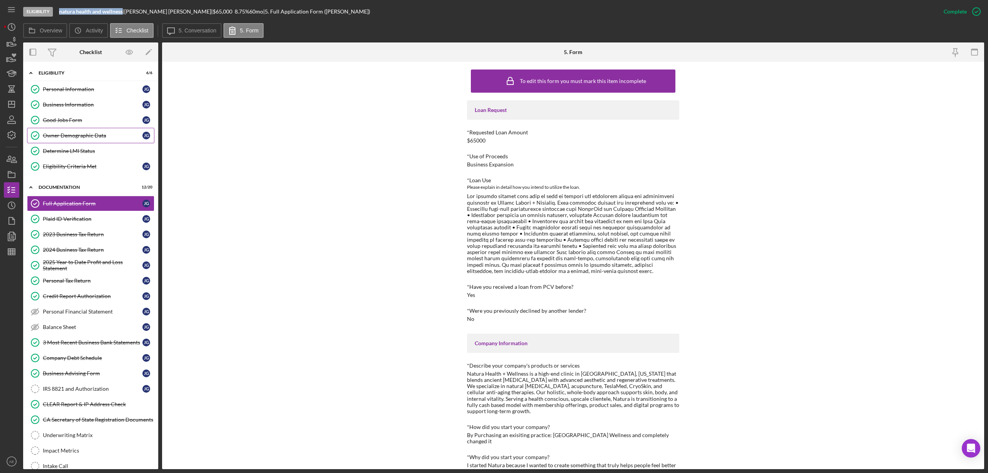
click at [101, 137] on div "Owner Demographic Data" at bounding box center [93, 135] width 100 height 6
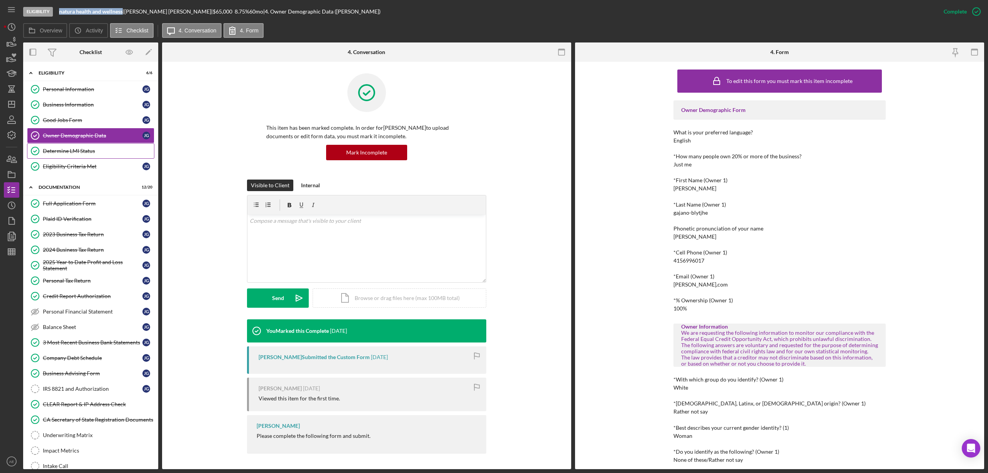
click at [90, 151] on div "Determine LMI Status" at bounding box center [98, 151] width 111 height 6
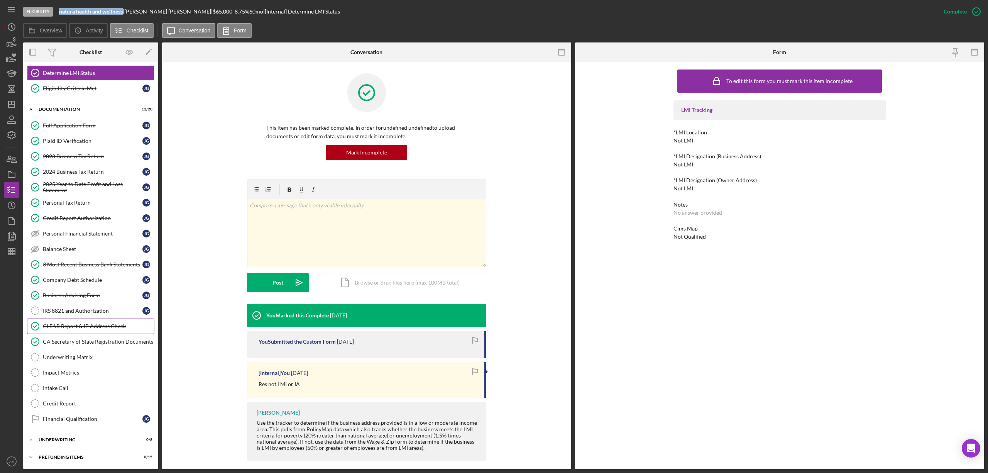
scroll to position [84, 0]
click at [105, 327] on div "CLEAR Report & IP Address Check" at bounding box center [98, 326] width 111 height 6
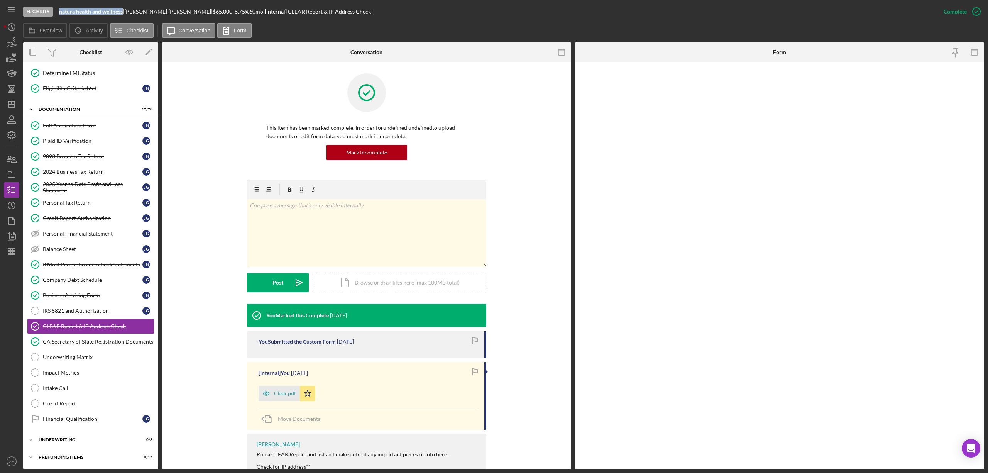
scroll to position [84, 0]
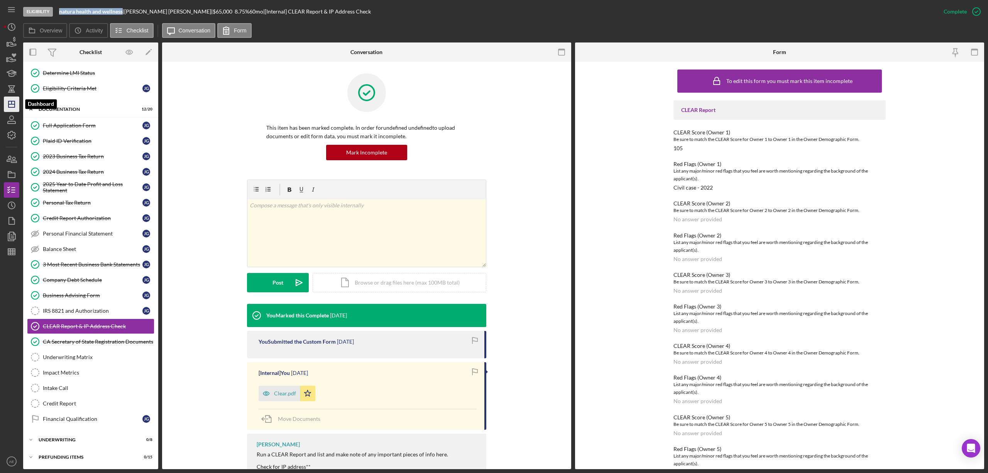
click at [10, 103] on icon "Icon/Dashboard" at bounding box center [11, 104] width 19 height 19
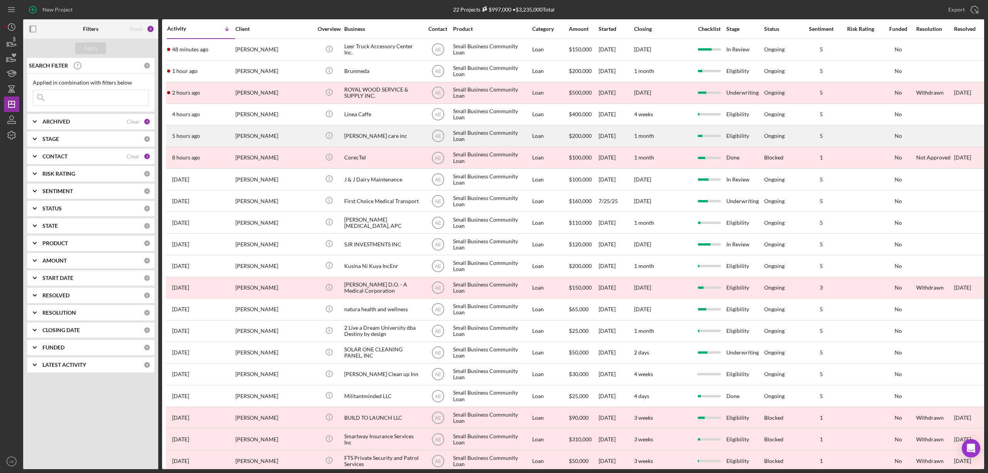
scroll to position [51, 0]
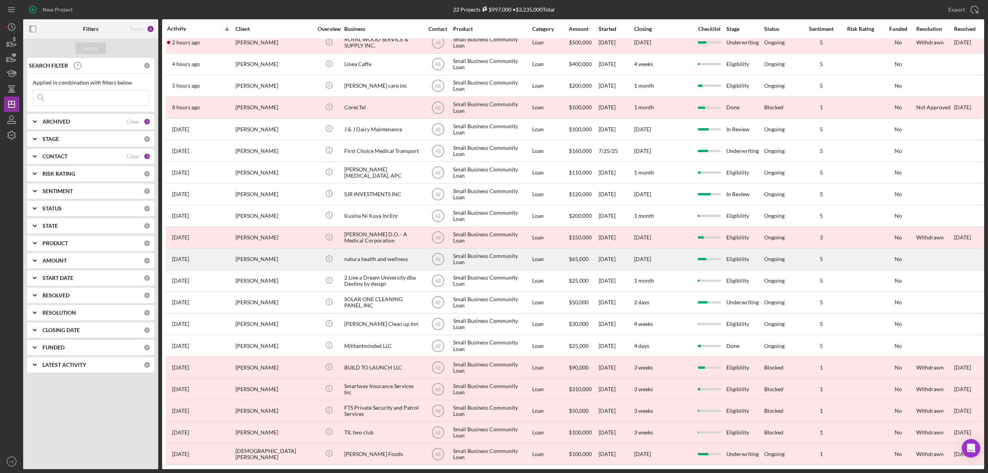
click at [291, 259] on div "[PERSON_NAME]" at bounding box center [273, 259] width 77 height 20
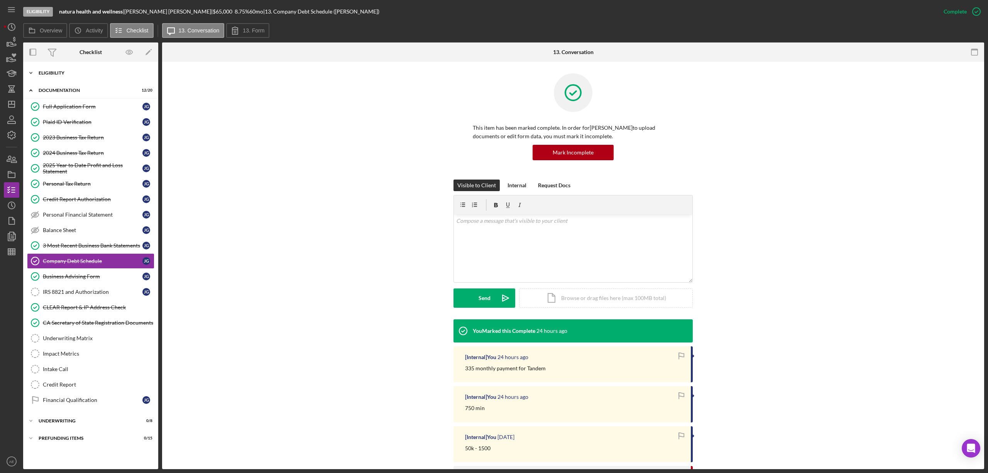
click at [73, 76] on div "Icon/Expander Eligibility 6 / 6" at bounding box center [90, 72] width 135 height 15
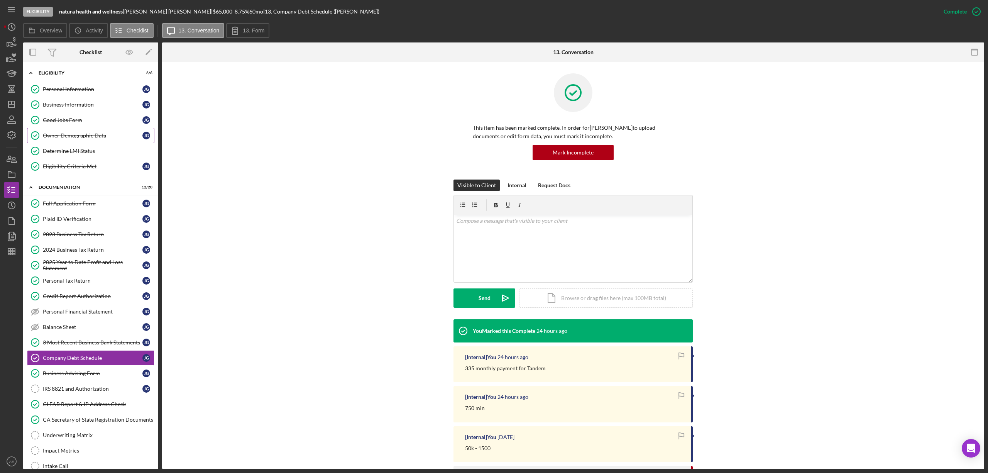
click at [88, 132] on link "Owner Demographic Data Owner Demographic Data j g" at bounding box center [90, 135] width 127 height 15
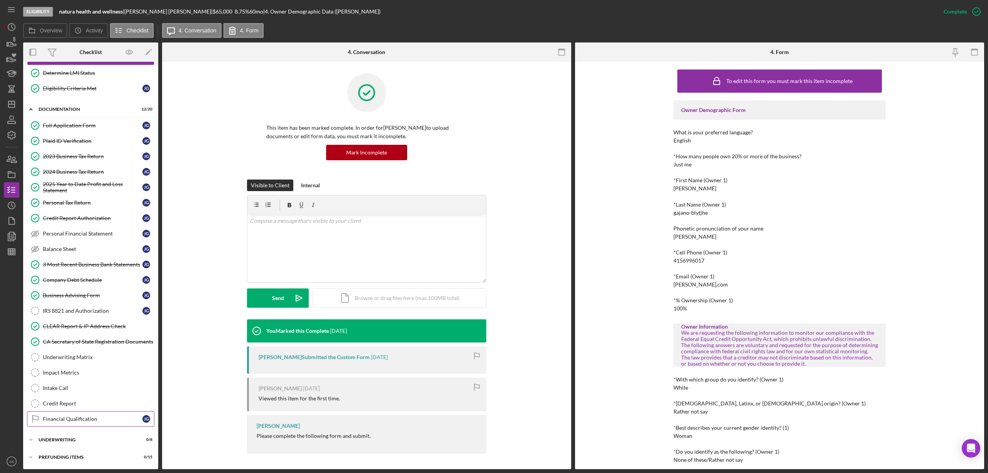
click at [98, 416] on div "Financial Qualification" at bounding box center [93, 419] width 100 height 6
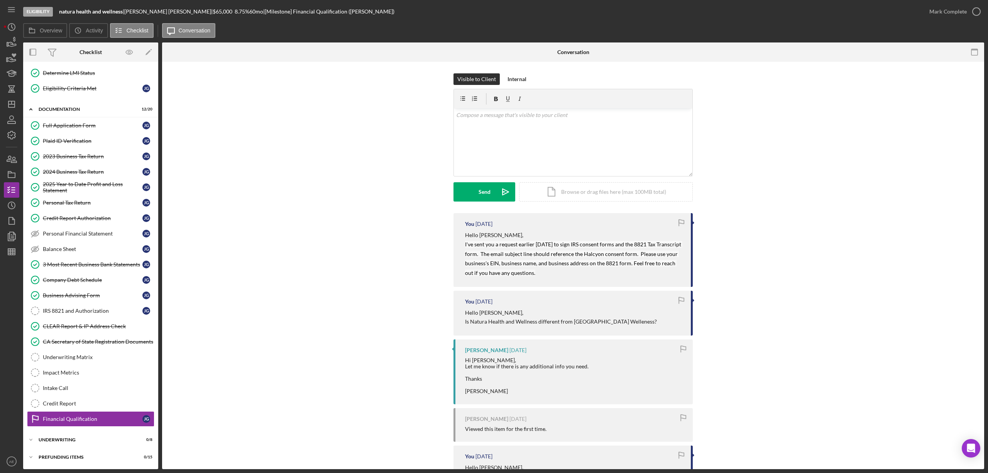
scroll to position [84, 0]
click at [549, 134] on div "v Color teal Color pink Remove color Add row above Add row below Add column bef…" at bounding box center [573, 142] width 239 height 68
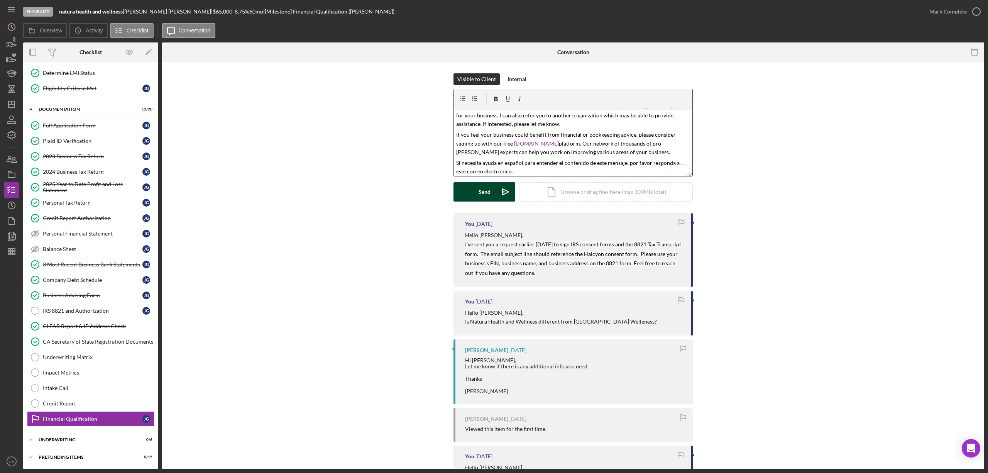
click at [487, 193] on div "Send" at bounding box center [485, 191] width 12 height 19
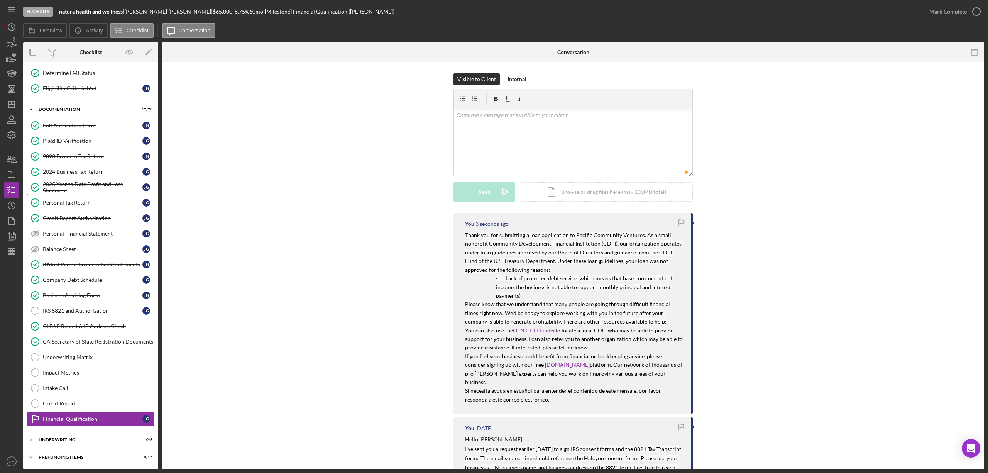
scroll to position [0, 0]
click at [7, 176] on icon "button" at bounding box center [11, 174] width 19 height 19
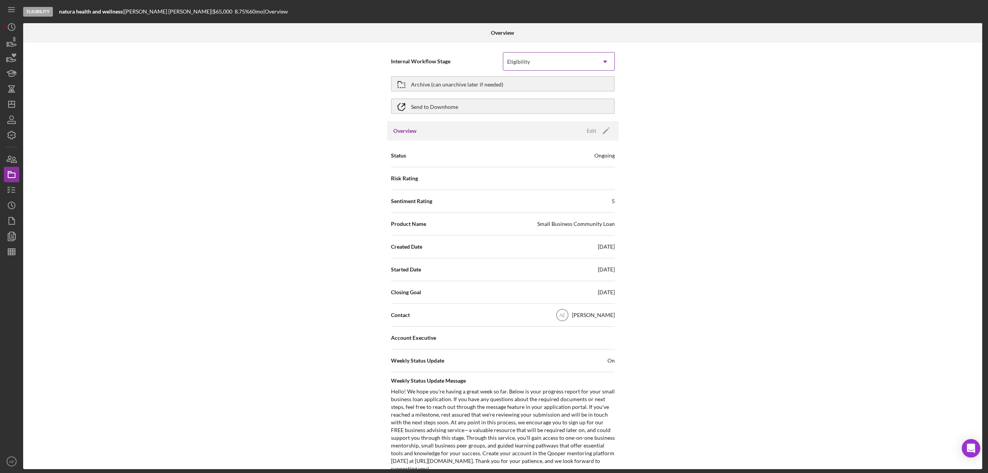
click at [543, 58] on div "Eligibility" at bounding box center [549, 62] width 93 height 18
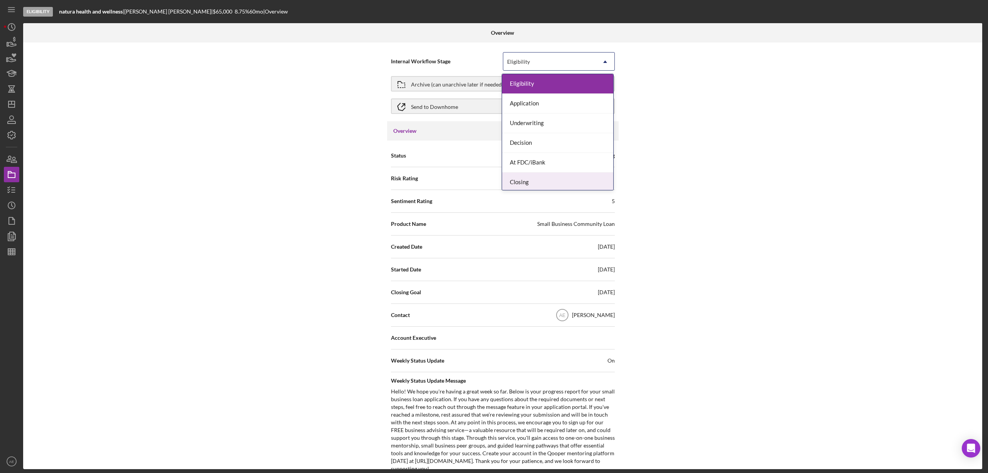
scroll to position [23, 0]
click at [537, 178] on div "Done" at bounding box center [557, 180] width 111 height 20
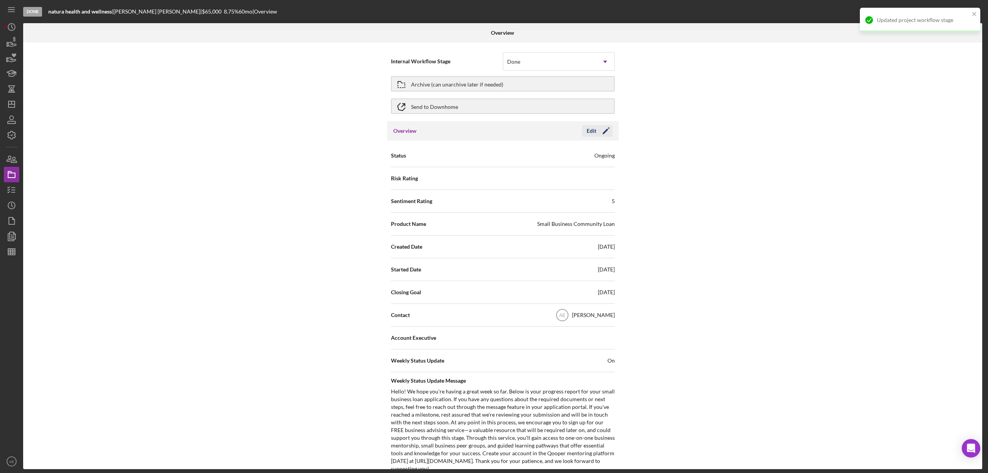
click at [590, 130] on div "Edit" at bounding box center [592, 131] width 10 height 12
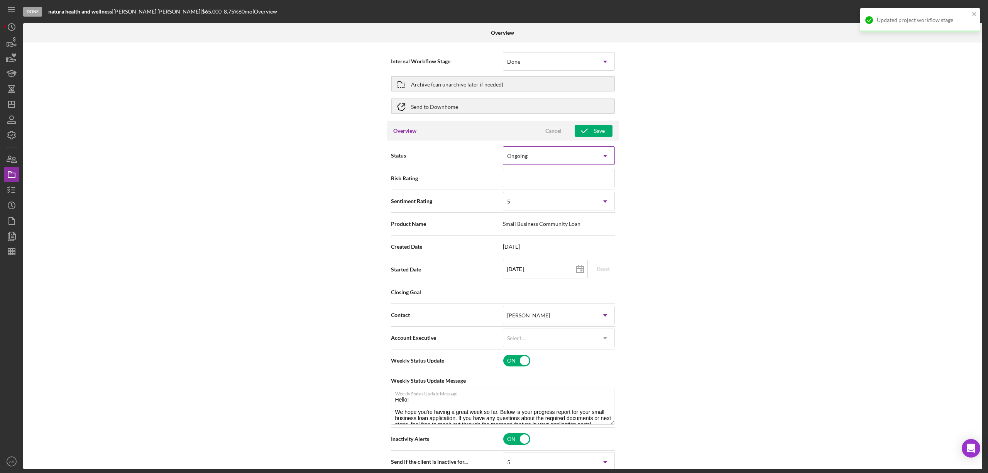
click at [542, 153] on div "Ongoing" at bounding box center [549, 156] width 93 height 18
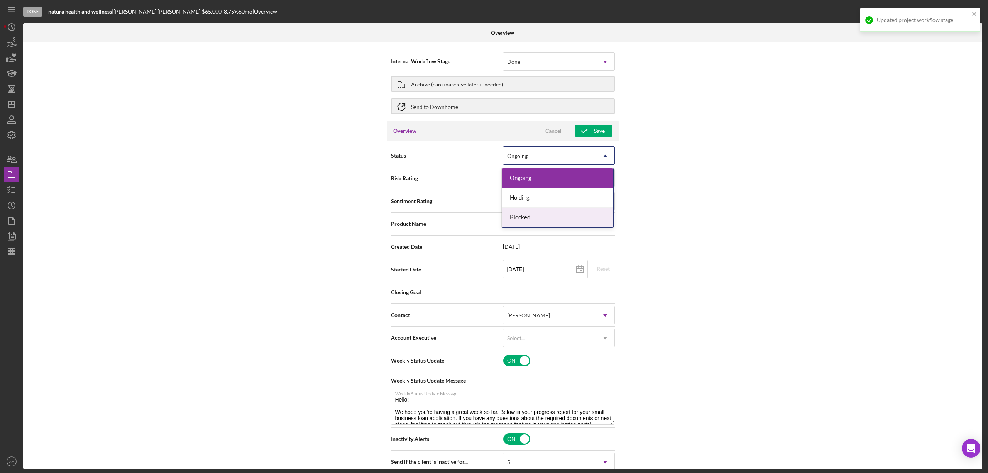
click at [536, 214] on div "Blocked" at bounding box center [557, 218] width 111 height 20
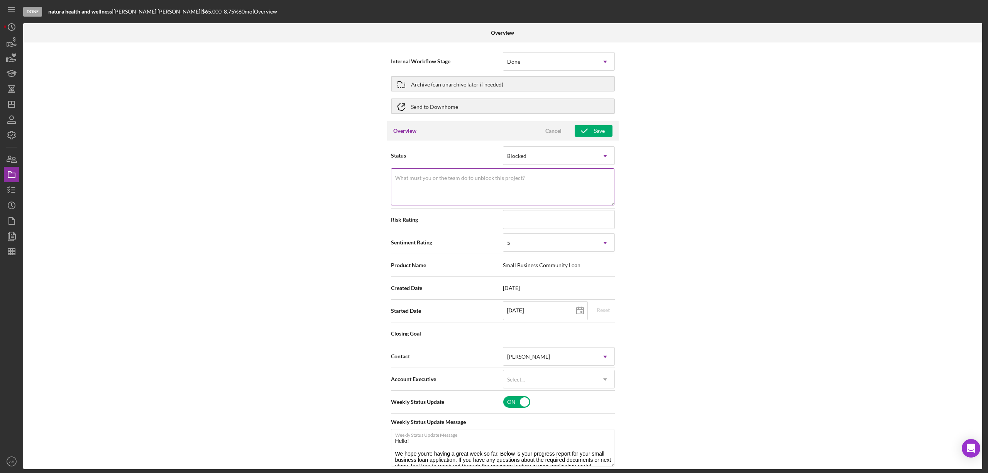
click at [486, 171] on textarea "What must you or the team do to unblock this project?" at bounding box center [502, 186] width 223 height 37
drag, startPoint x: 445, startPoint y: 179, endPoint x: 357, endPoint y: 175, distance: 88.1
click at [357, 175] on div "Internal Workflow Stage Done Icon/Dropdown Arrow Archive (can unarchive later i…" at bounding box center [502, 255] width 959 height 427
type textarea "Insufficient DSCR"
click at [533, 222] on input at bounding box center [559, 219] width 112 height 19
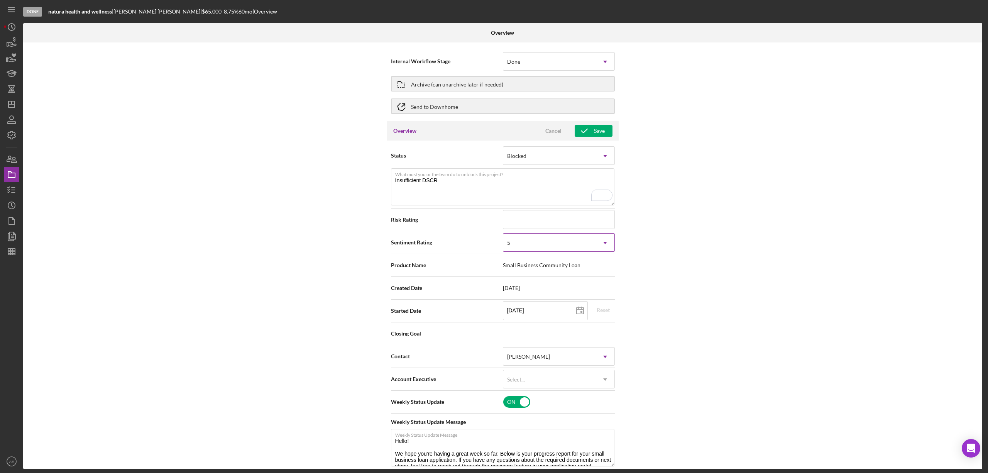
click at [526, 244] on div "5" at bounding box center [549, 243] width 93 height 18
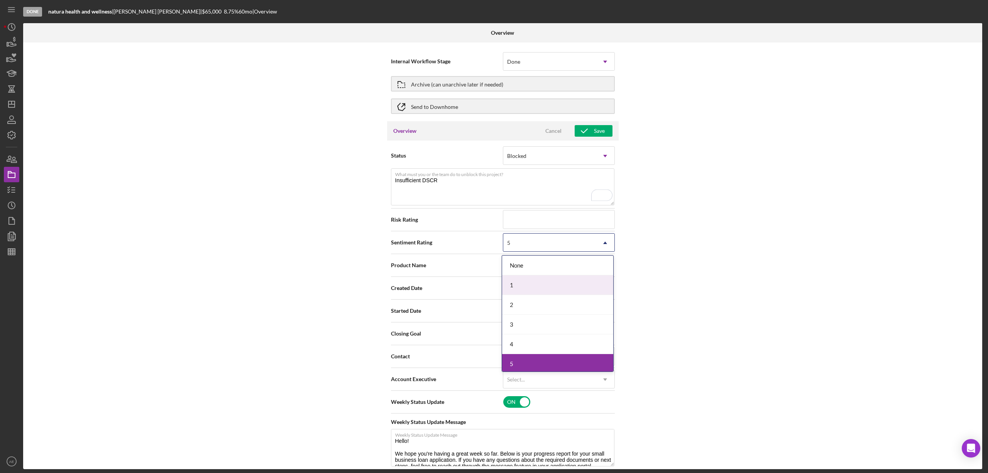
click at [520, 283] on div "1" at bounding box center [557, 285] width 111 height 20
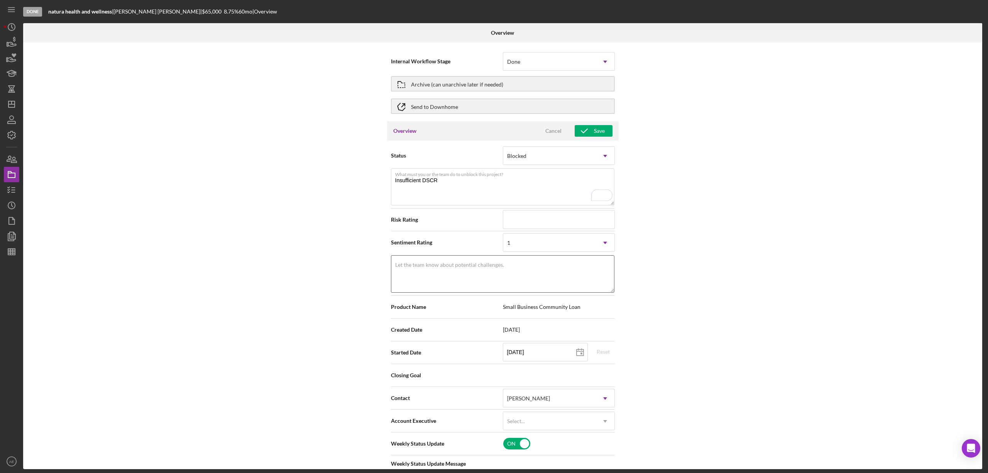
click at [488, 267] on label "Let the team know about potential challenges." at bounding box center [449, 265] width 109 height 6
click at [488, 267] on textarea "Let the team know about potential challenges." at bounding box center [502, 273] width 223 height 37
paste textarea "Insufficient DSCR"
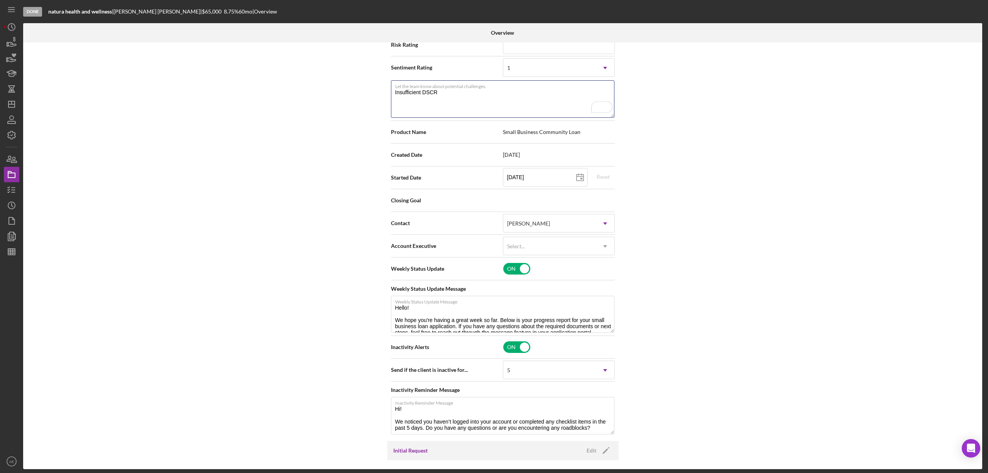
scroll to position [206, 0]
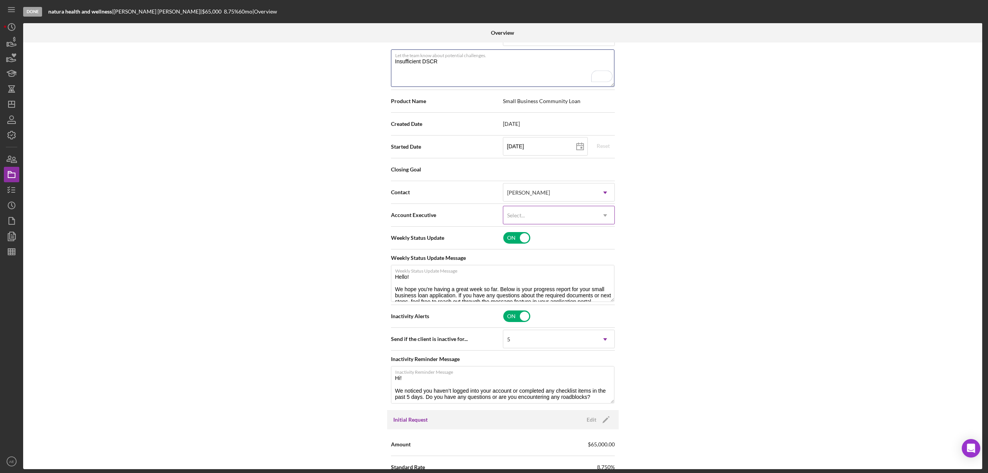
type textarea "Insufficient DSCR"
click at [535, 221] on div "Select..." at bounding box center [549, 216] width 93 height 18
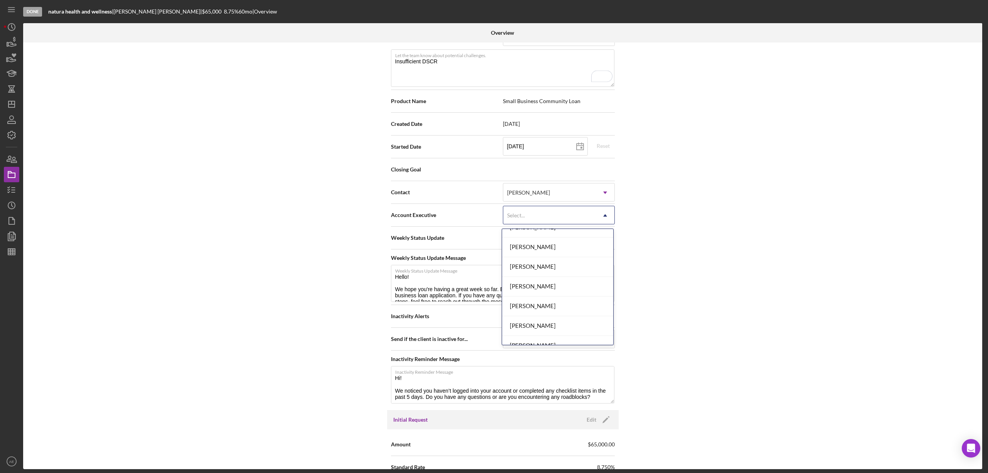
scroll to position [280, 0]
click at [539, 318] on div "[PERSON_NAME]" at bounding box center [557, 315] width 111 height 20
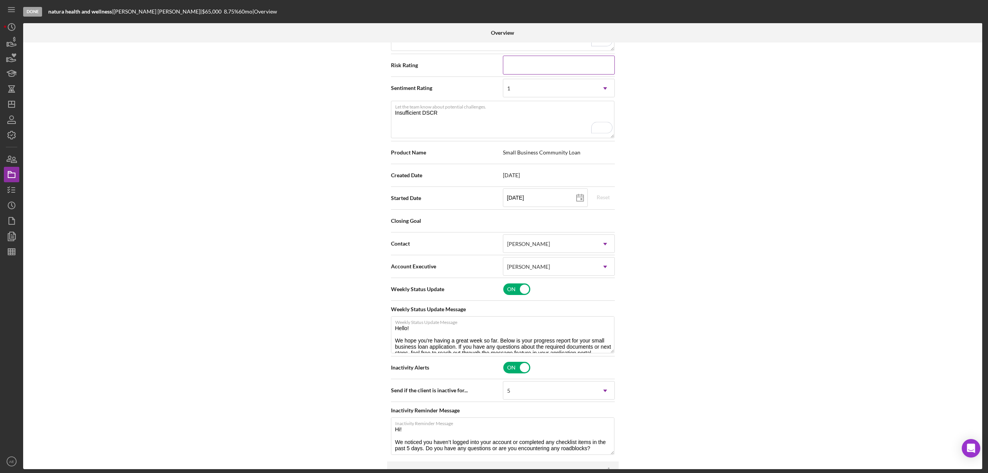
scroll to position [0, 0]
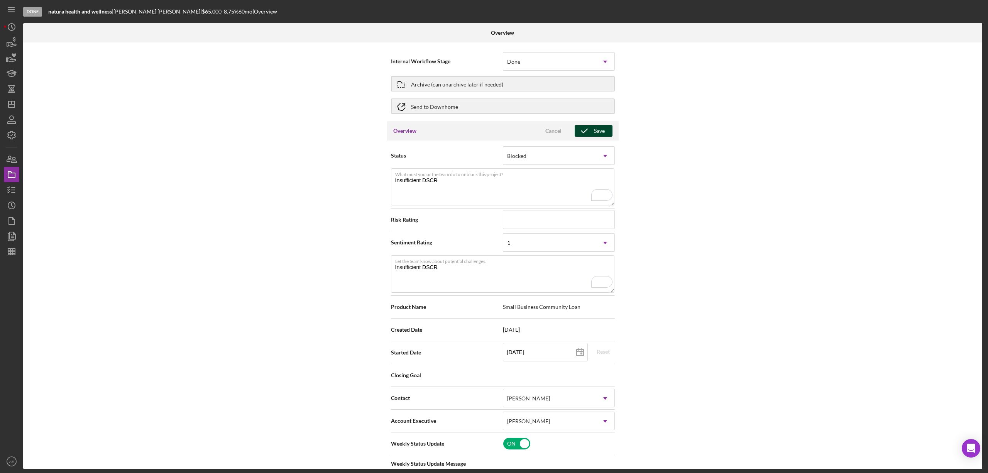
click at [590, 130] on icon "button" at bounding box center [584, 130] width 19 height 19
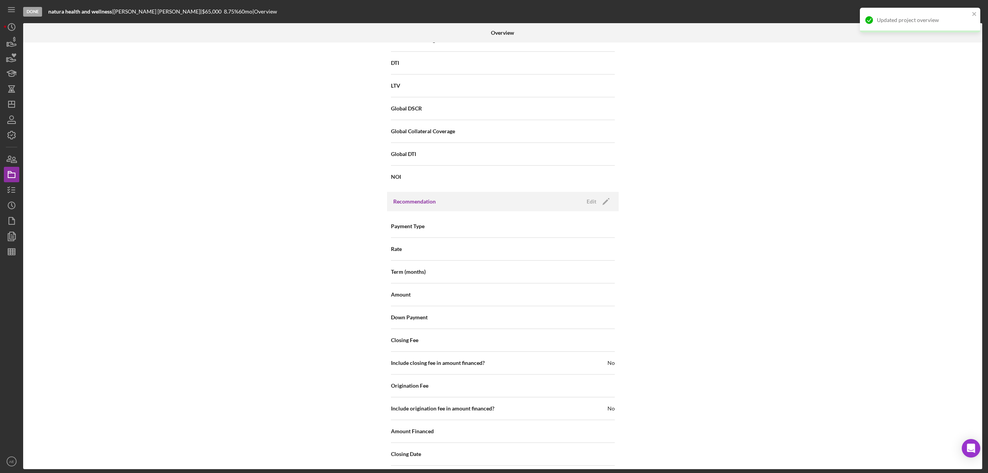
scroll to position [852, 0]
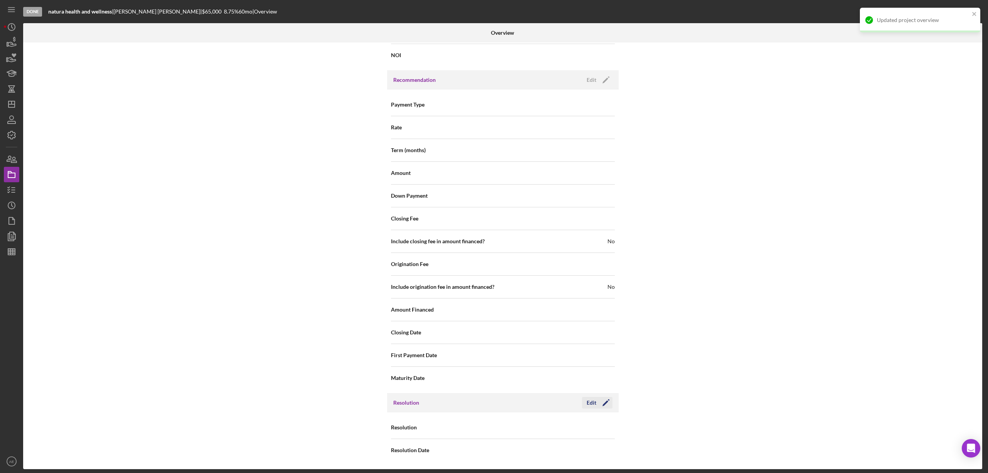
click at [596, 400] on icon "Icon/Edit" at bounding box center [605, 402] width 19 height 19
click at [548, 422] on div "Select..." at bounding box center [549, 428] width 93 height 18
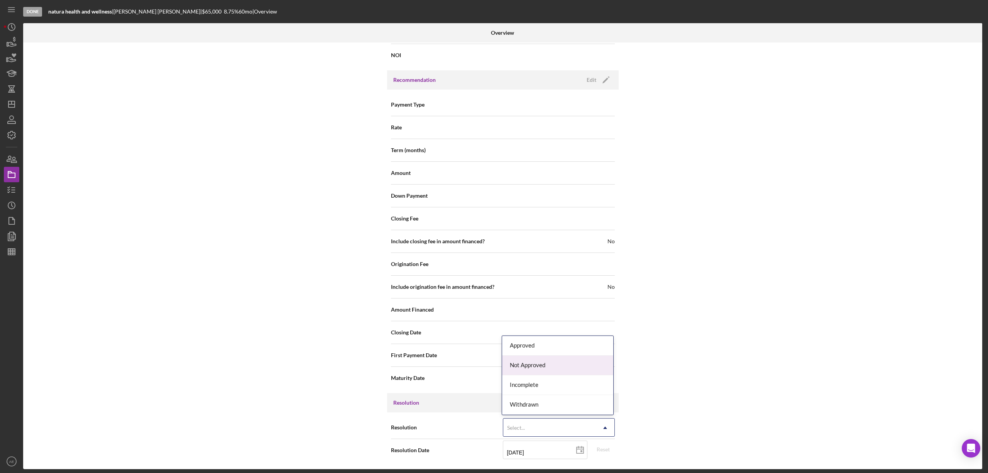
click at [538, 364] on div "Not Approved" at bounding box center [557, 366] width 111 height 20
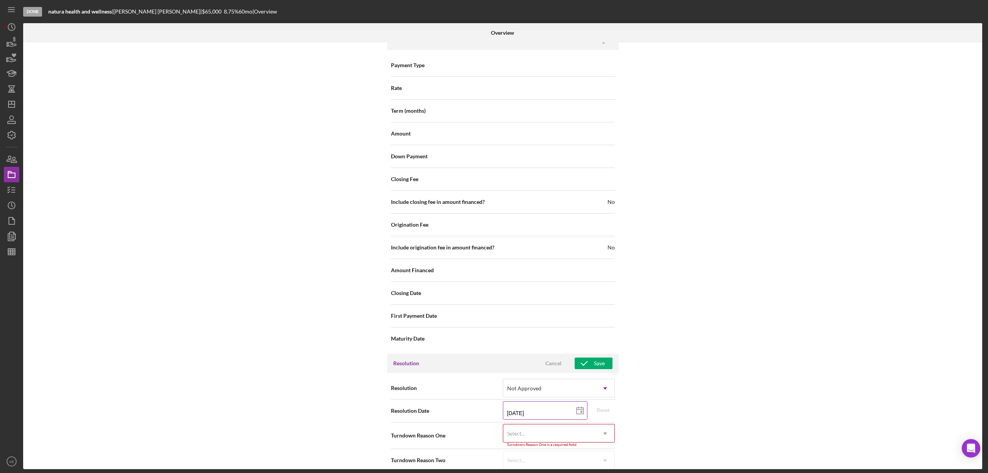
scroll to position [902, 0]
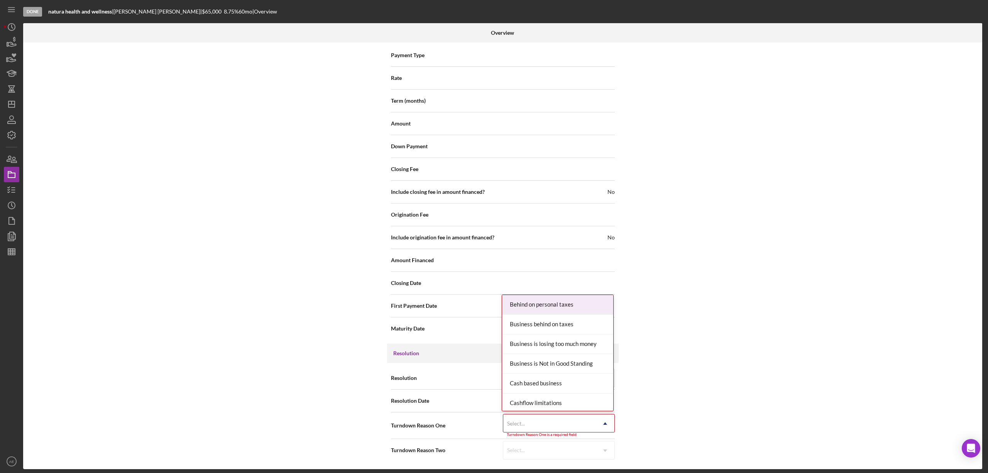
click at [545, 425] on div "Select..." at bounding box center [549, 424] width 93 height 18
click at [560, 340] on div "Insufficient debt to income ratio" at bounding box center [557, 343] width 111 height 20
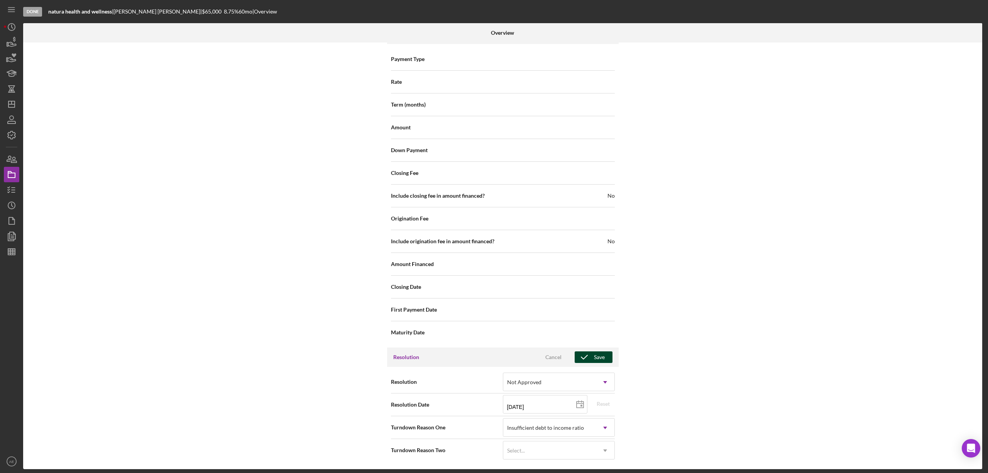
click at [579, 360] on icon "button" at bounding box center [584, 356] width 19 height 19
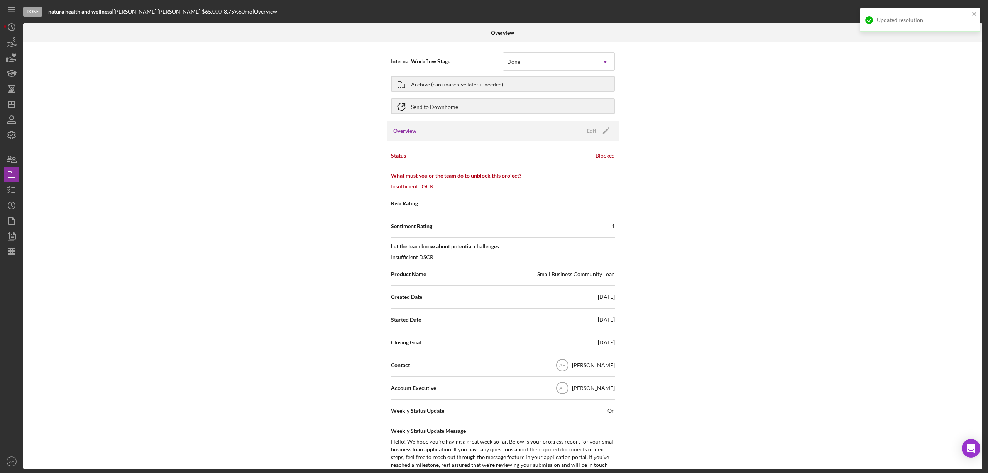
scroll to position [898, 0]
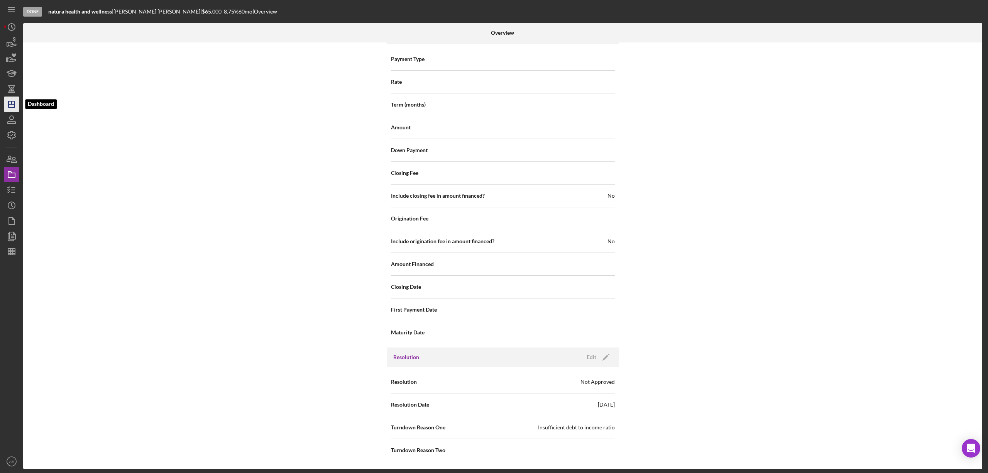
click at [16, 103] on icon "Icon/Dashboard" at bounding box center [11, 104] width 19 height 19
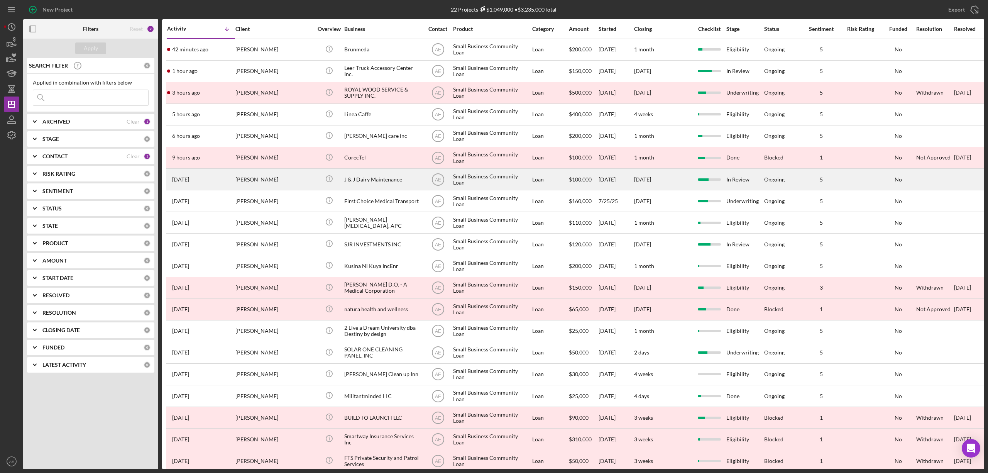
click at [383, 176] on div "J & J Dairy Maintenance" at bounding box center [382, 179] width 77 height 20
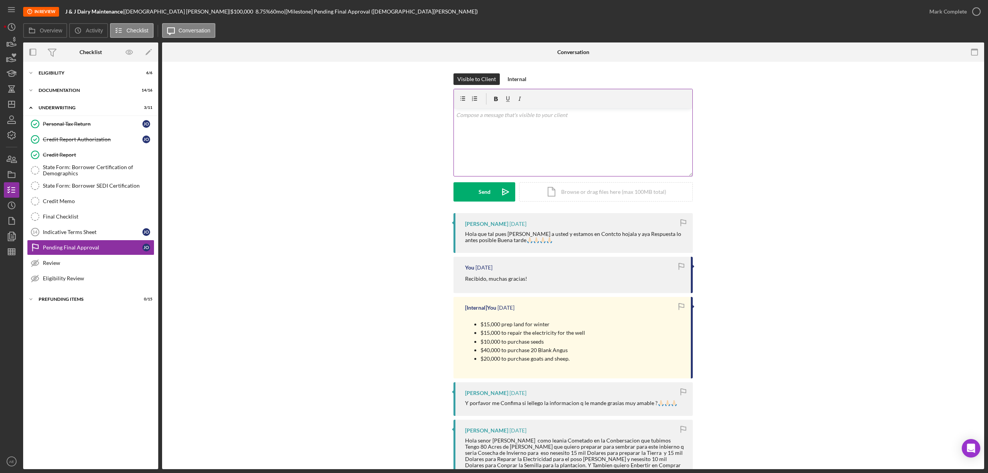
click at [535, 132] on div "v Color teal Color pink Remove color Add row above Add row below Add column bef…" at bounding box center [573, 142] width 239 height 68
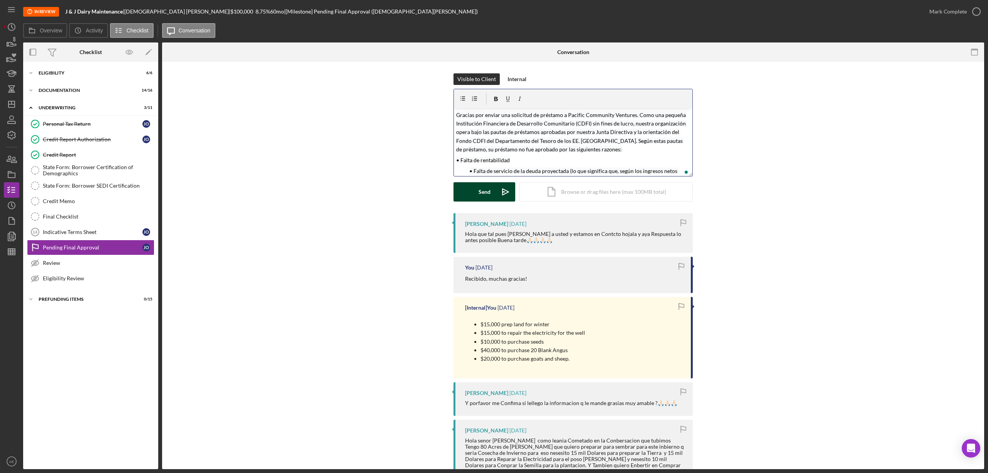
click at [485, 195] on div "Send" at bounding box center [485, 191] width 12 height 19
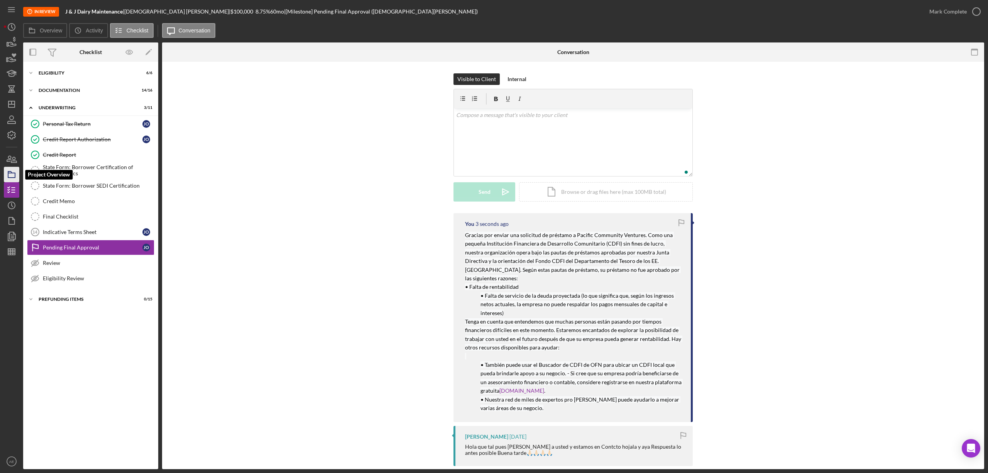
click at [12, 174] on icon "button" at bounding box center [11, 174] width 19 height 19
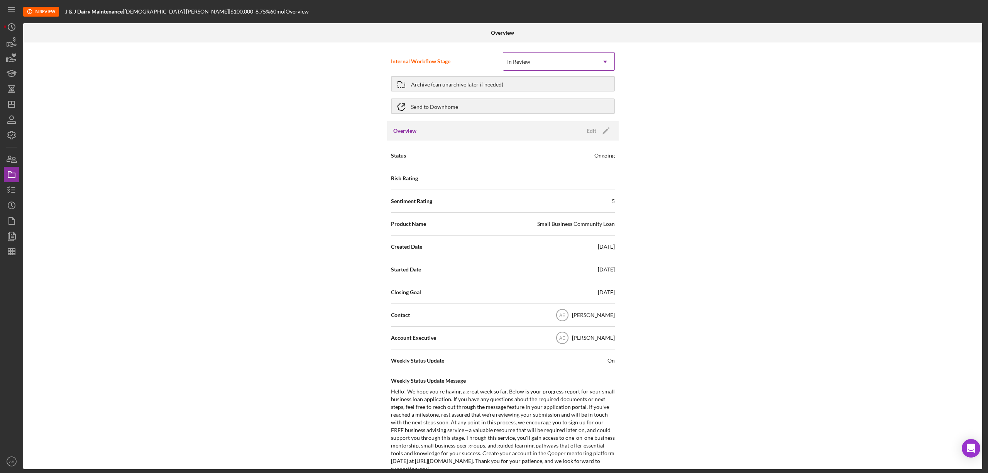
click at [562, 61] on div "In Review" at bounding box center [549, 62] width 93 height 18
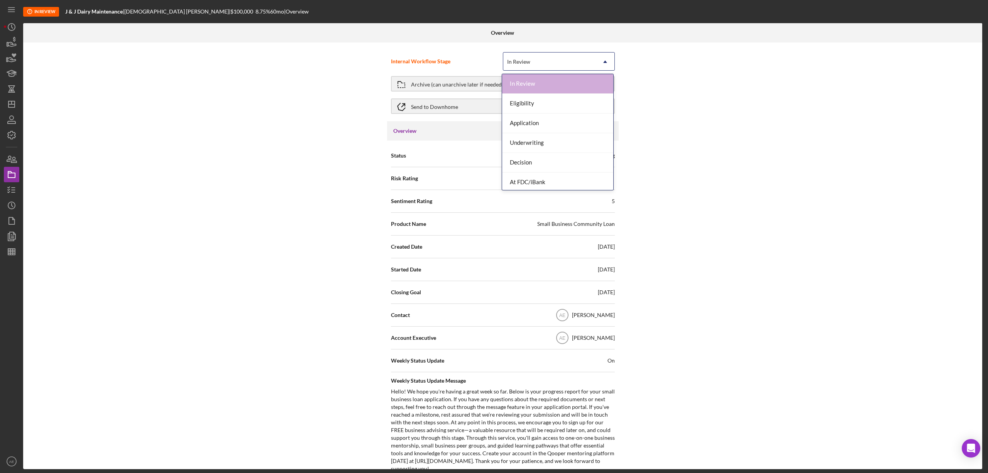
scroll to position [42, 0]
click at [551, 181] on div "Done" at bounding box center [557, 180] width 111 height 20
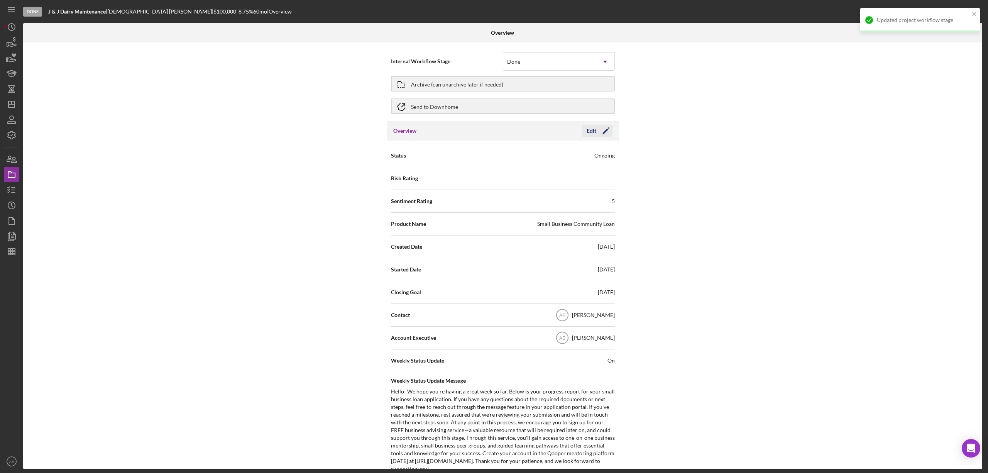
click at [591, 130] on div "Edit" at bounding box center [592, 131] width 10 height 12
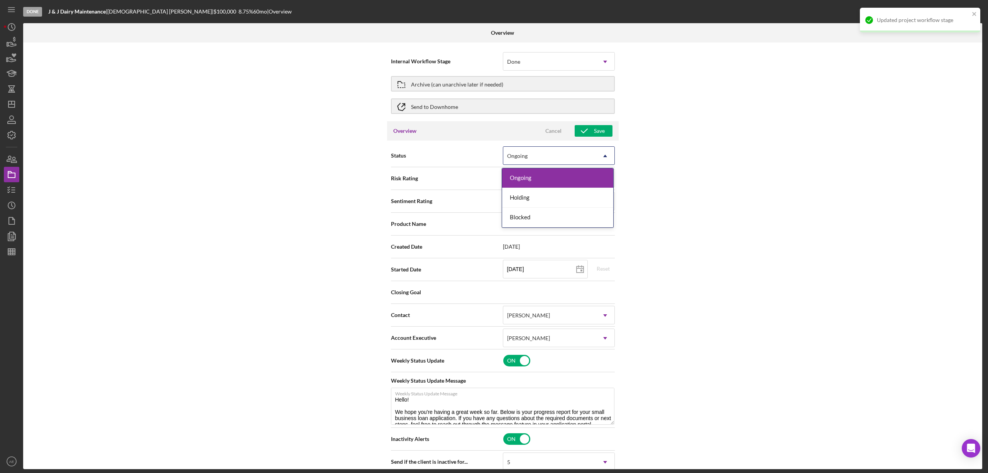
drag, startPoint x: 526, startPoint y: 161, endPoint x: 528, endPoint y: 168, distance: 6.6
click at [526, 161] on div "Ongoing" at bounding box center [549, 156] width 93 height 18
click at [532, 218] on div "Blocked" at bounding box center [557, 218] width 111 height 20
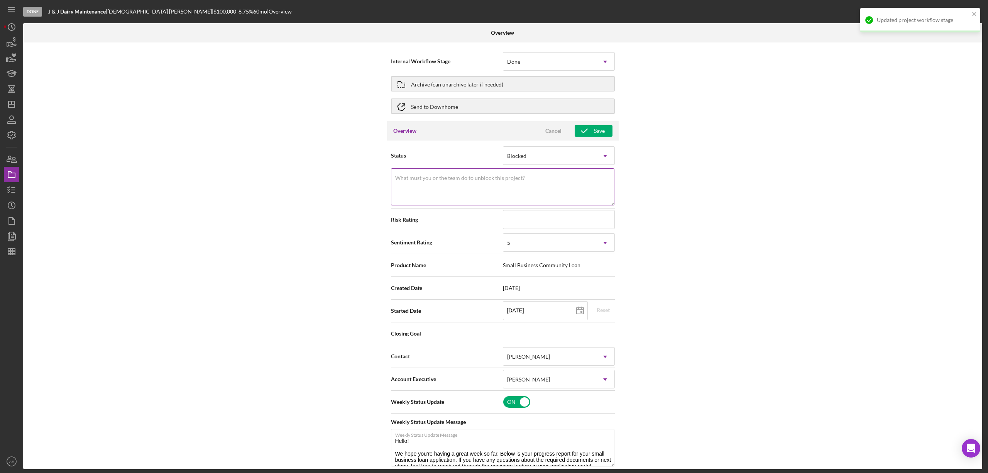
click at [508, 185] on textarea "What must you or the team do to unblock this project?" at bounding box center [502, 186] width 223 height 37
drag, startPoint x: 506, startPoint y: 185, endPoint x: 301, endPoint y: 182, distance: 204.6
click at [301, 182] on div "Internal Workflow Stage Done Icon/Dropdown Arrow Archive (can unarchive later i…" at bounding box center [502, 255] width 959 height 427
type textarea "Insufficient DSCR"
click at [565, 249] on div "5" at bounding box center [549, 243] width 93 height 18
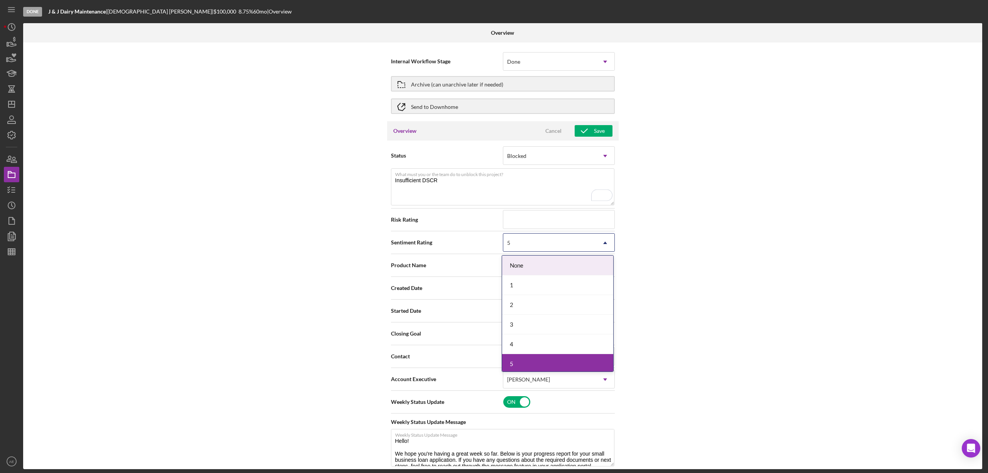
click at [530, 282] on div "1" at bounding box center [557, 285] width 111 height 20
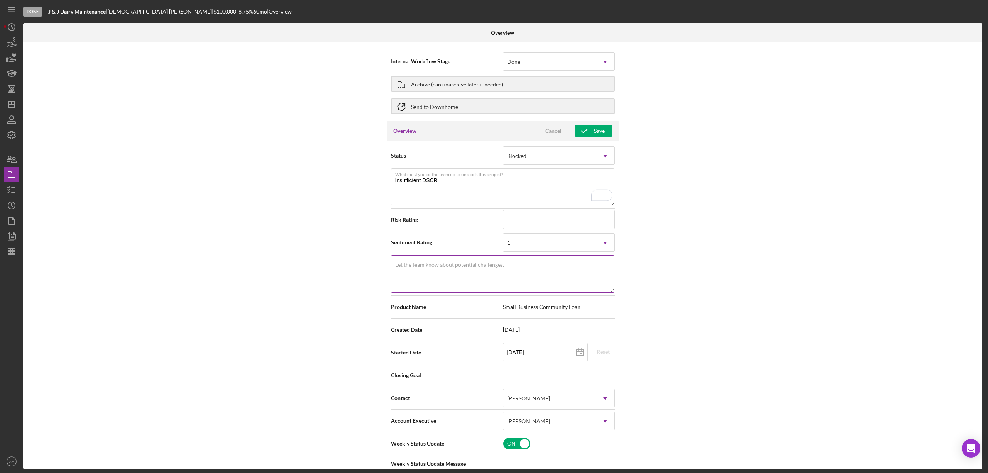
click at [490, 280] on textarea "Let the team know about potential challenges." at bounding box center [502, 273] width 223 height 37
paste textarea "Insufficient DSCR"
type textarea "Insufficient DSCR"
click at [595, 124] on div "Overview Cancel Save" at bounding box center [503, 130] width 232 height 19
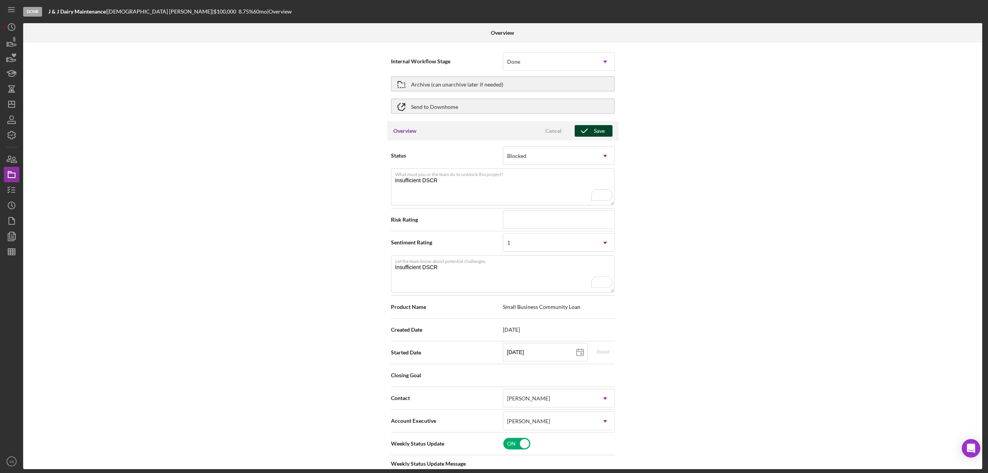
click at [594, 134] on div "Save" at bounding box center [599, 131] width 11 height 12
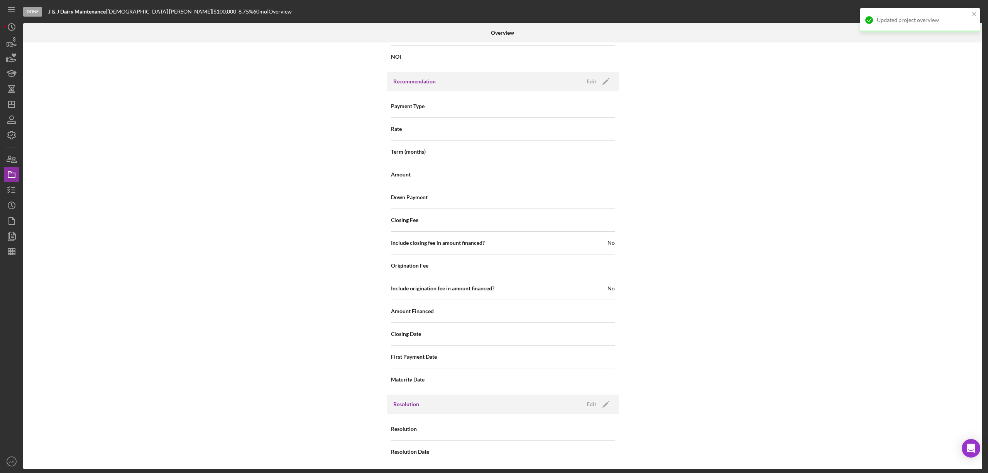
scroll to position [852, 0]
click at [594, 400] on button "Edit Icon/Edit" at bounding box center [597, 403] width 30 height 12
click at [567, 425] on div "Select..." at bounding box center [549, 428] width 93 height 18
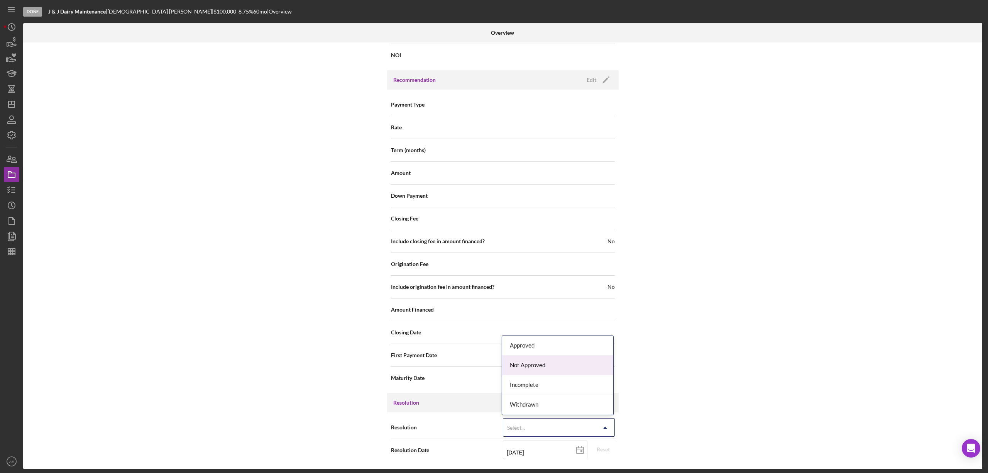
click at [535, 364] on div "Not Approved" at bounding box center [557, 366] width 111 height 20
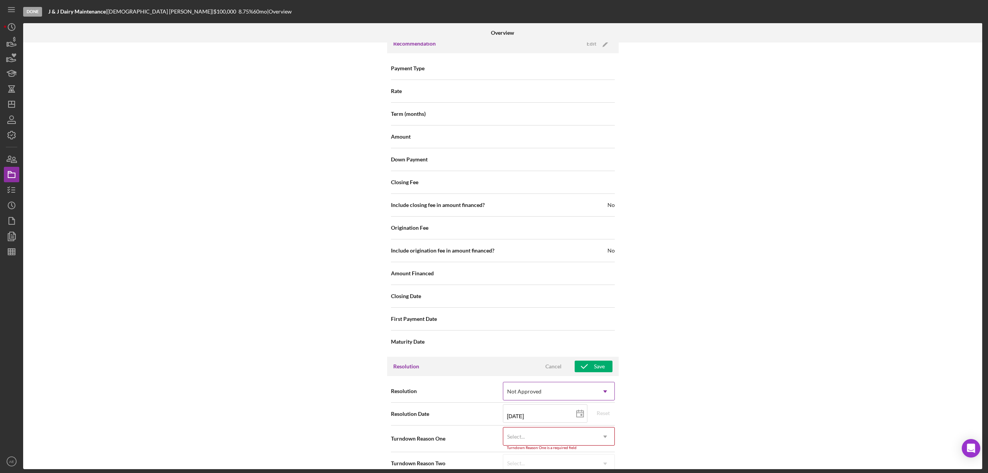
scroll to position [902, 0]
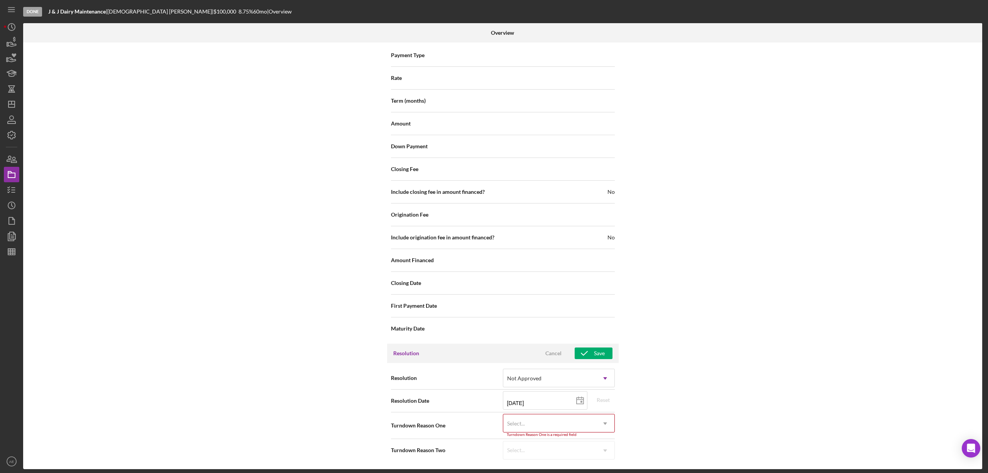
click at [561, 436] on div "Turndown Reason One is a required field" at bounding box center [559, 434] width 112 height 5
click at [559, 426] on div "Select..." at bounding box center [549, 424] width 93 height 18
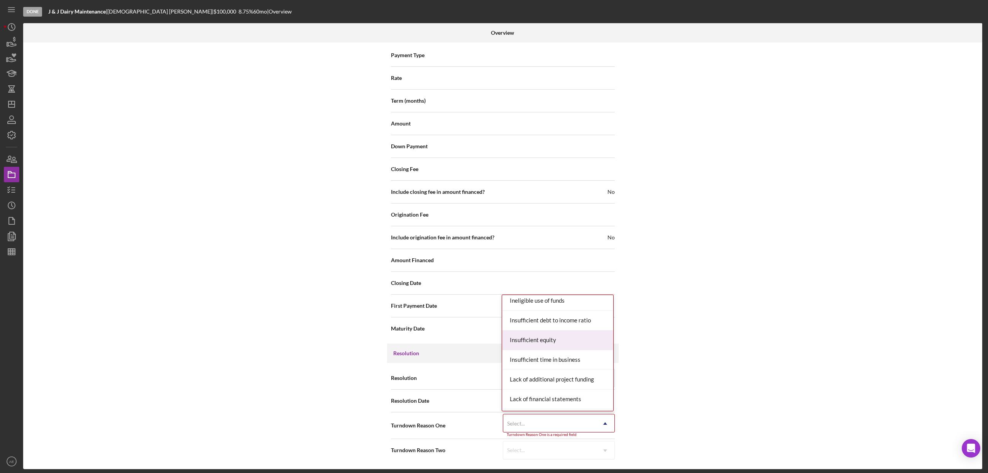
scroll to position [257, 0]
click at [573, 346] on div "Insufficient debt to income ratio" at bounding box center [557, 343] width 111 height 20
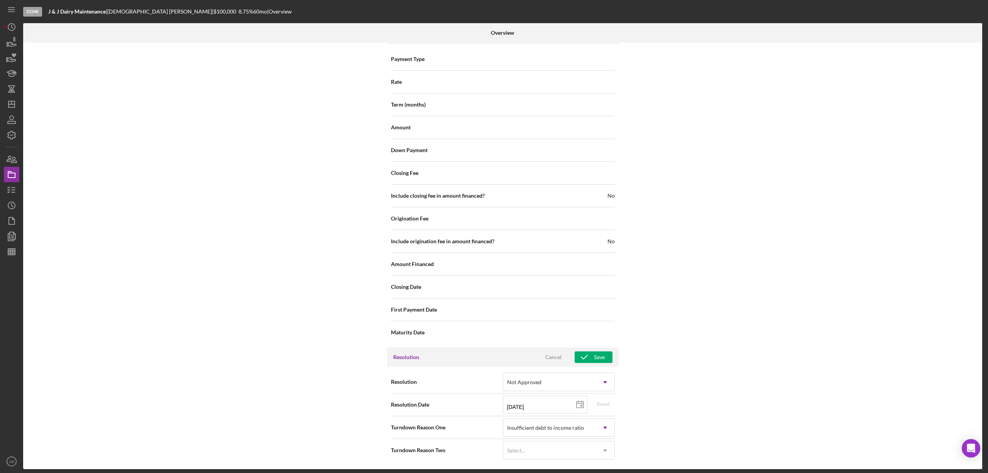
click at [585, 343] on div "Payment Type Rate Term (months) Amount Down Payment Closing Fee Include closing…" at bounding box center [503, 195] width 232 height 303
click at [590, 360] on icon "button" at bounding box center [584, 356] width 19 height 19
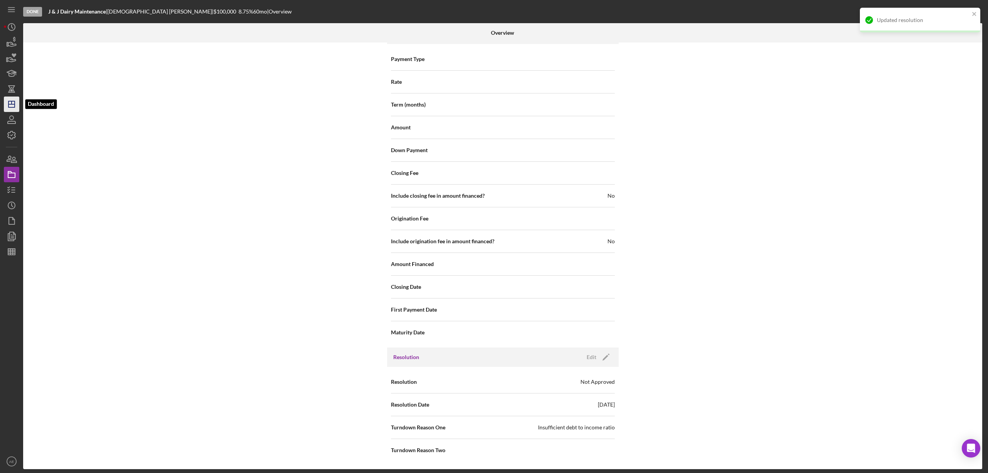
click at [16, 104] on icon "Icon/Dashboard" at bounding box center [11, 104] width 19 height 19
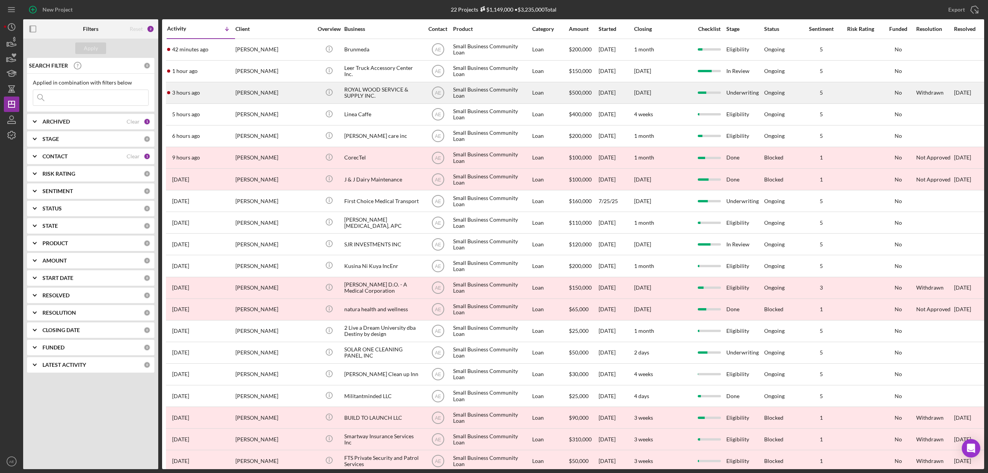
click at [295, 90] on div "[PERSON_NAME]" at bounding box center [273, 93] width 77 height 20
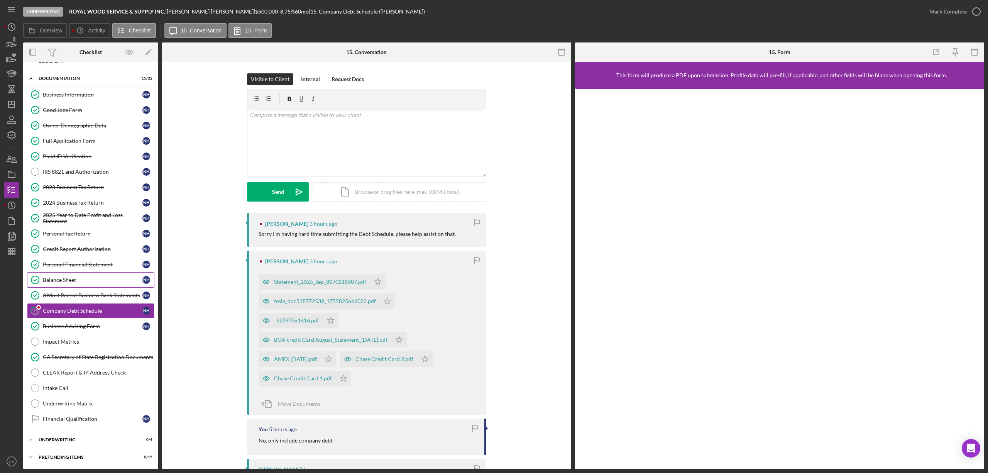
scroll to position [17, 0]
drag, startPoint x: 73, startPoint y: 438, endPoint x: 82, endPoint y: 419, distance: 21.4
click at [73, 438] on div "Underwriting" at bounding box center [86, 439] width 95 height 5
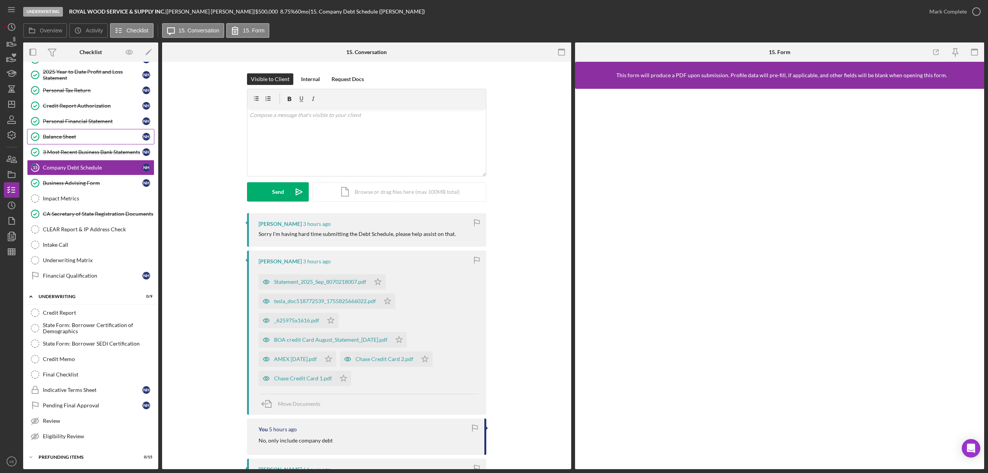
scroll to position [0, 0]
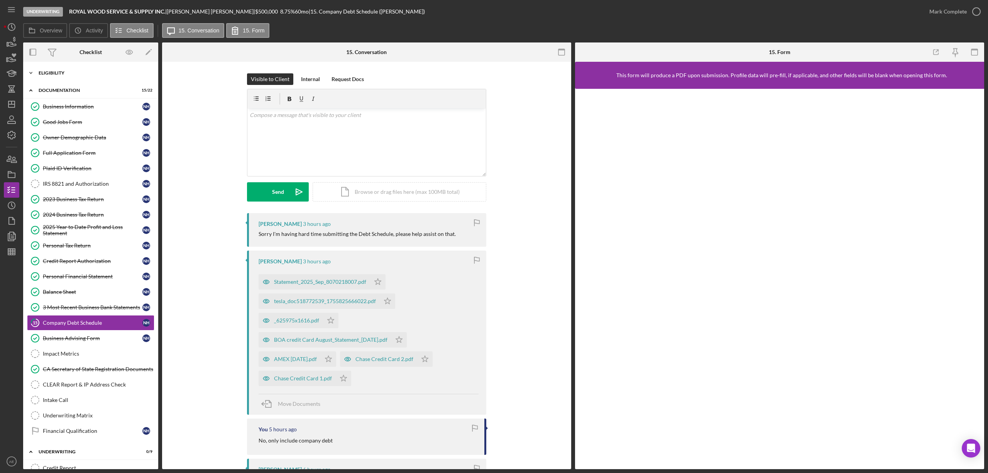
click at [76, 70] on div "Icon/Expander Eligibility 3 / 3" at bounding box center [90, 72] width 135 height 15
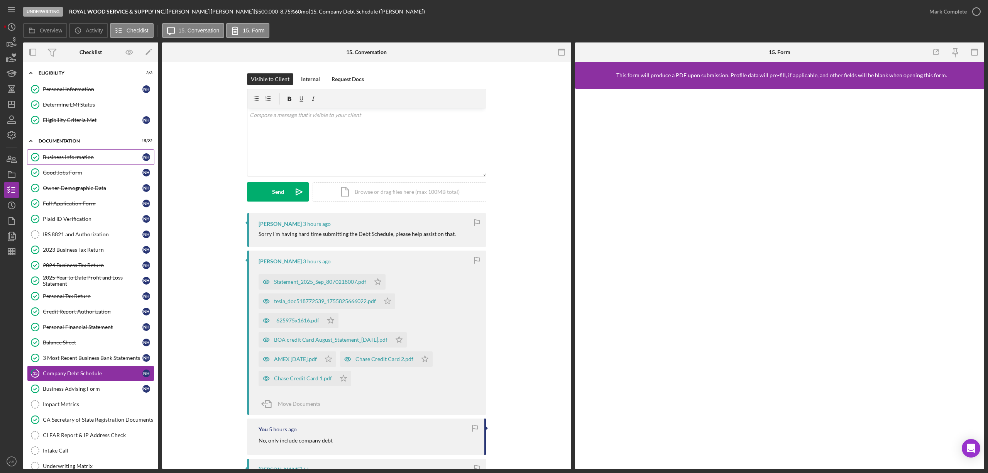
click at [84, 157] on div "Business Information" at bounding box center [93, 157] width 100 height 6
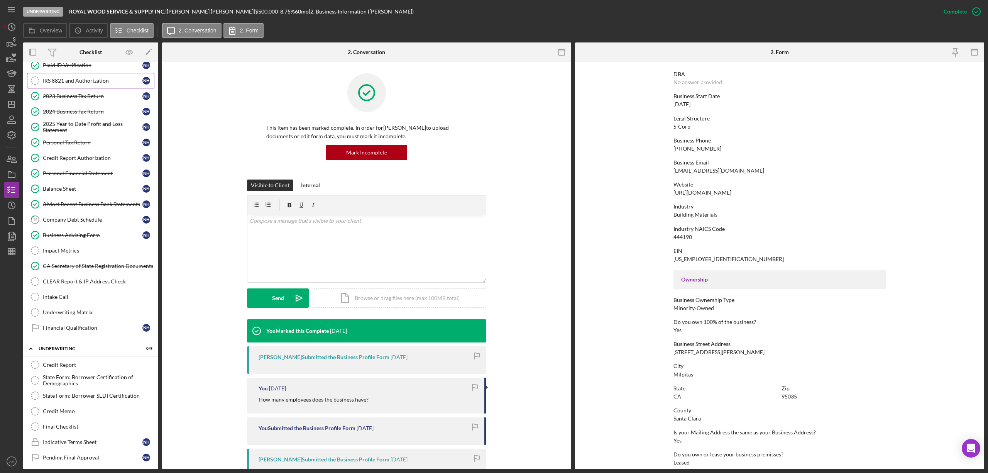
scroll to position [154, 0]
click at [83, 110] on div "2024 Business Tax Return" at bounding box center [93, 111] width 100 height 6
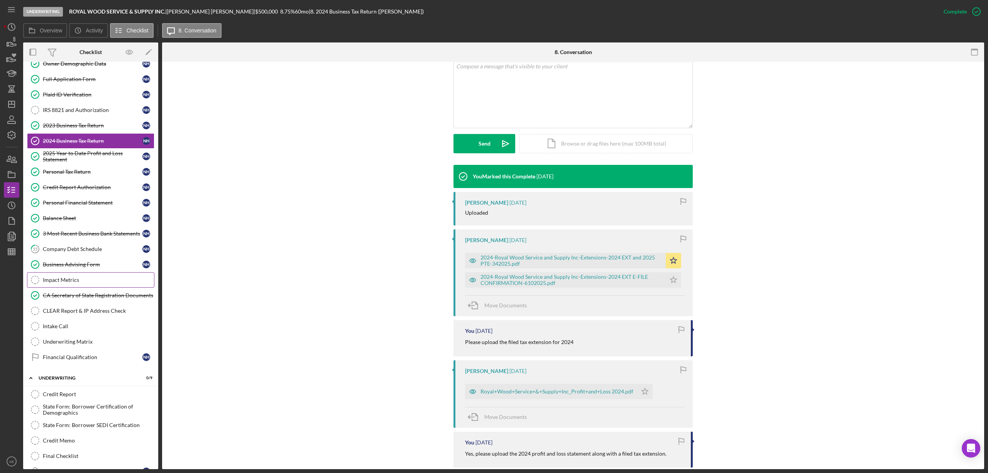
scroll to position [154, 0]
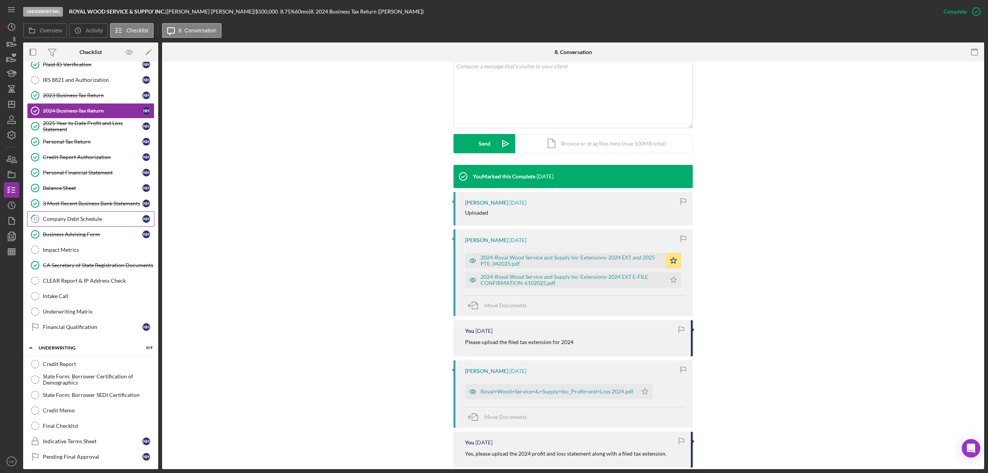
click at [83, 222] on div "Company Debt Schedule" at bounding box center [93, 219] width 100 height 6
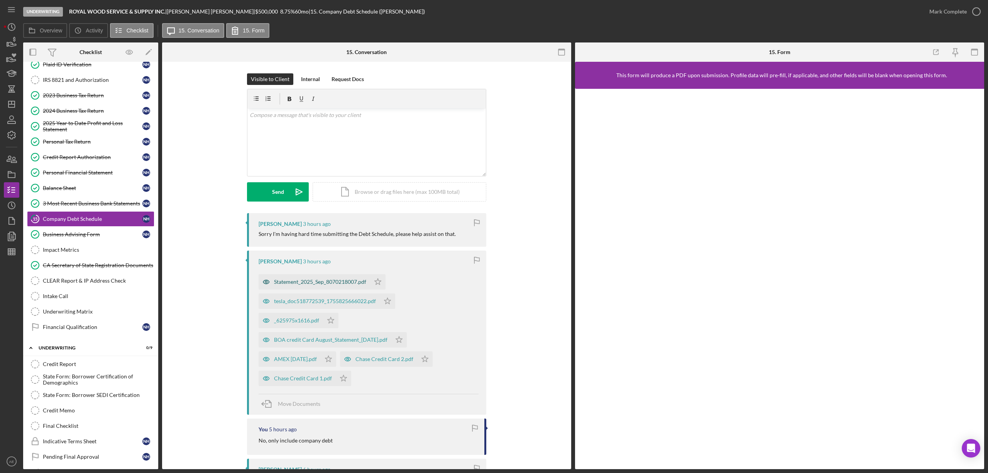
click at [267, 279] on icon "button" at bounding box center [266, 281] width 15 height 15
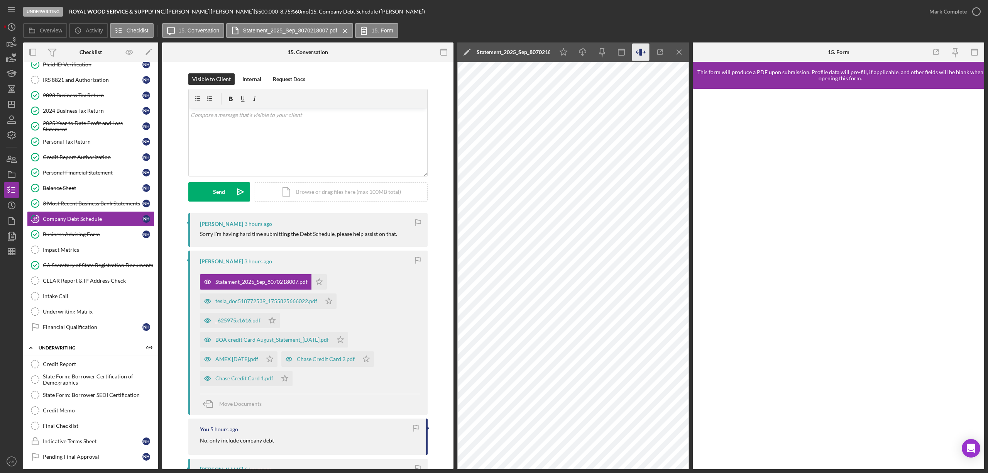
click at [641, 52] on icon "button" at bounding box center [640, 52] width 3 height 7
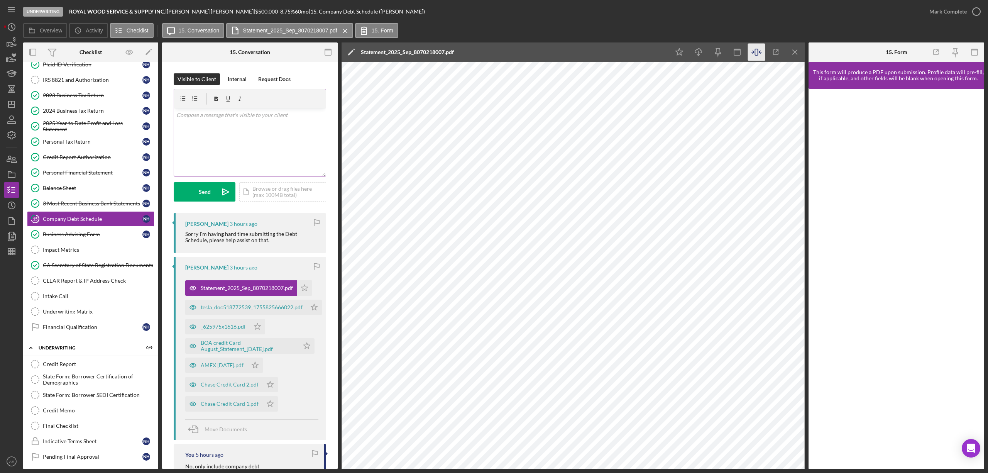
click at [248, 136] on div "v Color teal Color pink Remove color Add row above Add row below Add column bef…" at bounding box center [250, 142] width 152 height 68
click at [91, 96] on div "2023 Business Tax Return" at bounding box center [93, 95] width 100 height 6
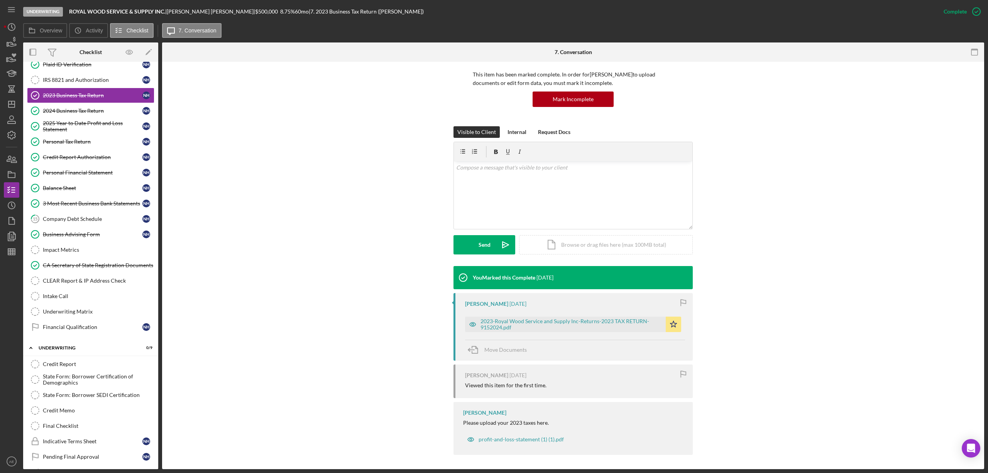
scroll to position [54, 0]
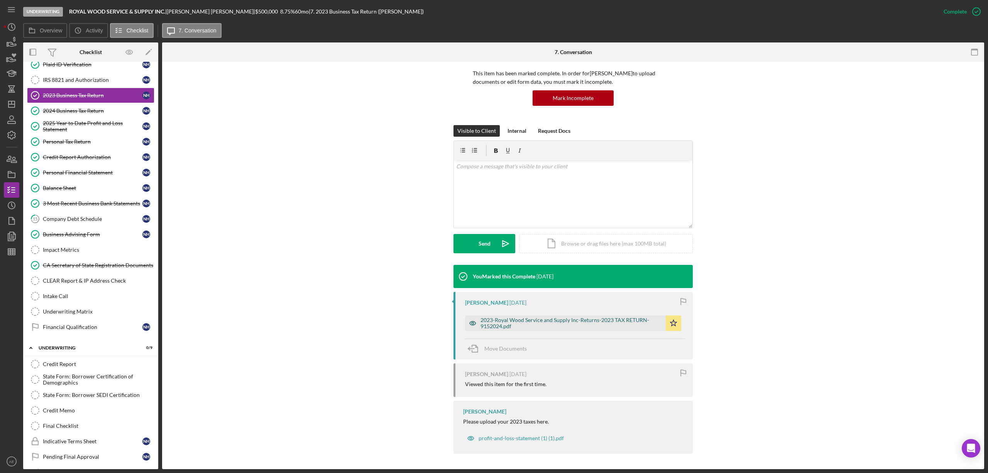
click at [469, 318] on icon "button" at bounding box center [472, 322] width 15 height 15
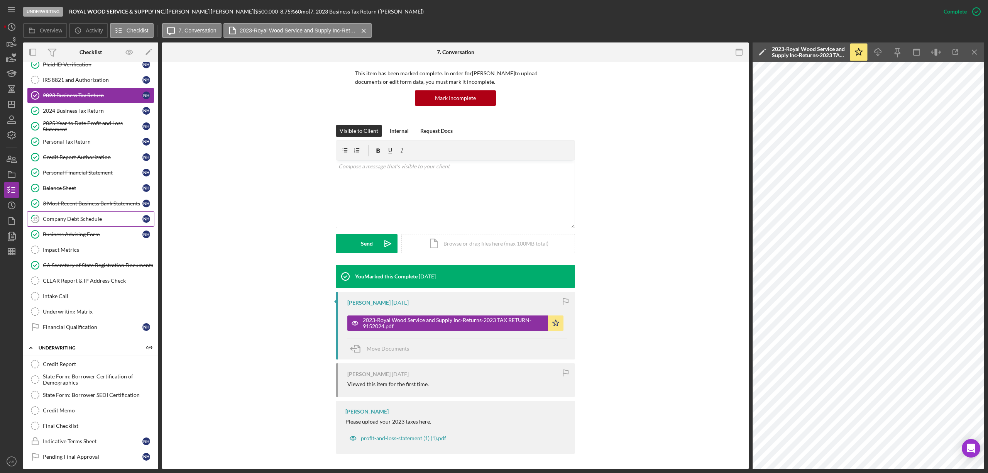
click at [85, 222] on div "Company Debt Schedule" at bounding box center [93, 219] width 100 height 6
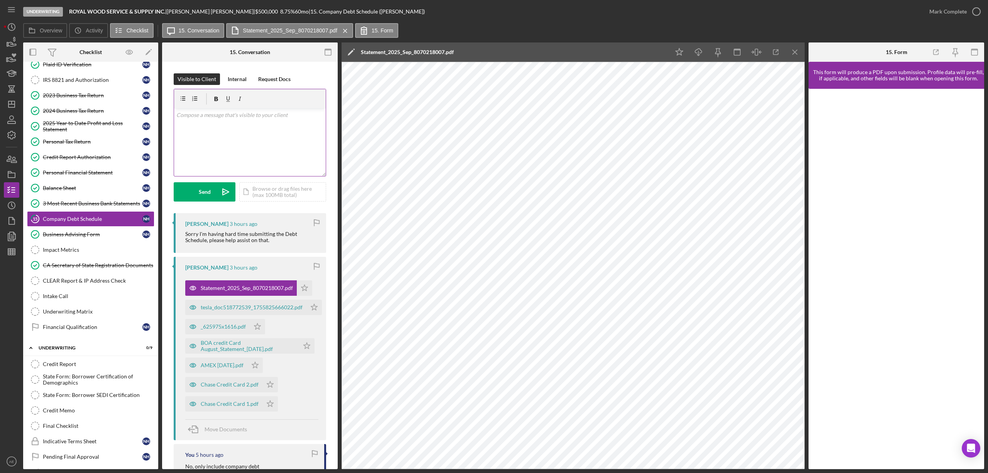
click at [275, 131] on div "v Color teal Color pink Remove color Add row above Add row below Add column bef…" at bounding box center [250, 142] width 152 height 68
click at [248, 138] on p "What about the debt schedule is presenting an issue?" at bounding box center [249, 136] width 147 height 8
click at [197, 188] on button "Send Icon/icon-invite-send" at bounding box center [205, 191] width 62 height 19
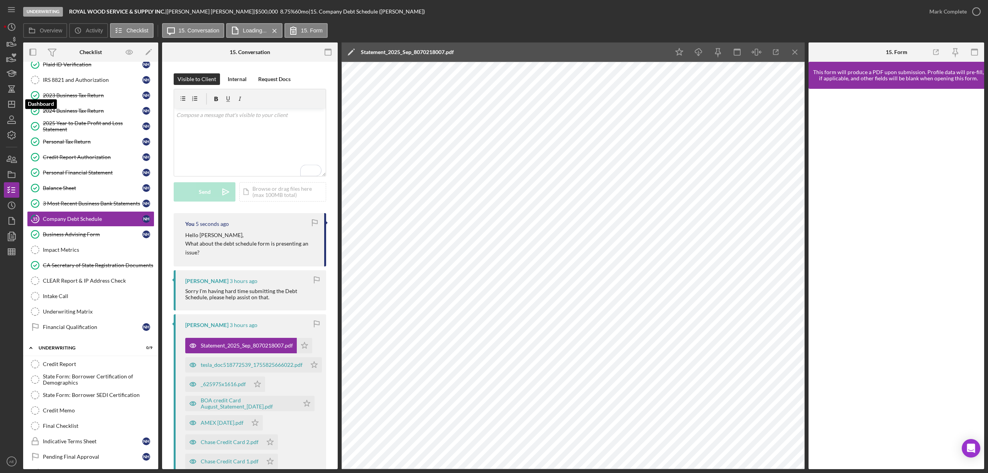
drag, startPoint x: 15, startPoint y: 107, endPoint x: 20, endPoint y: 105, distance: 5.5
click at [15, 107] on polygon "button" at bounding box center [11, 104] width 6 height 6
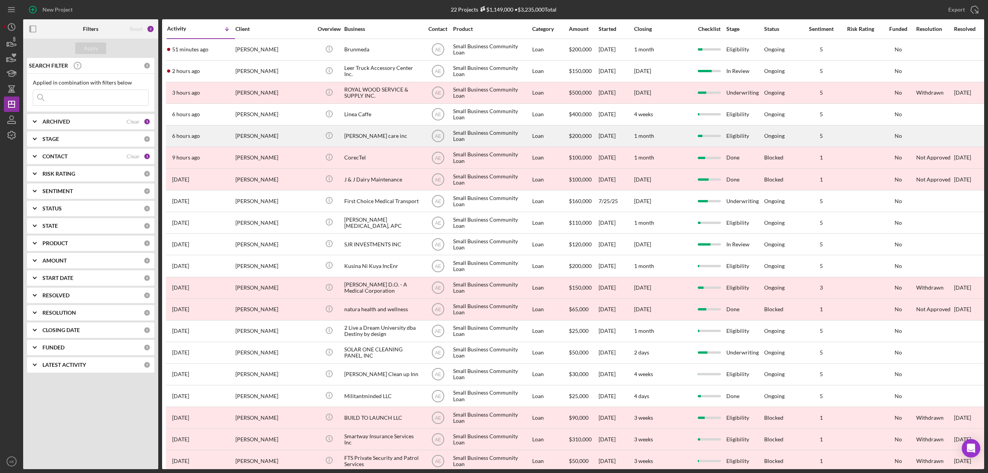
click at [293, 137] on div "[PERSON_NAME]" at bounding box center [273, 136] width 77 height 20
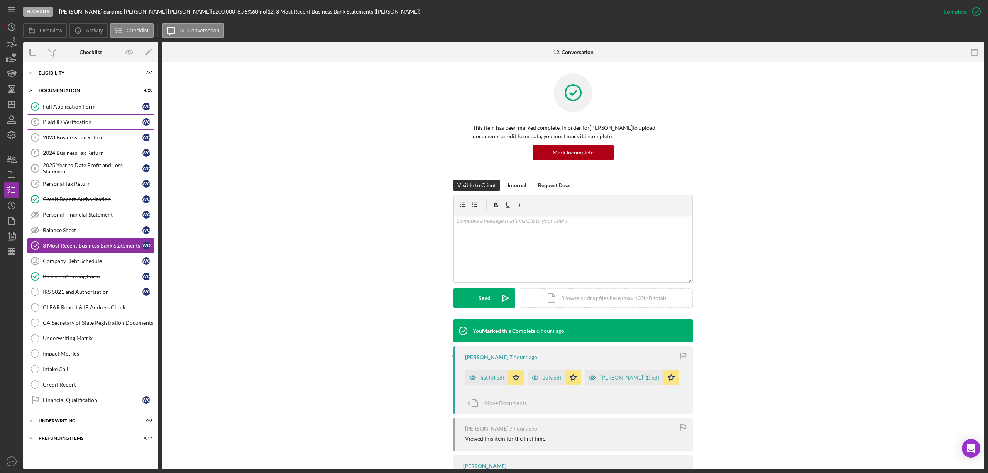
click at [64, 123] on div "Plaid ID Verification" at bounding box center [93, 122] width 100 height 6
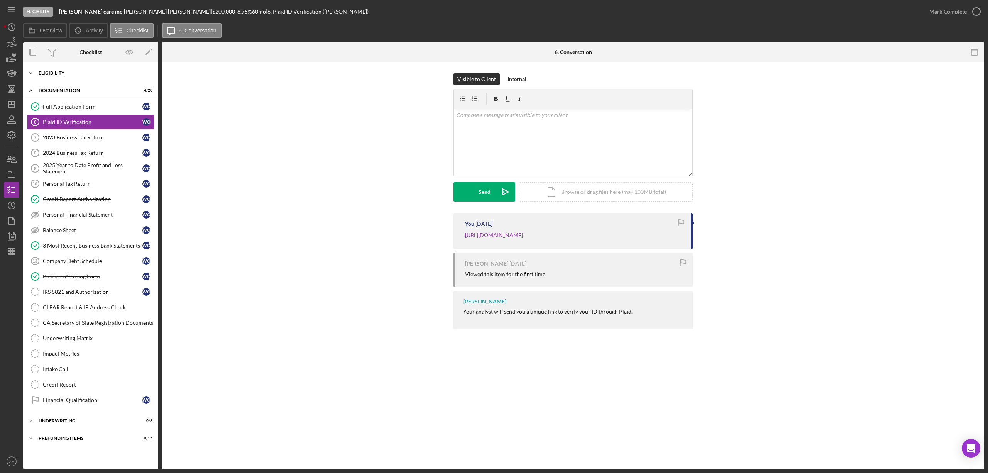
click at [74, 72] on div "Eligibility" at bounding box center [94, 73] width 110 height 5
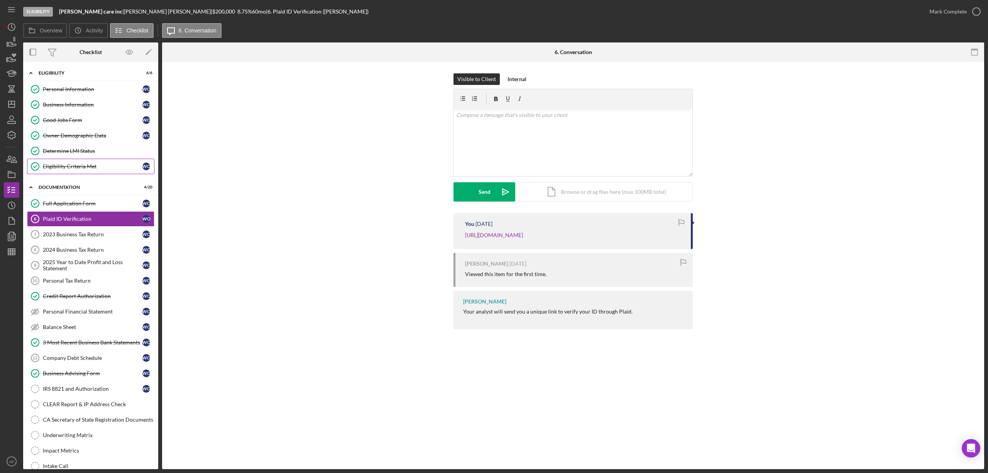
click at [92, 166] on div "Eligibility Criteria Met" at bounding box center [93, 166] width 100 height 6
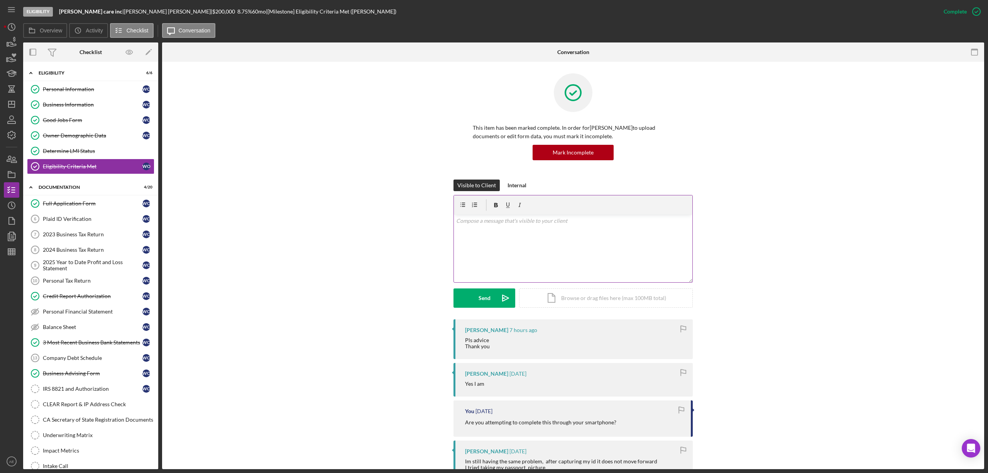
click at [513, 245] on div "v Color teal Color pink Remove color Add row above Add row below Add column bef…" at bounding box center [573, 249] width 239 height 68
click at [10, 237] on polygon "button" at bounding box center [13, 235] width 6 height 7
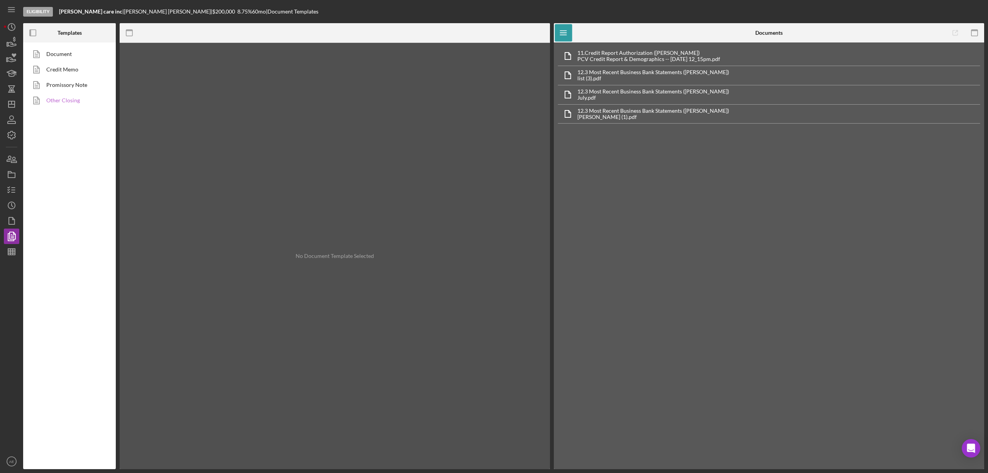
click at [72, 105] on link "Other Closing" at bounding box center [67, 100] width 81 height 15
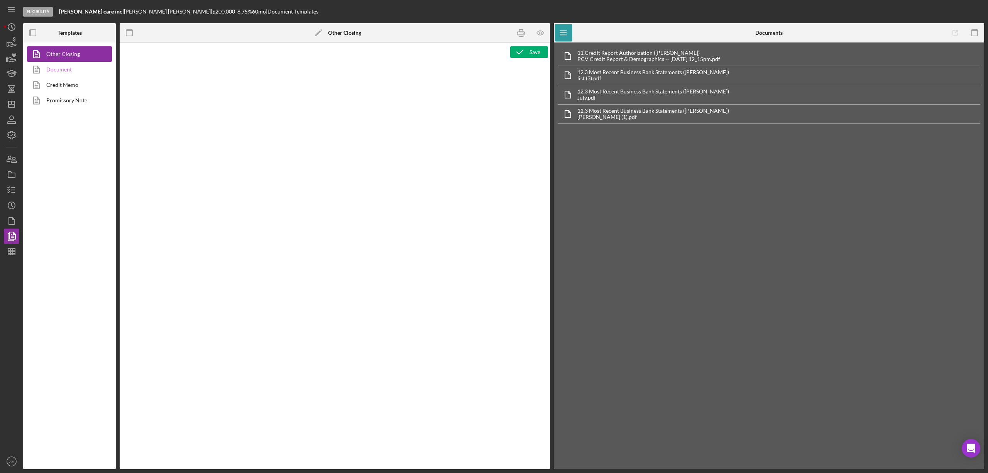
click at [68, 71] on link "Document" at bounding box center [67, 69] width 81 height 15
click at [73, 84] on link "Credit Memo" at bounding box center [67, 84] width 81 height 15
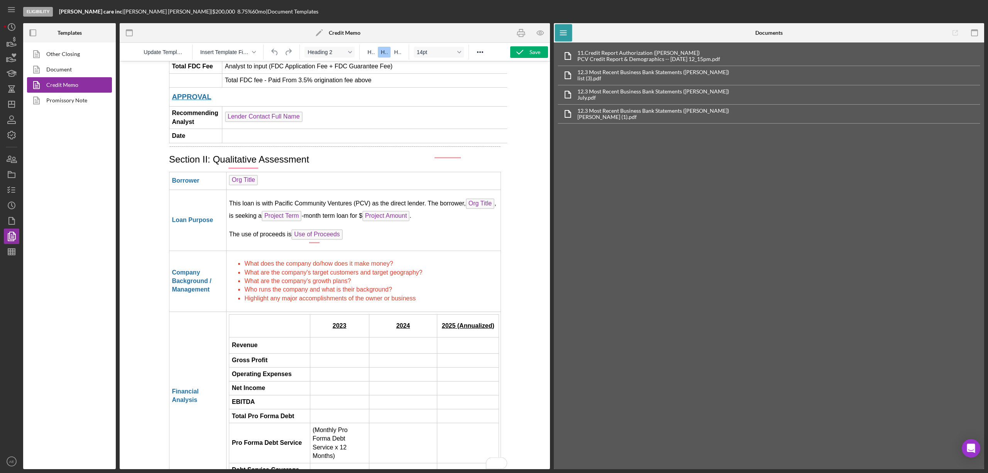
scroll to position [1183, 0]
drag, startPoint x: 418, startPoint y: 247, endPoint x: 242, endPoint y: 214, distance: 179.0
click at [242, 259] on ul "What does the company do/how does it make money? What are the company's target …" at bounding box center [363, 280] width 269 height 43
drag, startPoint x: 416, startPoint y: 248, endPoint x: 244, endPoint y: 216, distance: 175.9
click at [244, 259] on ul "What does the company do/how does it make money? What are the company's target …" at bounding box center [363, 280] width 269 height 43
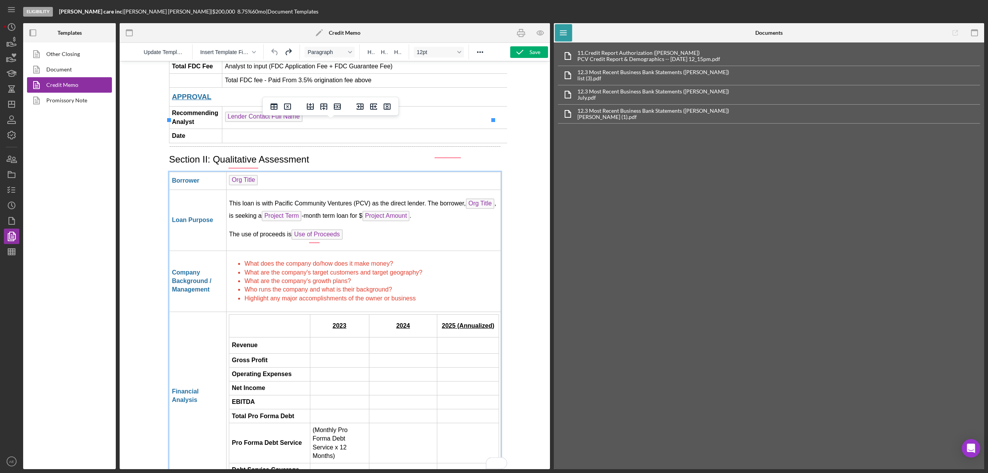
copy ul "What does the company do/how does it make money? What are the company's target …"
click at [435, 277] on li "What are the company's growth plans?" at bounding box center [371, 281] width 254 height 8
click at [14, 188] on line "button" at bounding box center [13, 188] width 3 height 0
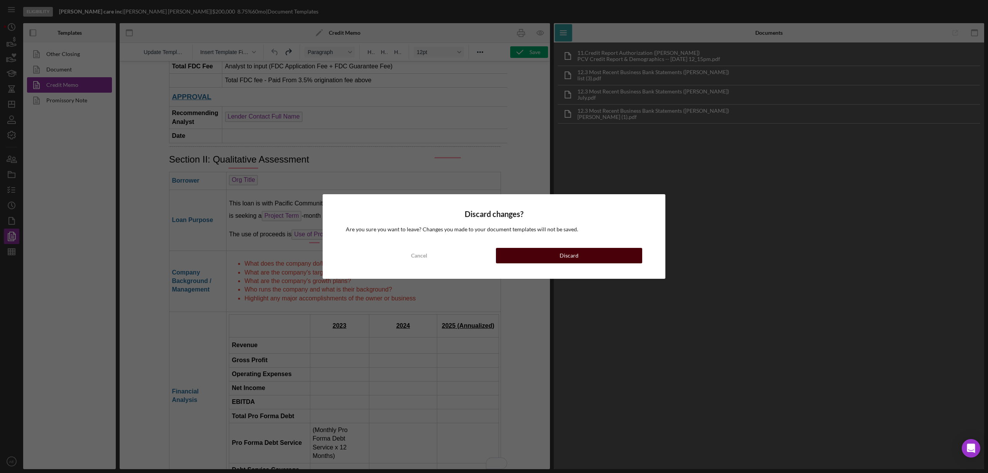
click at [533, 256] on button "Discard" at bounding box center [569, 255] width 146 height 15
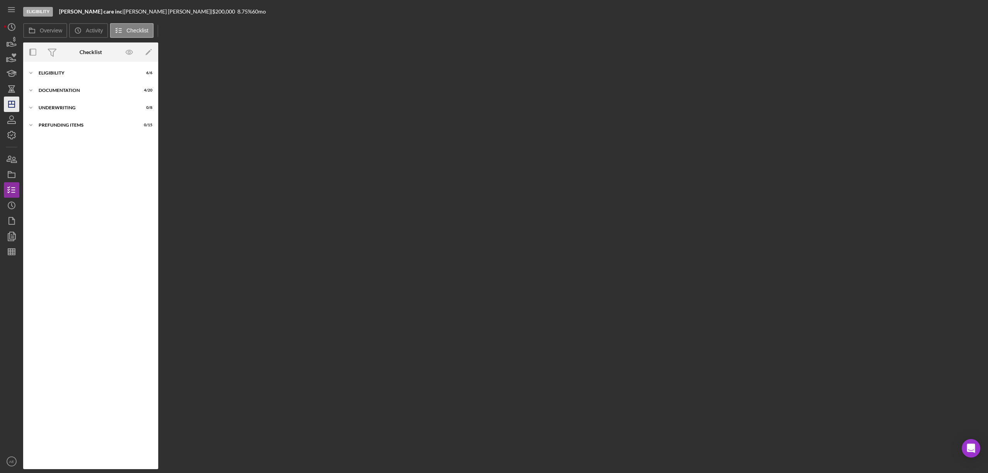
click at [16, 103] on icon "Icon/Dashboard" at bounding box center [11, 104] width 19 height 19
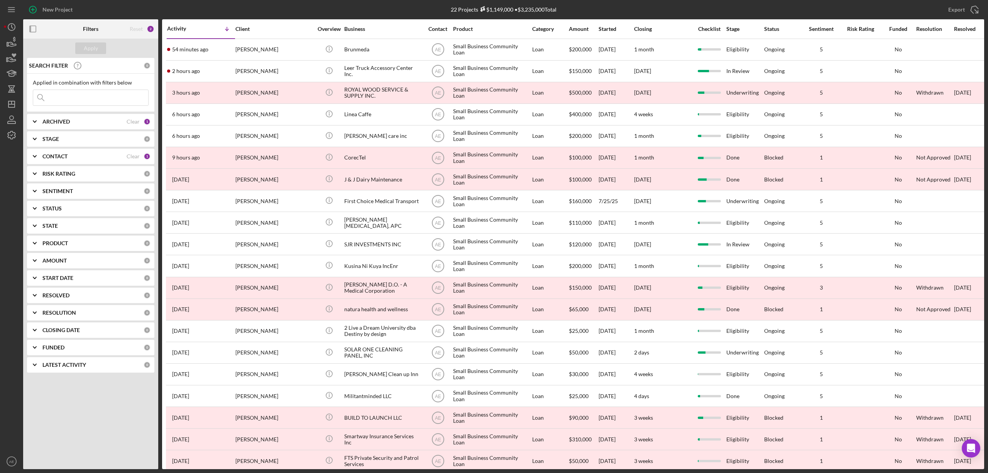
click at [93, 156] on div "CONTACT" at bounding box center [84, 156] width 84 height 6
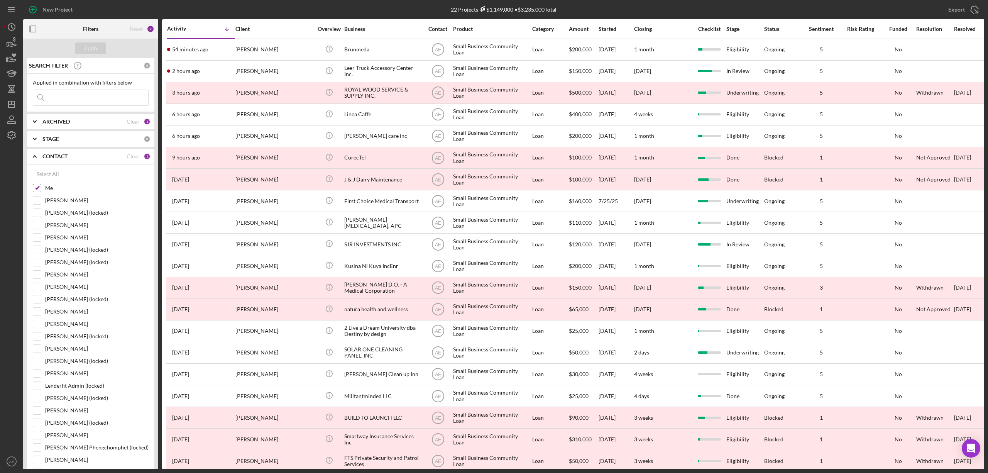
click at [35, 188] on input "Me" at bounding box center [37, 188] width 8 height 8
checkbox input "false"
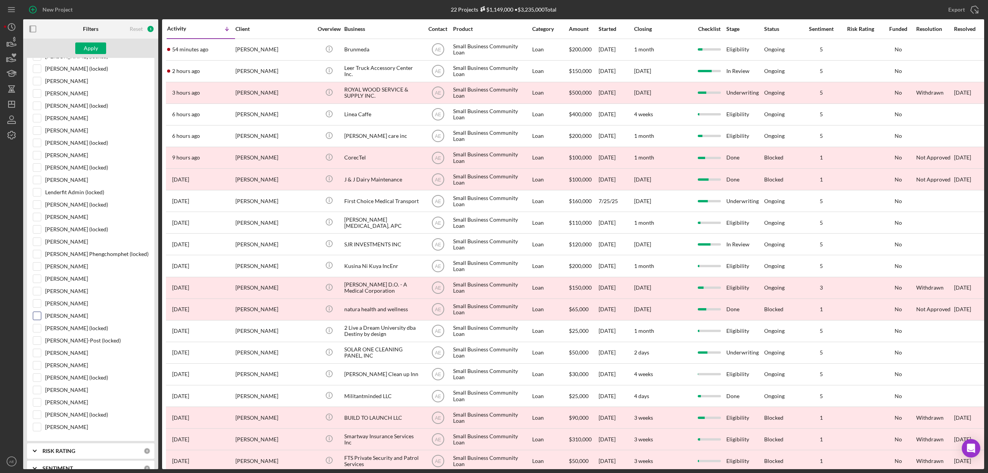
scroll to position [206, 0]
click at [37, 357] on input "[PERSON_NAME]" at bounding box center [37, 353] width 8 height 8
checkbox input "true"
click at [95, 48] on div "Apply" at bounding box center [91, 48] width 14 height 12
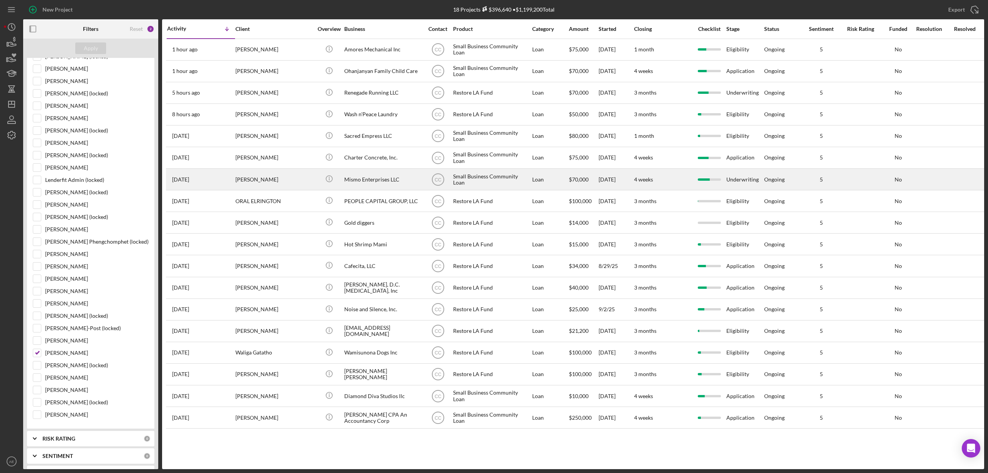
click at [294, 182] on div "[PERSON_NAME]" at bounding box center [273, 179] width 77 height 20
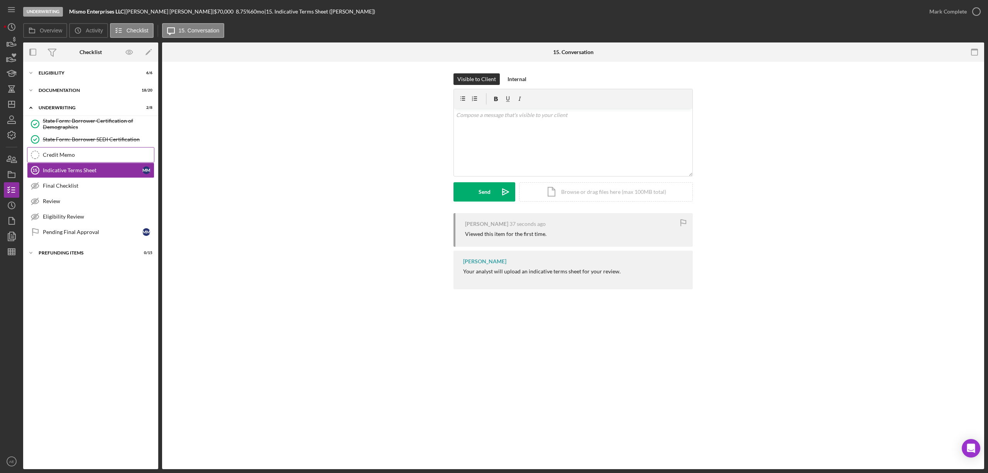
click at [89, 155] on div "Credit Memo" at bounding box center [98, 155] width 111 height 6
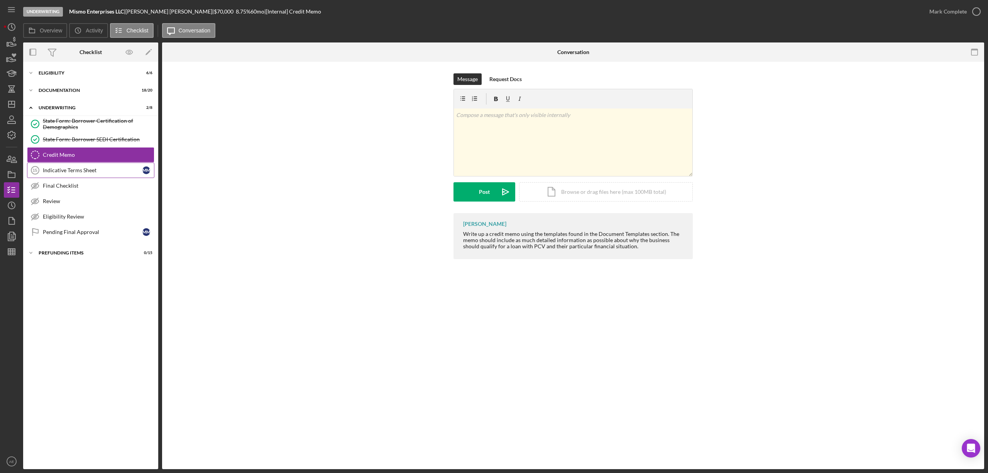
click at [94, 173] on div "Indicative Terms Sheet" at bounding box center [93, 170] width 100 height 6
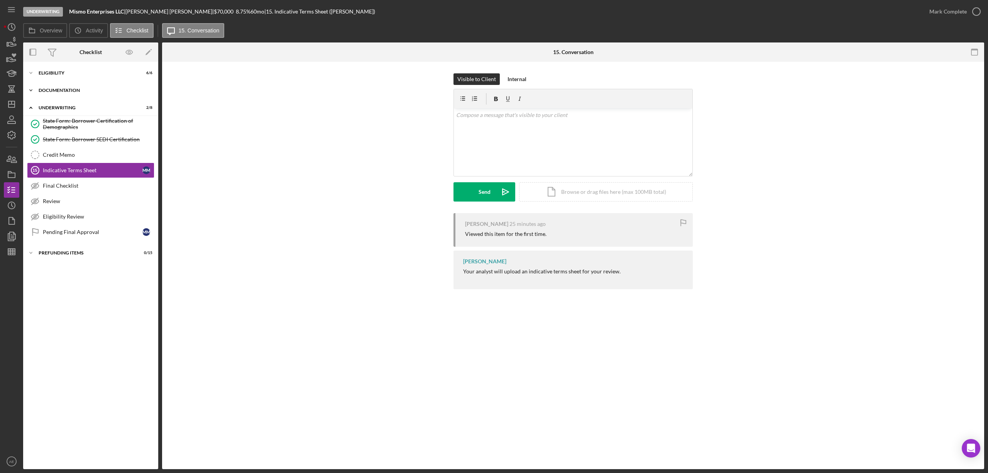
click at [73, 93] on div "Icon/Expander Documentation 18 / 20" at bounding box center [90, 90] width 135 height 15
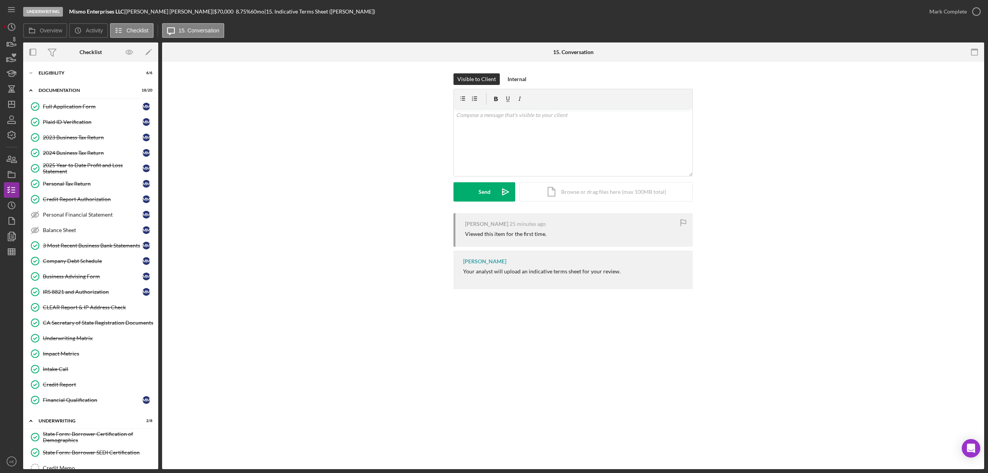
drag, startPoint x: 78, startPoint y: 345, endPoint x: 219, endPoint y: 327, distance: 142.8
click at [78, 341] on div "Underwriting Matrix" at bounding box center [98, 338] width 111 height 6
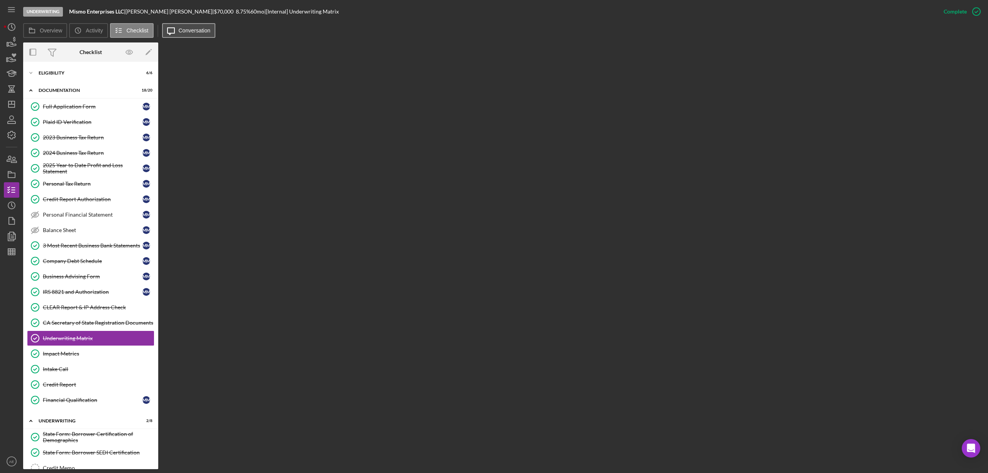
click at [199, 29] on label "Conversation" at bounding box center [195, 30] width 32 height 6
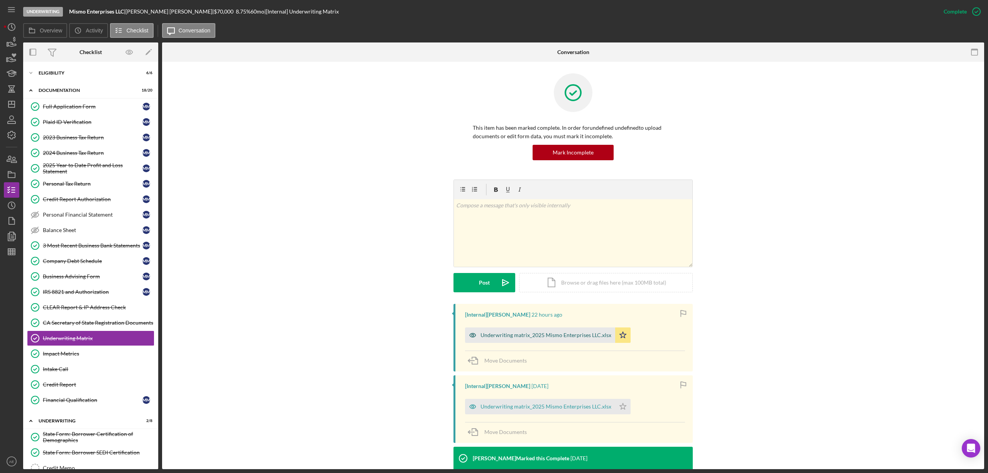
click at [472, 338] on icon "button" at bounding box center [472, 334] width 15 height 15
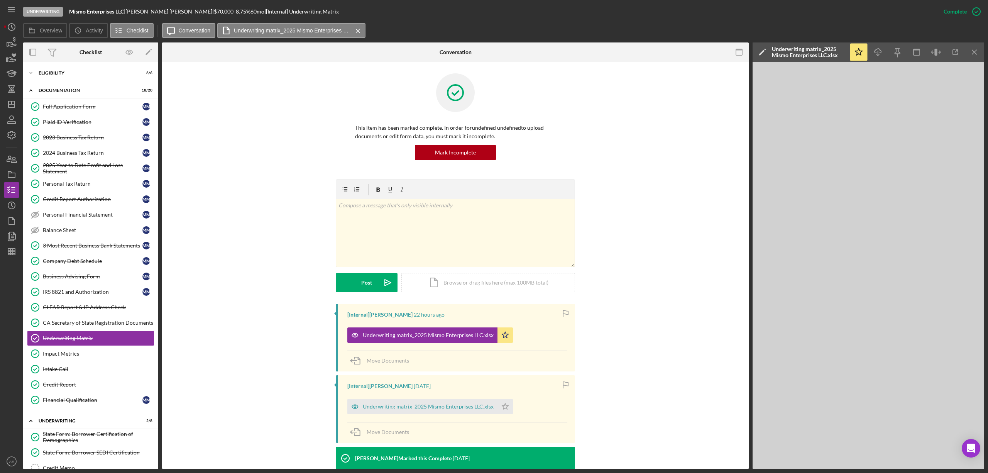
click at [730, 52] on div at bounding box center [739, 51] width 19 height 19
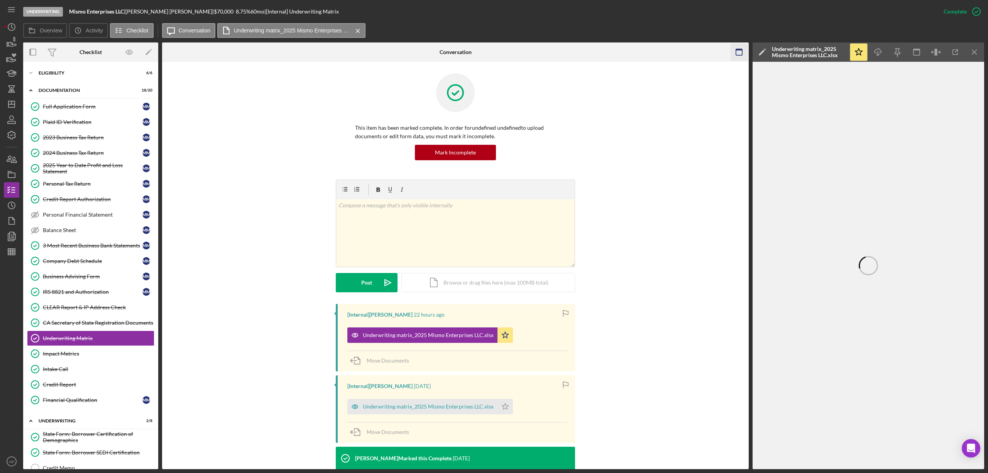
click at [739, 50] on rect "button" at bounding box center [739, 50] width 6 height 2
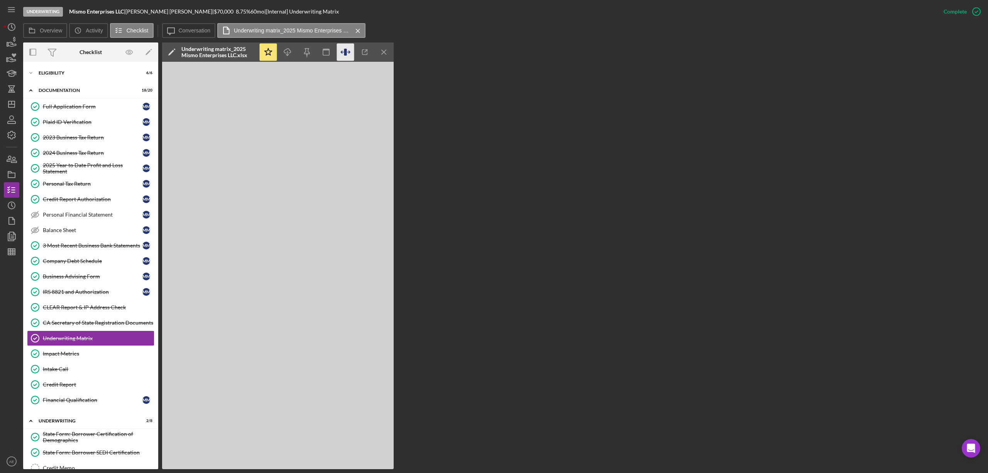
click at [352, 51] on icon "button" at bounding box center [345, 52] width 17 height 17
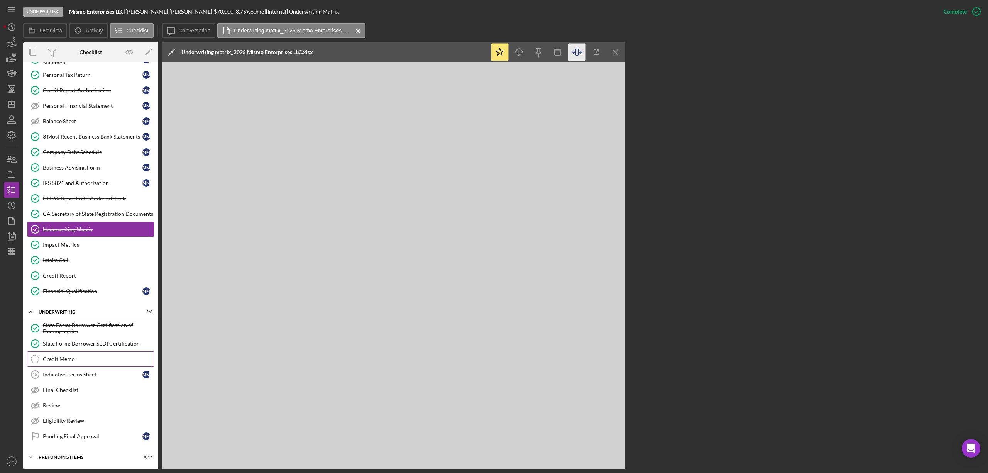
scroll to position [116, 0]
click at [86, 359] on div "Credit Memo" at bounding box center [98, 359] width 111 height 6
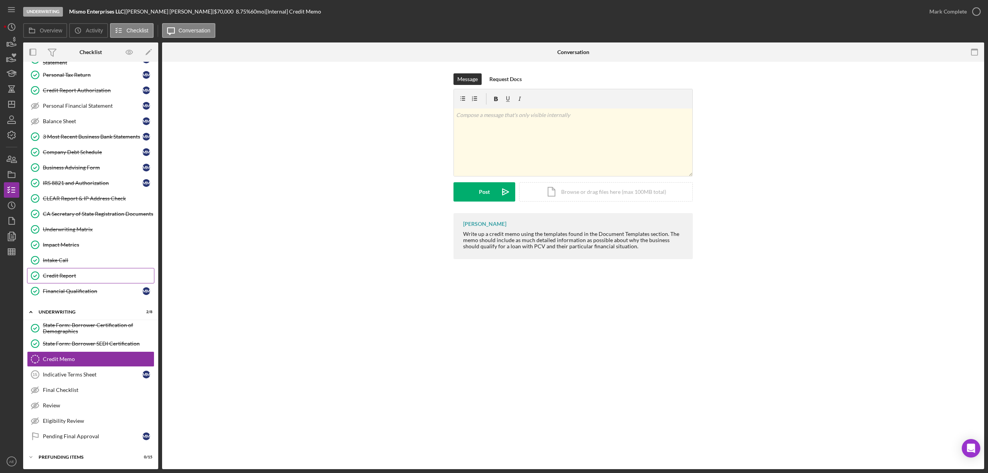
scroll to position [116, 0]
click at [88, 269] on link "Credit Report Credit Report" at bounding box center [90, 275] width 127 height 15
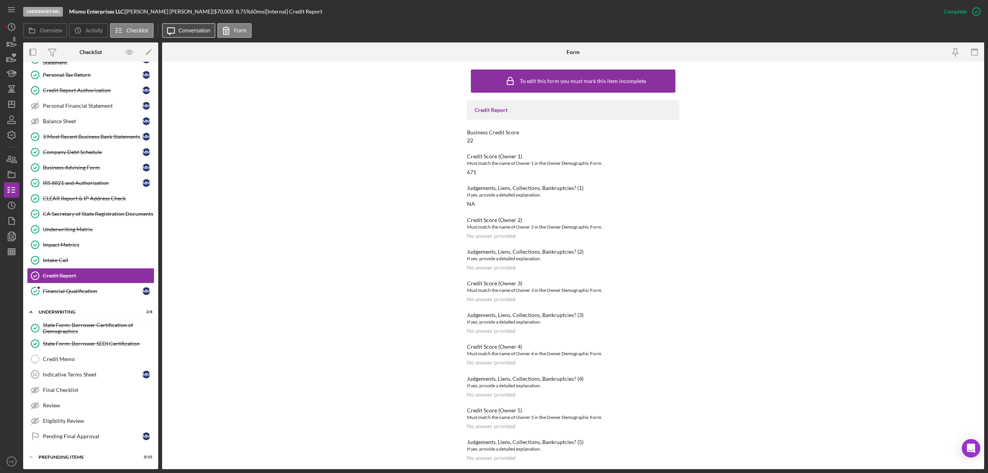
click at [181, 25] on button "Icon/Message Conversation" at bounding box center [189, 30] width 54 height 15
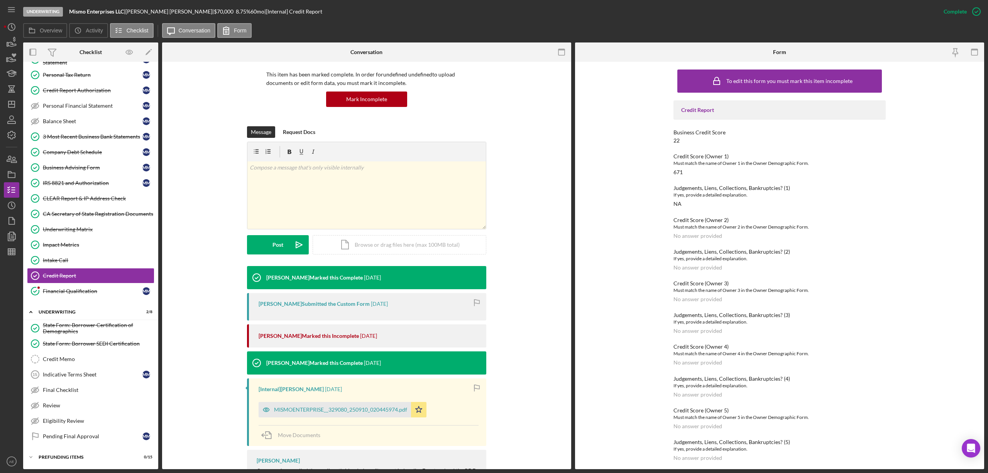
scroll to position [90, 0]
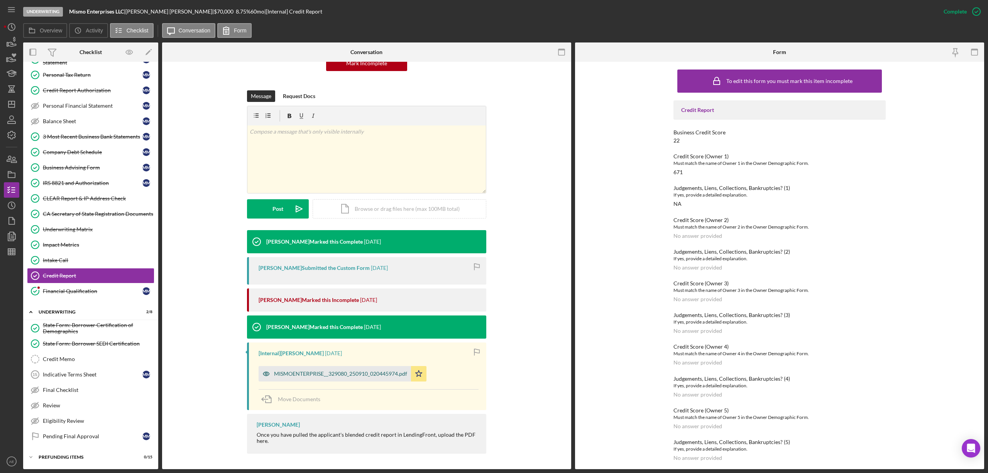
click at [265, 376] on icon "button" at bounding box center [266, 374] width 6 height 4
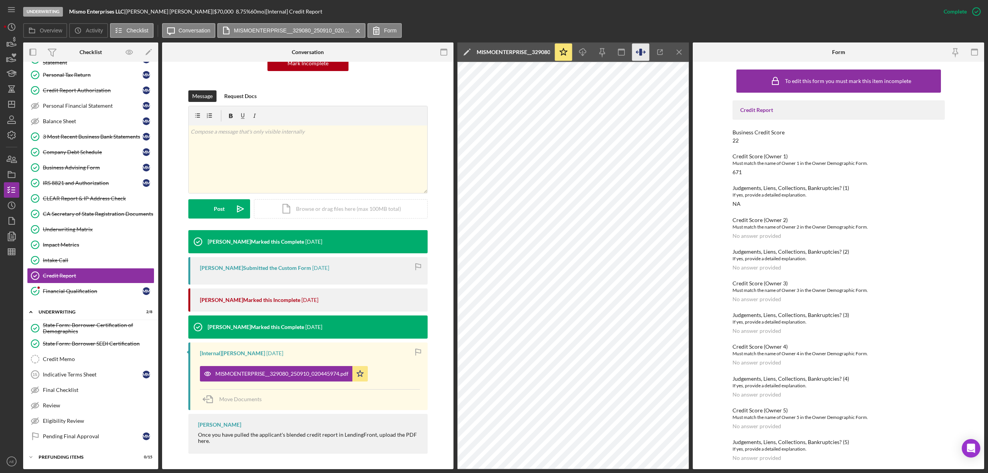
click at [633, 51] on icon "button" at bounding box center [640, 52] width 17 height 17
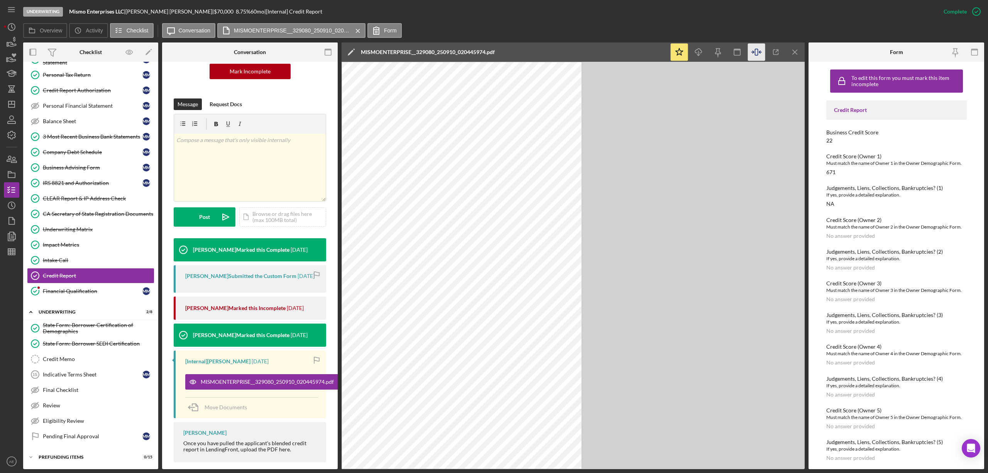
scroll to position [98, 0]
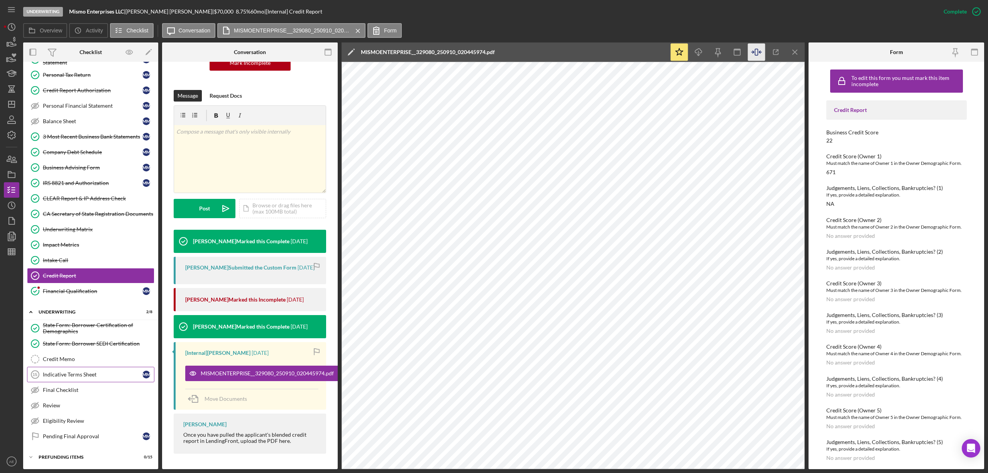
click at [94, 368] on link "Indicative Terms Sheet 15 Indicative Terms Sheet M M" at bounding box center [90, 374] width 127 height 15
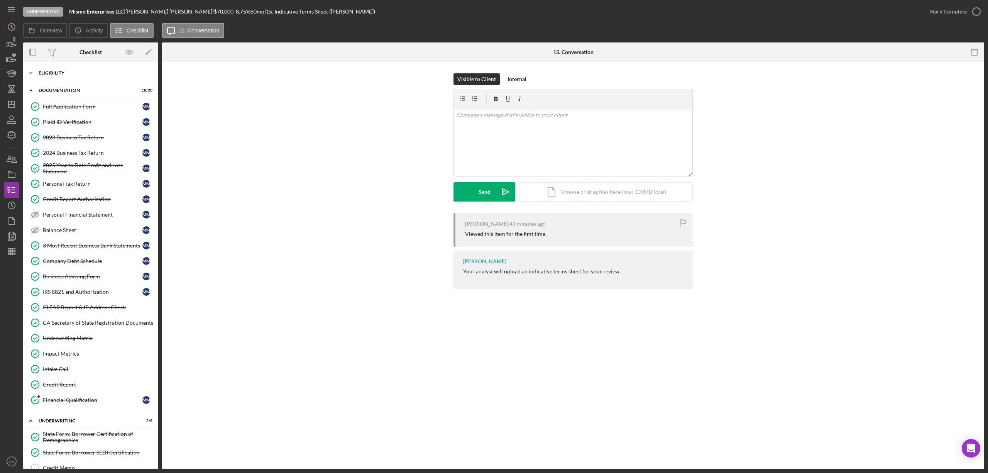
click at [83, 75] on div "Eligibility" at bounding box center [94, 73] width 110 height 5
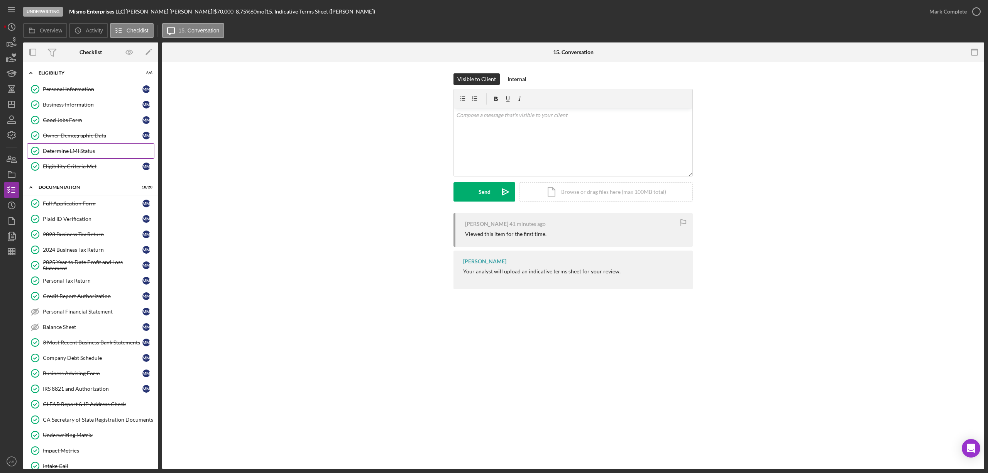
click at [83, 149] on div "Determine LMI Status" at bounding box center [98, 151] width 111 height 6
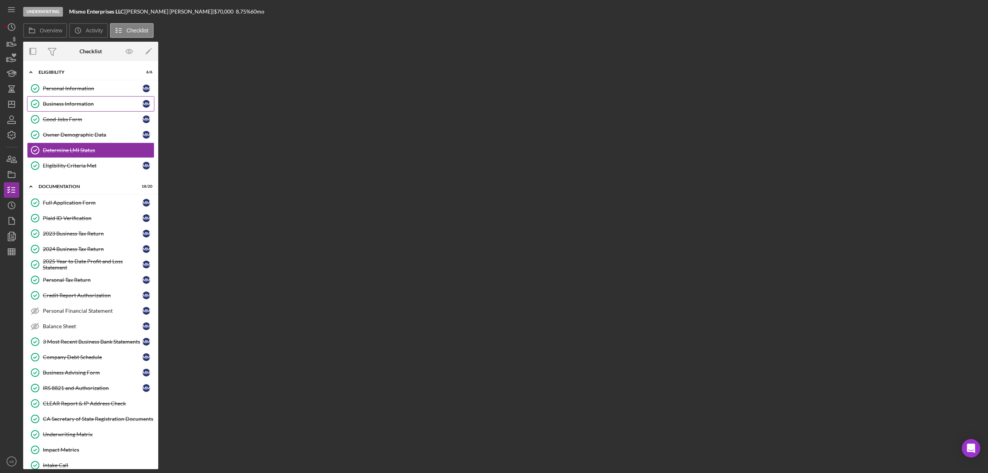
click at [88, 100] on link "Business Information Business Information M M" at bounding box center [90, 103] width 127 height 15
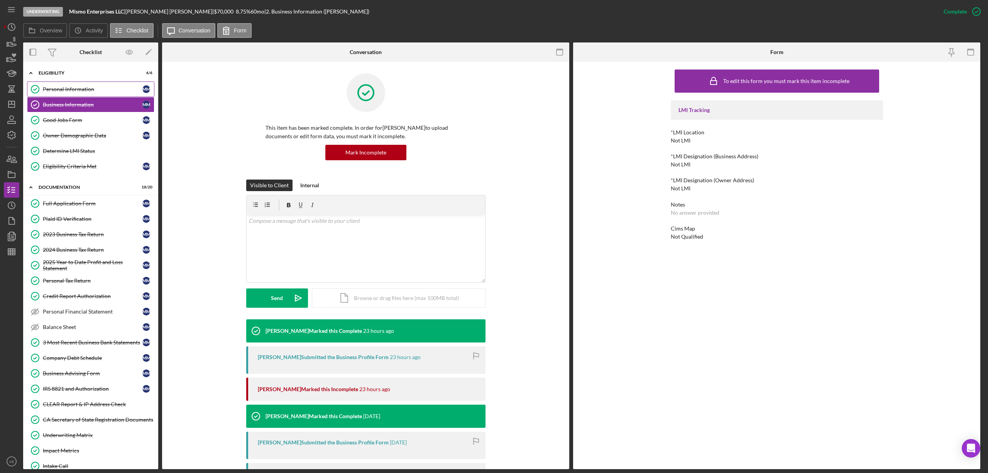
click at [90, 93] on link "Personal Information Personal Information M M" at bounding box center [90, 88] width 127 height 15
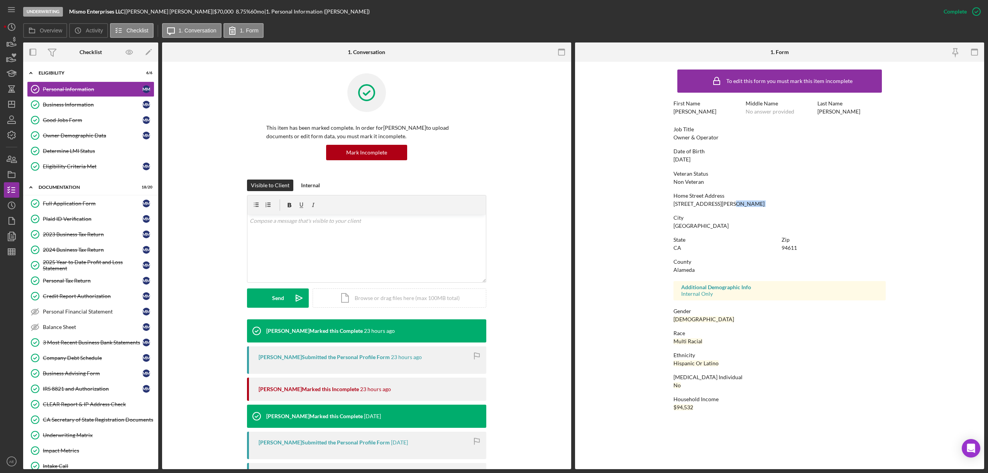
drag, startPoint x: 670, startPoint y: 207, endPoint x: 726, endPoint y: 201, distance: 55.9
click at [726, 201] on form "To edit this form you must mark this item incomplete First Name [PERSON_NAME] M…" at bounding box center [779, 242] width 409 height 360
drag, startPoint x: 668, startPoint y: 205, endPoint x: 723, endPoint y: 205, distance: 55.6
click at [723, 205] on form "To edit this form you must mark this item incomplete First Name [PERSON_NAME] M…" at bounding box center [779, 242] width 409 height 360
copy div "[STREET_ADDRESS][PERSON_NAME]"
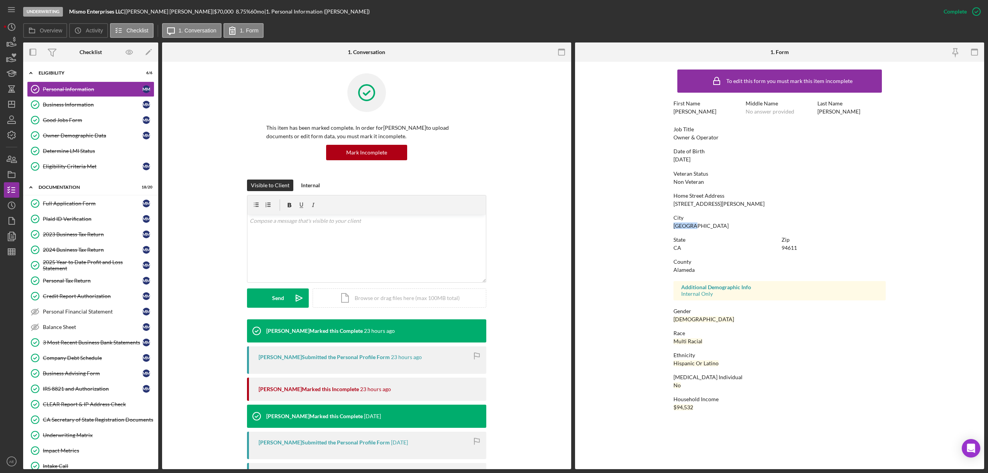
drag, startPoint x: 672, startPoint y: 226, endPoint x: 781, endPoint y: 113, distance: 157.0
click at [717, 222] on form "To edit this form you must mark this item incomplete First Name [PERSON_NAME] M…" at bounding box center [779, 242] width 409 height 360
copy div "[GEOGRAPHIC_DATA]"
click at [79, 99] on link "Business Information Business Information M M" at bounding box center [90, 104] width 127 height 15
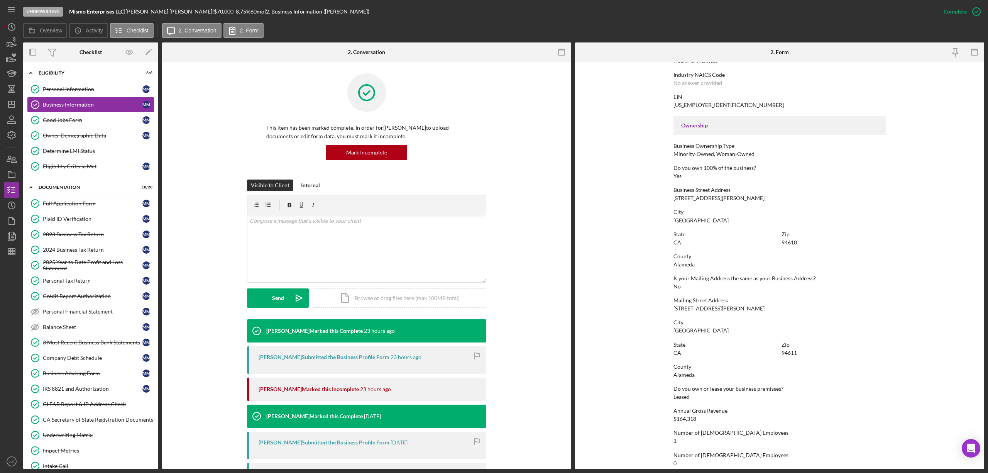
scroll to position [206, 0]
drag, startPoint x: 670, startPoint y: 199, endPoint x: 752, endPoint y: 196, distance: 81.5
click at [751, 196] on form "To edit this form you must mark this item incomplete Business Name Mismo Enterp…" at bounding box center [779, 265] width 409 height 407
copy div "[STREET_ADDRESS][PERSON_NAME]"
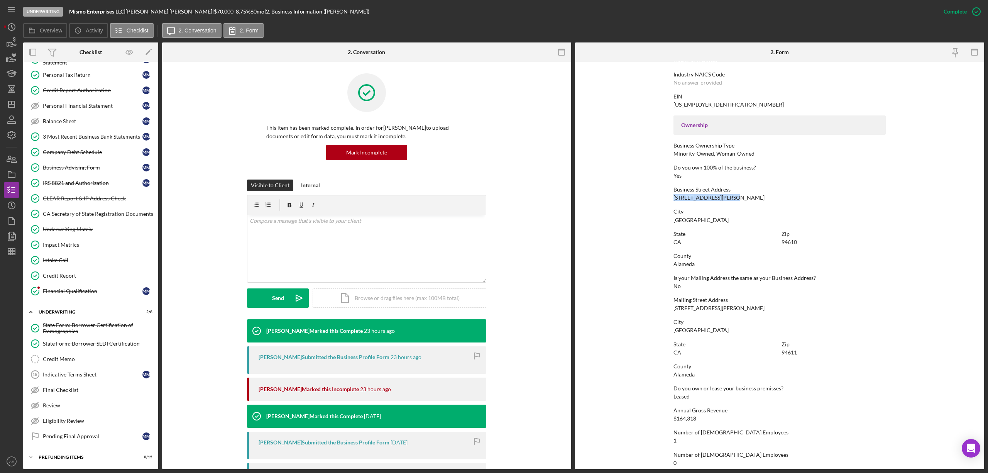
drag, startPoint x: 83, startPoint y: 383, endPoint x: 237, endPoint y: 388, distance: 154.1
click at [83, 383] on link "Final Checklist Final Checklist" at bounding box center [90, 389] width 127 height 15
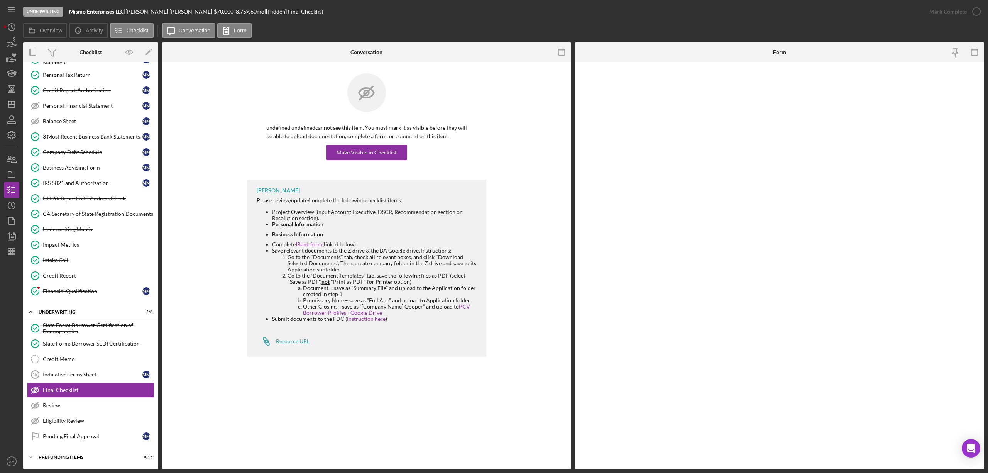
scroll to position [215, 0]
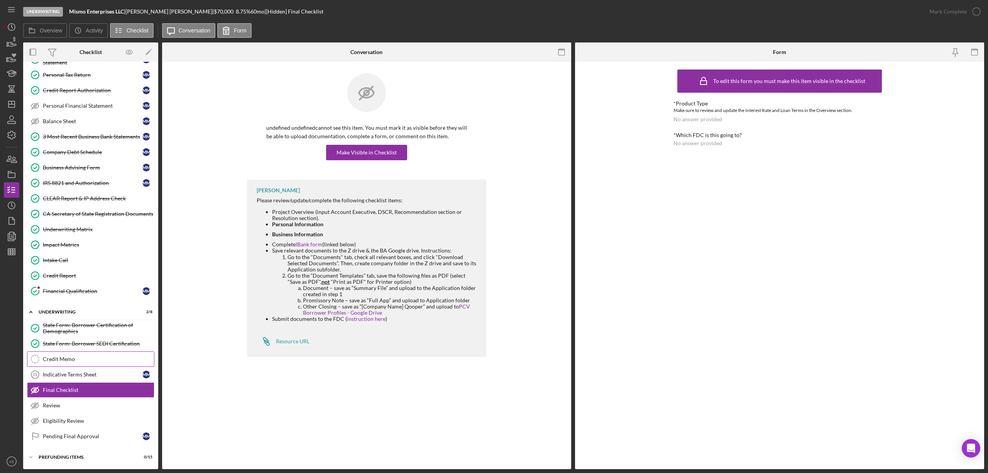
click at [95, 354] on link "Credit Memo Credit Memo" at bounding box center [90, 358] width 127 height 15
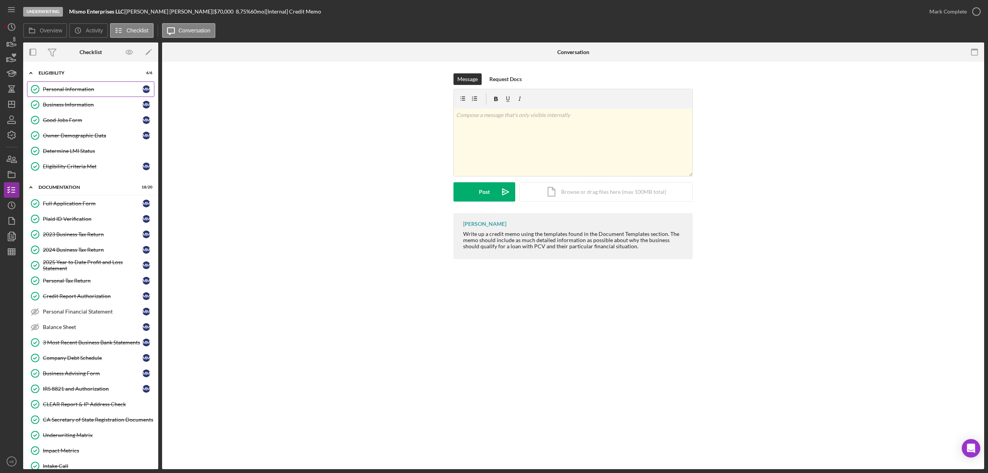
click at [85, 84] on link "Personal Information Personal Information M M" at bounding box center [90, 88] width 127 height 15
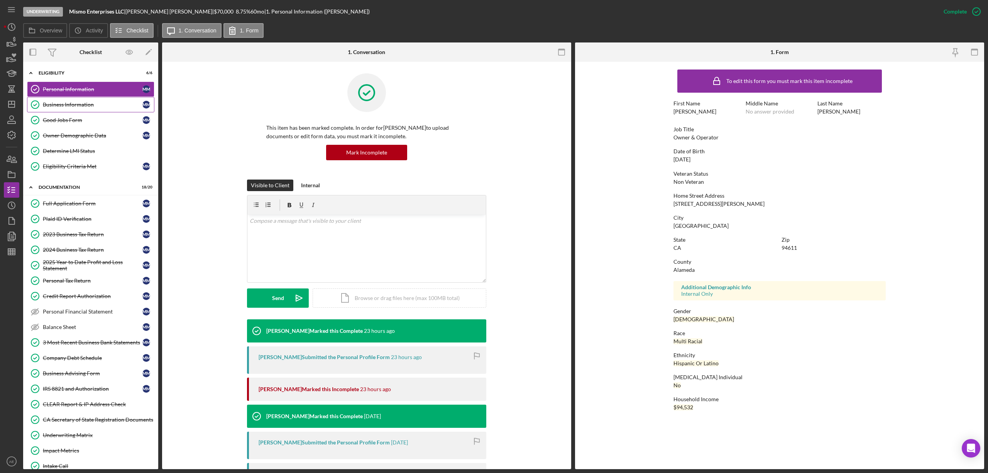
click at [107, 101] on link "Business Information Business Information M M" at bounding box center [90, 104] width 127 height 15
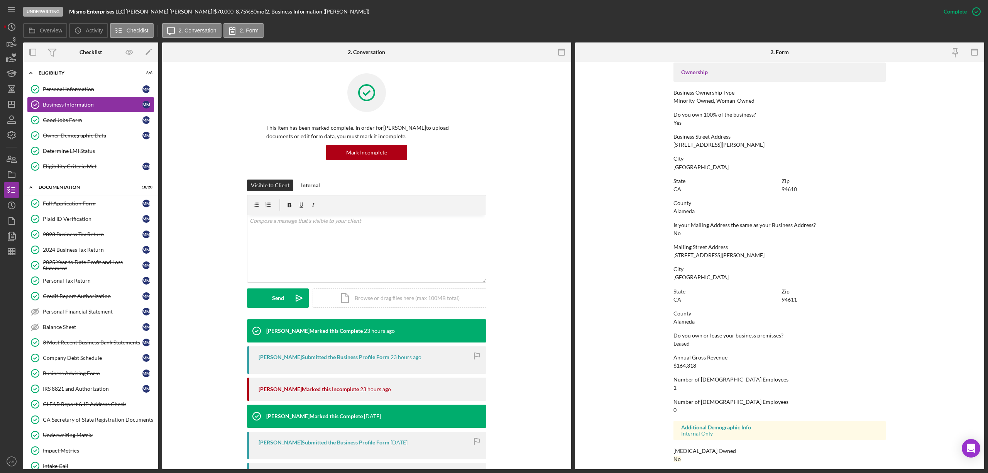
scroll to position [262, 0]
click at [90, 120] on div "Good Jobs Form" at bounding box center [93, 120] width 100 height 6
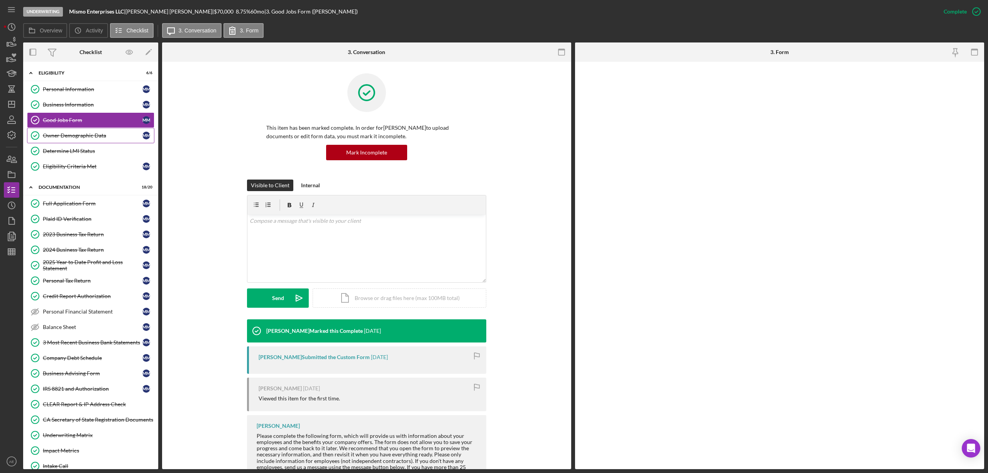
click at [88, 138] on div "Owner Demographic Data" at bounding box center [93, 135] width 100 height 6
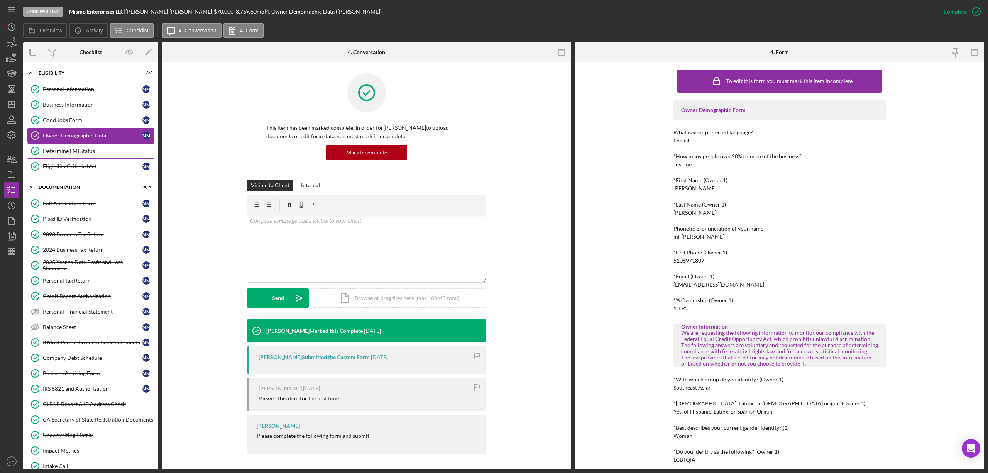
click at [90, 150] on div "Determine LMI Status" at bounding box center [98, 151] width 111 height 6
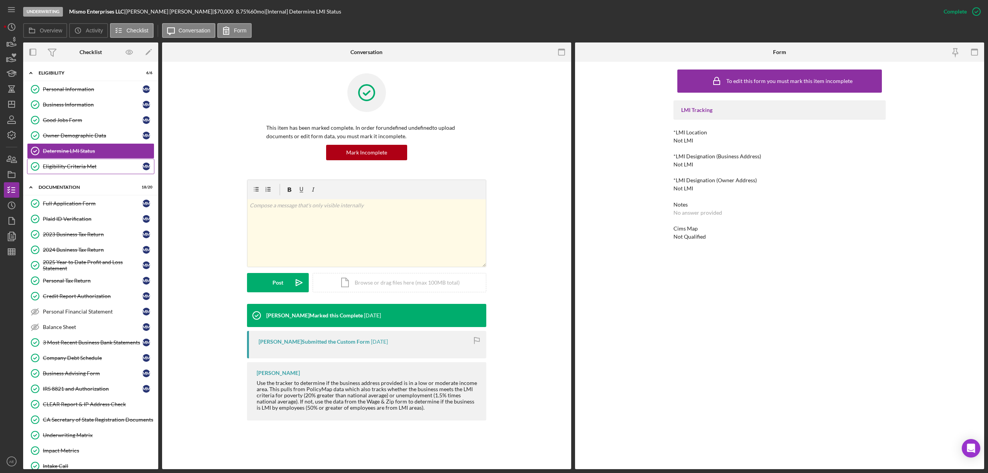
click at [91, 165] on div "Eligibility Criteria Met" at bounding box center [93, 166] width 100 height 6
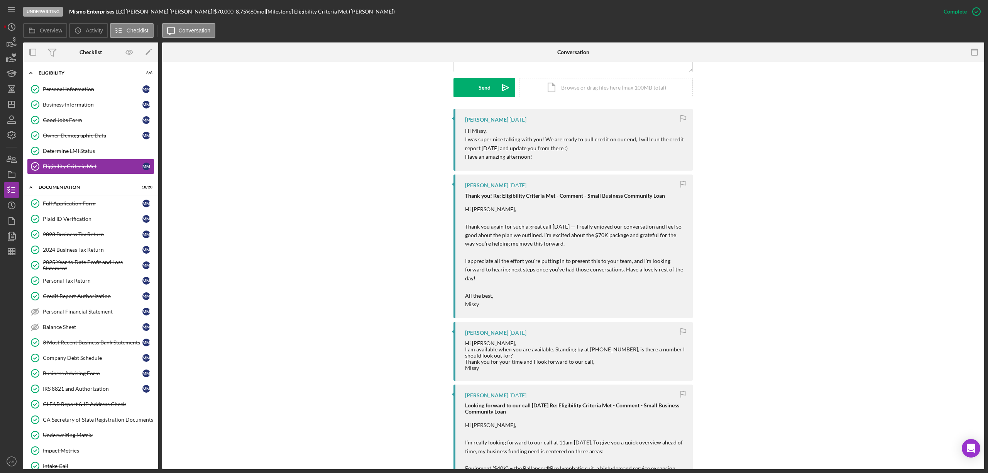
scroll to position [257, 0]
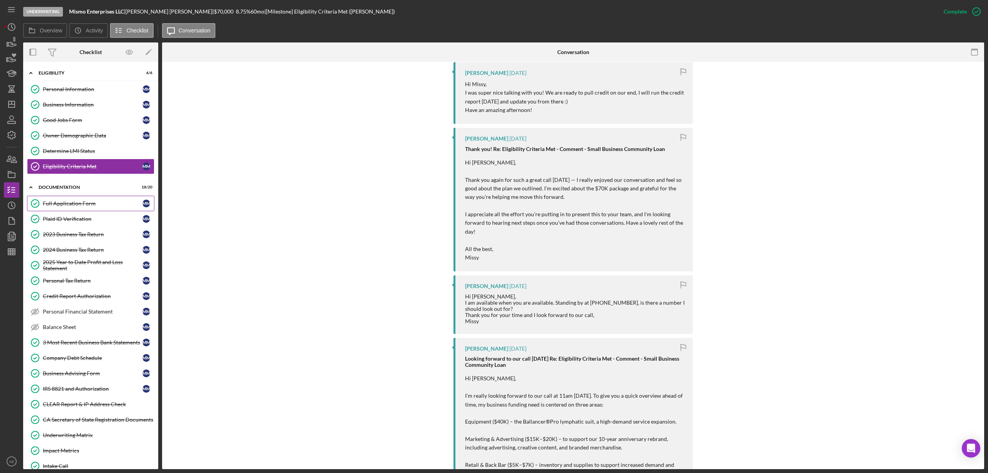
click at [73, 198] on link "Full Application Form Full Application Form M M" at bounding box center [90, 203] width 127 height 15
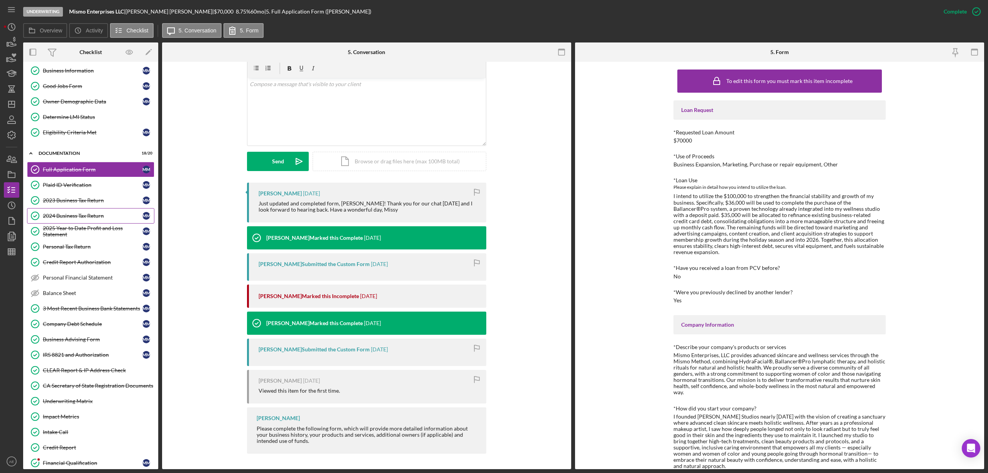
scroll to position [51, 0]
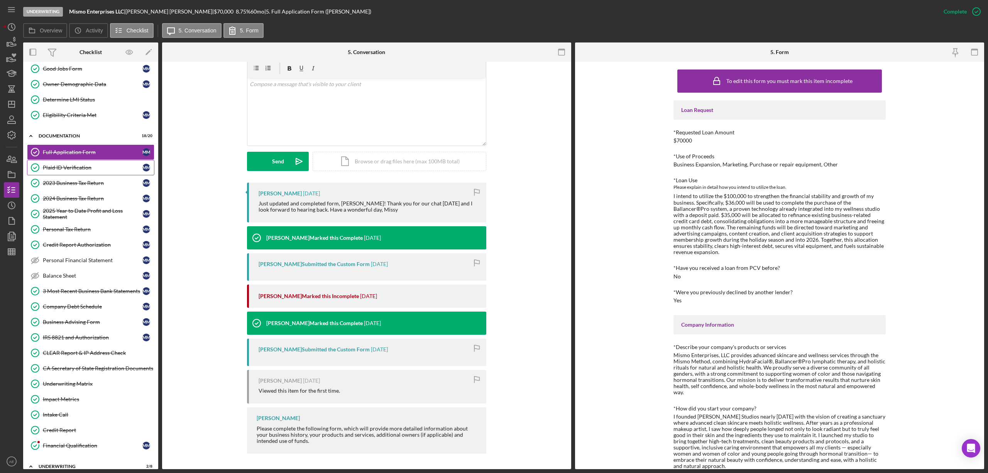
click at [79, 166] on div "Plaid ID Verification" at bounding box center [93, 167] width 100 height 6
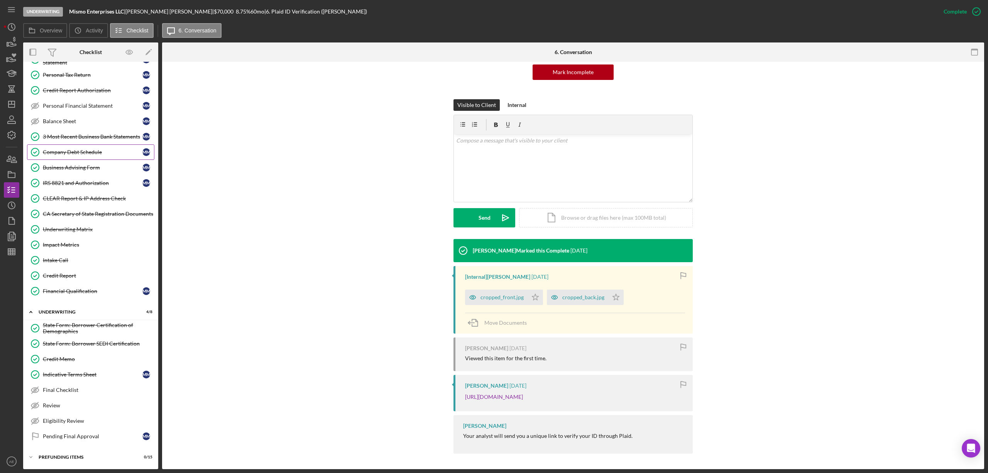
scroll to position [215, 0]
click at [92, 438] on div "Pending Final Approval" at bounding box center [93, 436] width 100 height 6
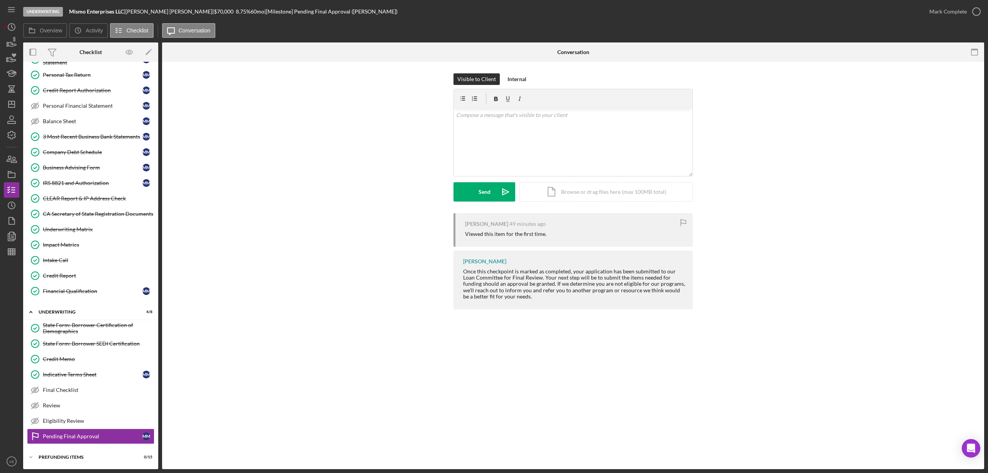
scroll to position [215, 0]
click at [9, 101] on polygon "button" at bounding box center [11, 104] width 6 height 6
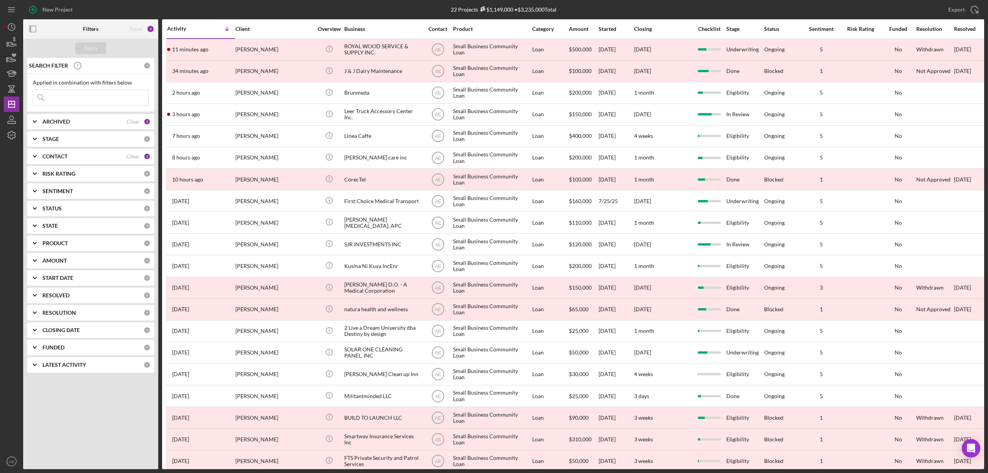
click at [89, 152] on div "CONTACT Clear 1" at bounding box center [96, 156] width 108 height 15
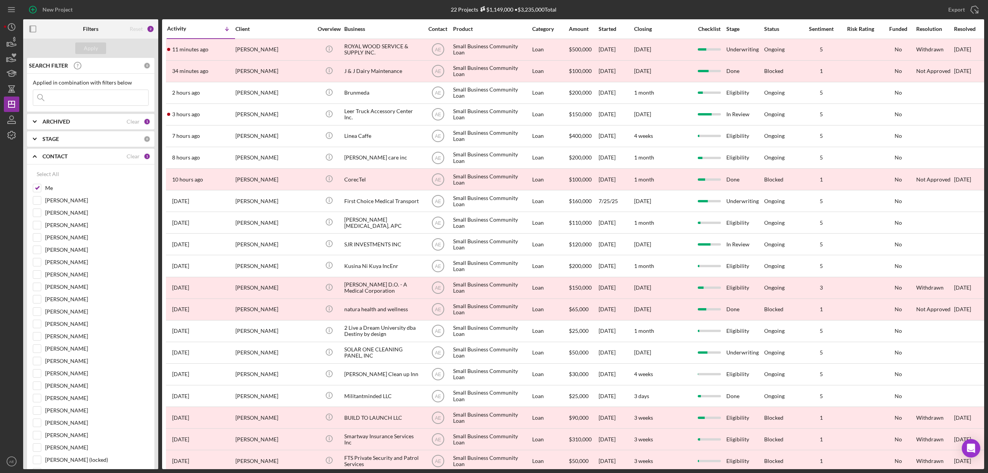
click at [81, 122] on div "ARCHIVED" at bounding box center [84, 122] width 84 height 6
click at [80, 122] on div "ARCHIVED" at bounding box center [84, 122] width 84 height 6
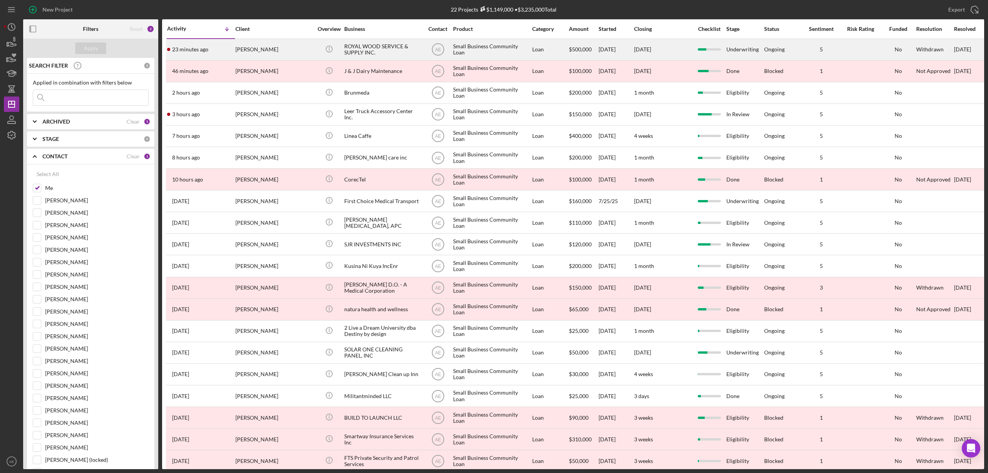
click at [260, 43] on div "[PERSON_NAME]" at bounding box center [273, 49] width 77 height 20
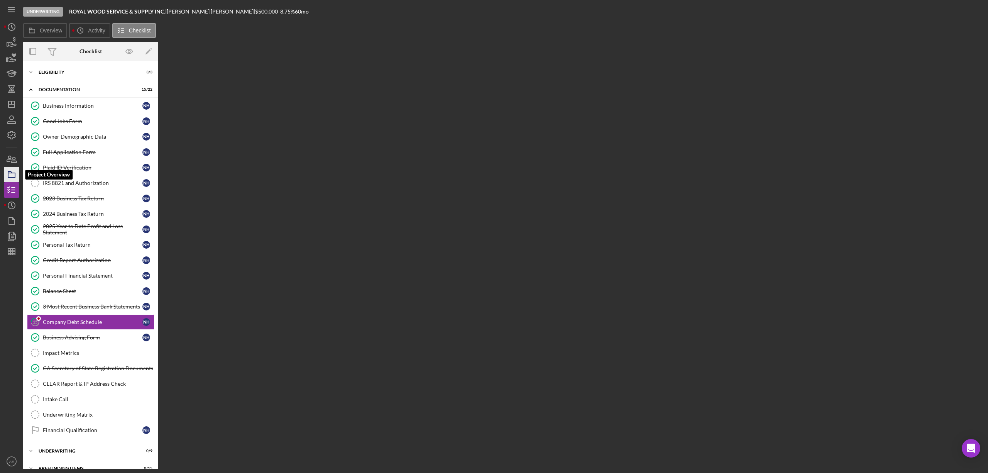
scroll to position [17, 0]
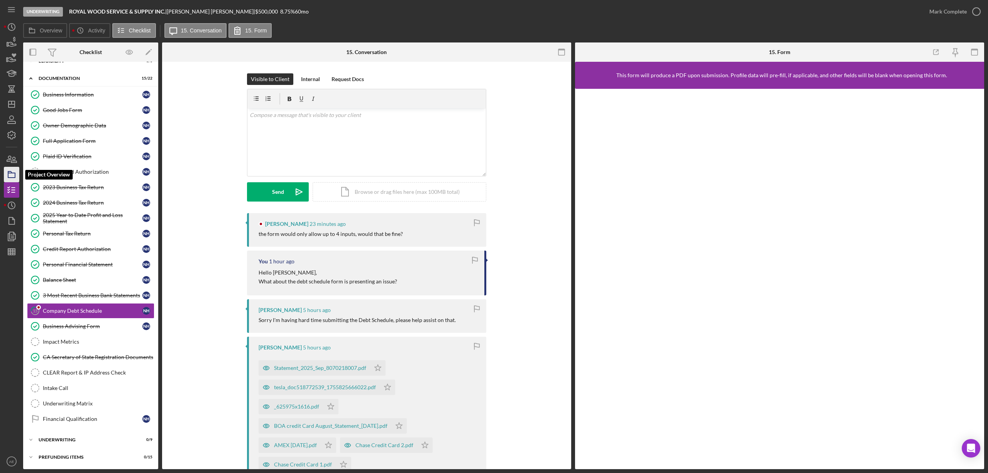
click at [8, 173] on rect "button" at bounding box center [11, 175] width 7 height 5
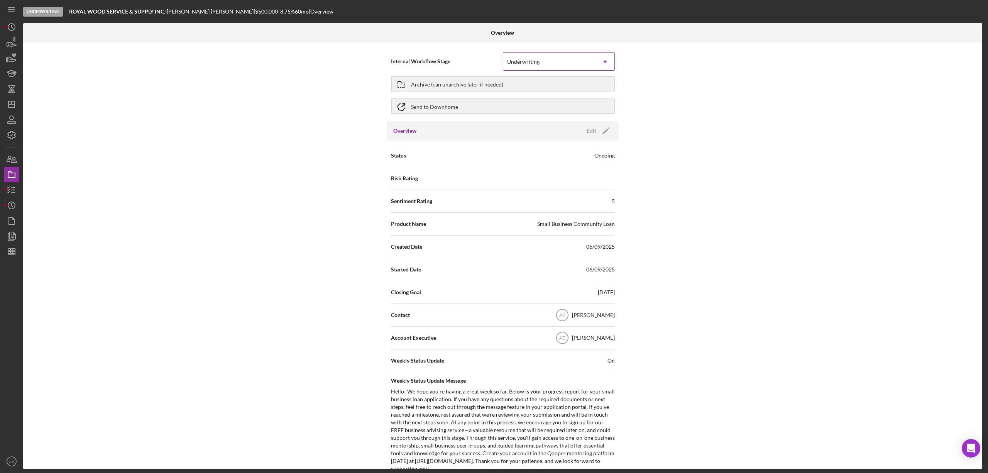
click at [541, 64] on div "Underwriting" at bounding box center [549, 62] width 93 height 18
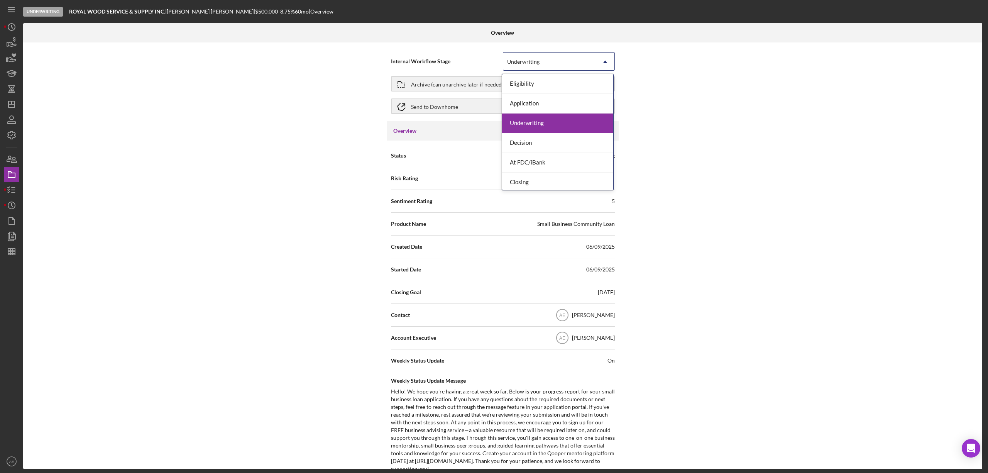
scroll to position [23, 0]
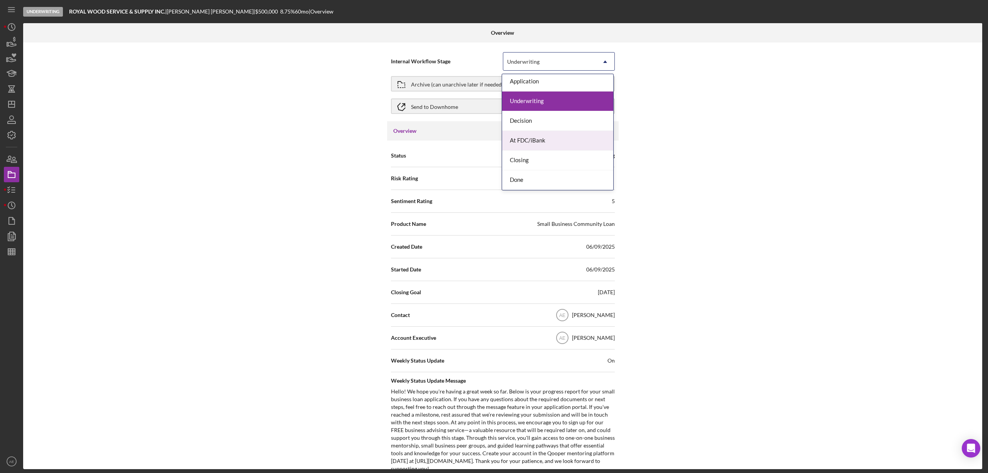
click at [722, 117] on div "Internal Workflow Stage 7 results available. Use Up and Down to choose options,…" at bounding box center [502, 255] width 959 height 427
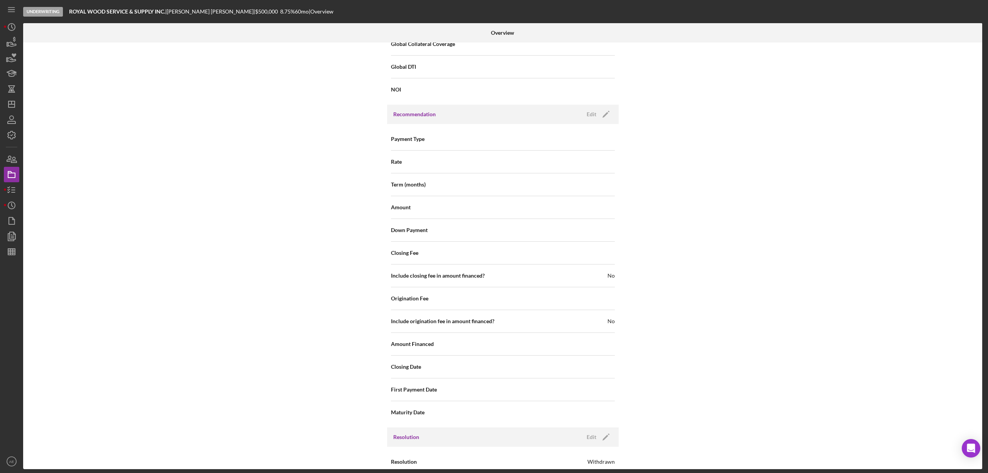
scroll to position [772, 0]
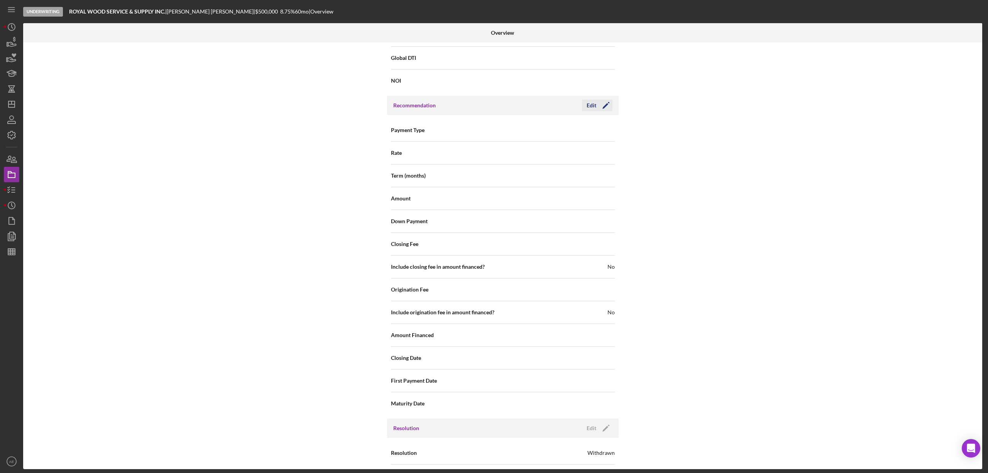
click at [594, 107] on div "Edit" at bounding box center [592, 106] width 10 height 12
click at [539, 133] on div "Select..." at bounding box center [549, 131] width 93 height 18
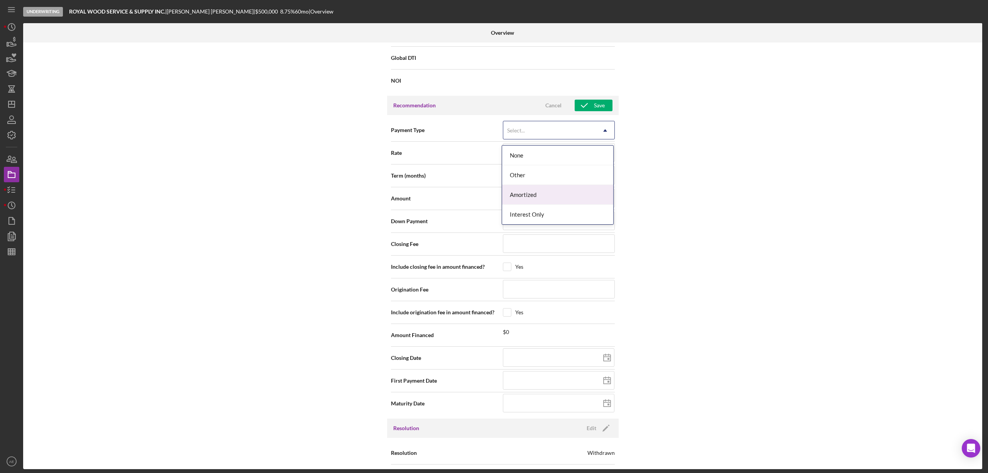
click at [658, 183] on div "Internal Workflow Stage Underwriting Icon/Dropdown Arrow Archive (can unarchive…" at bounding box center [502, 255] width 959 height 427
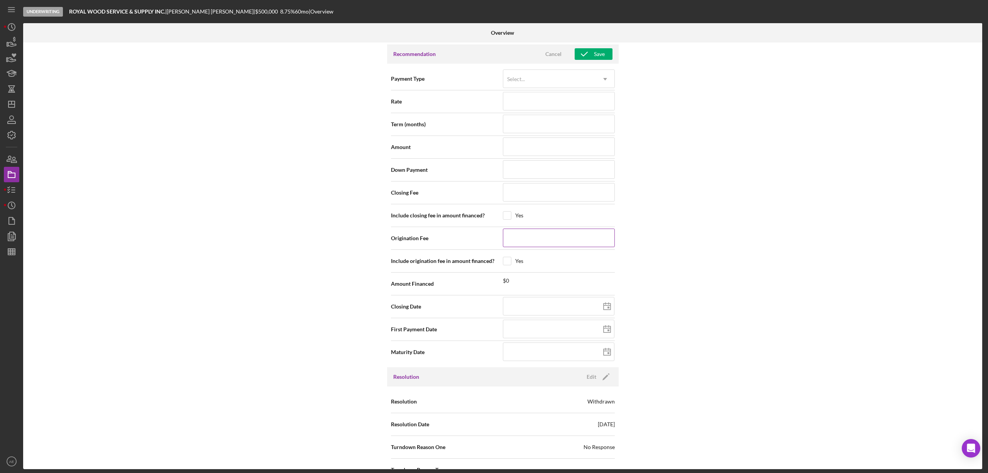
scroll to position [848, 0]
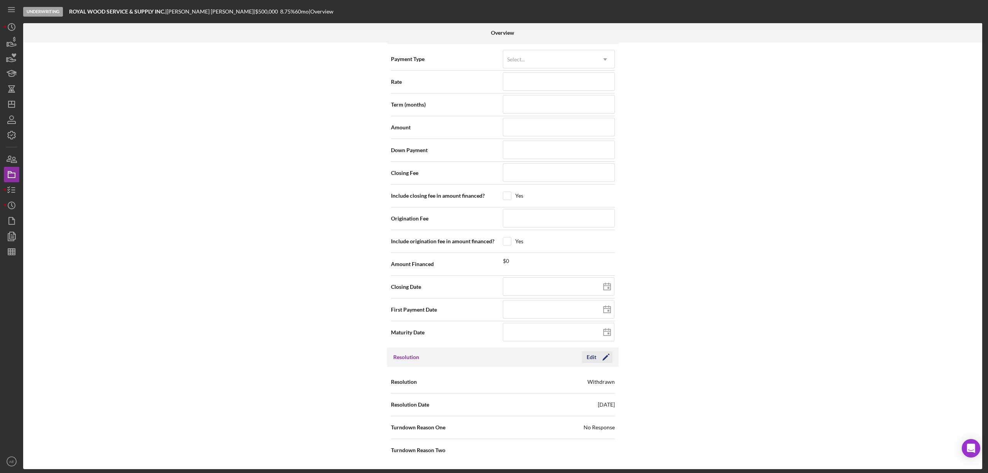
click at [599, 359] on icon "Icon/Edit" at bounding box center [605, 356] width 19 height 19
click at [547, 376] on div "Withdrawn" at bounding box center [549, 382] width 93 height 18
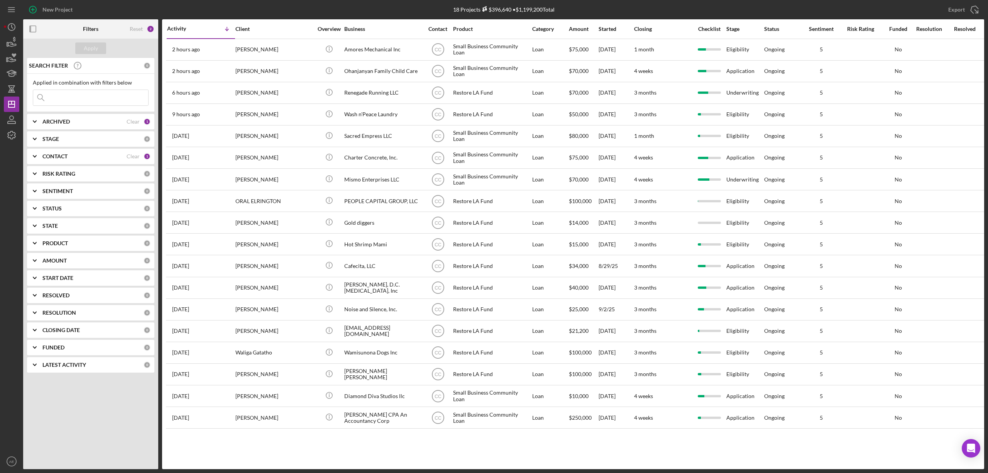
click at [87, 155] on div "CONTACT" at bounding box center [84, 156] width 84 height 6
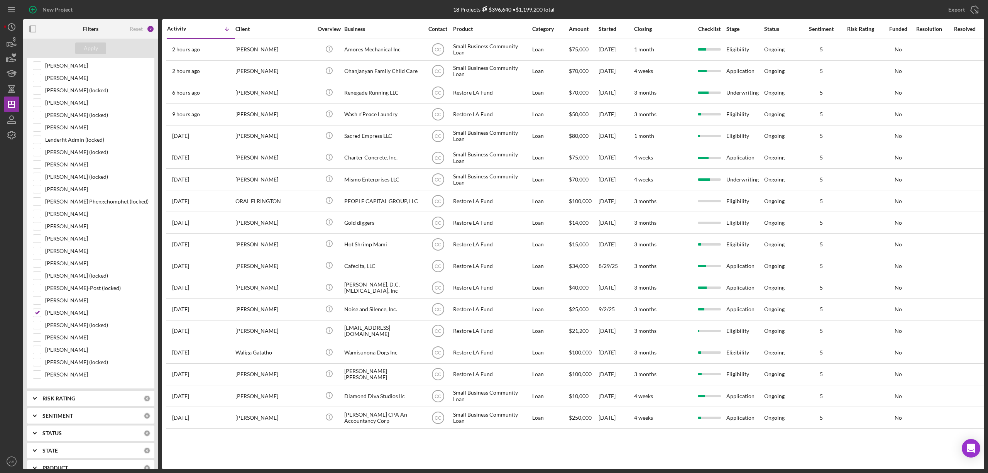
scroll to position [257, 0]
click at [36, 305] on input "[PERSON_NAME]" at bounding box center [37, 302] width 8 height 8
checkbox input "false"
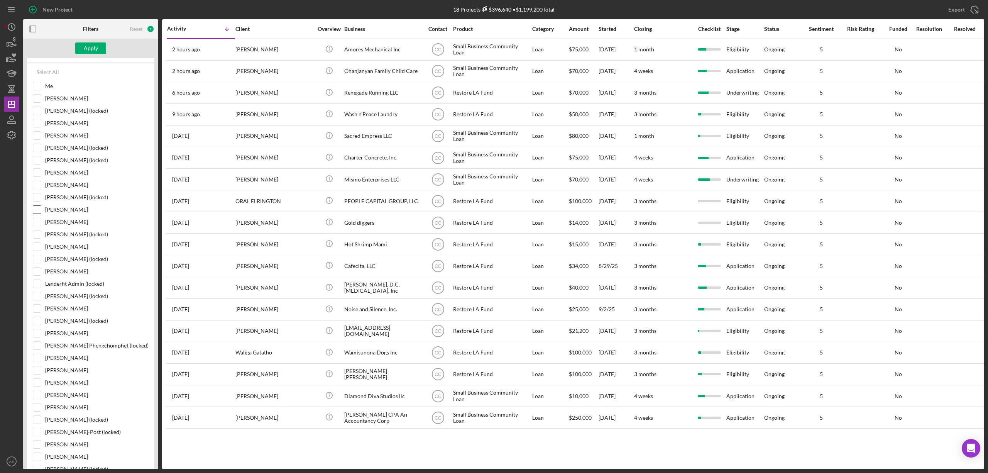
scroll to position [0, 0]
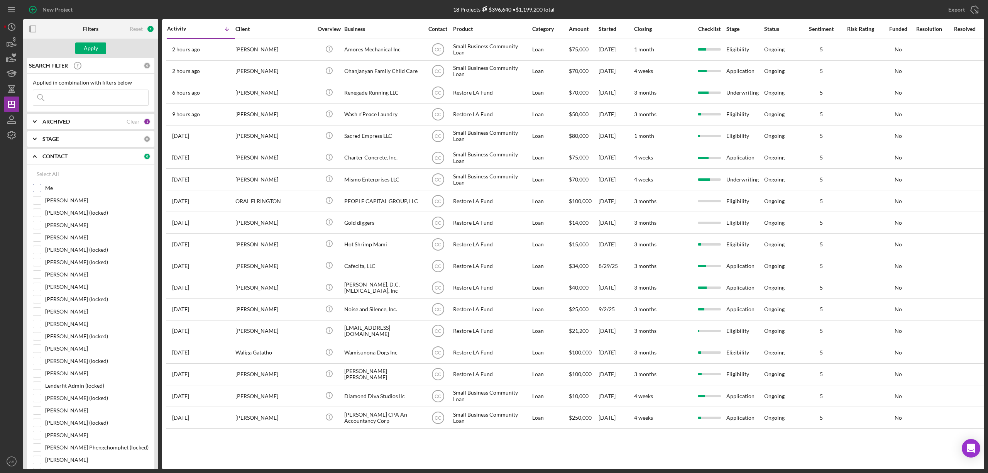
click at [37, 187] on input "Me" at bounding box center [37, 188] width 8 height 8
checkbox input "true"
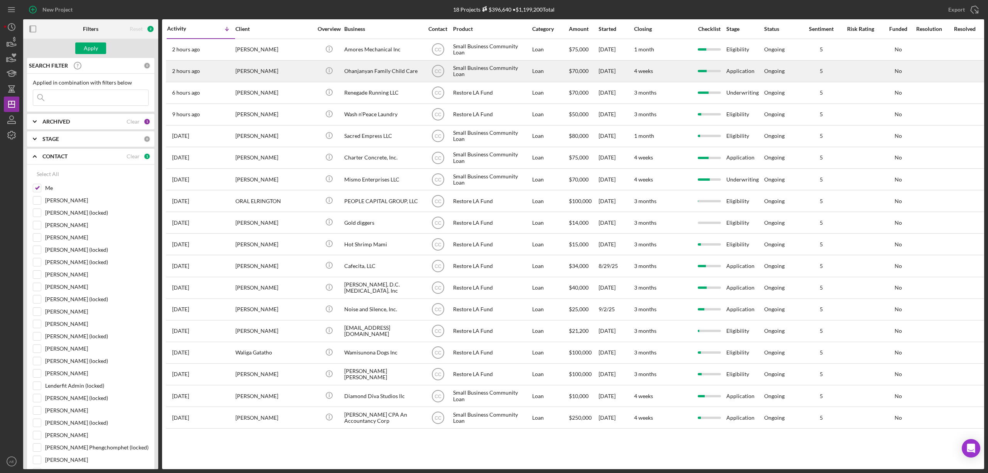
click at [96, 51] on div "Apply" at bounding box center [91, 48] width 14 height 12
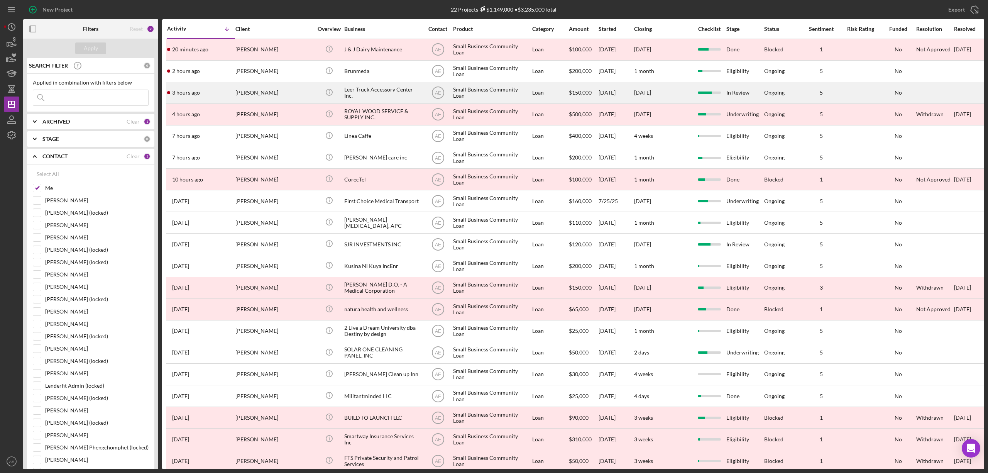
click at [271, 91] on div "[PERSON_NAME]" at bounding box center [273, 93] width 77 height 20
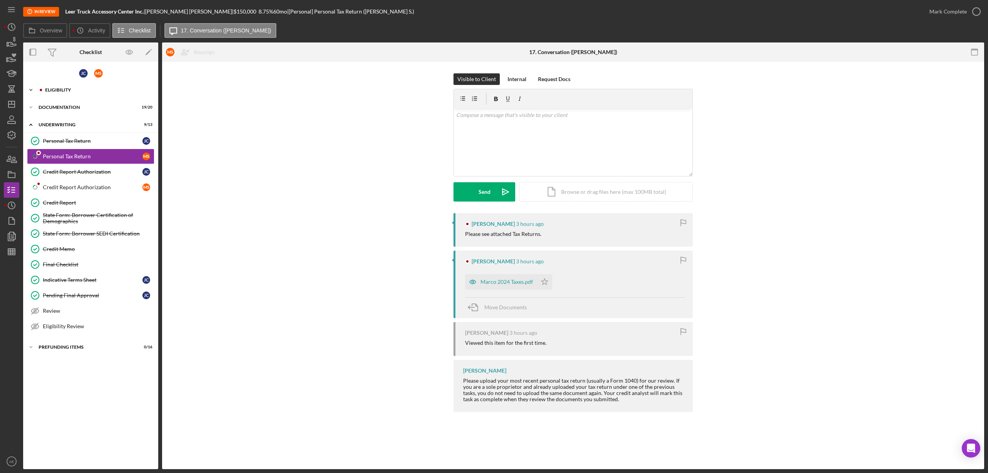
click at [78, 90] on div "Eligibility" at bounding box center [96, 90] width 103 height 5
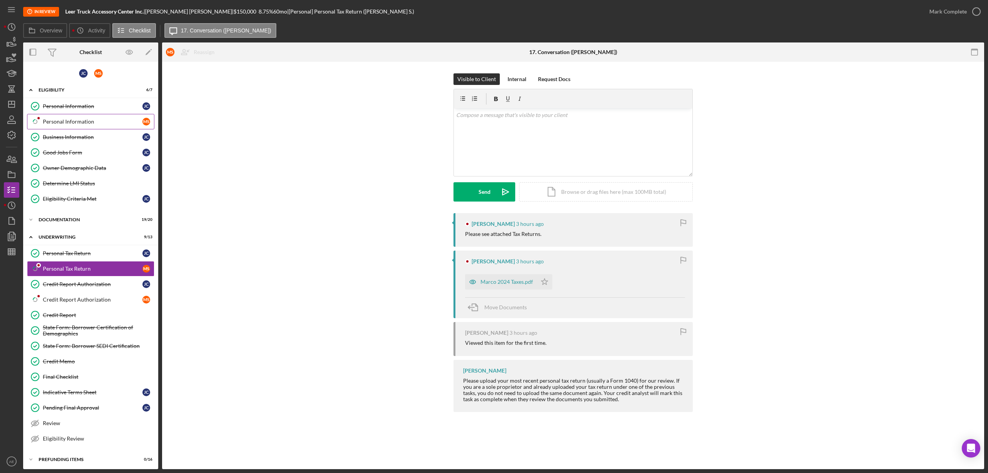
click at [76, 120] on div "Personal Information" at bounding box center [93, 122] width 100 height 6
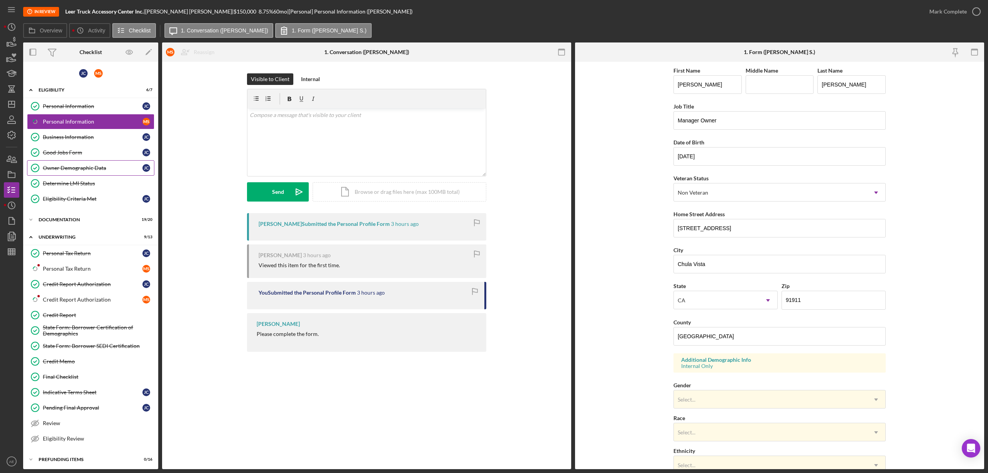
click at [102, 170] on div "Owner Demographic Data" at bounding box center [93, 168] width 100 height 6
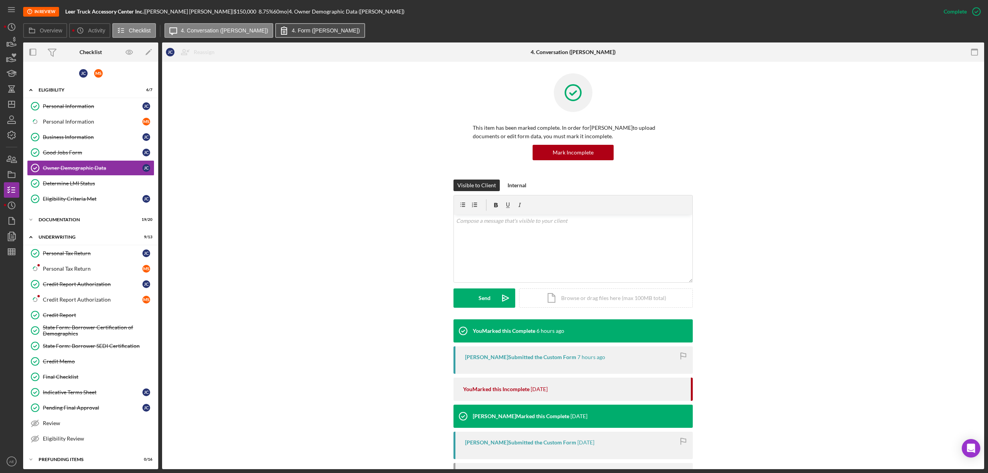
click at [274, 37] on icon at bounding box center [283, 30] width 19 height 19
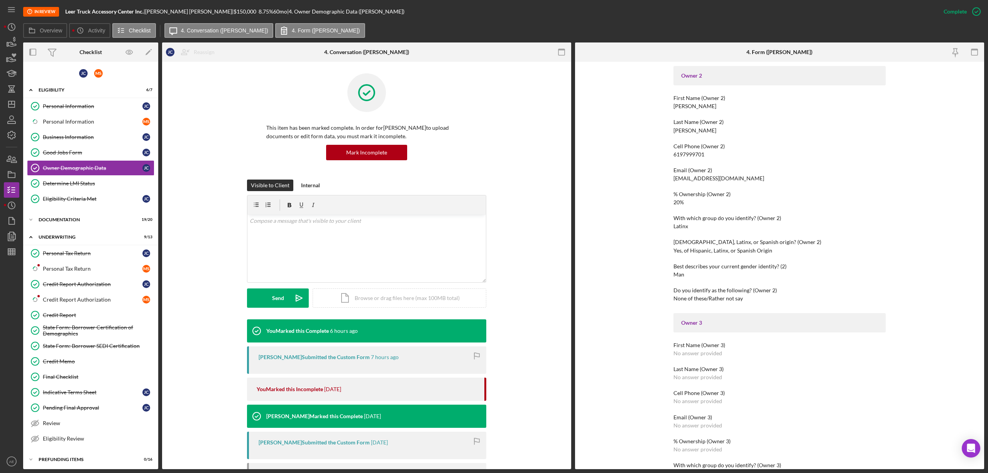
scroll to position [463, 0]
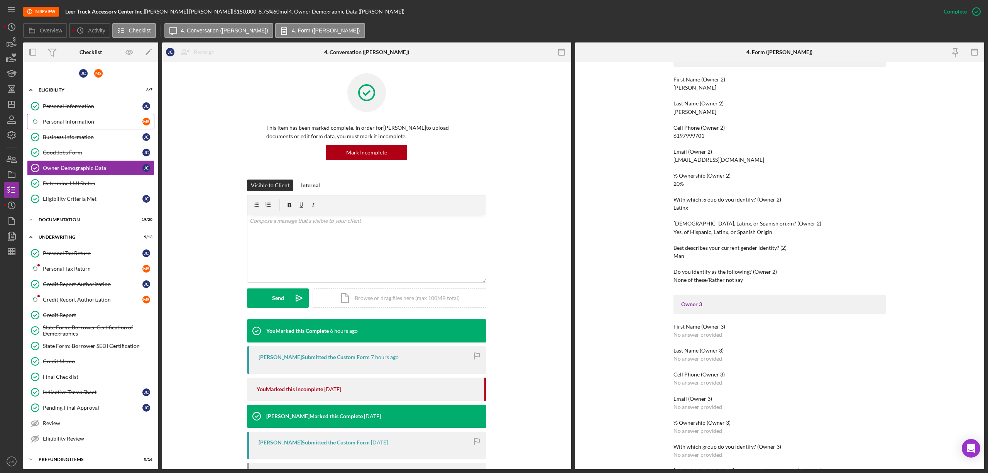
click at [75, 124] on div "Personal Information" at bounding box center [93, 122] width 100 height 6
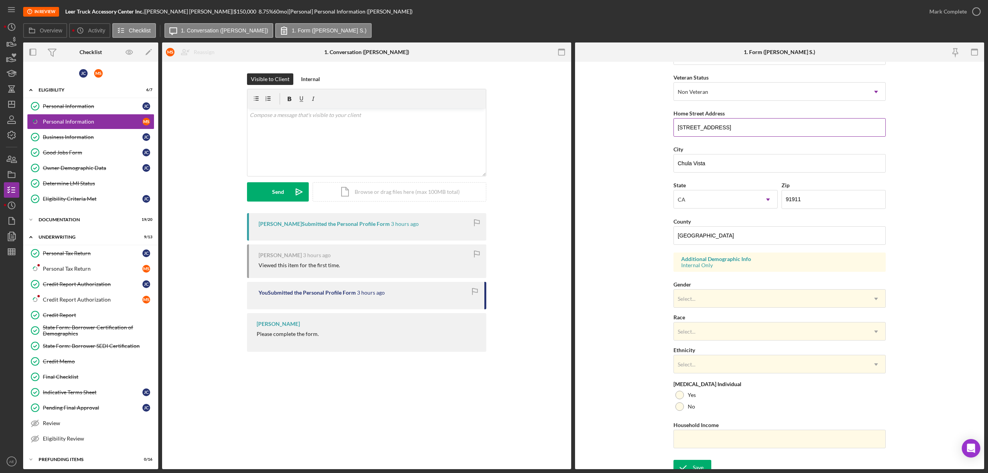
scroll to position [110, 0]
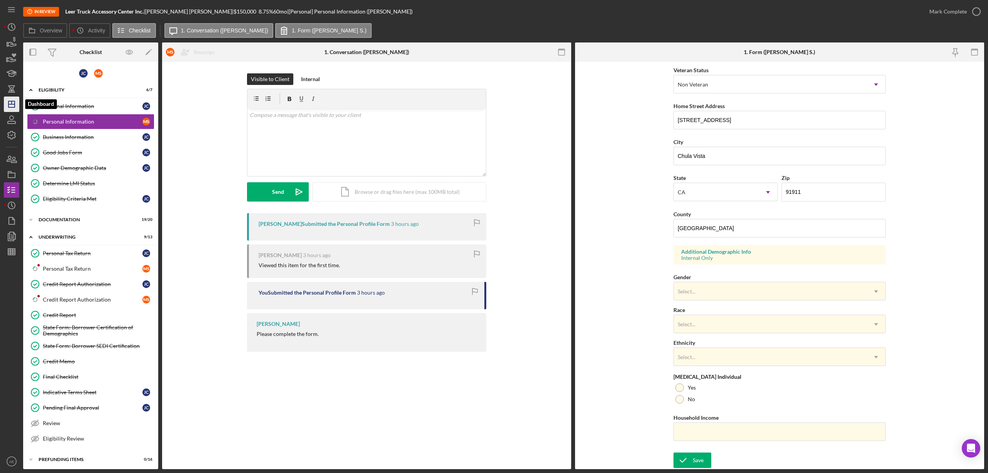
click at [8, 103] on polygon "button" at bounding box center [11, 104] width 6 height 6
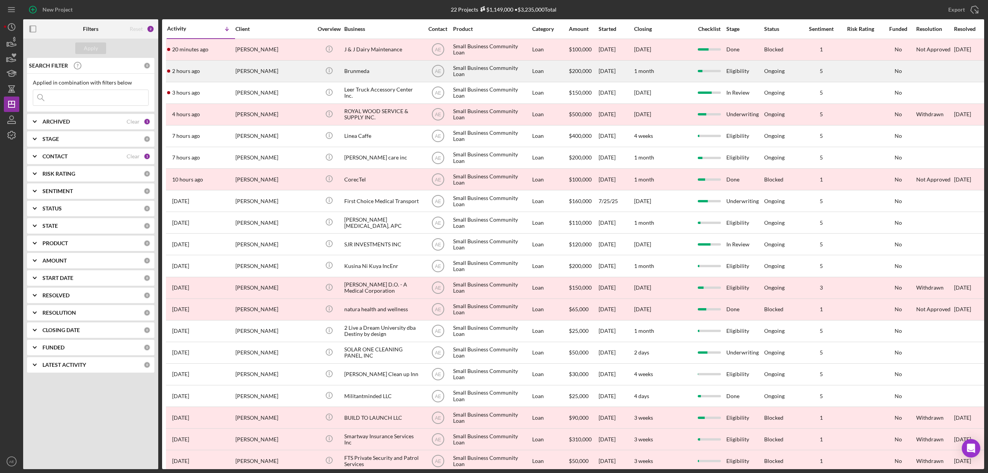
click at [300, 68] on div "[PERSON_NAME]" at bounding box center [273, 71] width 77 height 20
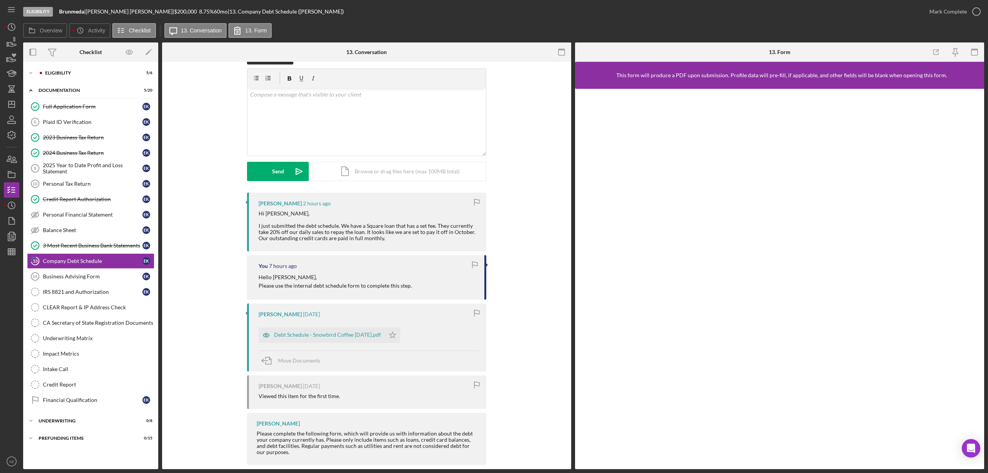
scroll to position [32, 0]
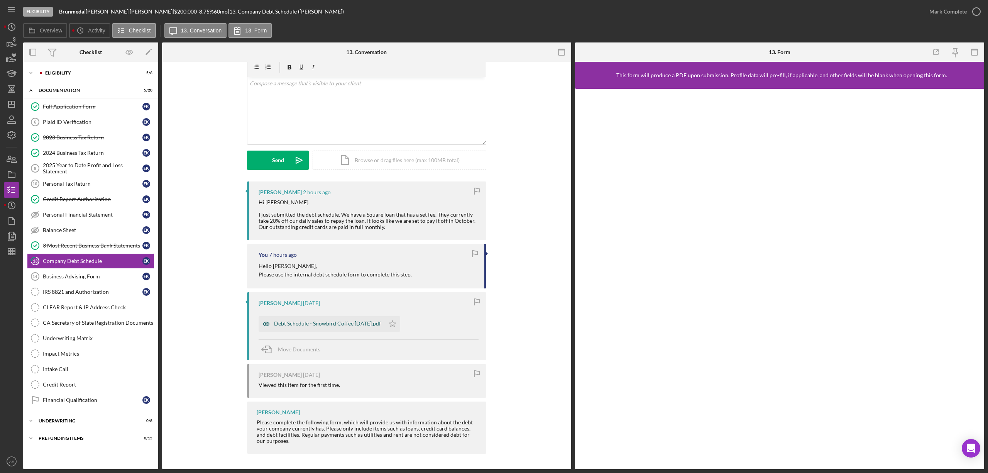
click at [261, 320] on icon "button" at bounding box center [266, 323] width 15 height 15
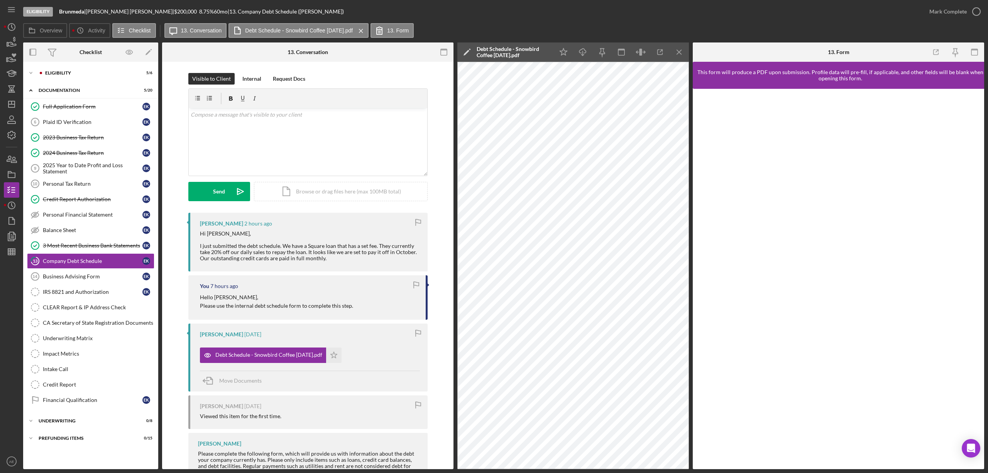
scroll to position [0, 0]
click at [303, 117] on p at bounding box center [308, 115] width 234 height 8
click at [214, 136] on p "I am not seeing the debt schedule form." at bounding box center [308, 136] width 234 height 8
click at [223, 192] on div "Send" at bounding box center [219, 191] width 12 height 19
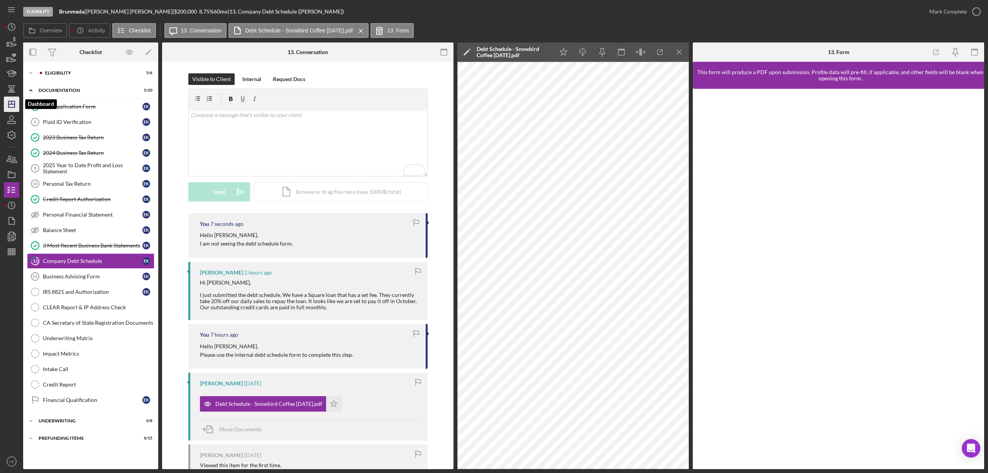
click at [13, 103] on icon "Icon/Dashboard" at bounding box center [11, 104] width 19 height 19
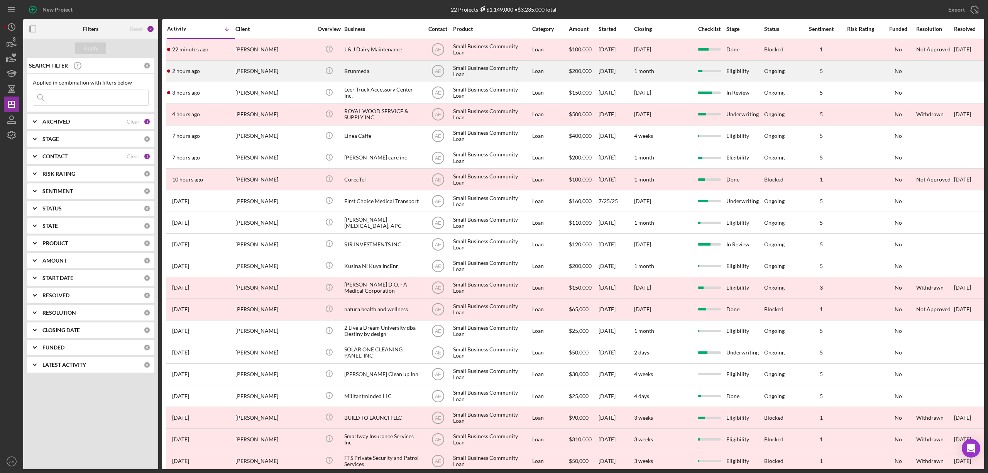
click at [280, 67] on div "[PERSON_NAME]" at bounding box center [273, 71] width 77 height 20
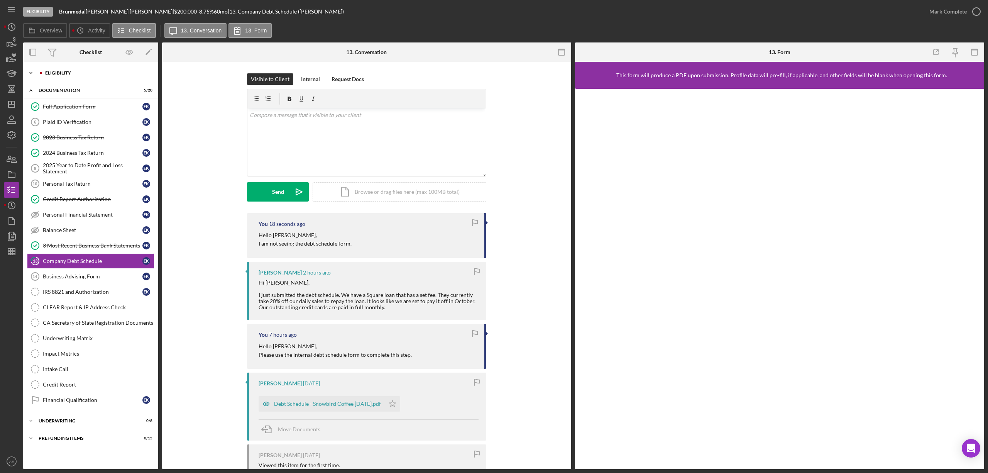
click at [70, 71] on div "Eligibility" at bounding box center [96, 73] width 103 height 5
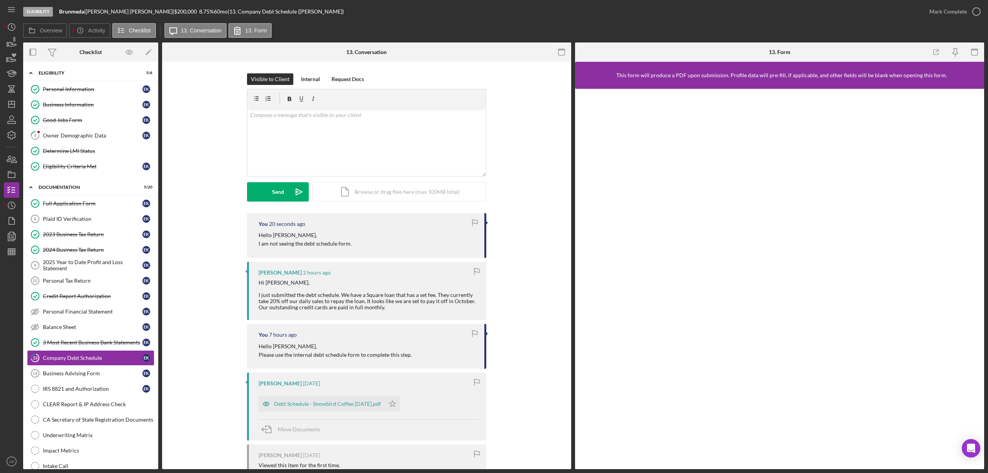
click at [70, 138] on div "Owner Demographic Data" at bounding box center [93, 135] width 100 height 6
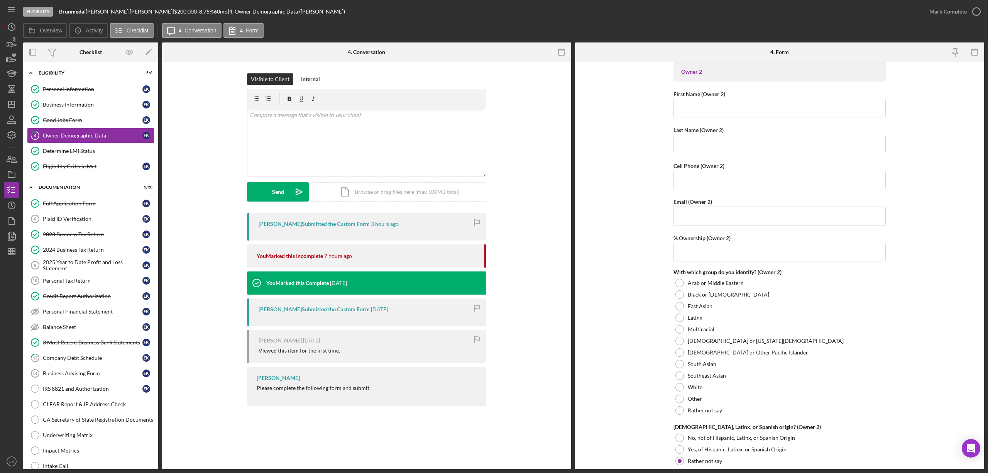
scroll to position [823, 0]
click at [951, 16] on div "Mark Complete" at bounding box center [947, 11] width 37 height 15
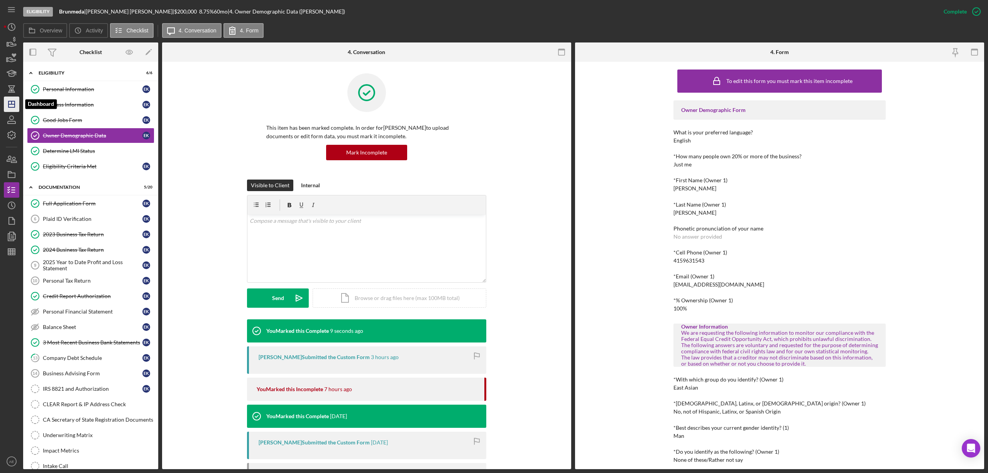
click at [8, 101] on icon "Icon/Dashboard" at bounding box center [11, 104] width 19 height 19
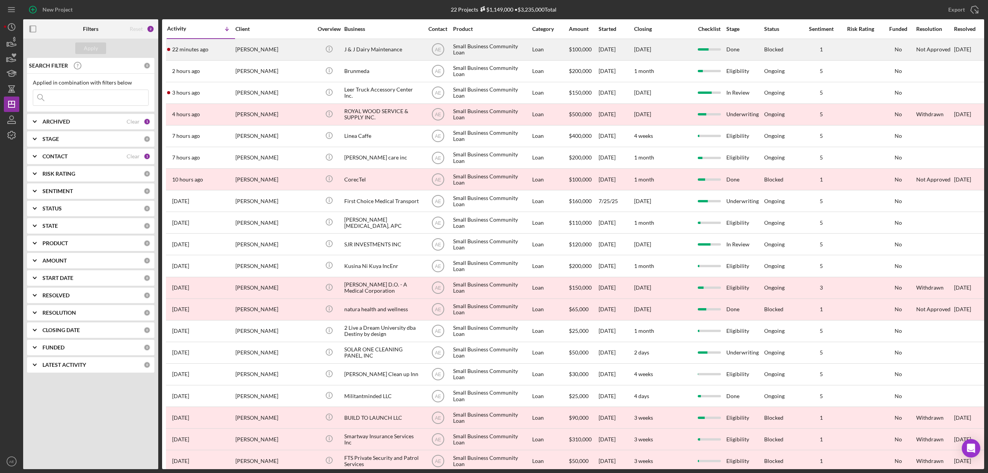
click at [266, 49] on div "[PERSON_NAME]" at bounding box center [273, 49] width 77 height 20
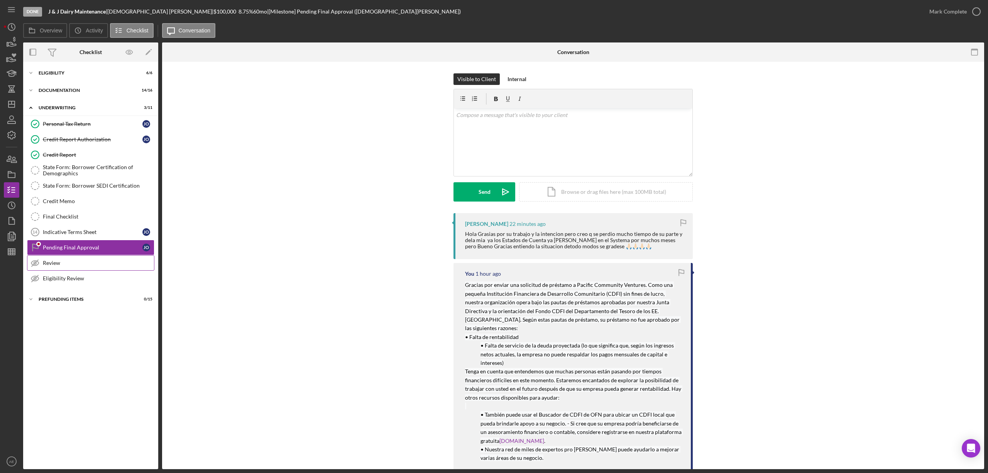
click at [56, 264] on div "Review" at bounding box center [98, 263] width 111 height 6
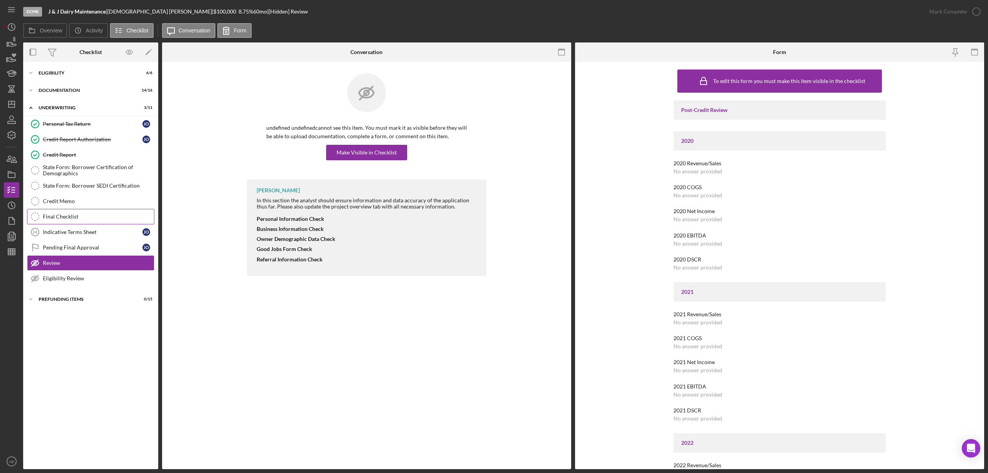
click at [79, 218] on div "Final Checklist" at bounding box center [98, 216] width 111 height 6
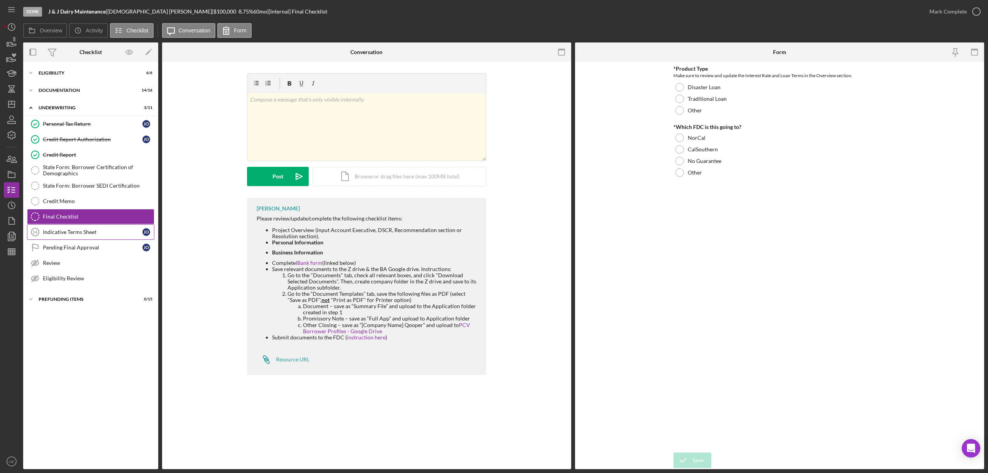
click at [95, 240] on link "Indicative Terms Sheet 14 Indicative Terms Sheet J O" at bounding box center [90, 231] width 127 height 15
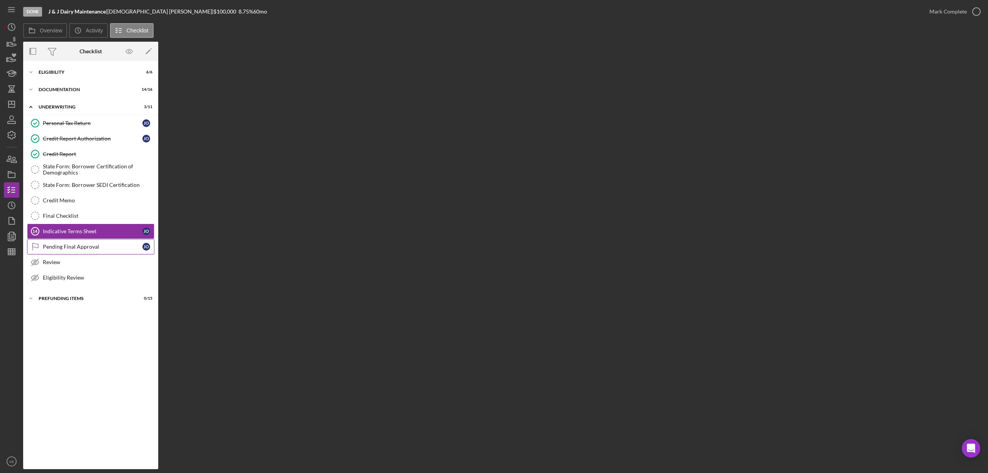
click at [91, 247] on div "Pending Final Approval" at bounding box center [93, 247] width 100 height 6
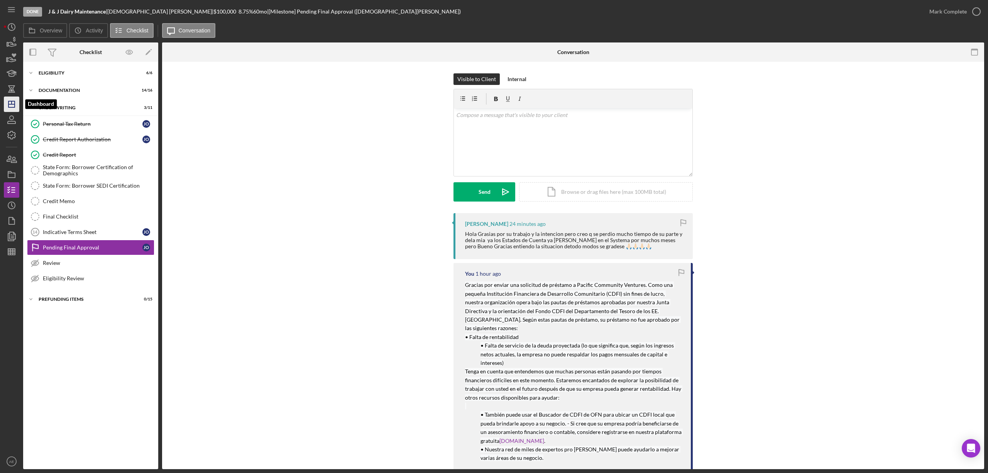
click at [12, 104] on line "button" at bounding box center [12, 102] width 0 height 3
